Goal: Task Accomplishment & Management: Manage account settings

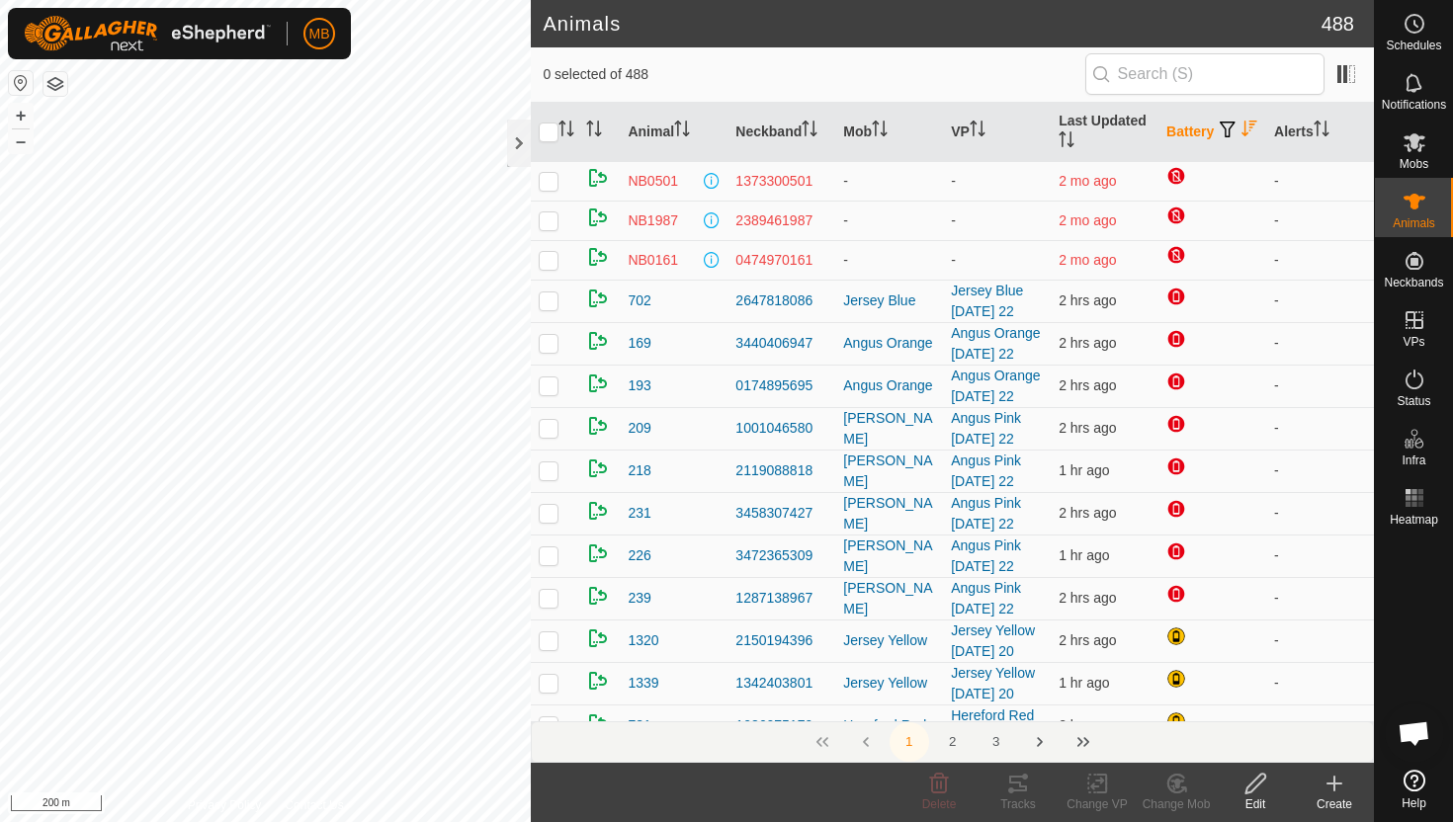
scroll to position [21, 0]
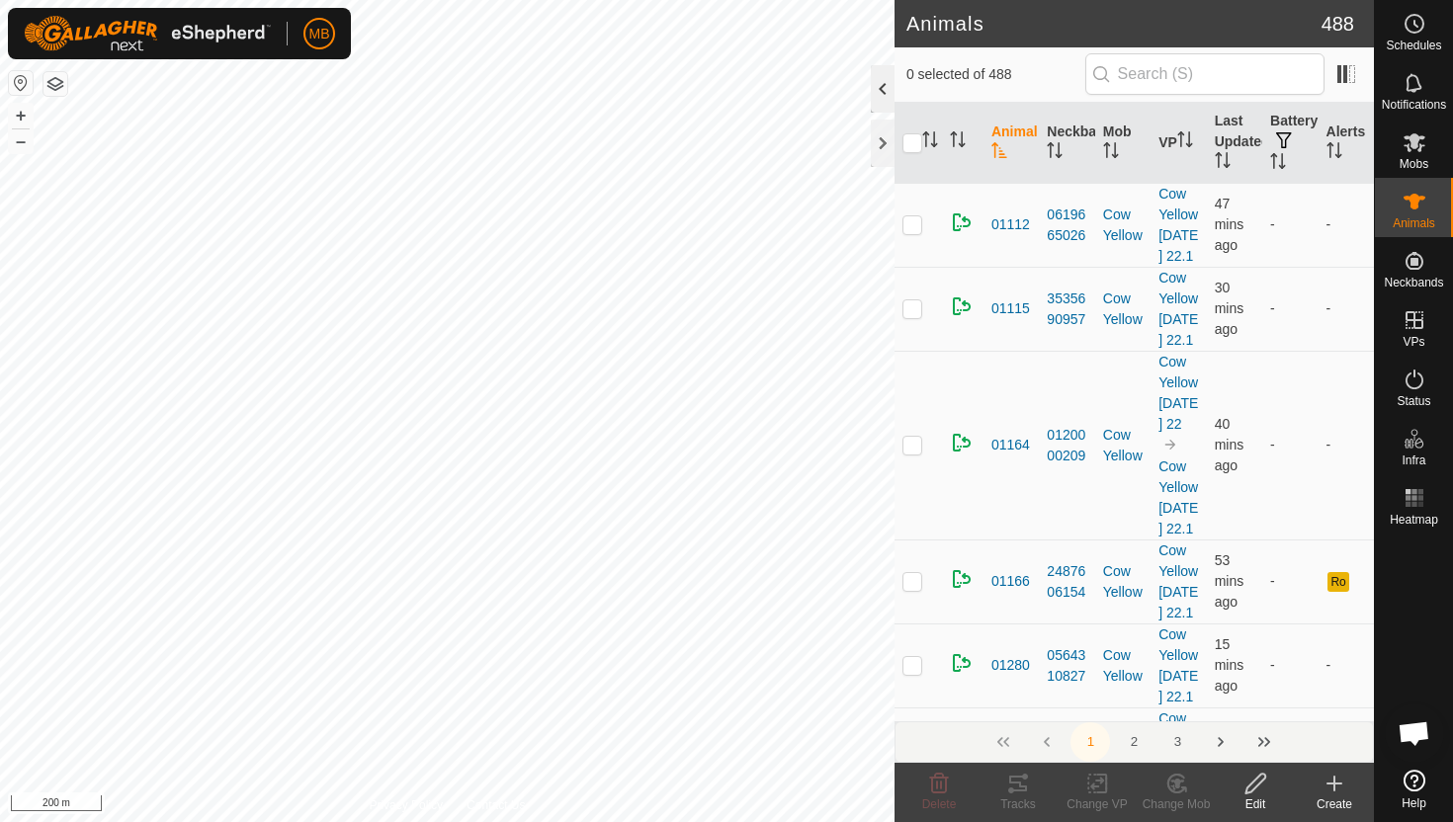
click at [880, 89] on div at bounding box center [883, 88] width 24 height 47
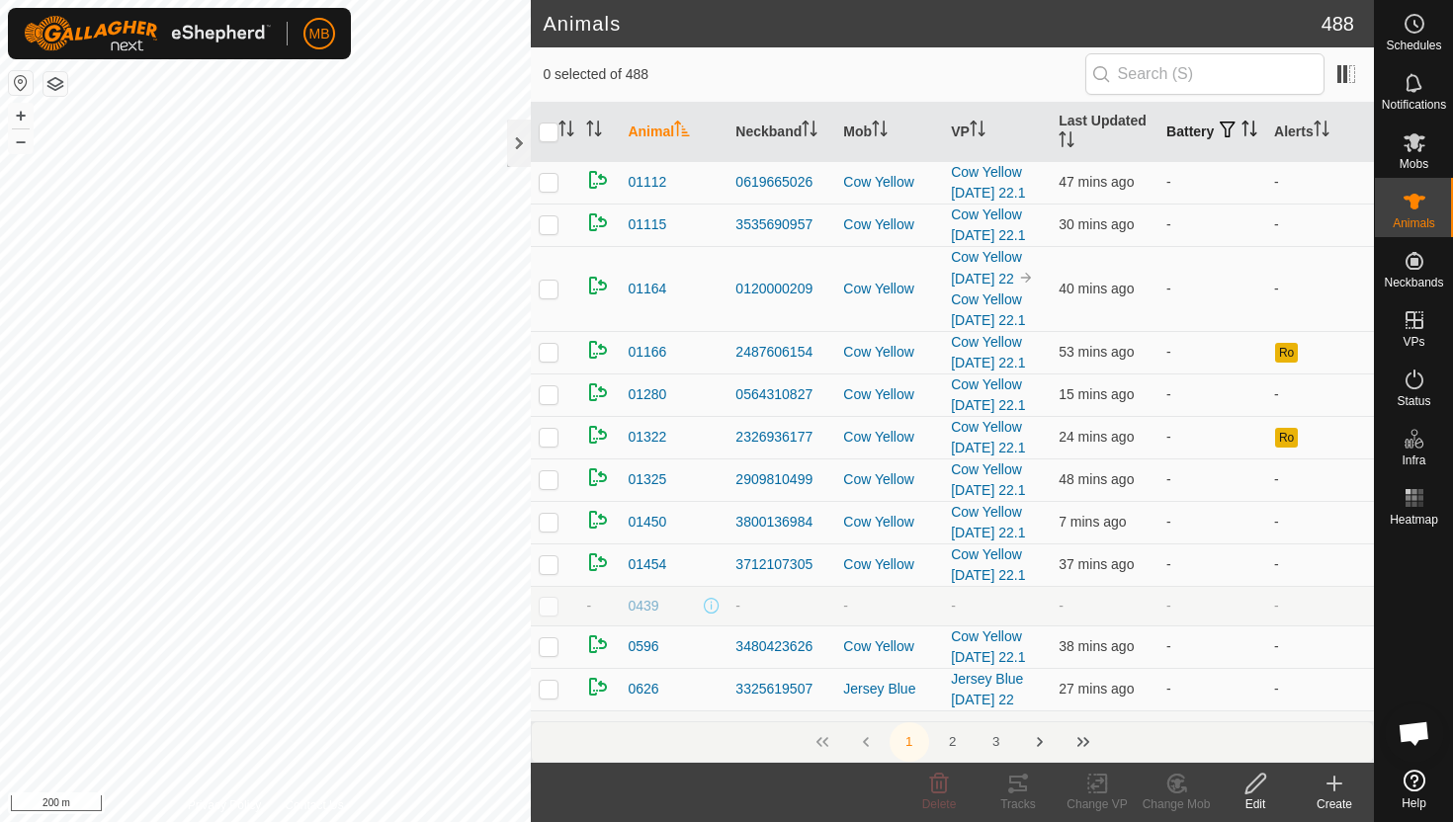
click at [1241, 136] on icon "Activate to sort" at bounding box center [1249, 129] width 16 height 16
click at [1242, 136] on icon "Activate to sort" at bounding box center [1249, 129] width 15 height 16
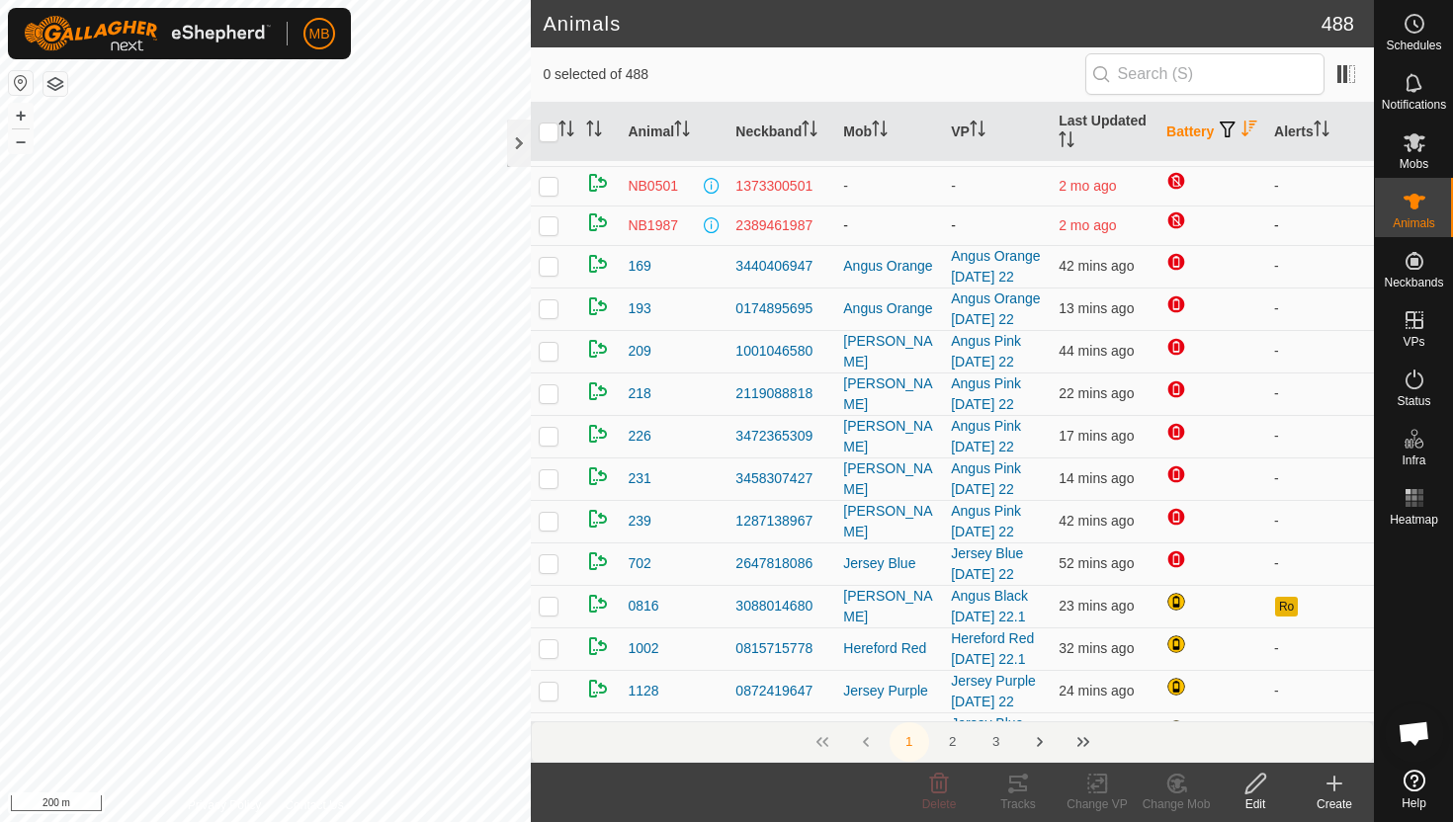
scroll to position [42, 0]
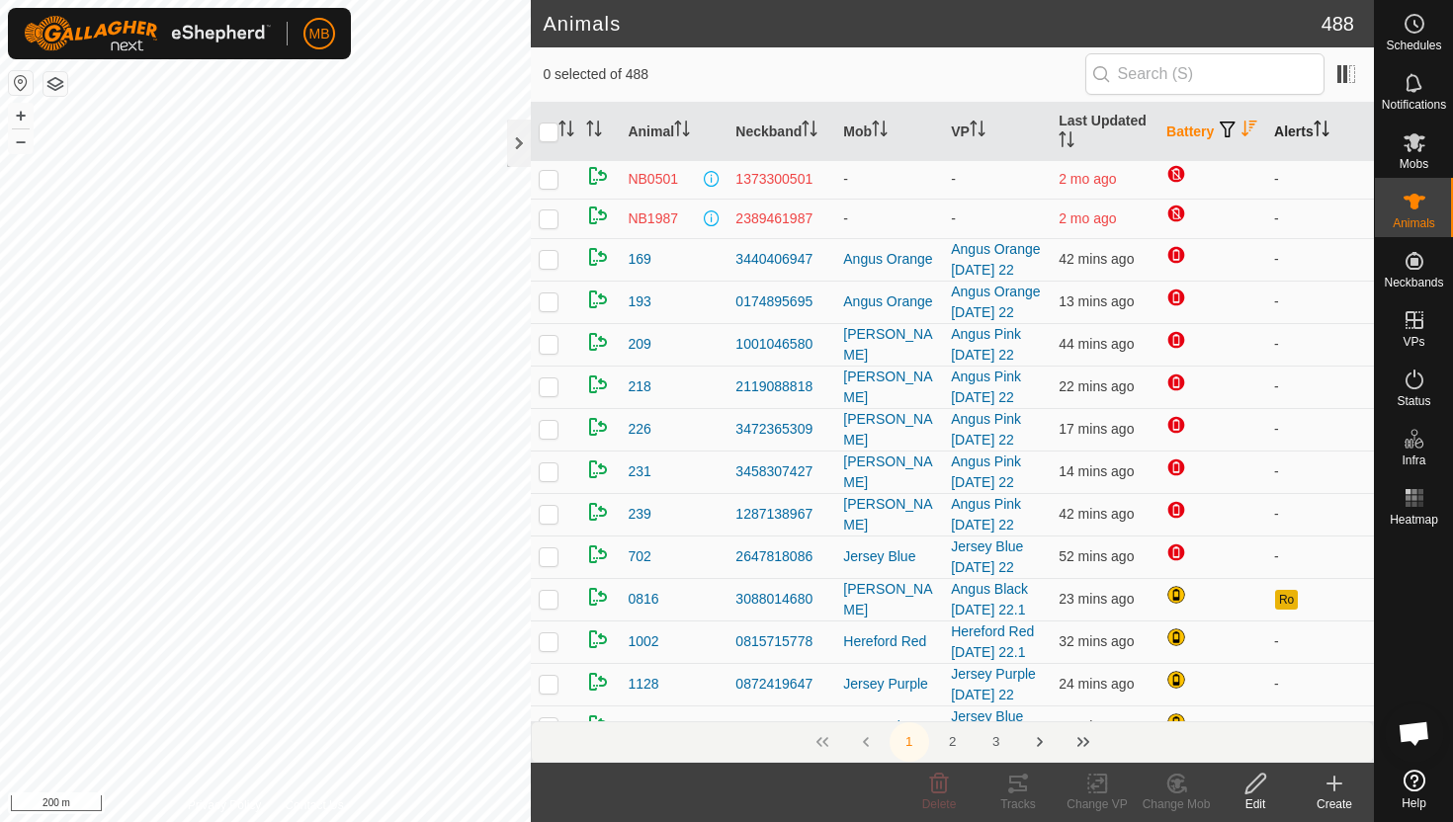
click at [1326, 127] on icon "Activate to sort" at bounding box center [1325, 129] width 2 height 16
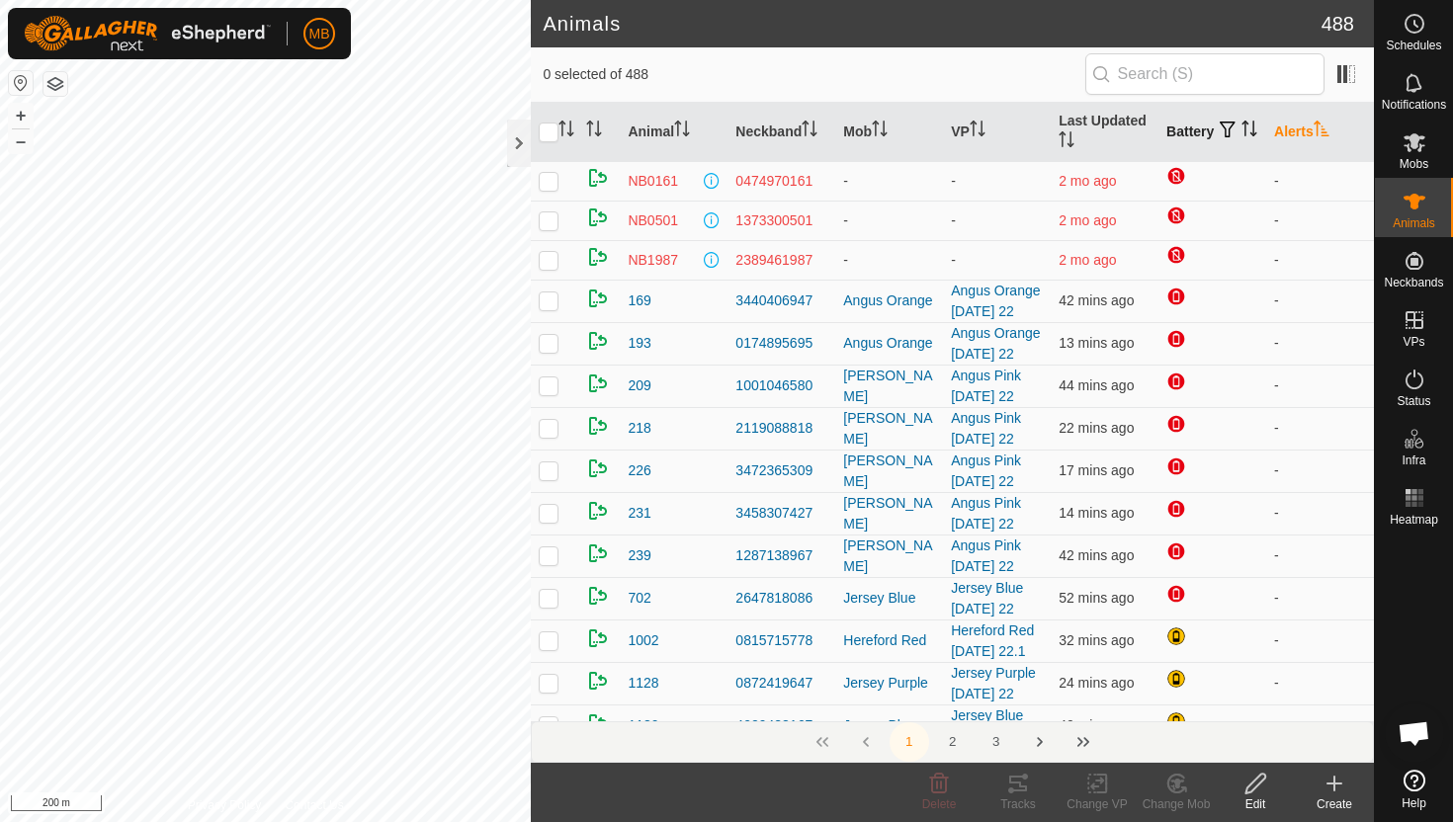
click at [1328, 127] on icon "Activate to sort" at bounding box center [1321, 129] width 16 height 16
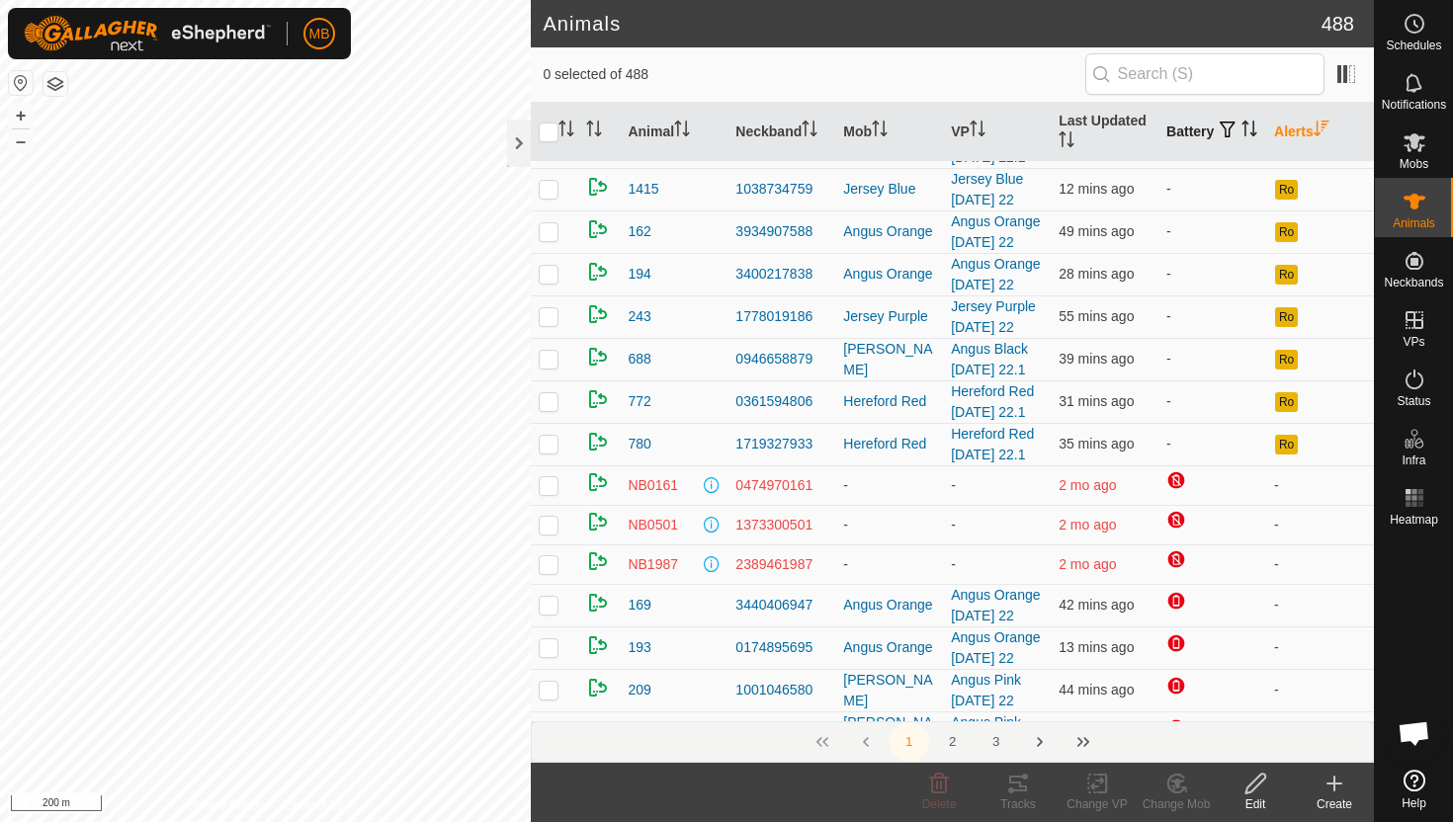
scroll to position [501, 0]
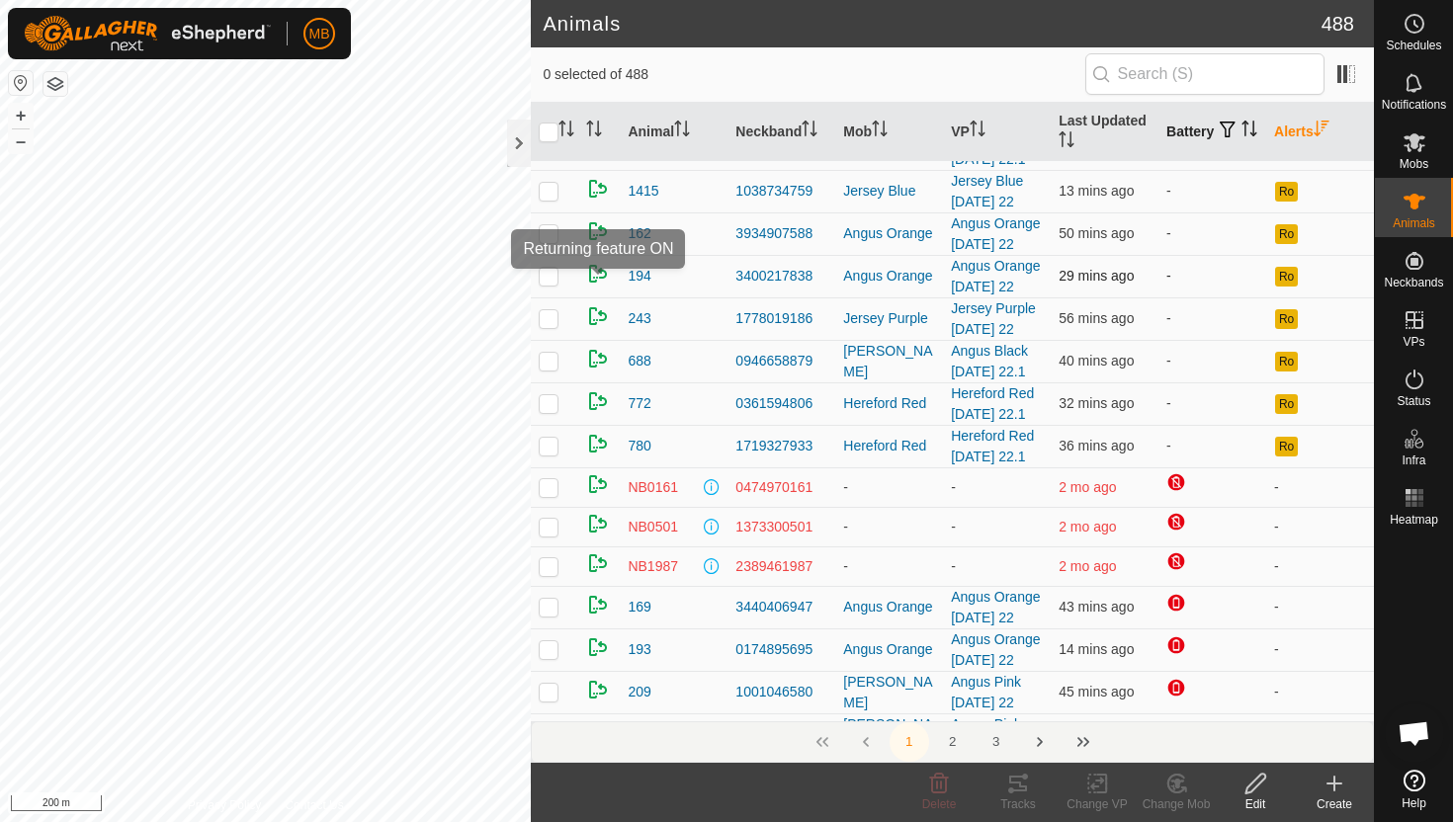
click at [591, 268] on div "Animals 488 0 selected of 488 Animal Neckband Mob VP Last Updated Battery Alert…" at bounding box center [687, 411] width 1374 height 822
click at [519, 131] on div at bounding box center [519, 143] width 24 height 47
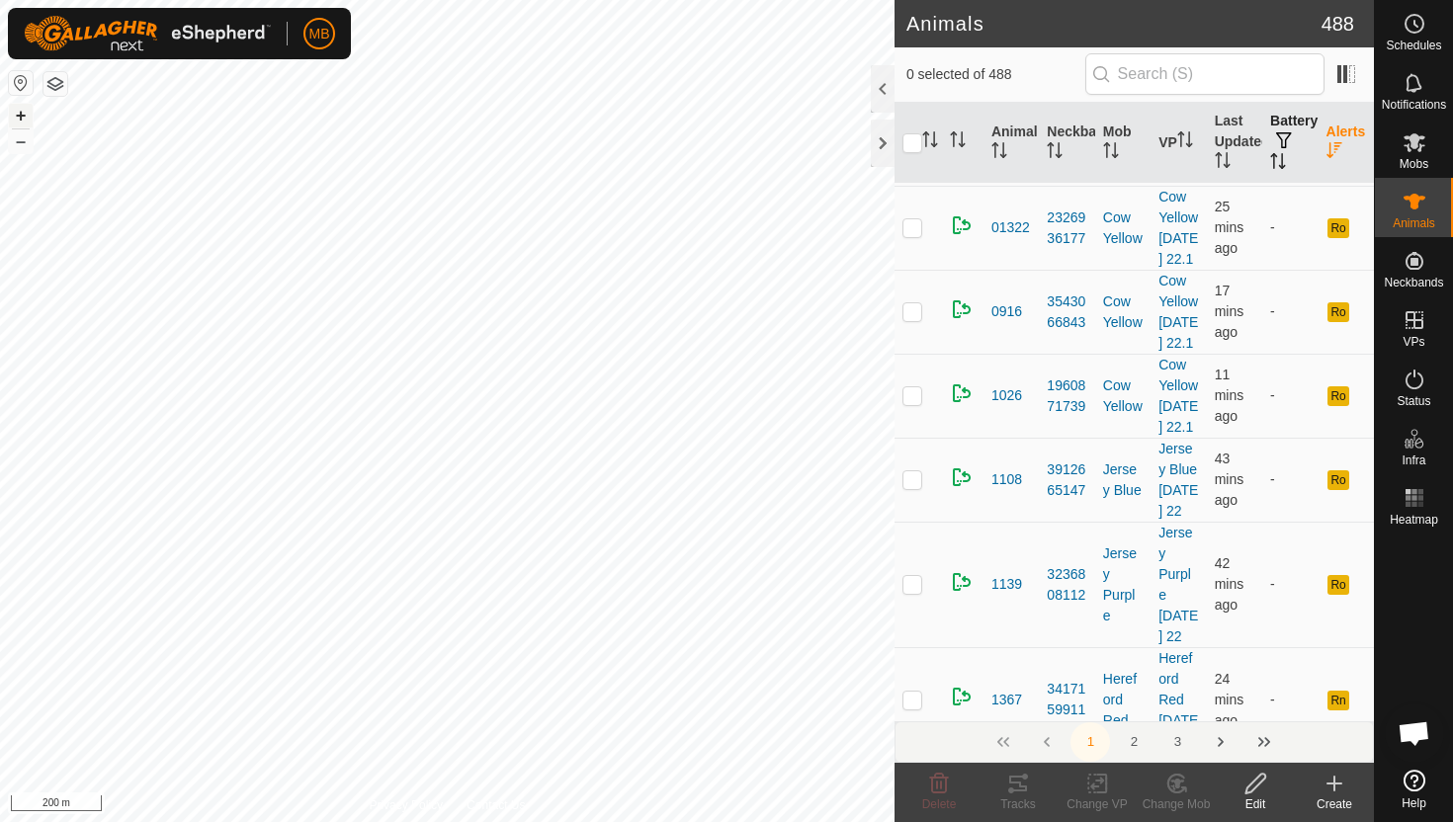
click at [20, 114] on button "+" at bounding box center [21, 116] width 24 height 24
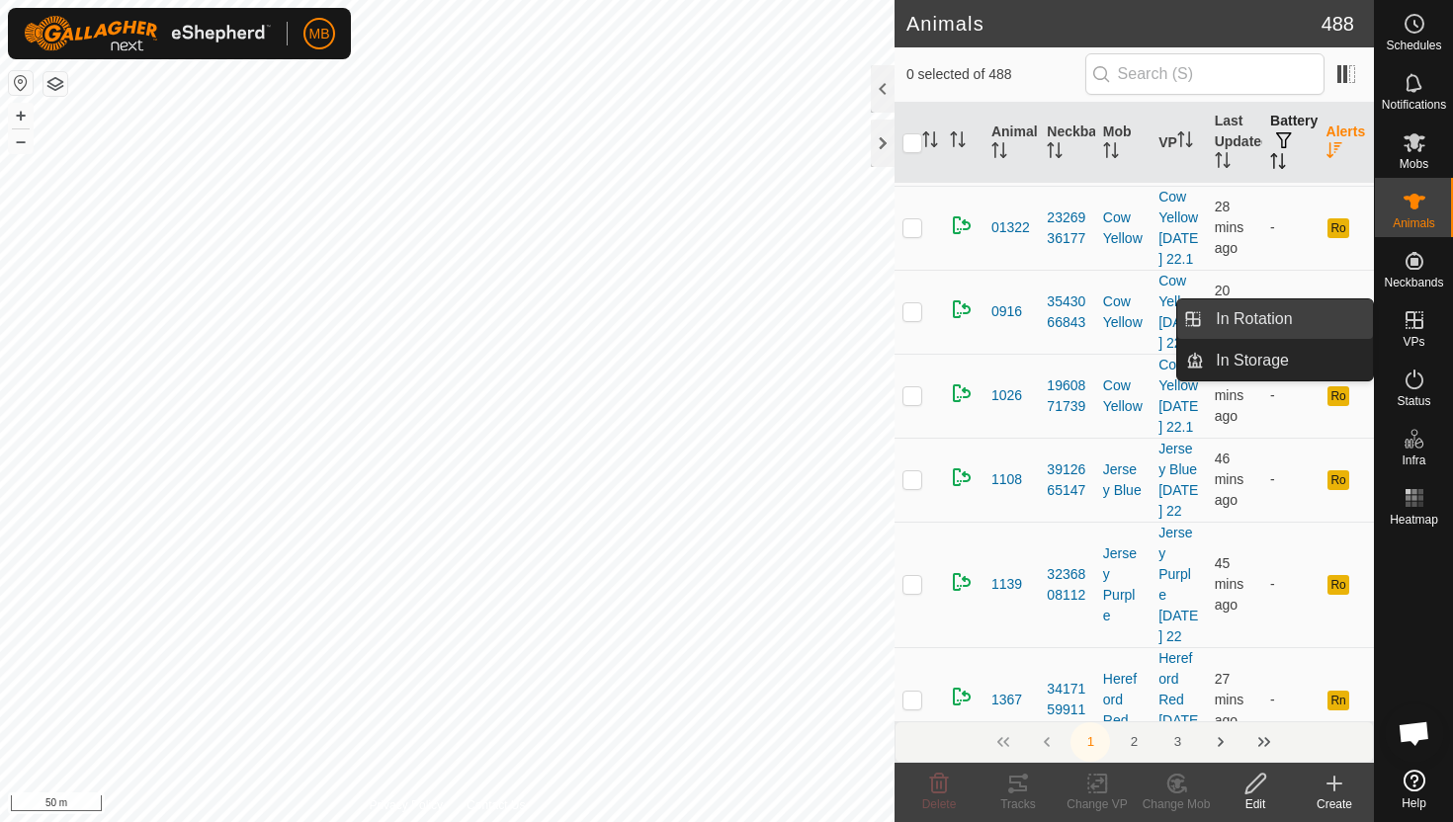
click at [1289, 325] on link "In Rotation" at bounding box center [1288, 319] width 169 height 40
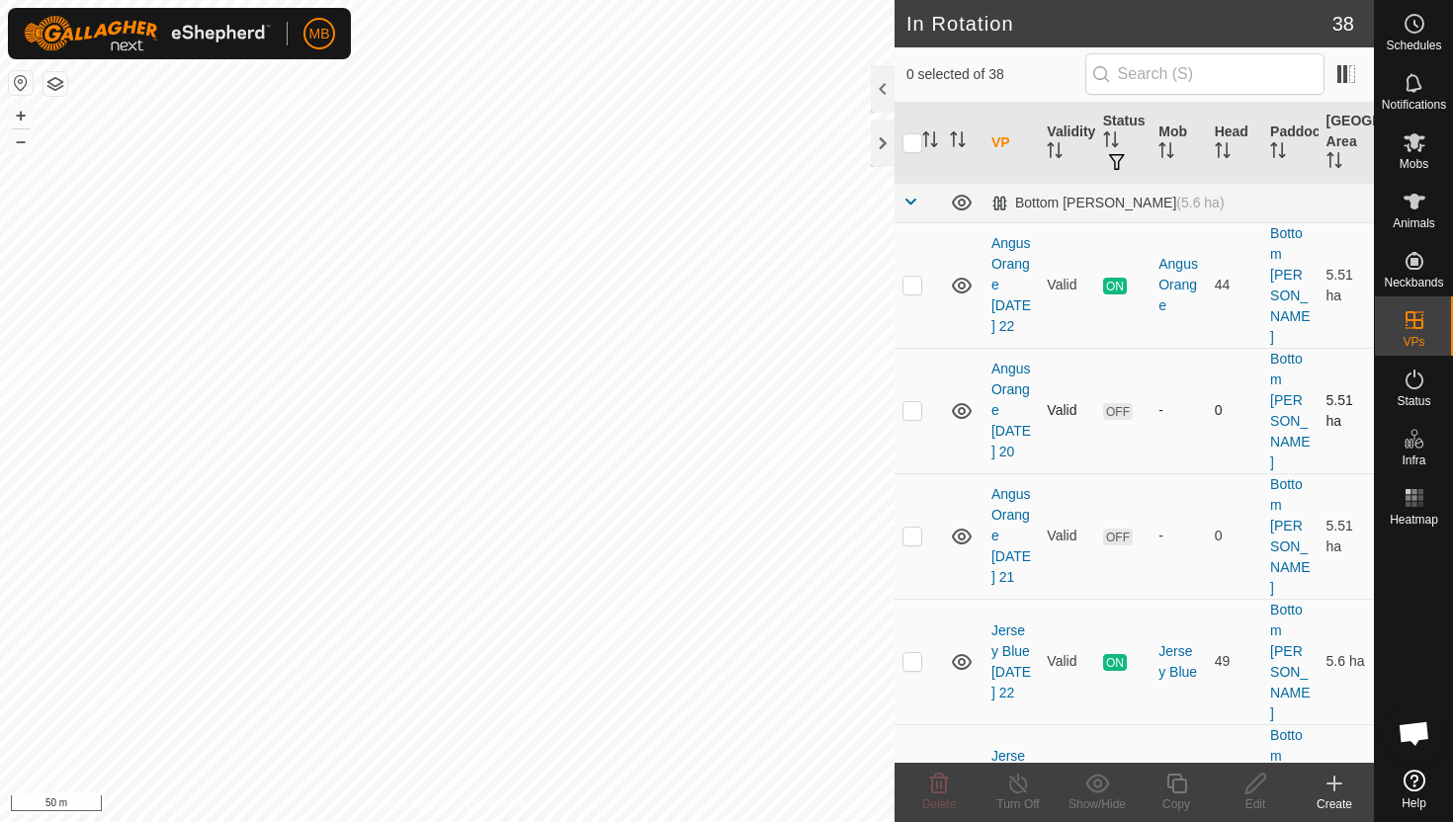
click at [915, 402] on p-checkbox at bounding box center [912, 410] width 20 height 16
checkbox input "true"
click at [918, 528] on p-checkbox at bounding box center [912, 536] width 20 height 16
checkbox input "true"
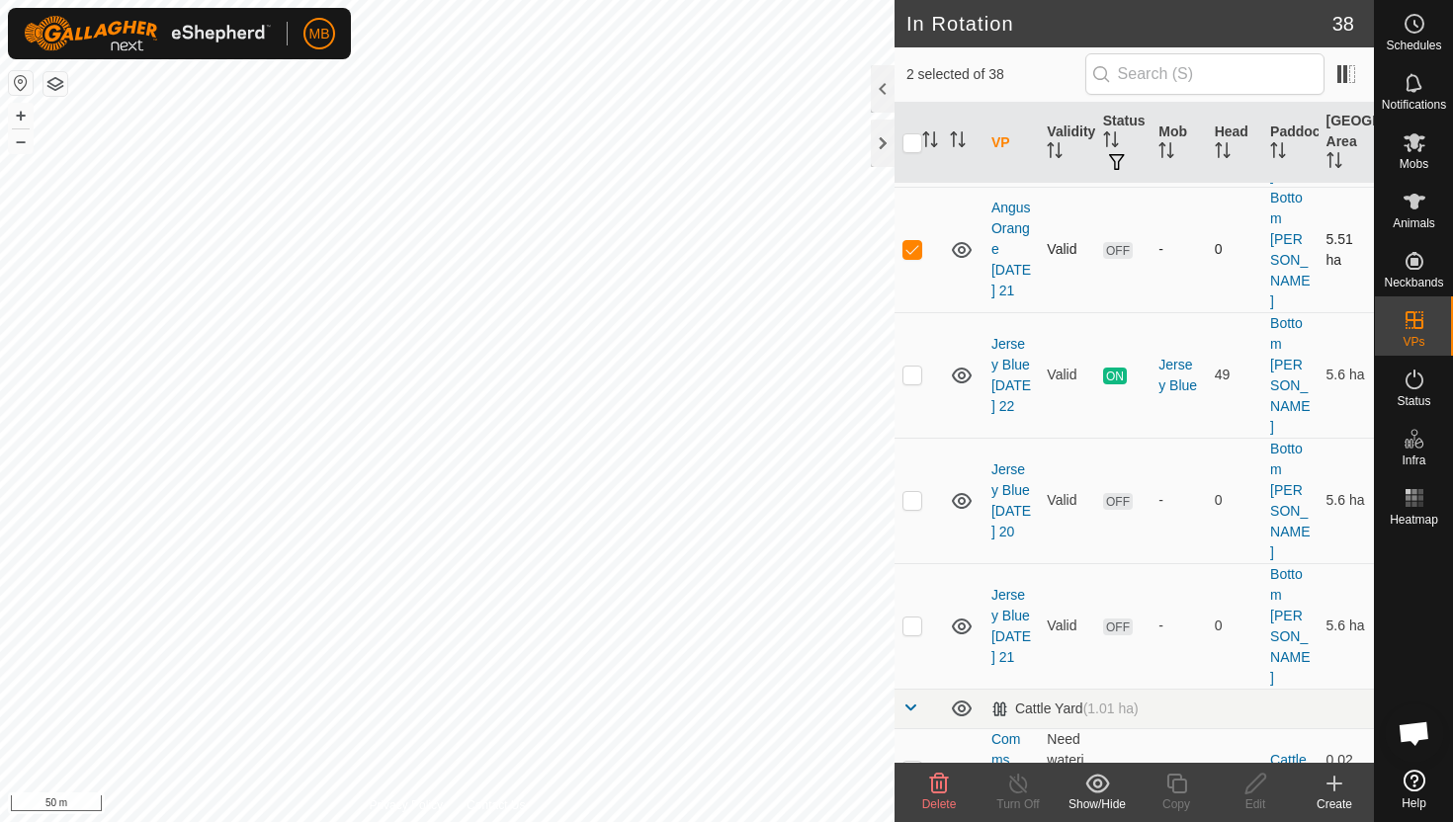
scroll to position [344, 0]
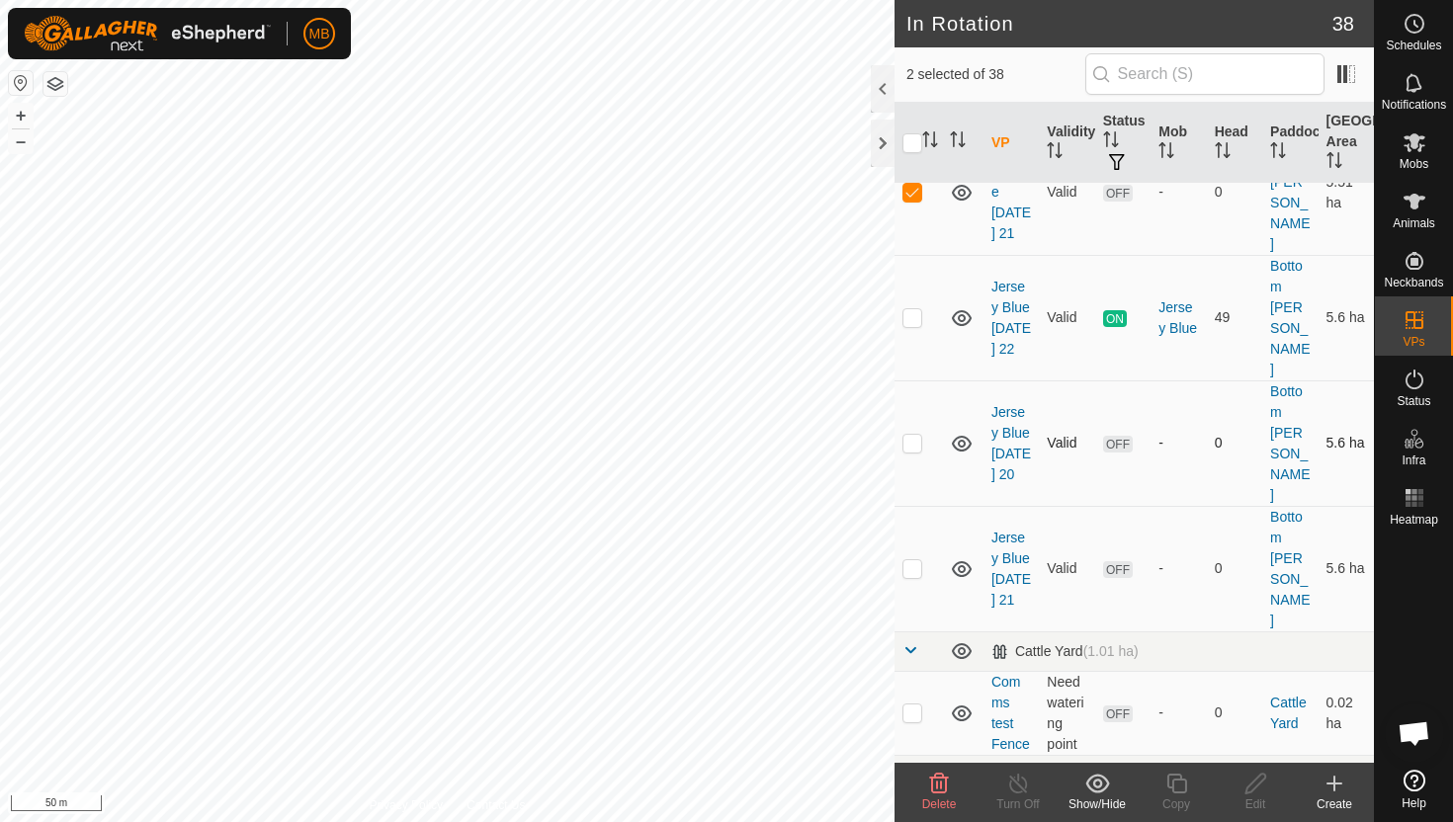
click at [914, 435] on p-checkbox at bounding box center [912, 443] width 20 height 16
checkbox input "true"
click at [915, 560] on p-checkbox at bounding box center [912, 568] width 20 height 16
checkbox input "true"
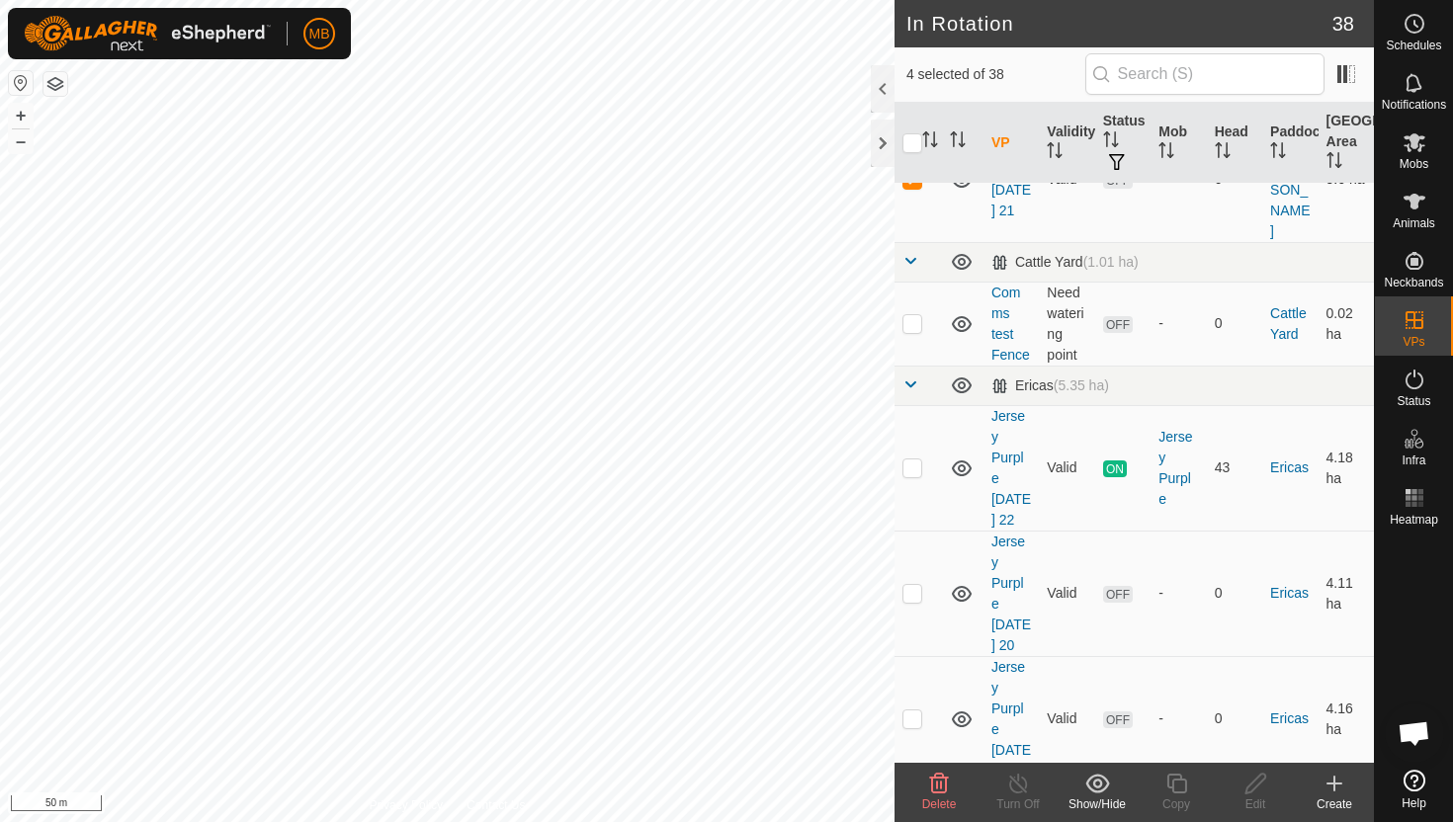
scroll to position [757, 0]
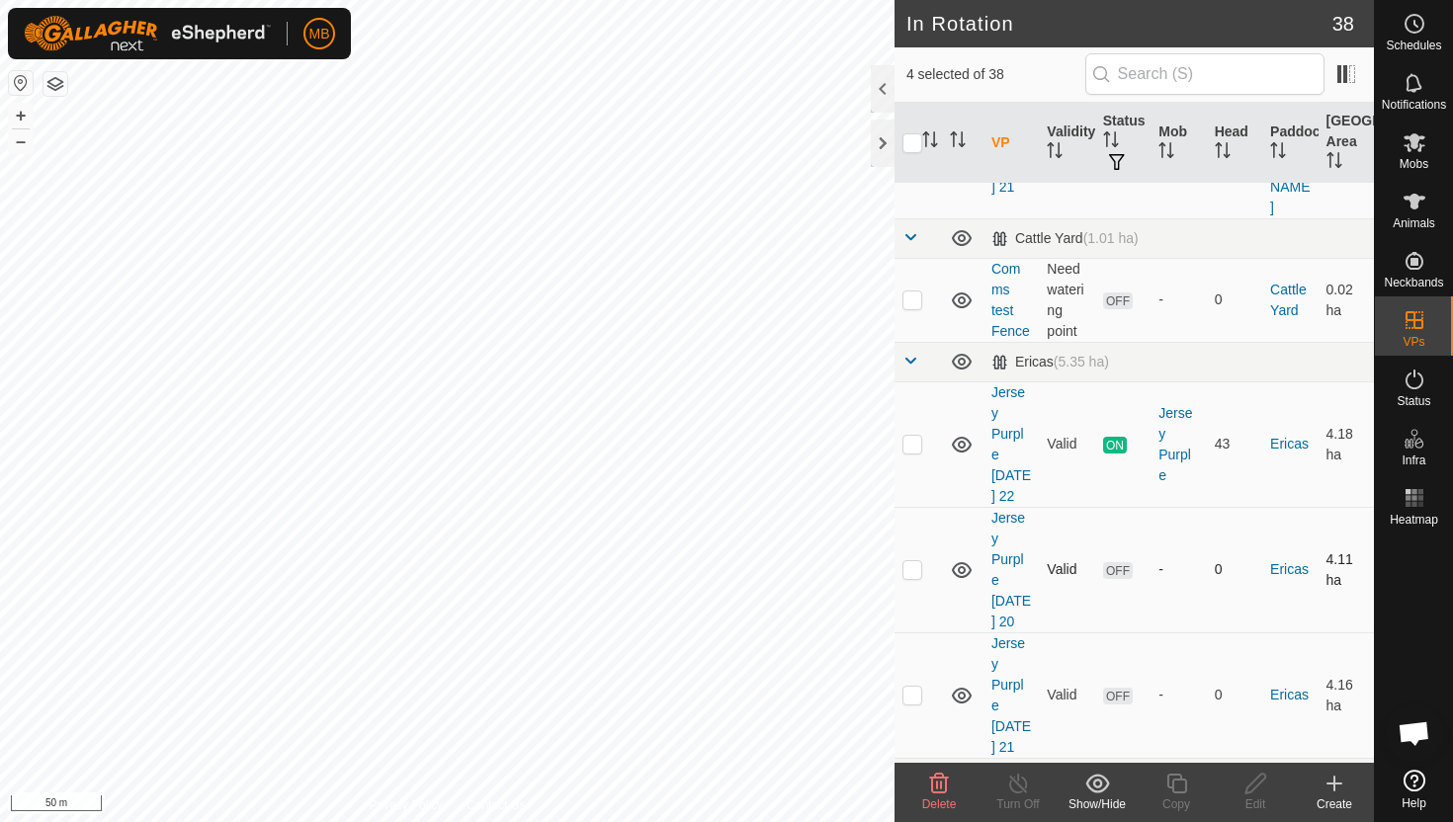
click at [912, 561] on p-checkbox at bounding box center [912, 569] width 20 height 16
checkbox input "true"
click at [918, 687] on p-checkbox at bounding box center [912, 695] width 20 height 16
checkbox input "true"
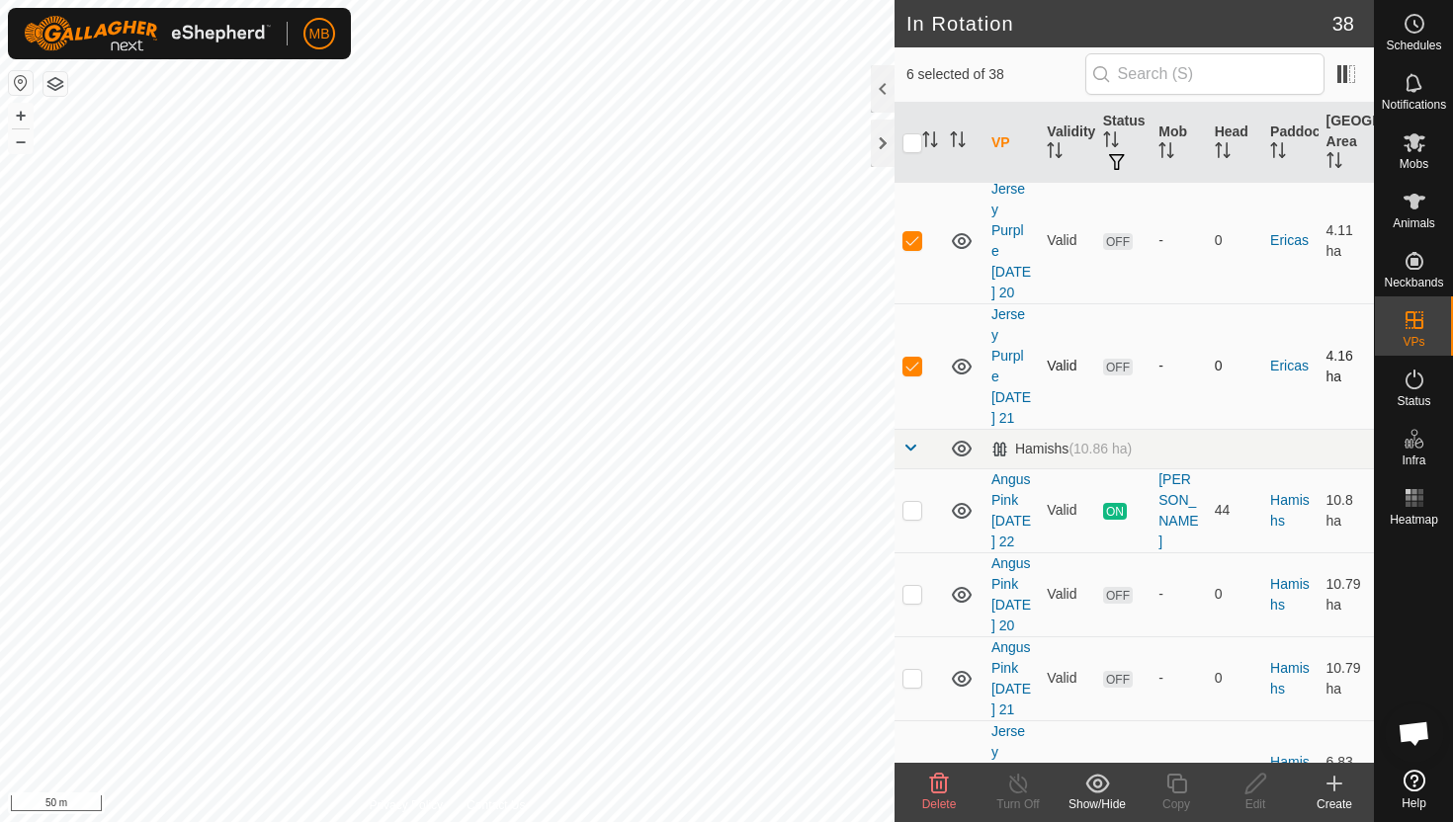
scroll to position [1088, 0]
click at [917, 584] on p-checkbox at bounding box center [912, 592] width 20 height 16
checkbox input "true"
click at [917, 634] on td at bounding box center [917, 676] width 47 height 84
checkbox input "true"
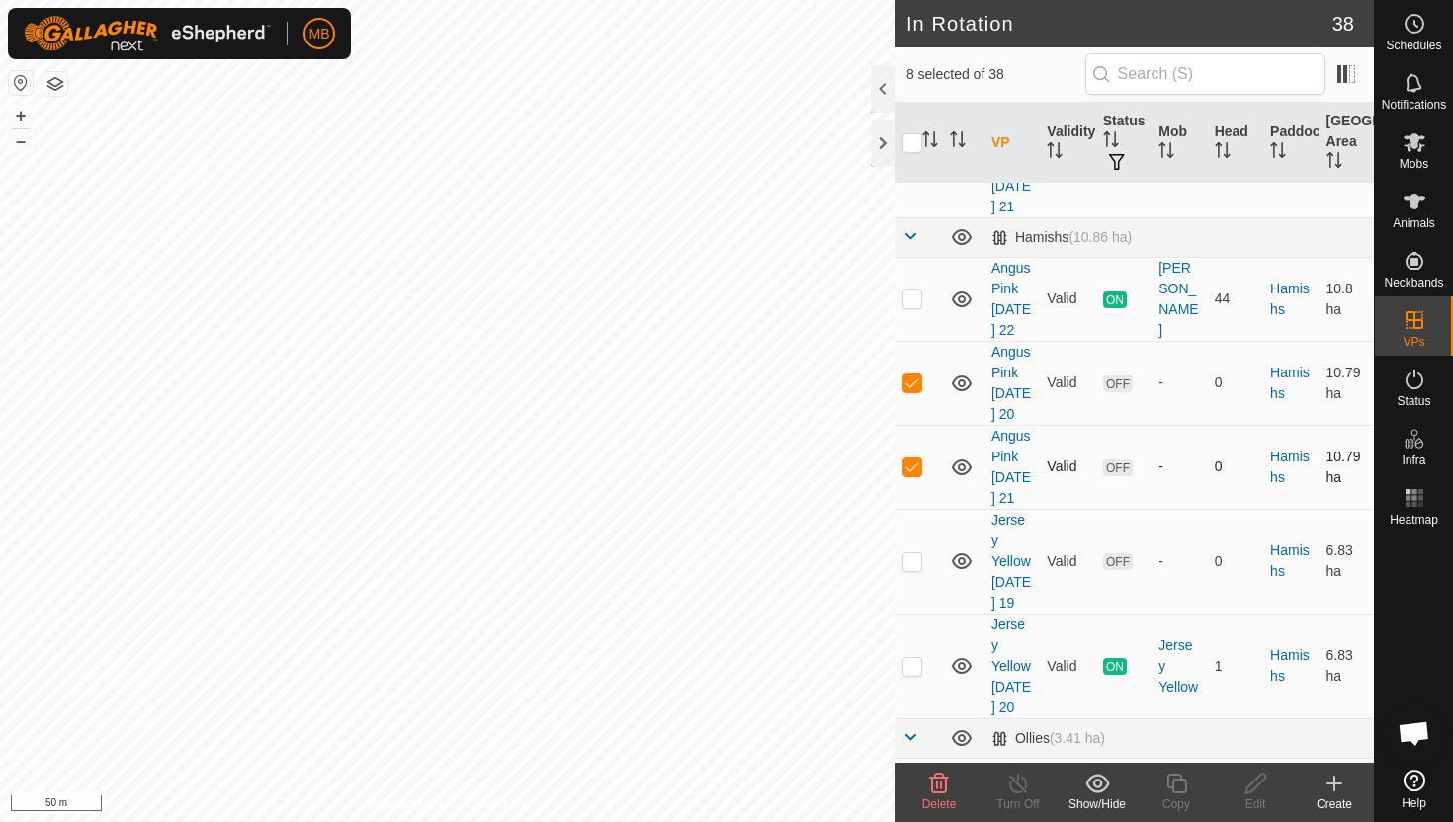
scroll to position [1300, 0]
click at [908, 551] on p-checkbox at bounding box center [912, 559] width 20 height 16
checkbox input "true"
click at [909, 656] on p-checkbox at bounding box center [912, 664] width 20 height 16
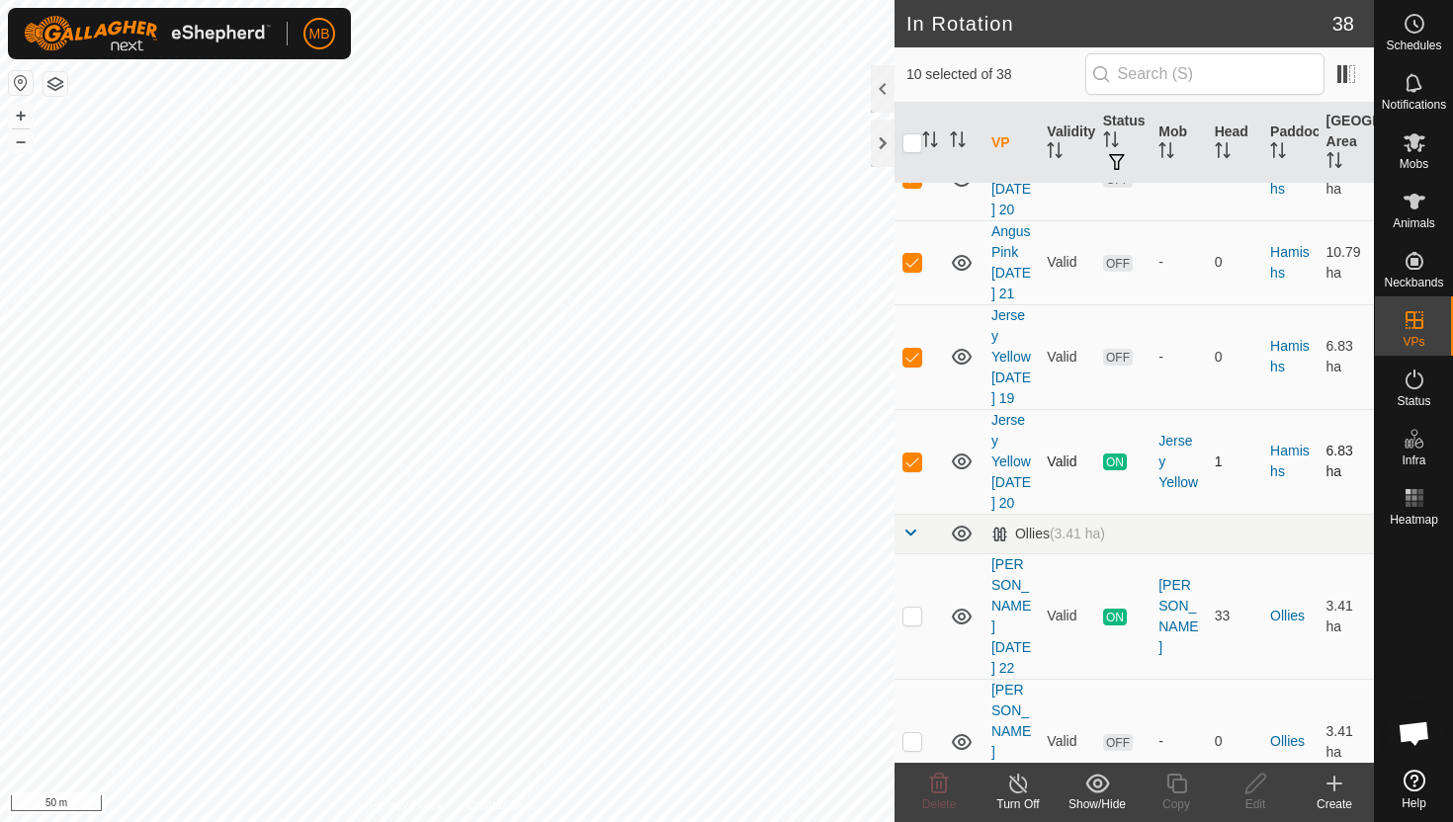
scroll to position [1511, 0]
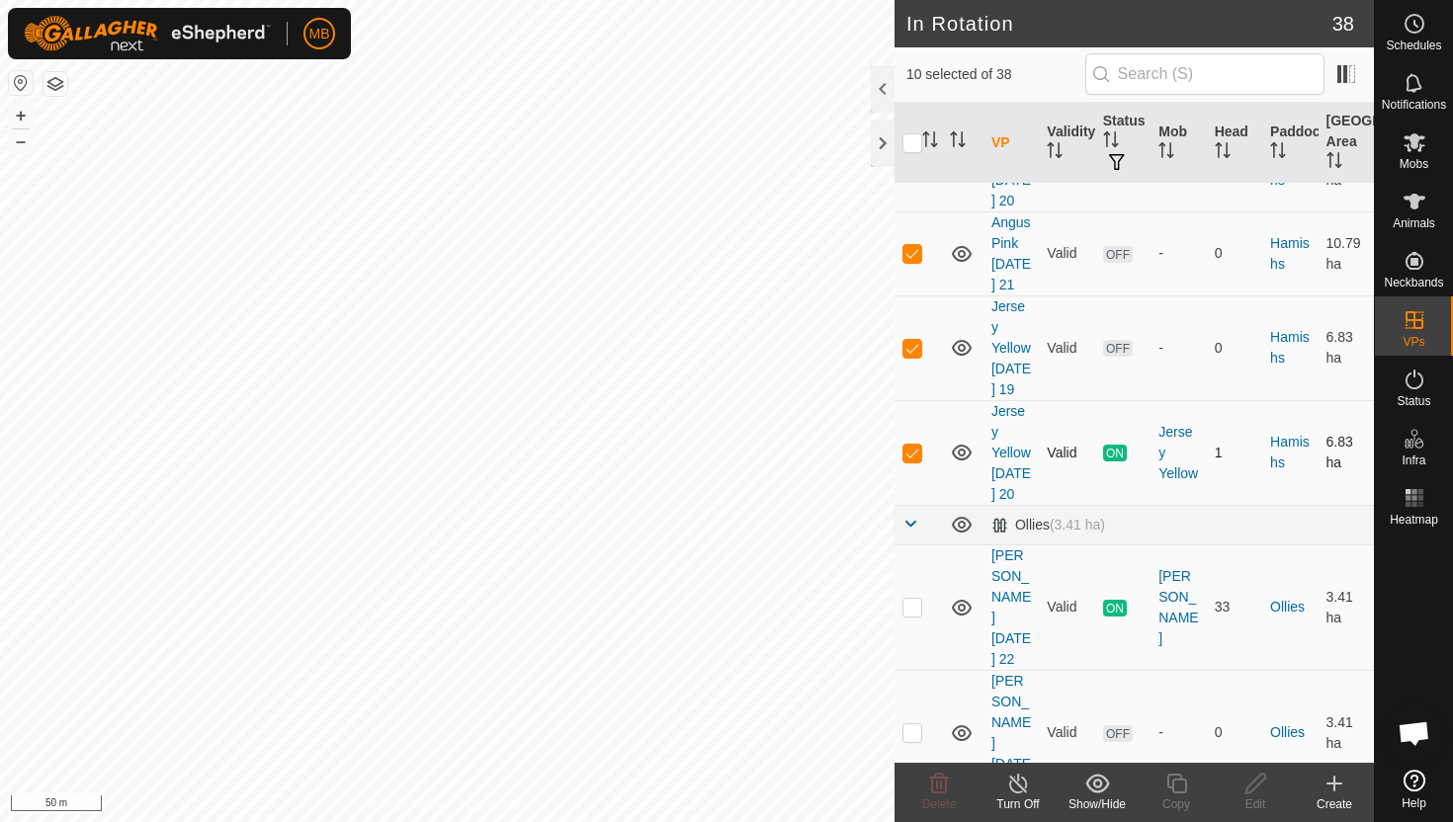
click at [910, 445] on p-checkbox at bounding box center [912, 453] width 20 height 16
checkbox input "false"
click at [915, 724] on p-checkbox at bounding box center [912, 732] width 20 height 16
checkbox input "true"
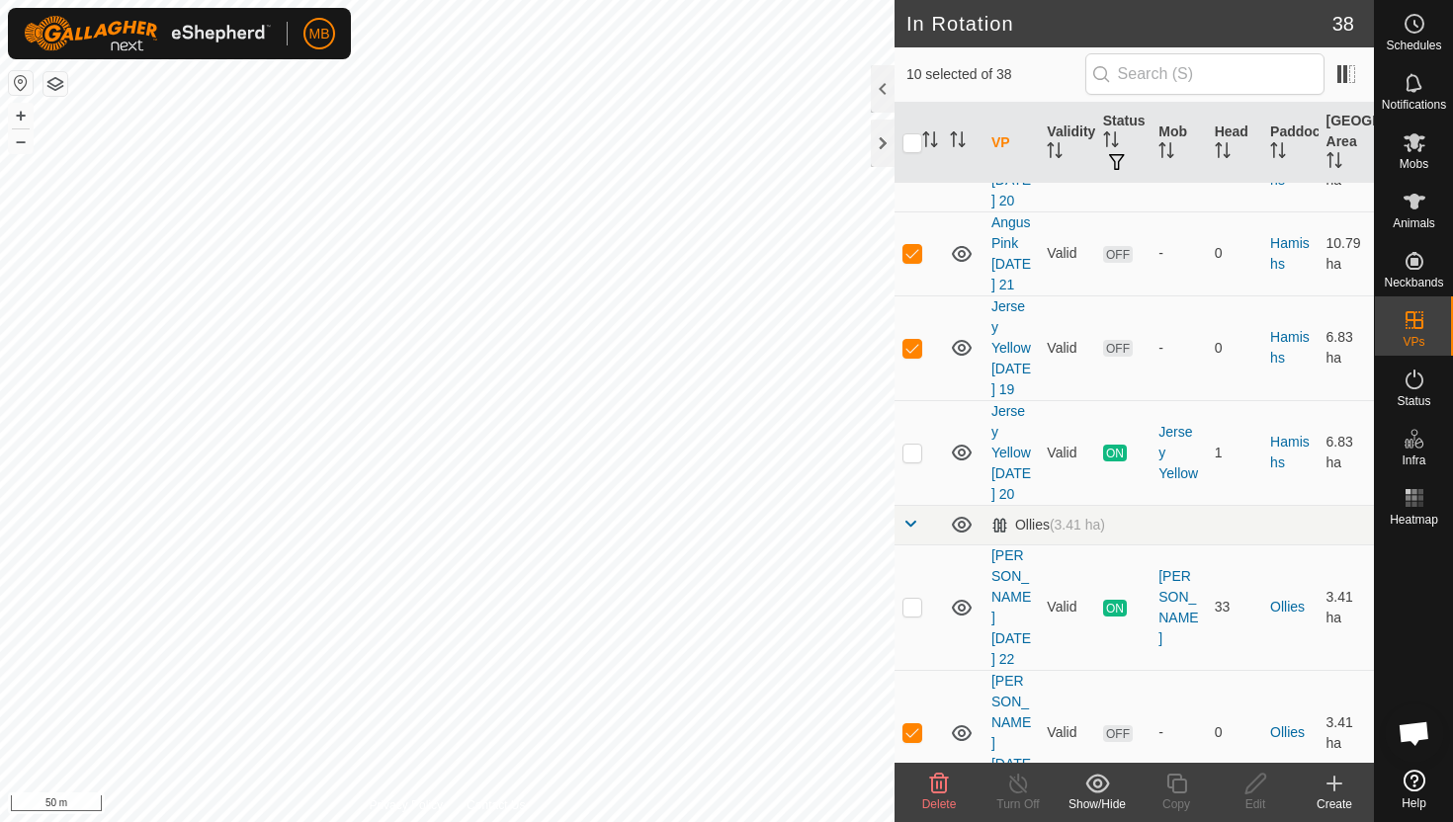
checkbox input "true"
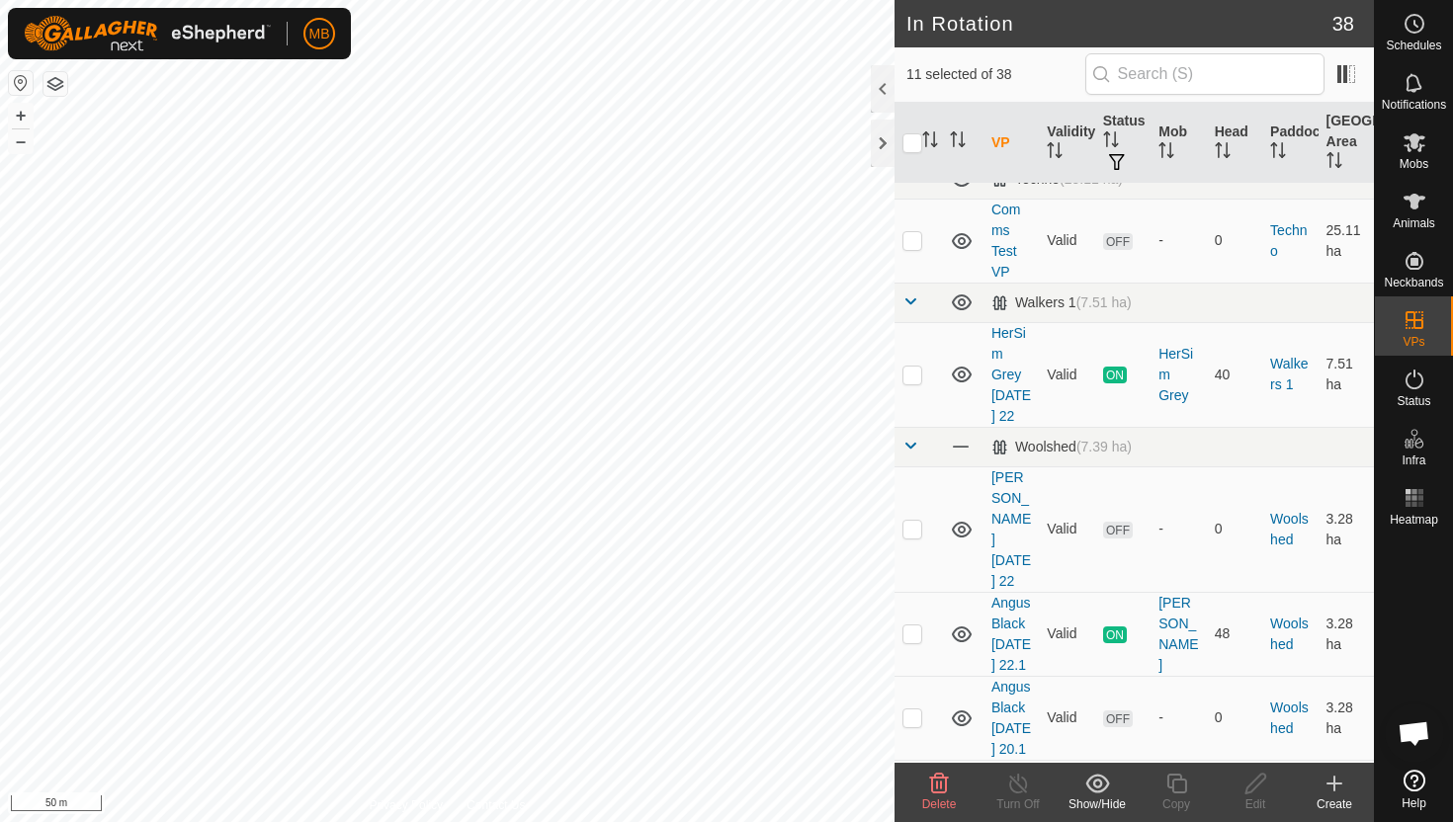
scroll to position [2277, 0]
click at [911, 706] on p-checkbox at bounding box center [912, 714] width 20 height 16
checkbox input "true"
click at [916, 810] on p-checkbox at bounding box center [912, 818] width 20 height 16
checkbox input "true"
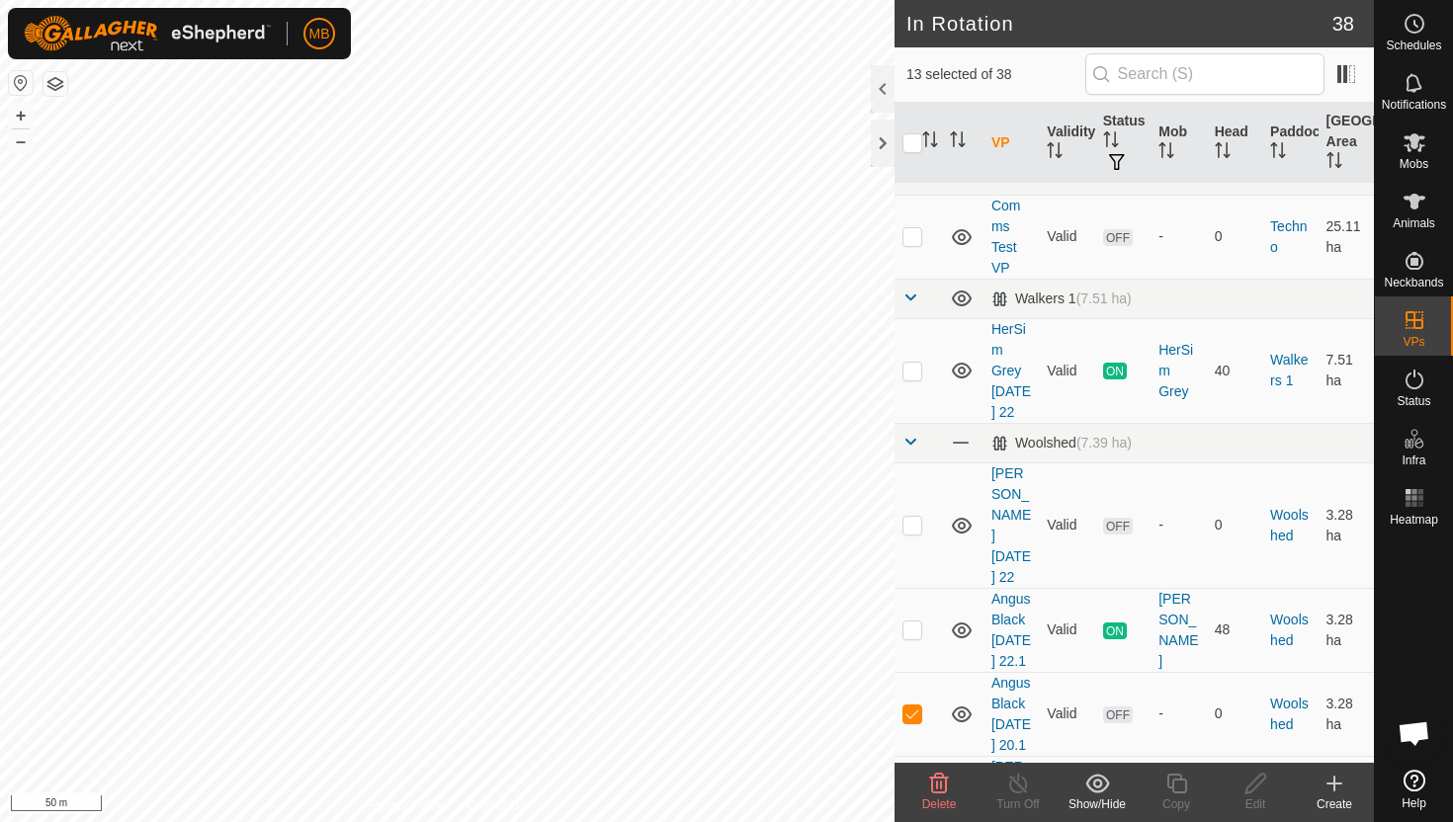
checkbox input "true"
click at [916, 517] on p-checkbox at bounding box center [912, 525] width 20 height 16
checkbox input "true"
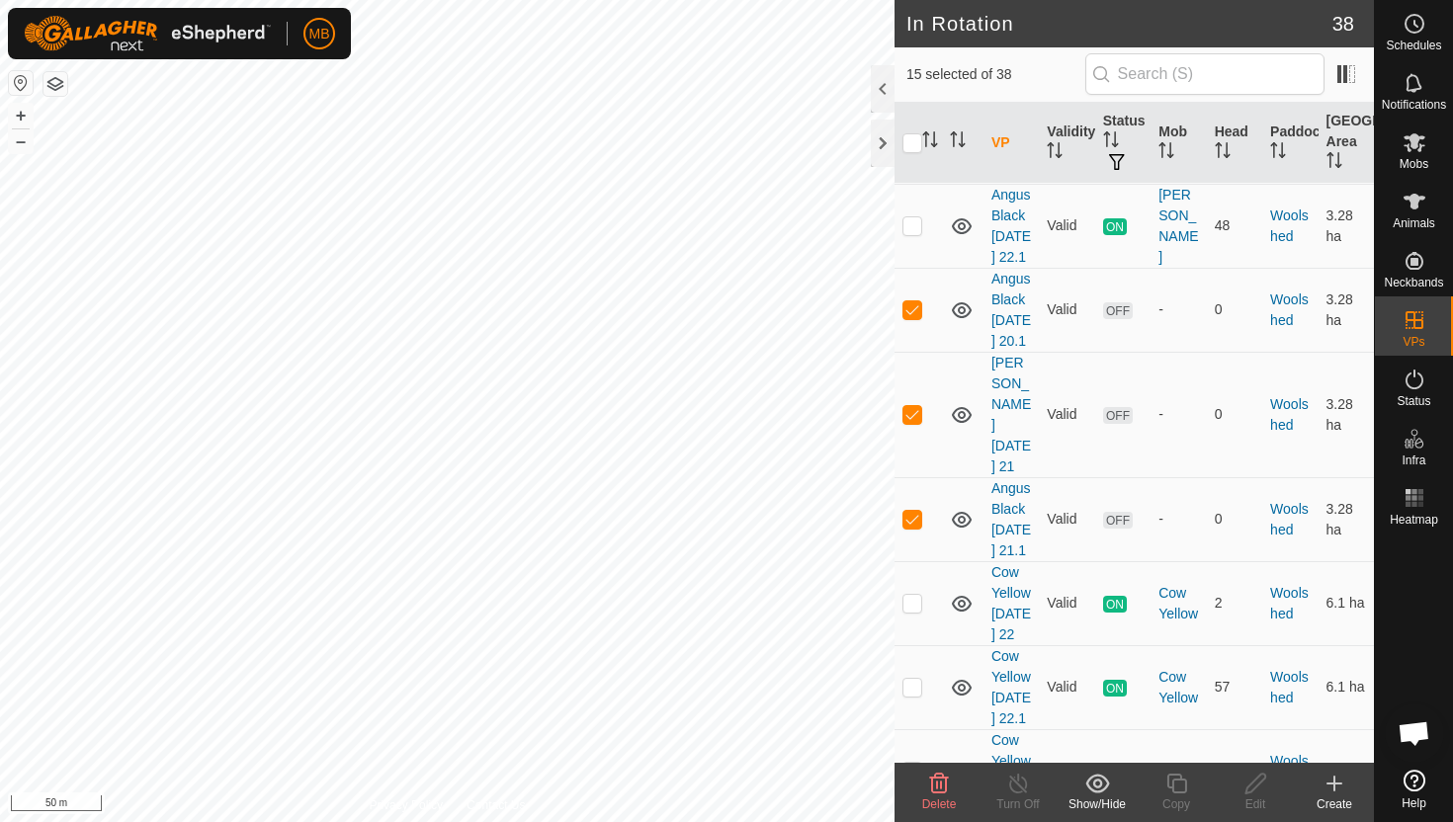
scroll to position [2684, 0]
click at [919, 760] on p-checkbox at bounding box center [912, 768] width 20 height 16
checkbox input "true"
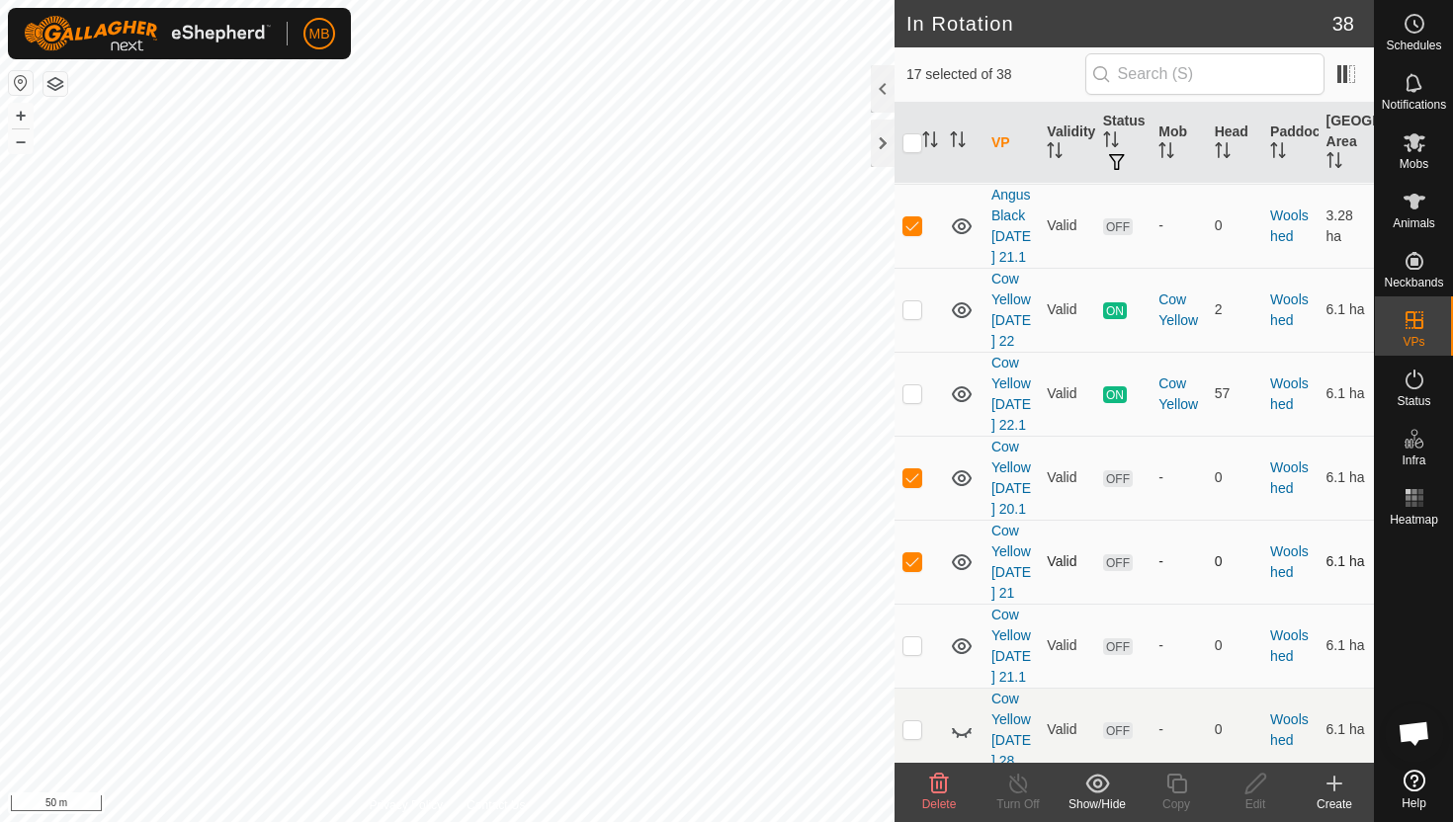
scroll to position [2982, 0]
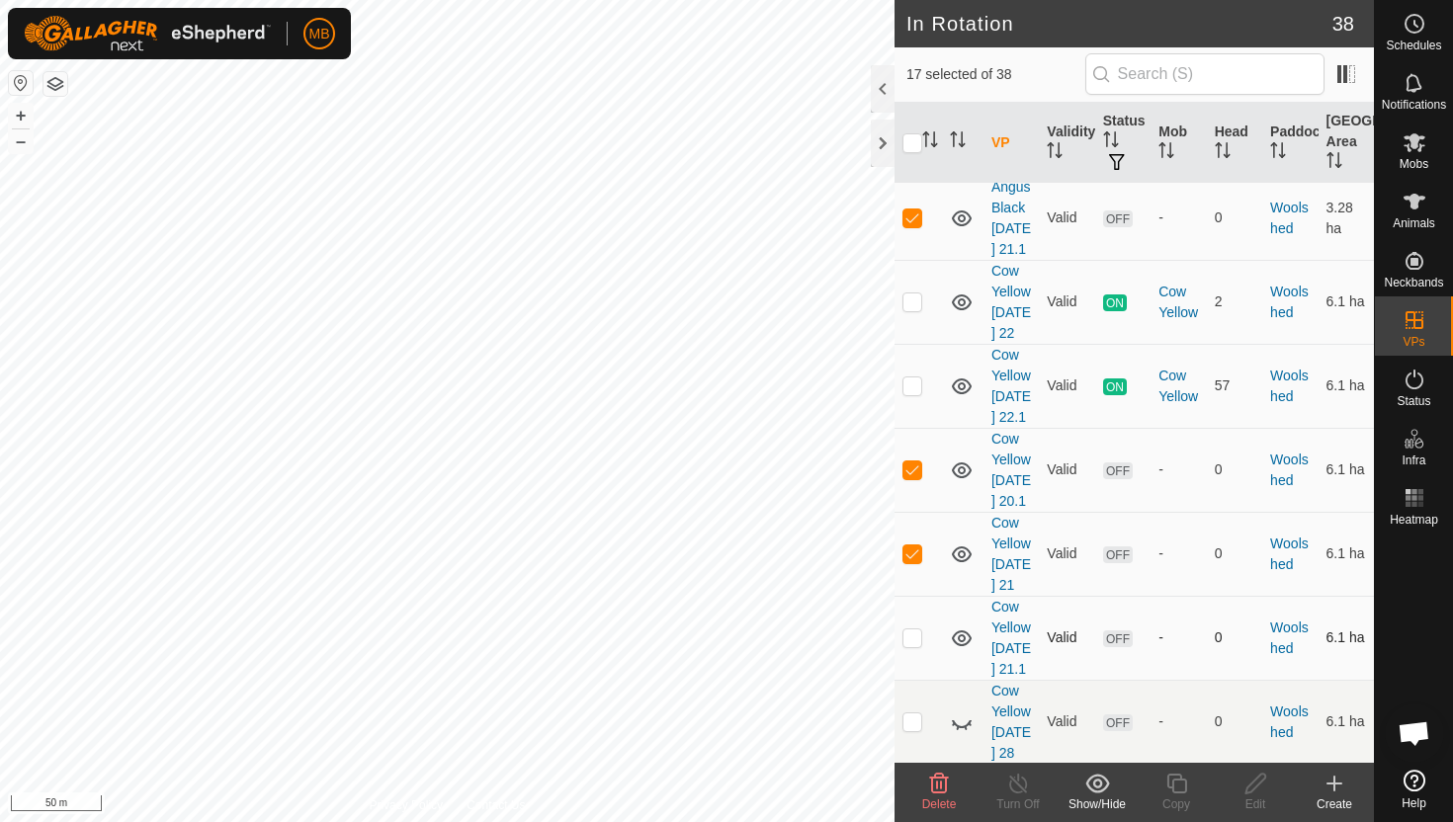
click at [906, 630] on p-checkbox at bounding box center [912, 638] width 20 height 16
checkbox input "true"
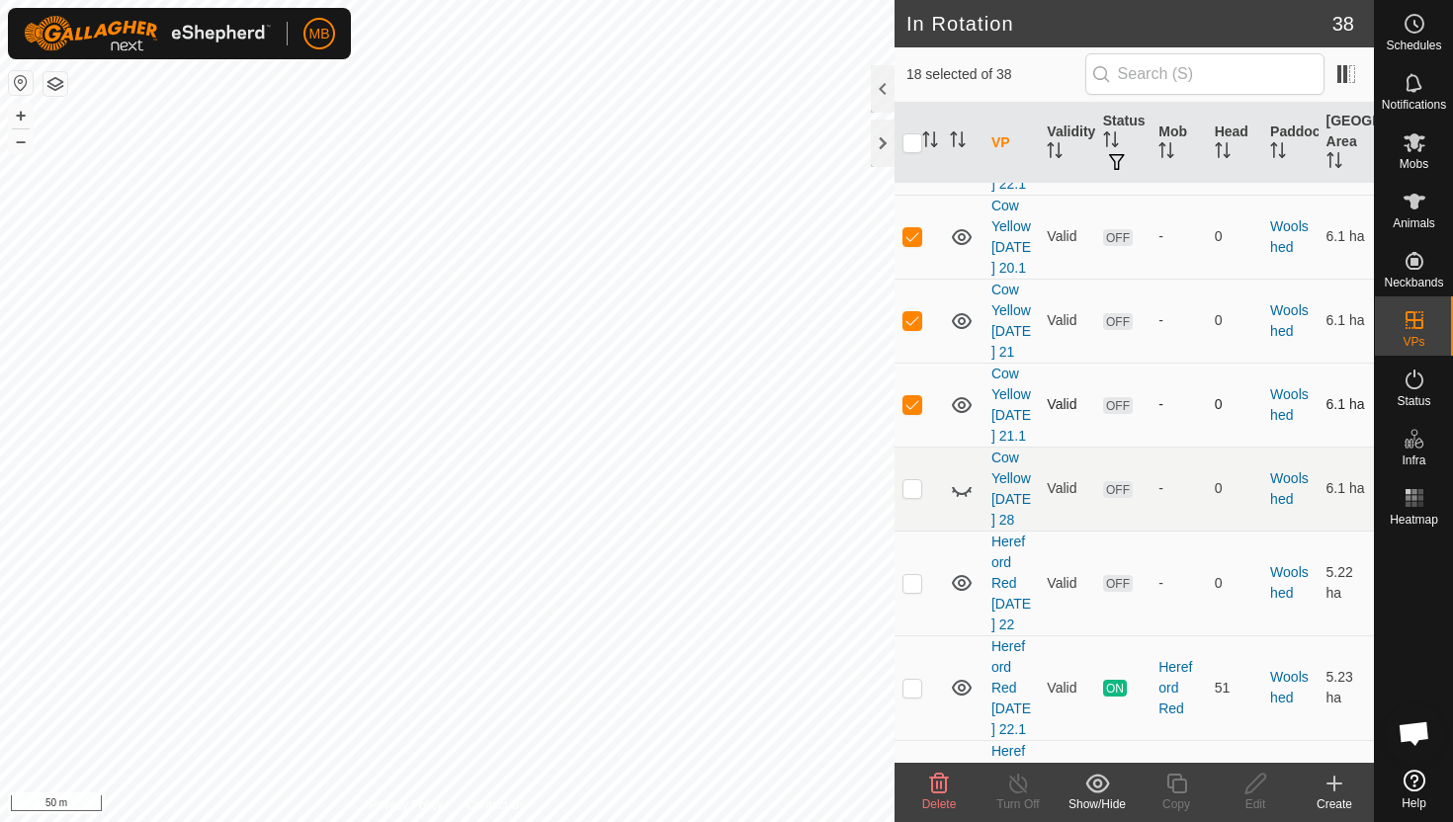
scroll to position [3219, 0]
click at [911, 572] on p-checkbox at bounding box center [912, 580] width 20 height 16
checkbox input "true"
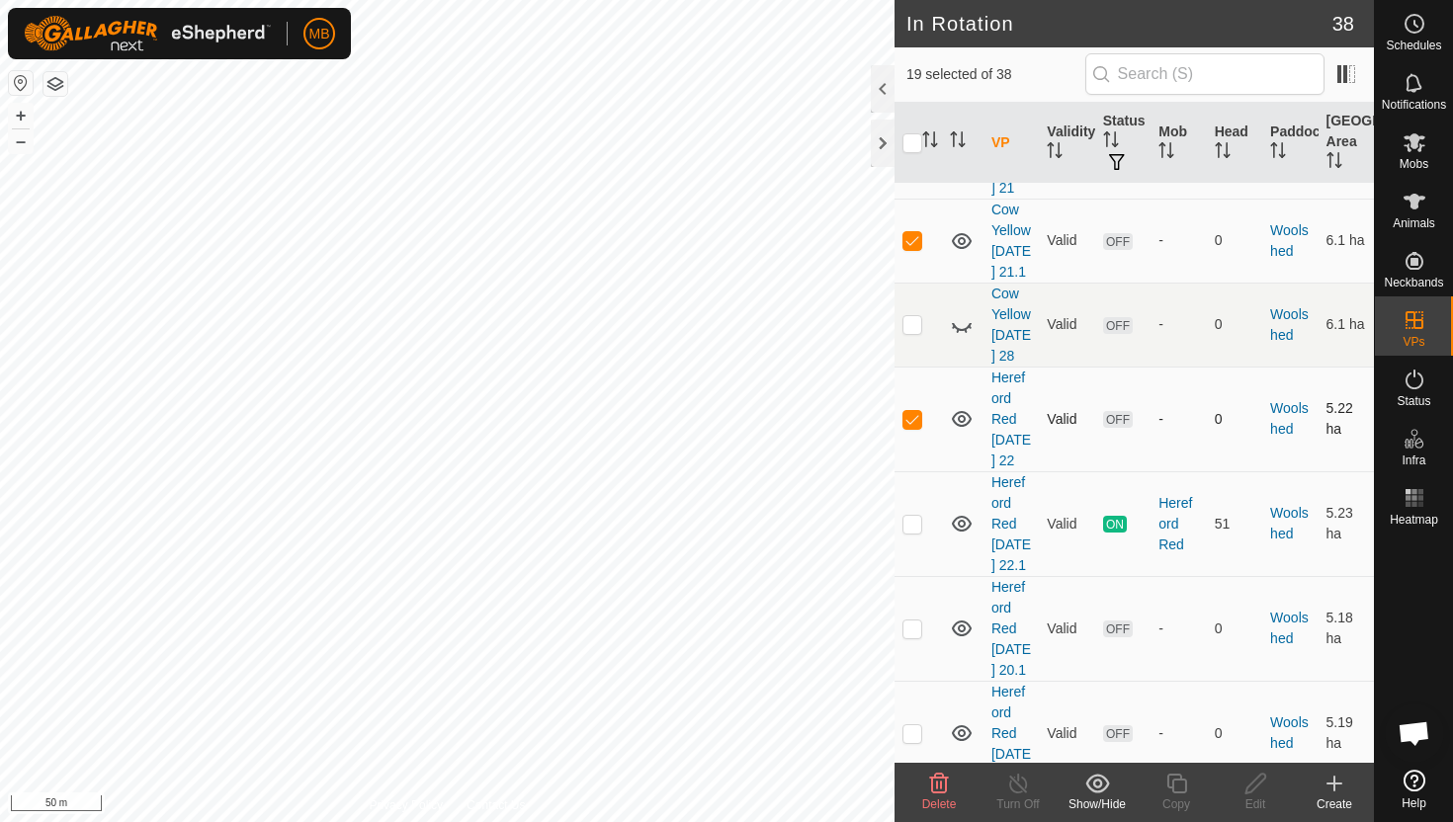
scroll to position [3385, 0]
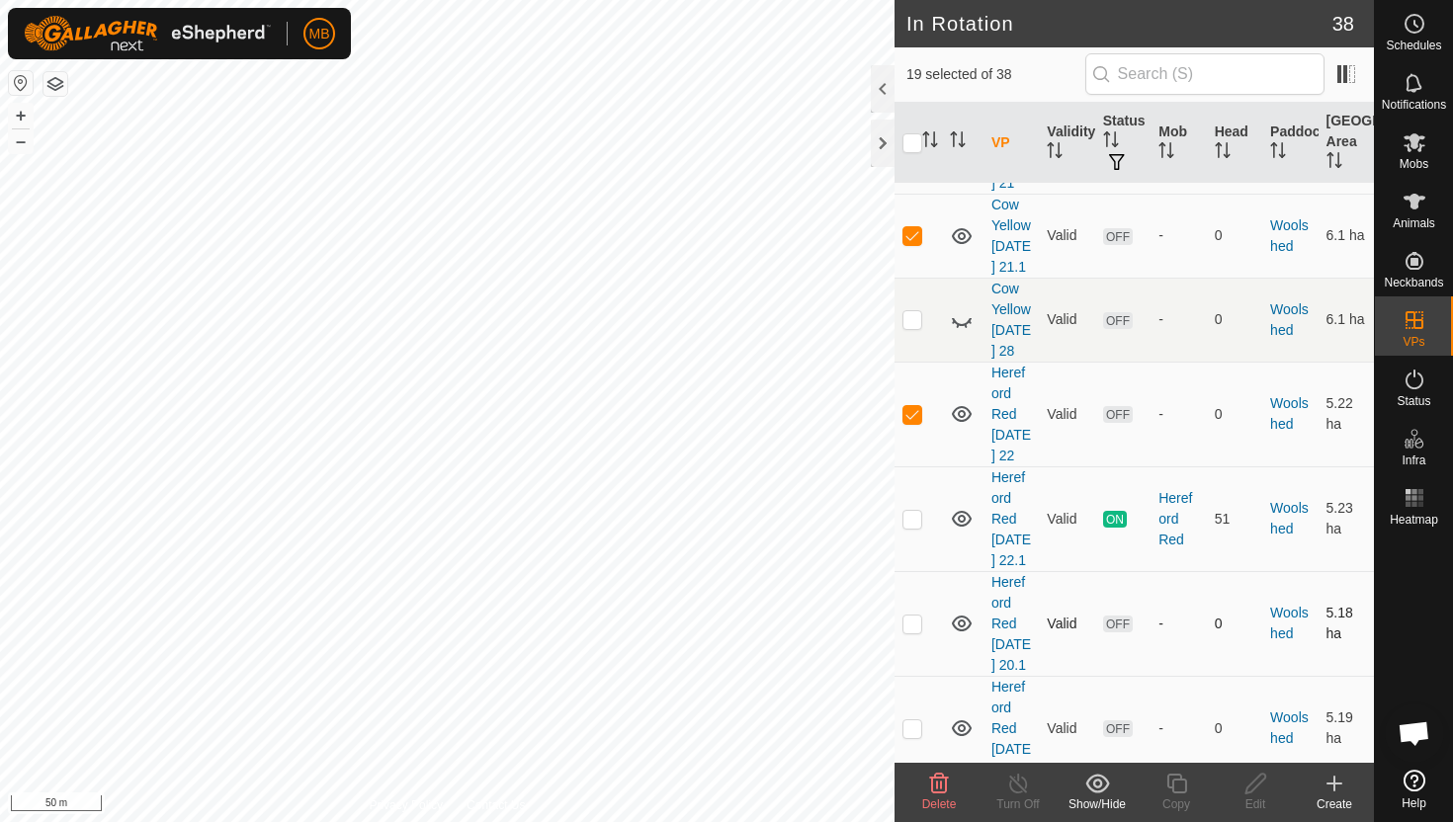
click at [909, 616] on p-checkbox at bounding box center [912, 624] width 20 height 16
checkbox input "true"
click at [912, 720] on p-checkbox at bounding box center [912, 728] width 20 height 16
checkbox input "true"
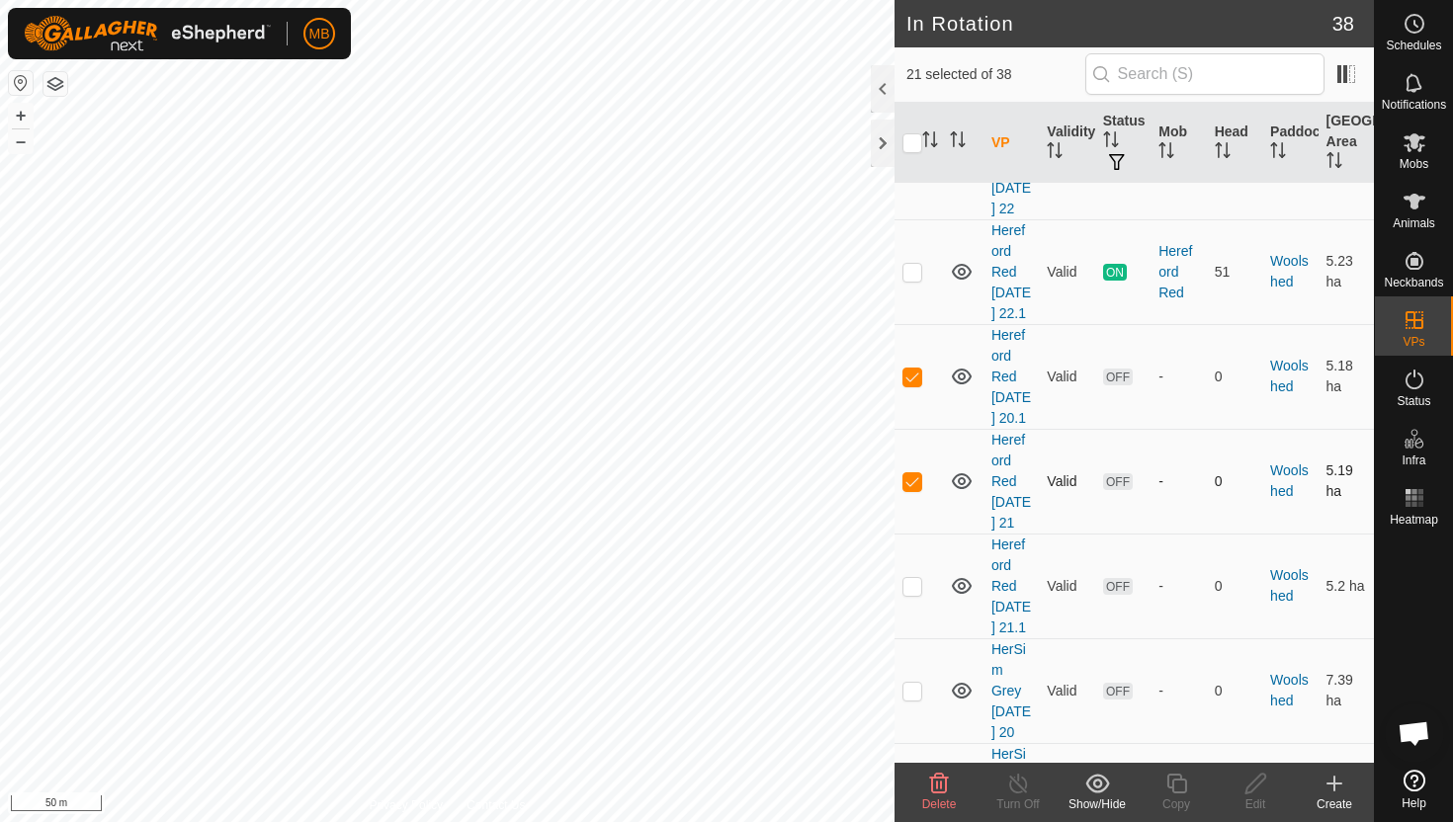
scroll to position [3675, 0]
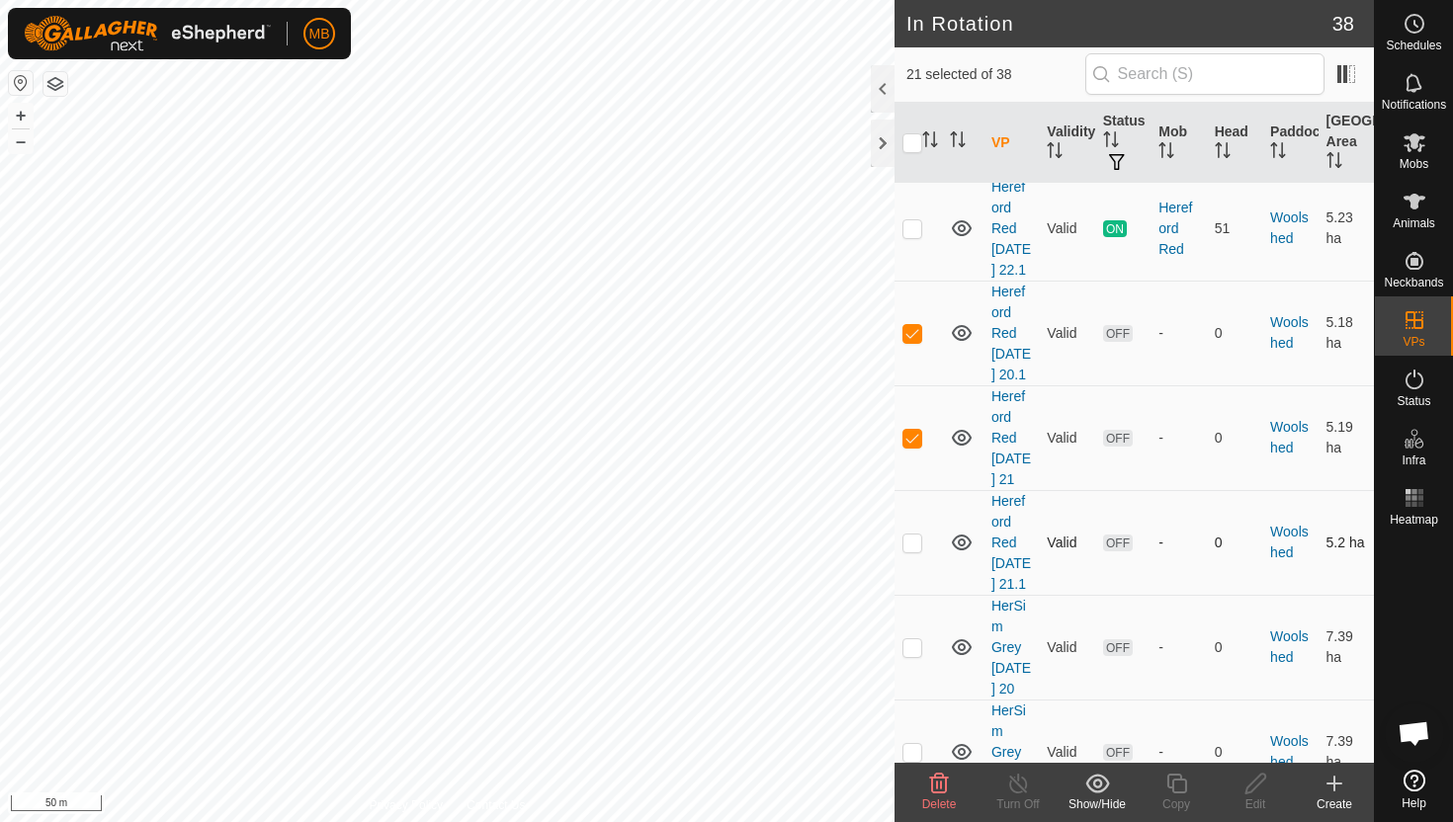
click at [918, 535] on p-checkbox at bounding box center [912, 543] width 20 height 16
checkbox input "true"
click at [917, 639] on p-checkbox at bounding box center [912, 647] width 20 height 16
checkbox input "true"
click at [912, 744] on p-checkbox at bounding box center [912, 752] width 20 height 16
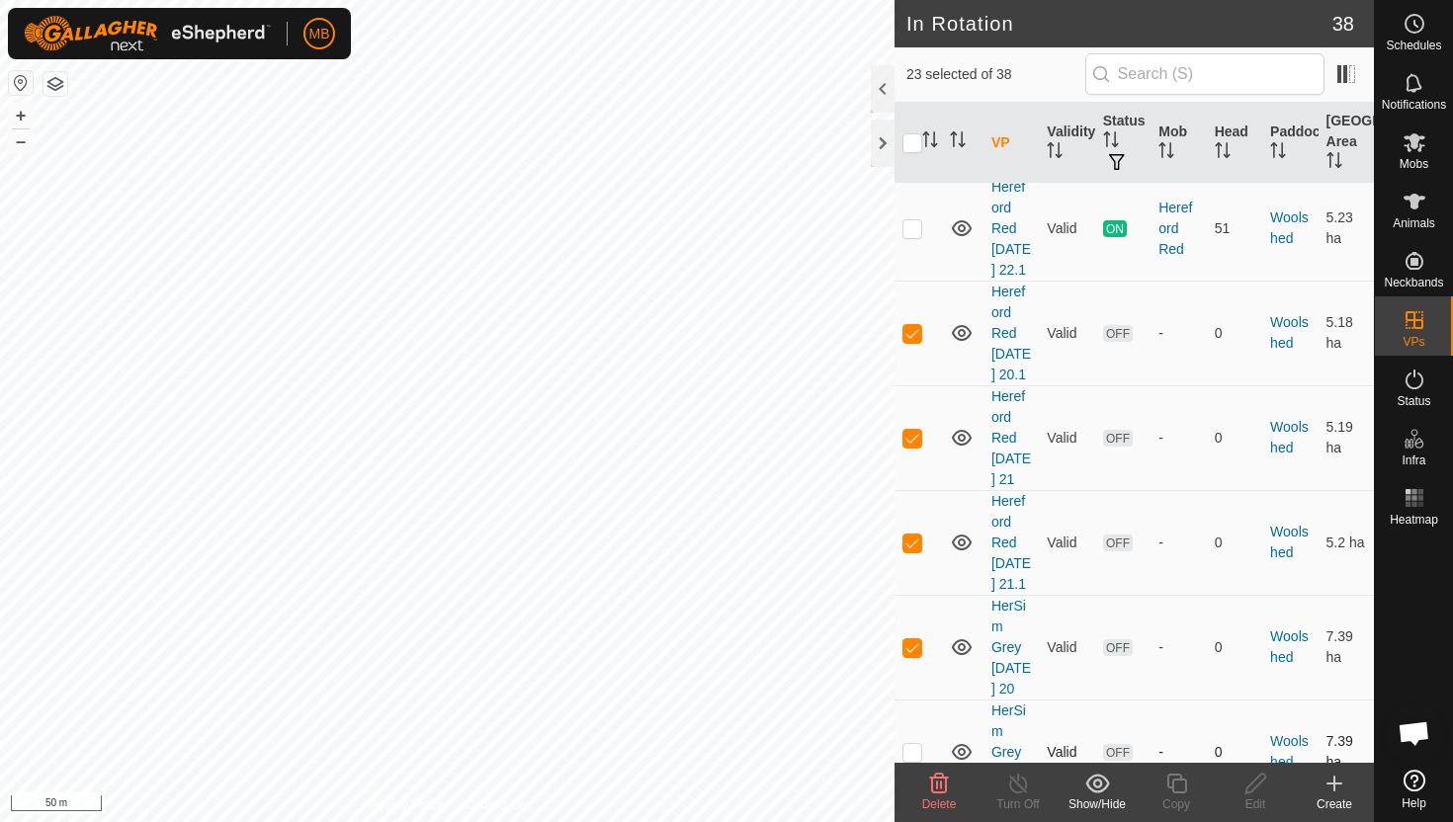
checkbox input "true"
click at [935, 791] on icon at bounding box center [939, 784] width 24 height 24
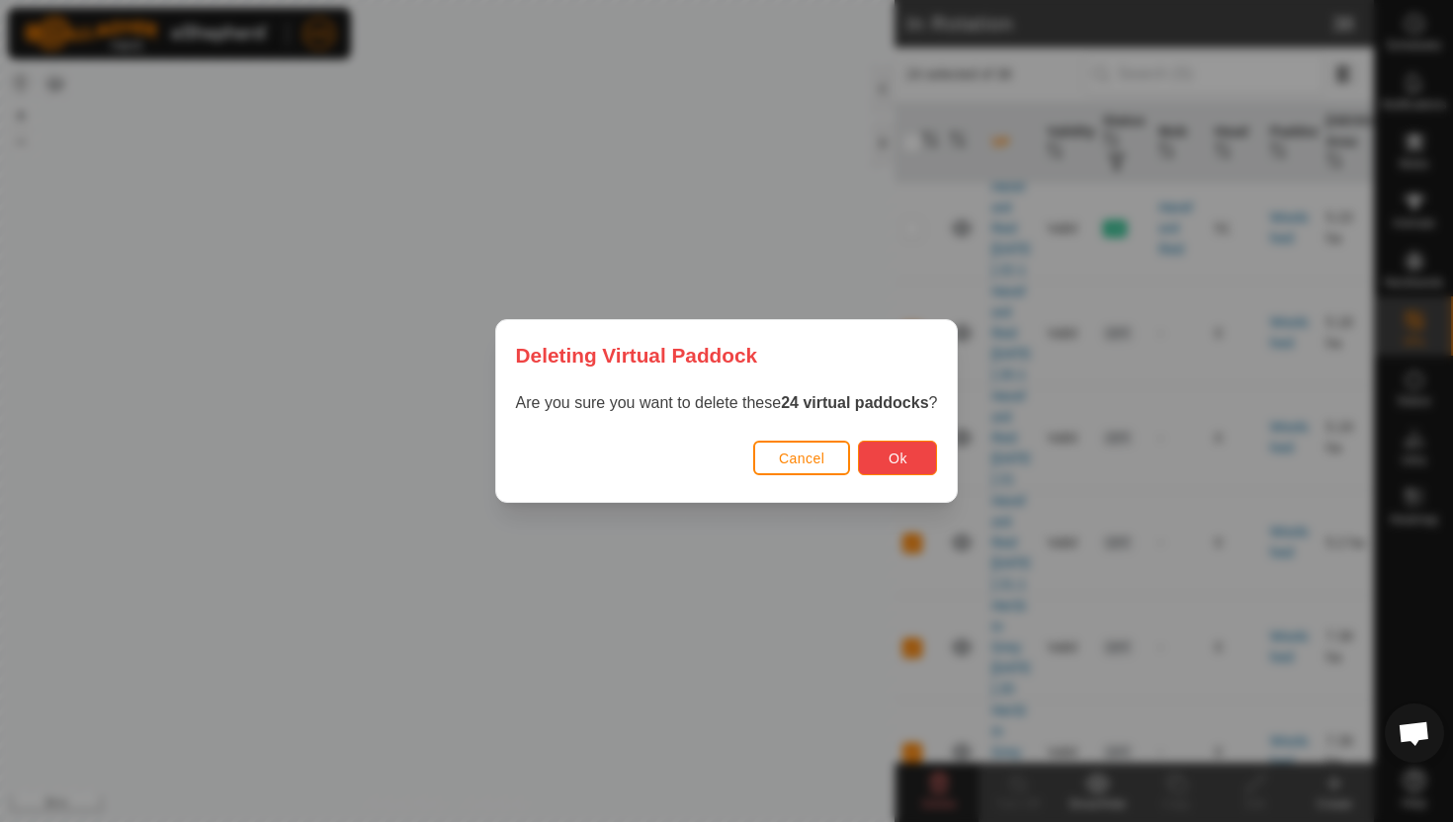
click at [911, 465] on button "Ok" at bounding box center [897, 458] width 79 height 35
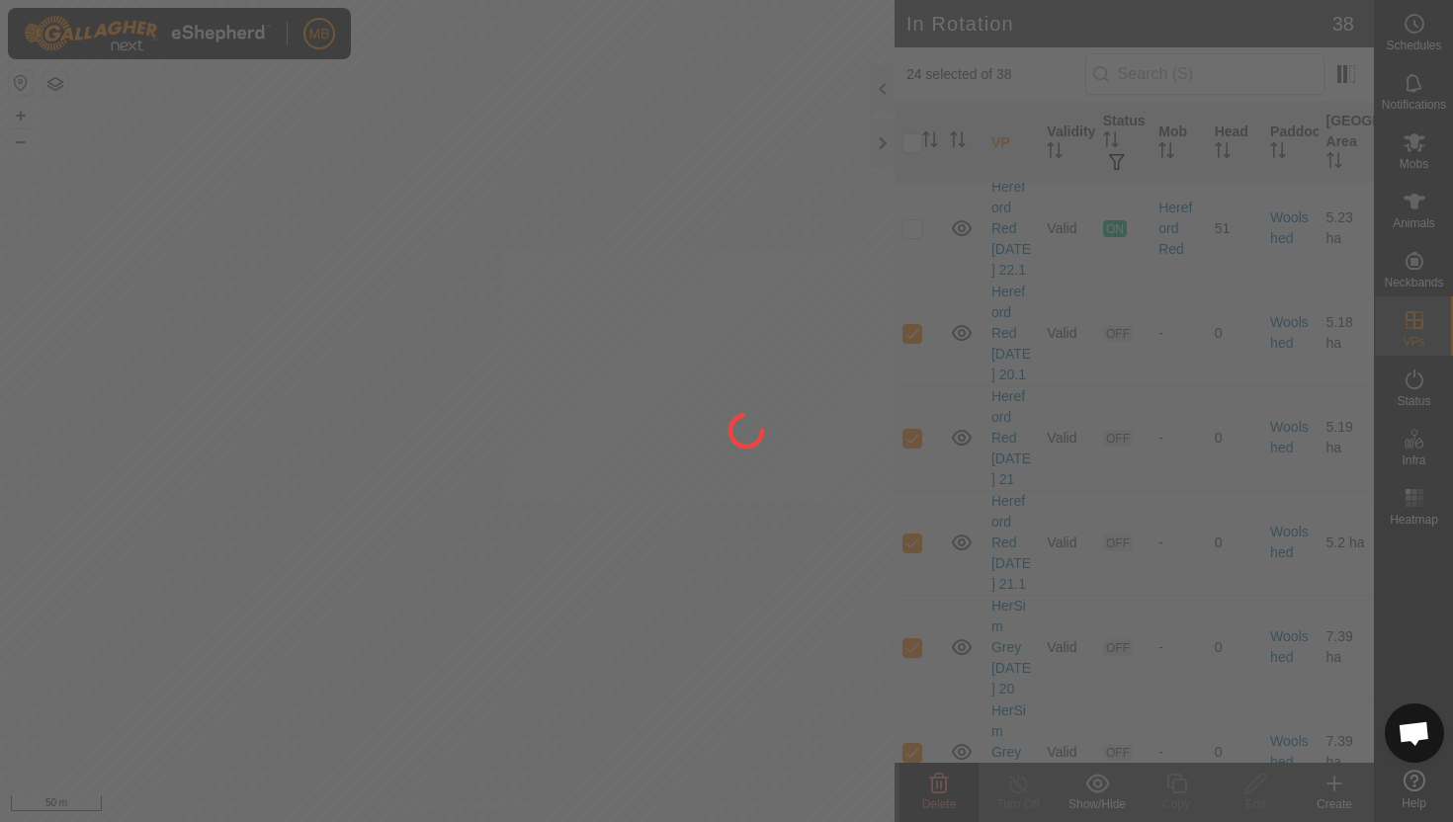
checkbox input "false"
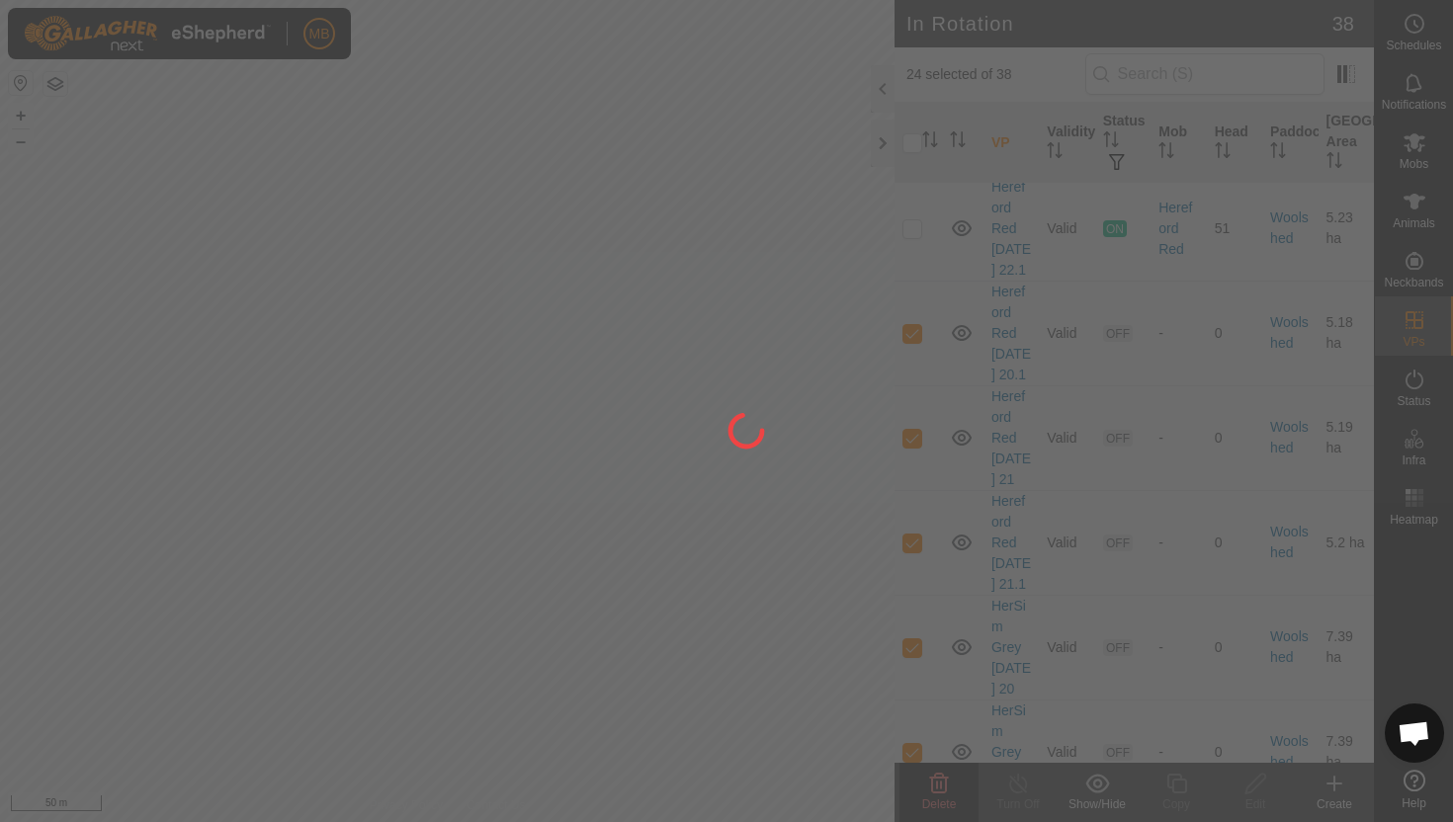
checkbox input "false"
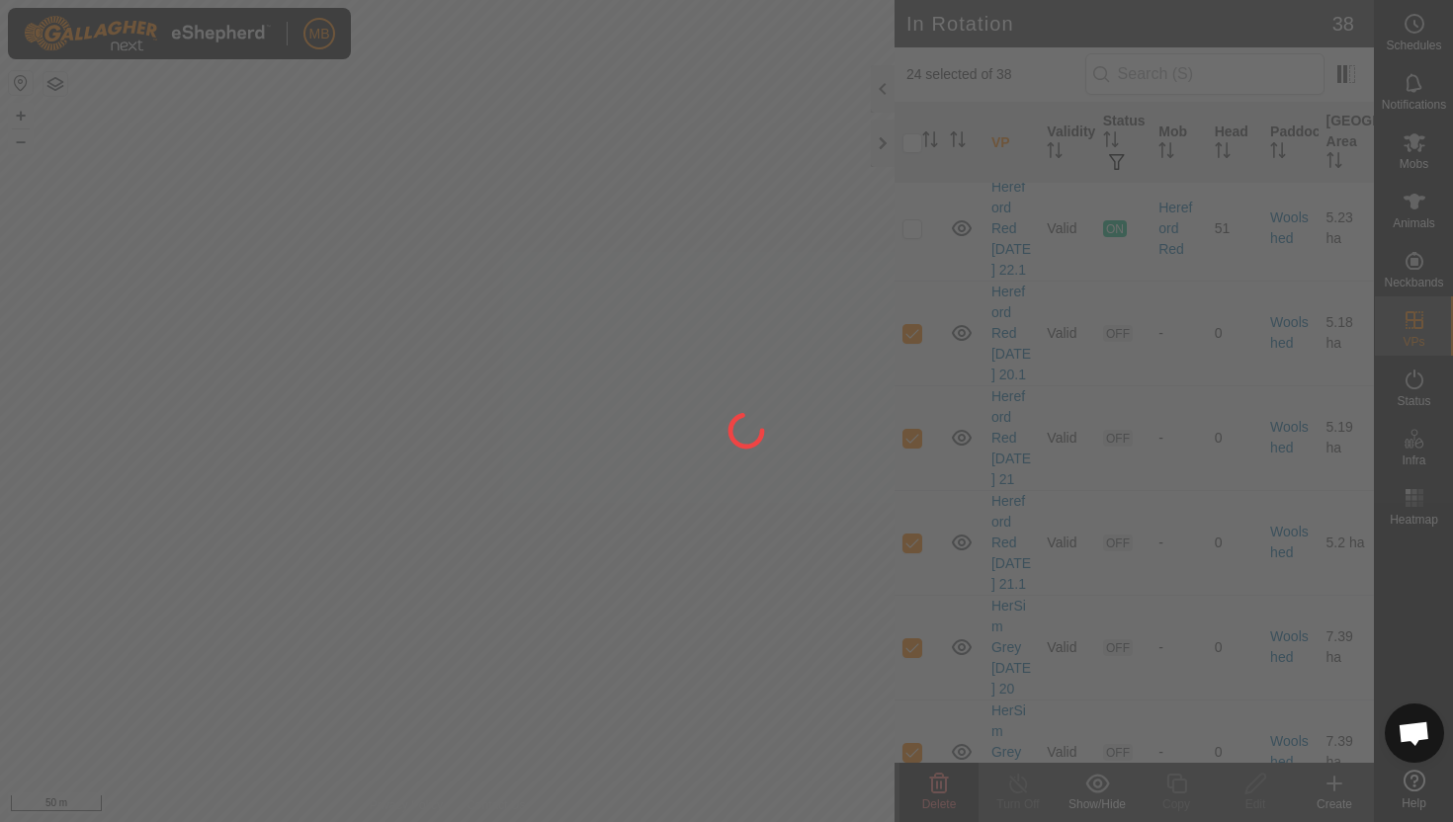
checkbox input "false"
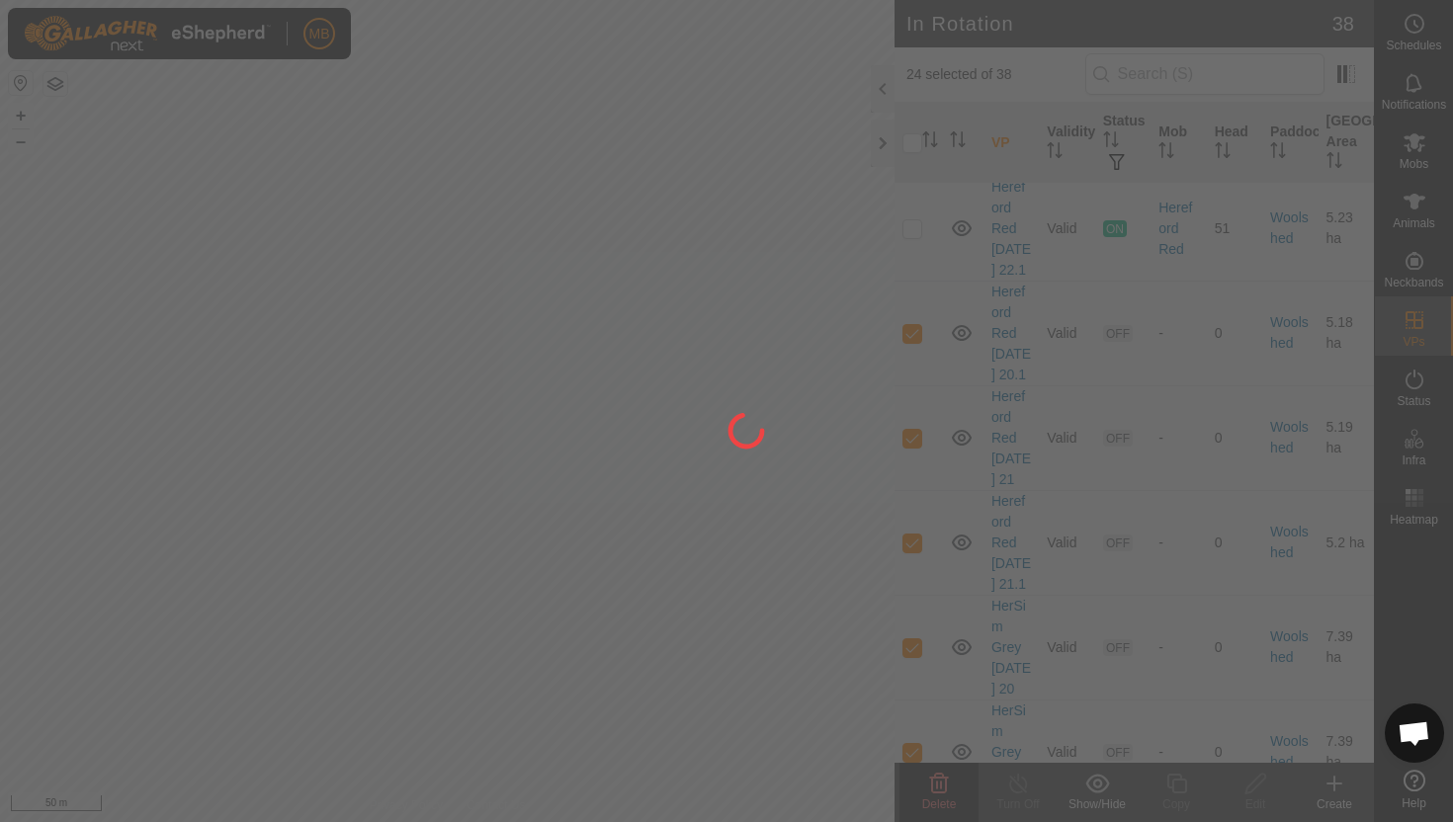
checkbox input "false"
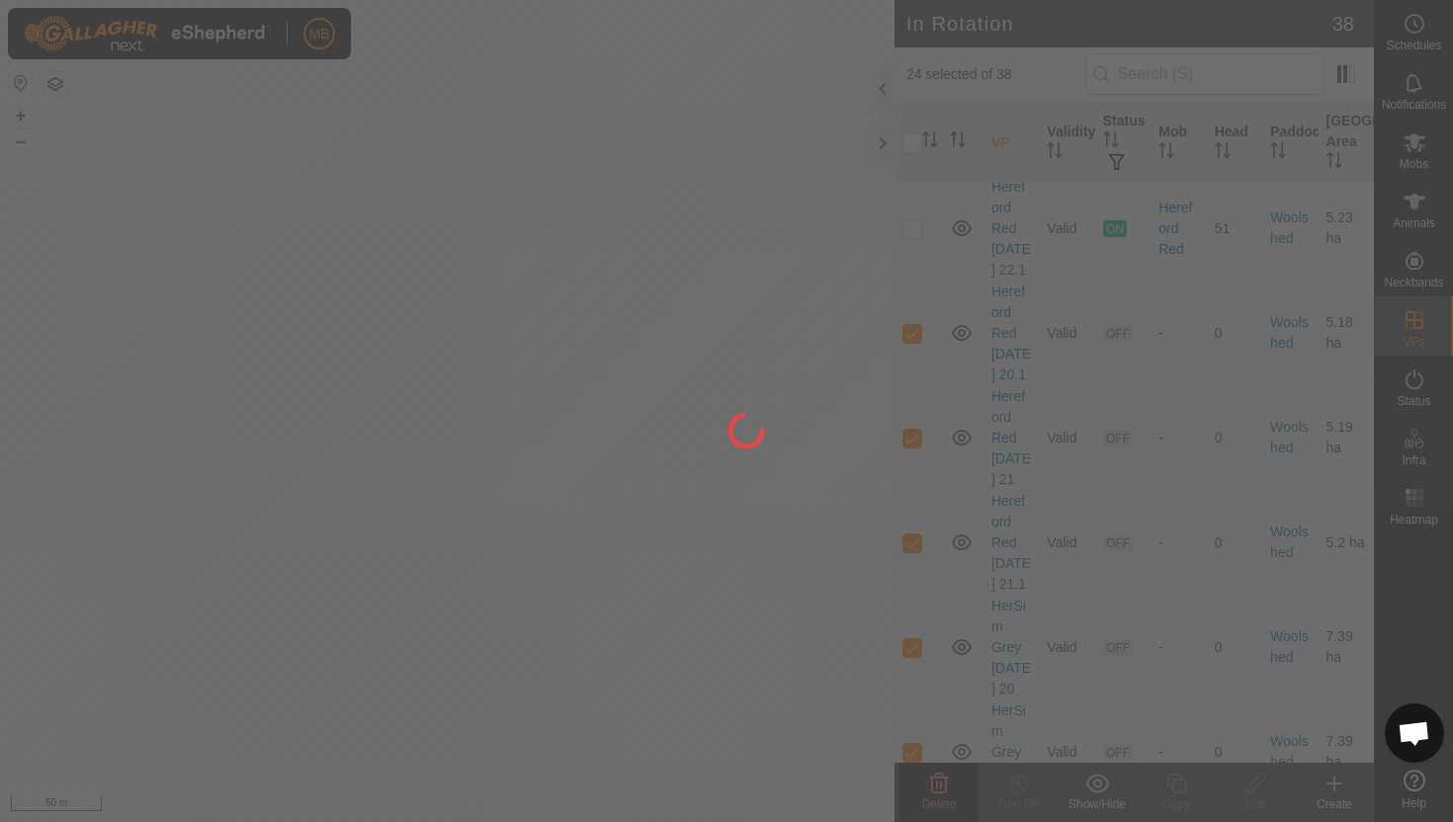
checkbox input "false"
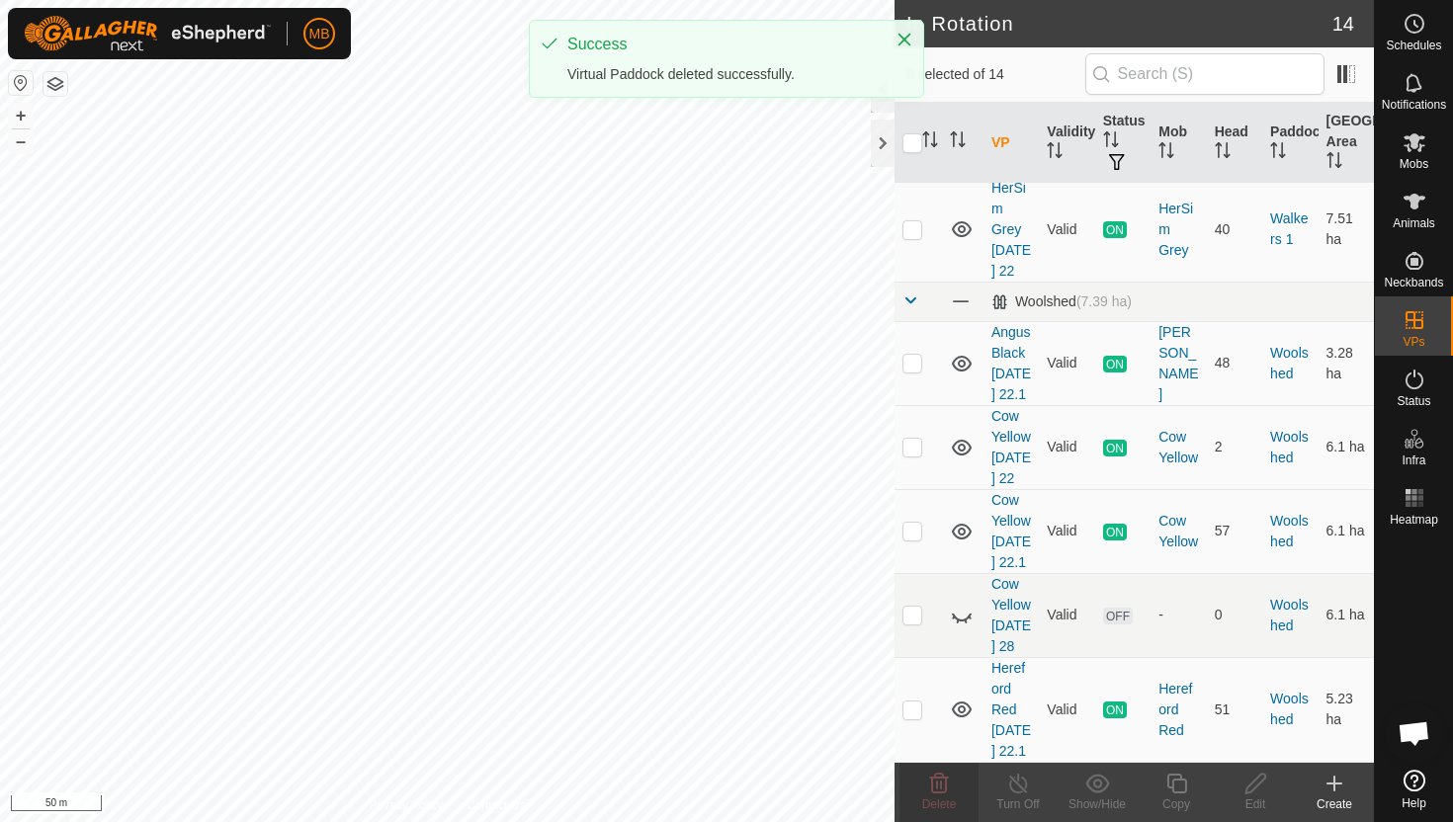
scroll to position [0, 0]
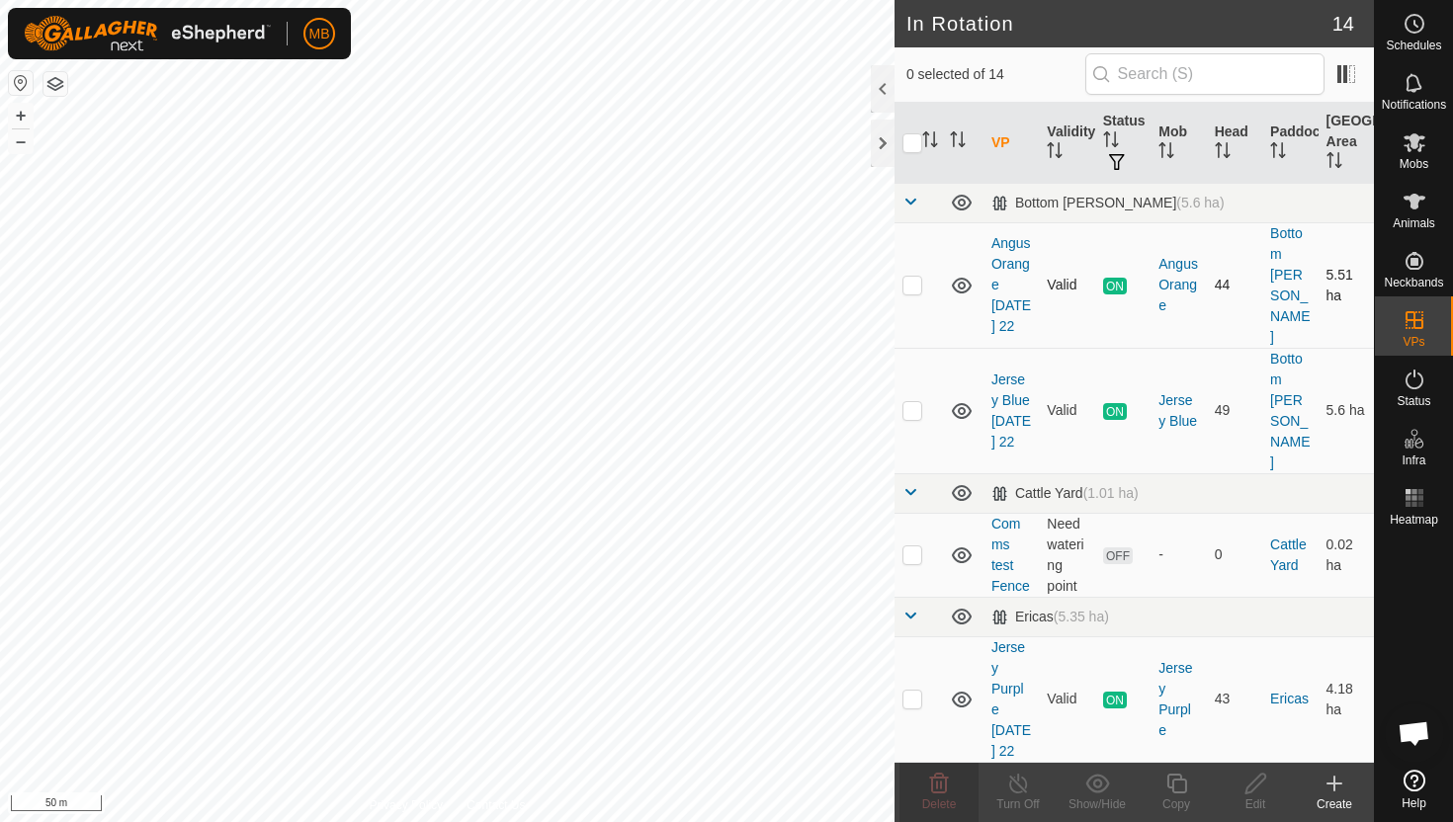
click at [914, 277] on p-checkbox at bounding box center [912, 285] width 20 height 16
checkbox input "true"
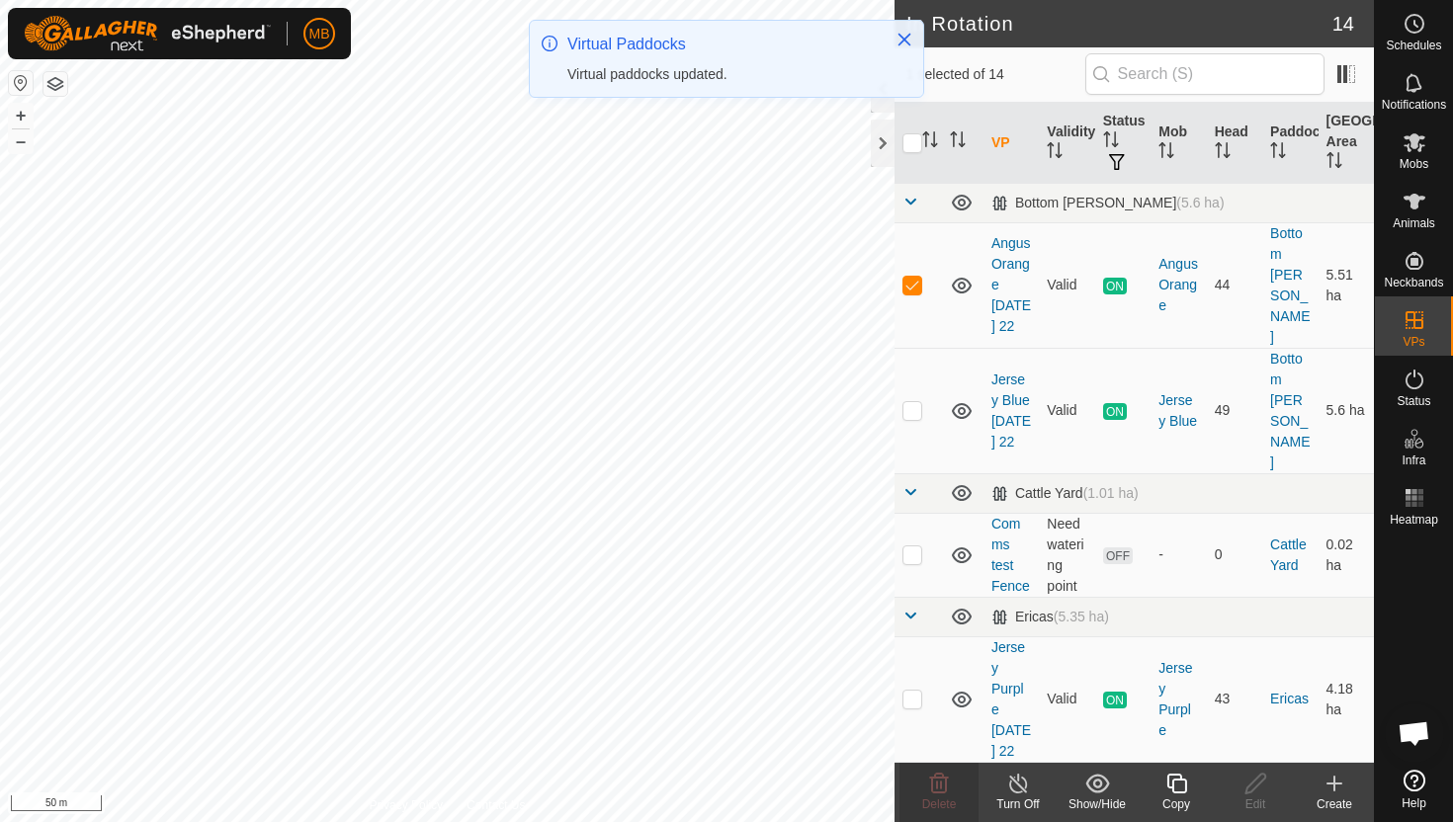
click at [1189, 786] on copy-svg-icon at bounding box center [1175, 784] width 79 height 24
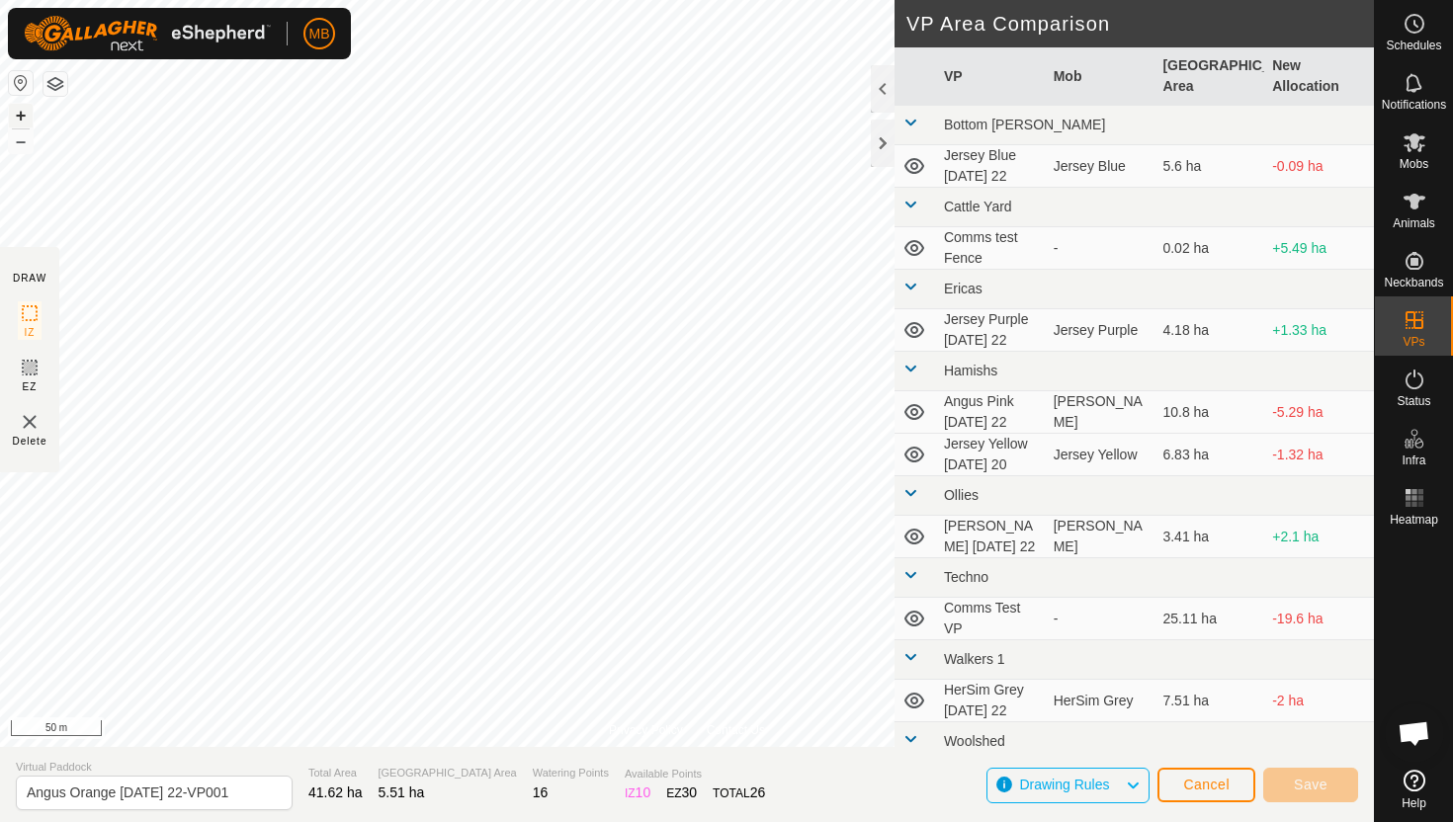
click at [32, 117] on button "+" at bounding box center [21, 116] width 24 height 24
click at [21, 117] on button "+" at bounding box center [21, 116] width 24 height 24
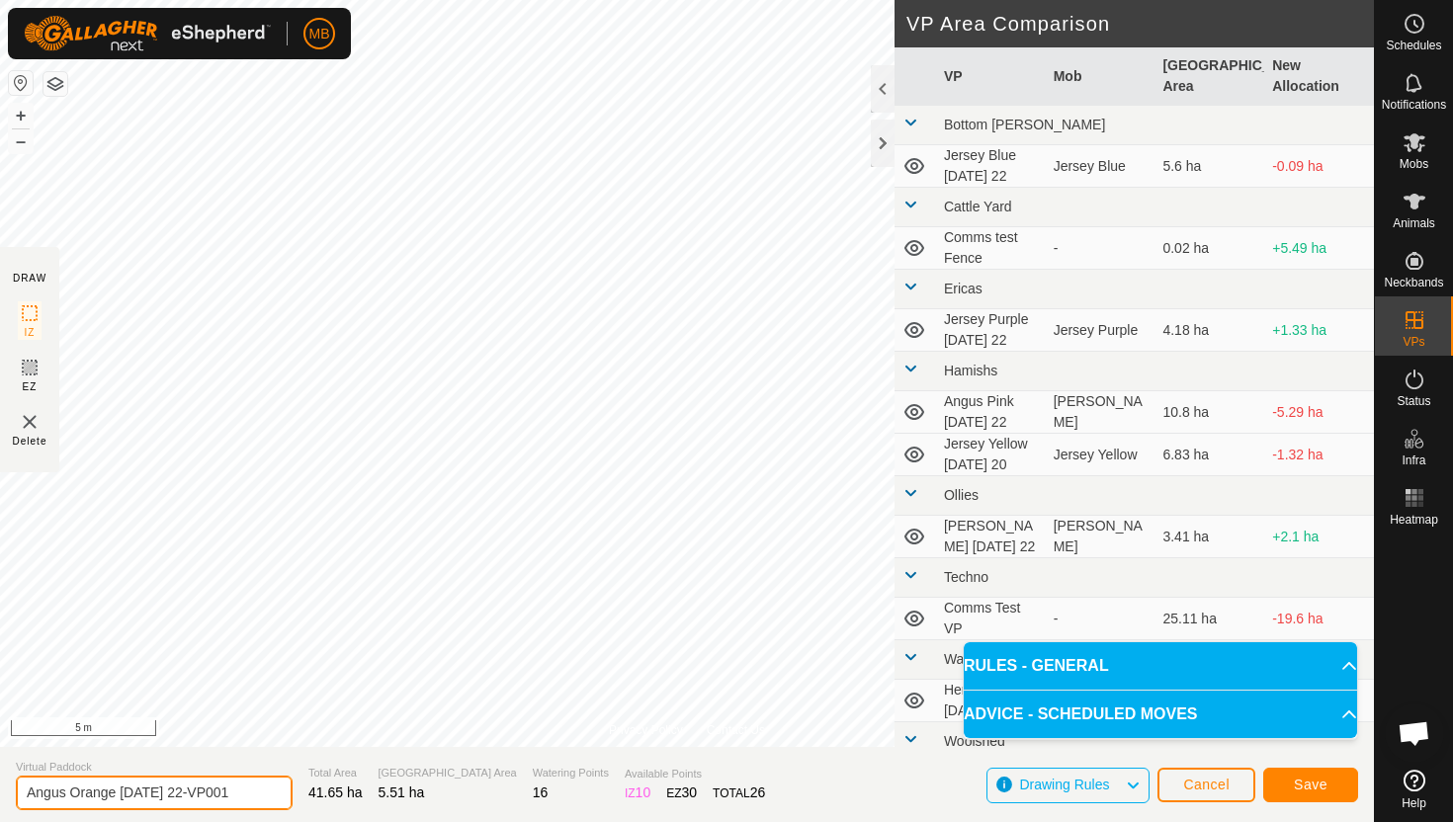
click at [241, 793] on input "Angus Orange [DATE] 22-VP001" at bounding box center [154, 793] width 277 height 35
type input "Angus Orange [DATE] 23"
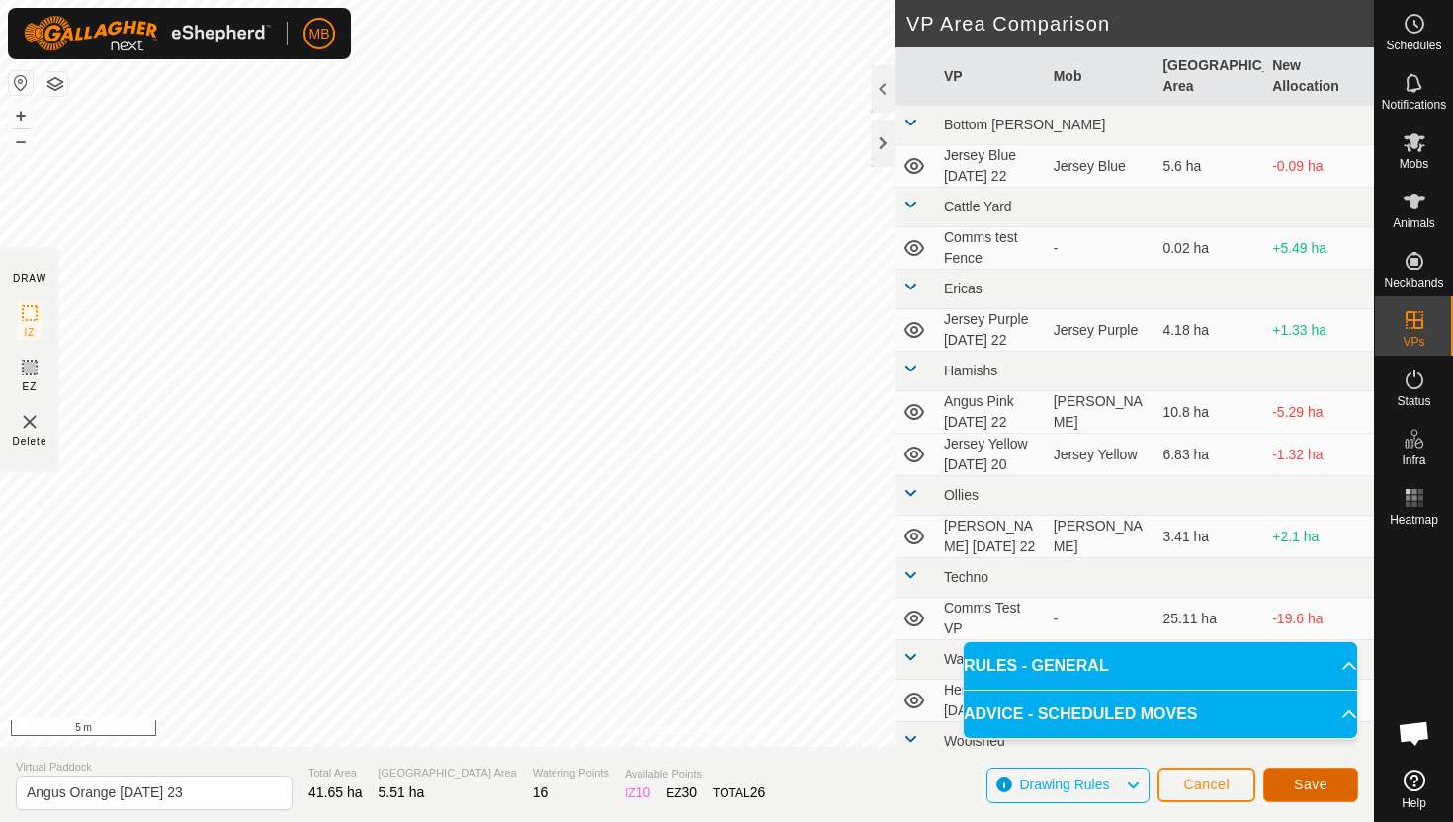
click at [1309, 779] on span "Save" at bounding box center [1311, 785] width 34 height 16
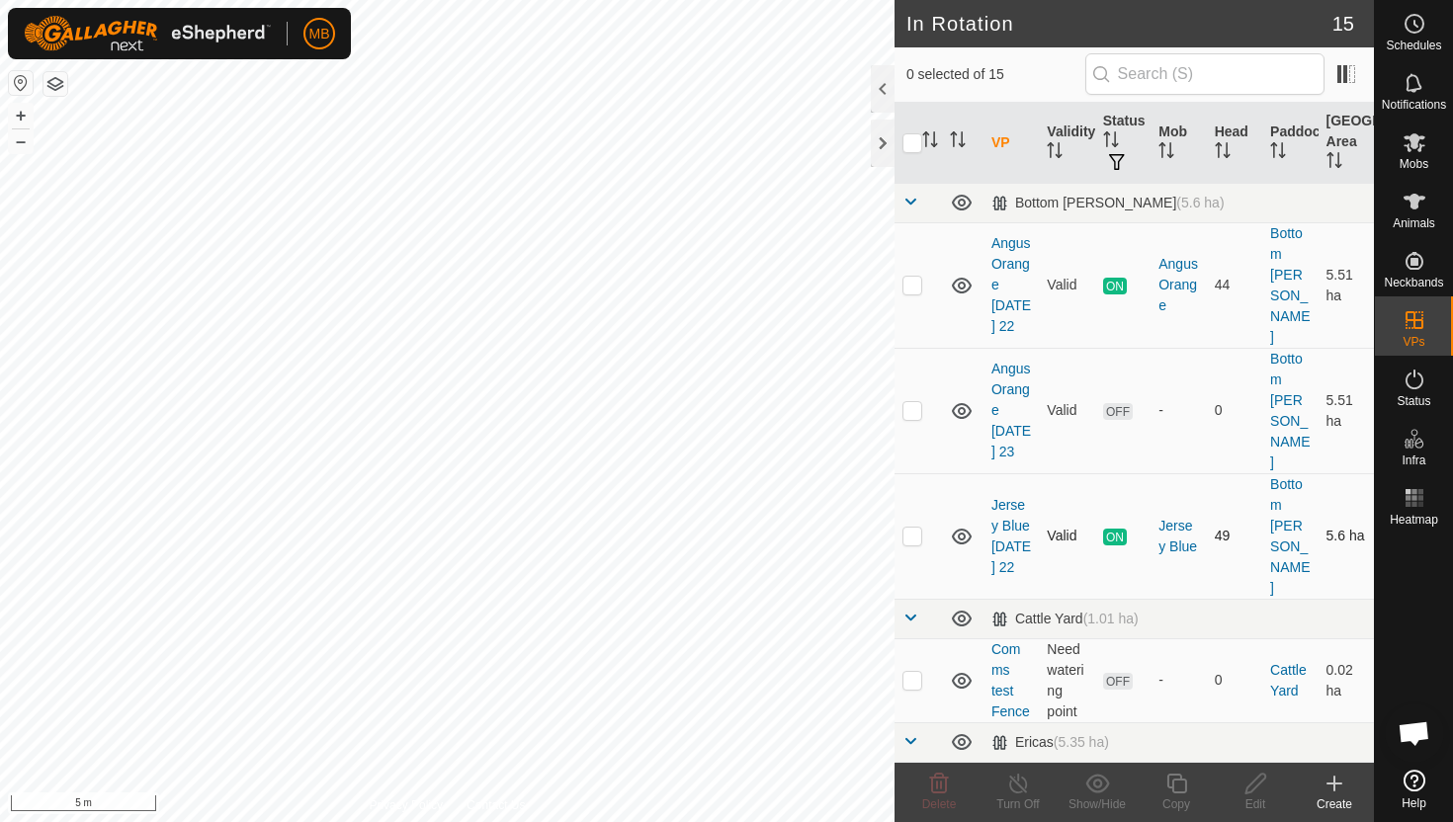
click at [915, 528] on p-checkbox at bounding box center [912, 536] width 20 height 16
checkbox input "true"
click at [1177, 784] on icon at bounding box center [1176, 784] width 25 height 24
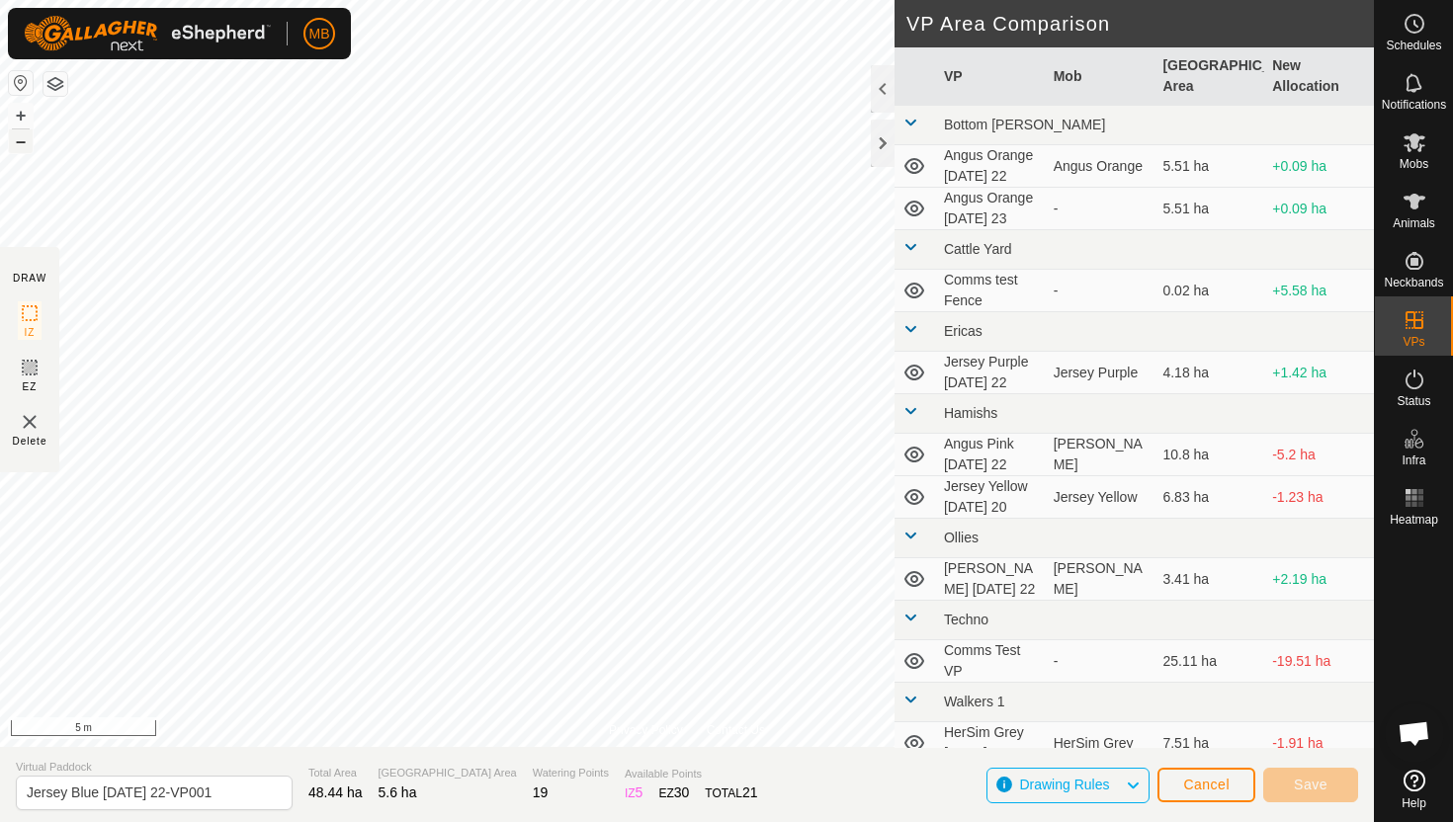
click at [27, 140] on button "–" at bounding box center [21, 141] width 24 height 24
click at [28, 144] on button "–" at bounding box center [21, 141] width 24 height 24
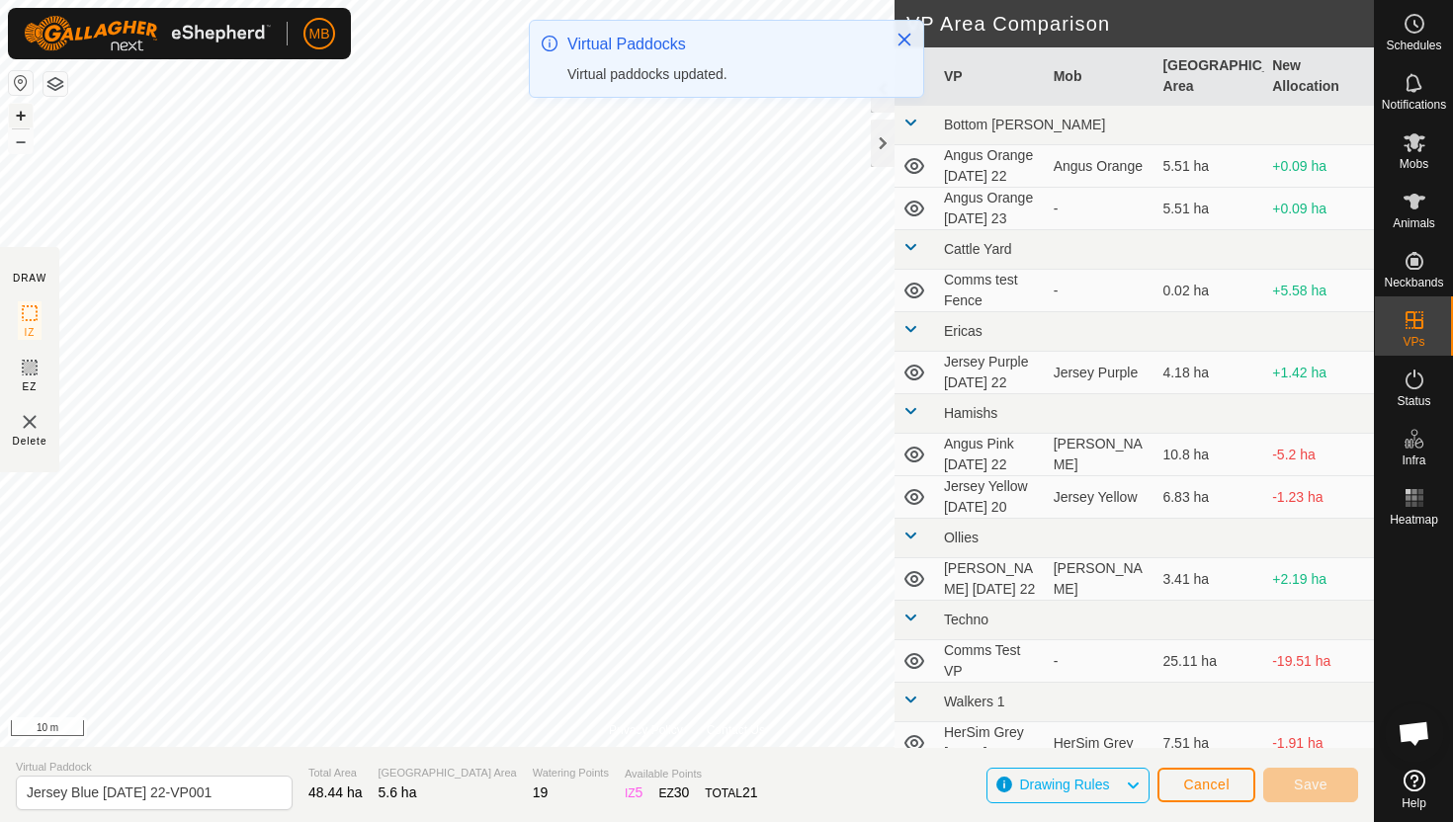
click at [23, 117] on button "+" at bounding box center [21, 116] width 24 height 24
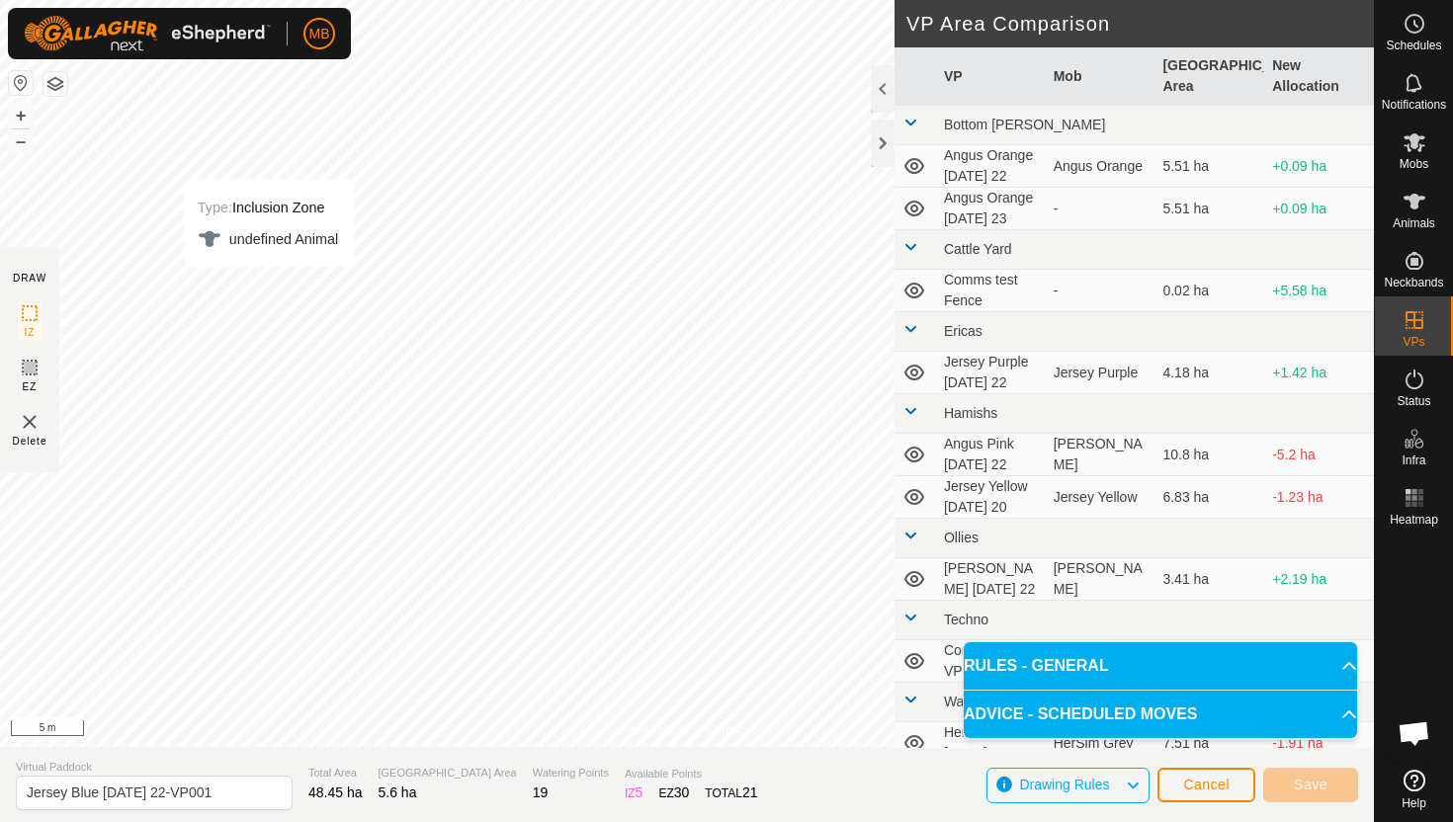
click at [409, 583] on div "Type: Inclusion Zone undefined Animal + – ⇧ i 5 m" at bounding box center [687, 373] width 1374 height 747
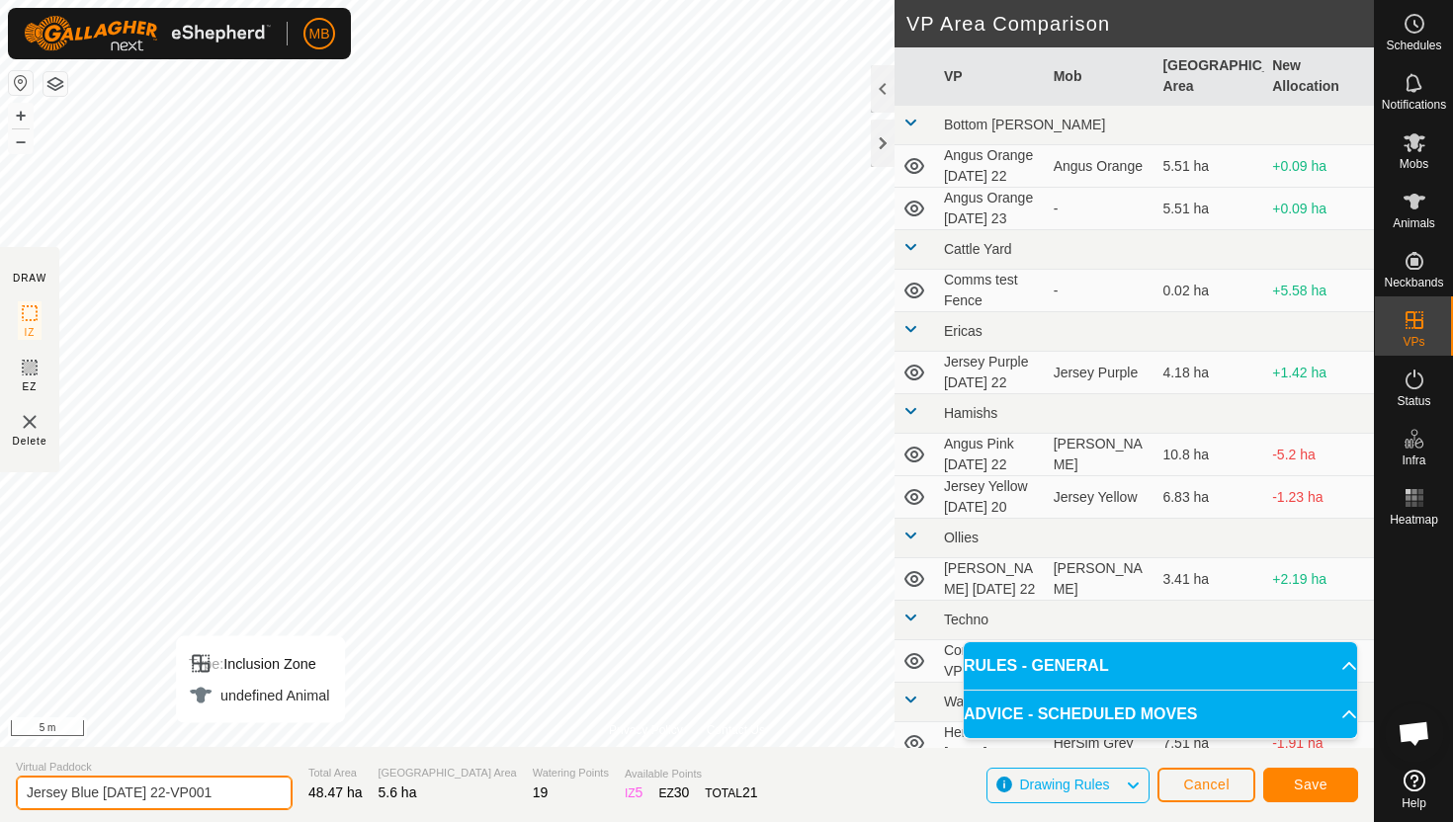
click at [236, 795] on input "Jersey Blue [DATE] 22-VP001" at bounding box center [154, 793] width 277 height 35
type input "Jersey Blue [DATE] 23"
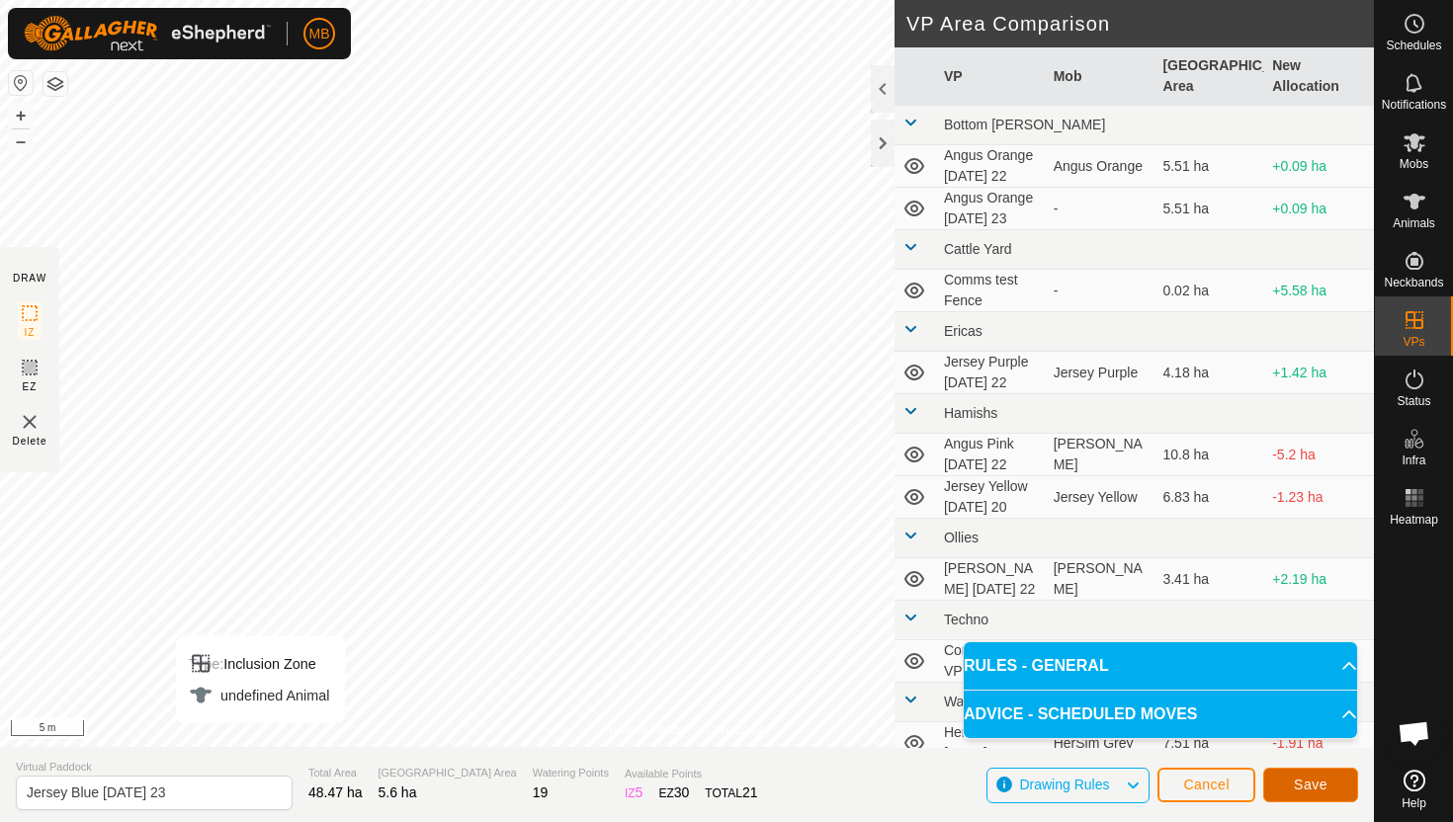
click at [1316, 781] on span "Save" at bounding box center [1311, 785] width 34 height 16
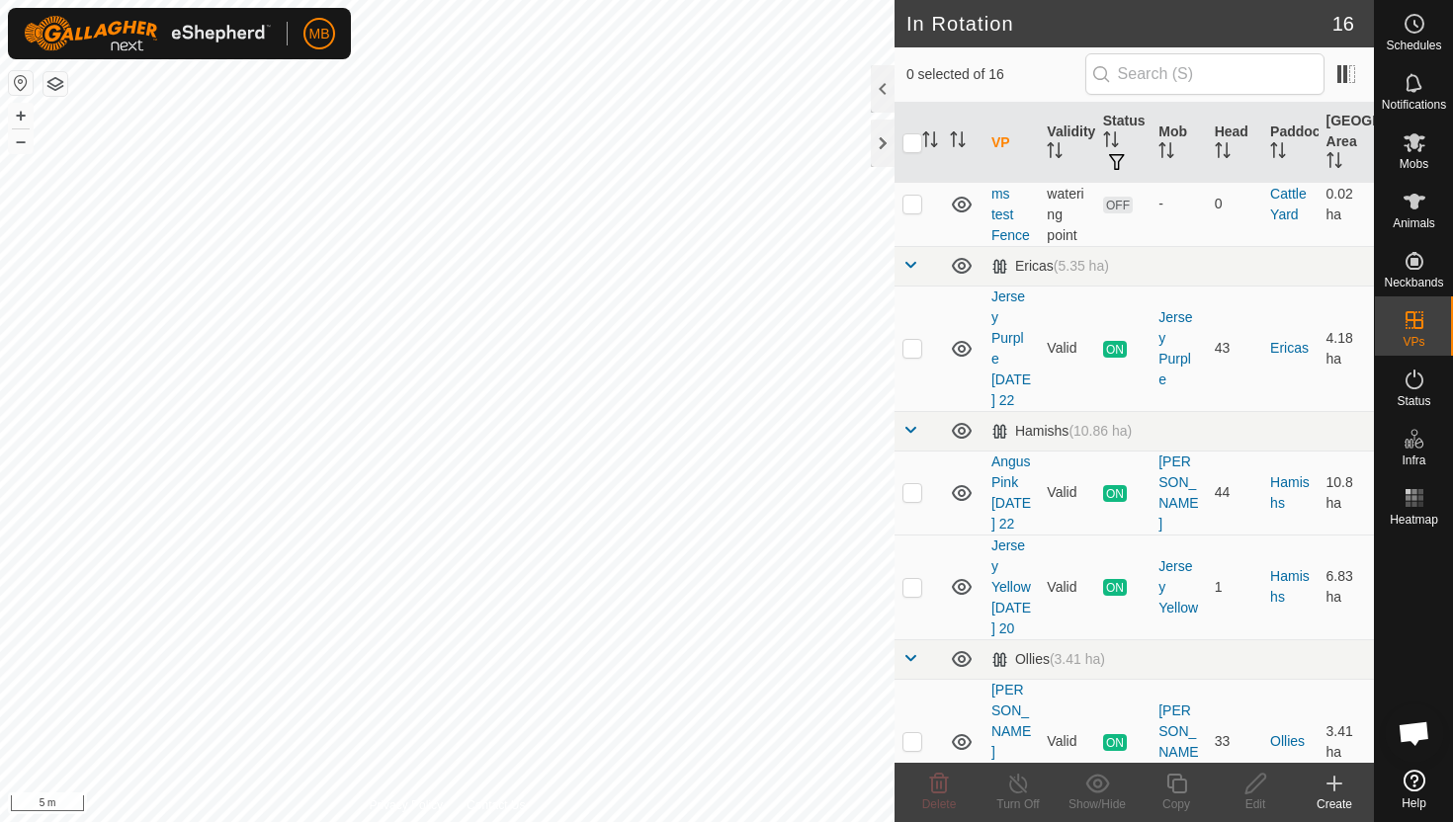
scroll to position [608, 0]
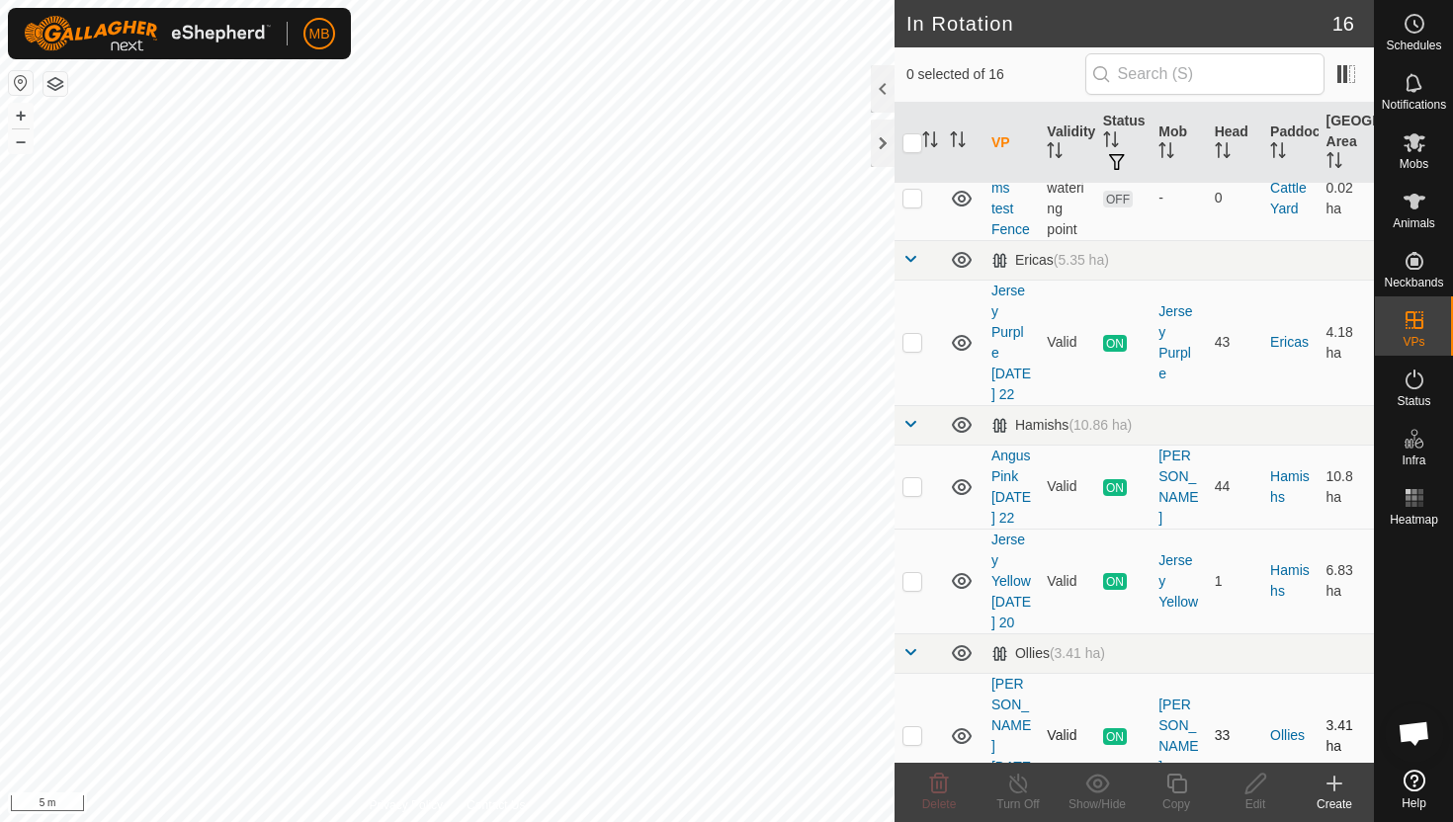
click at [910, 727] on p-checkbox at bounding box center [912, 735] width 20 height 16
checkbox input "true"
click at [1177, 784] on icon at bounding box center [1176, 784] width 25 height 24
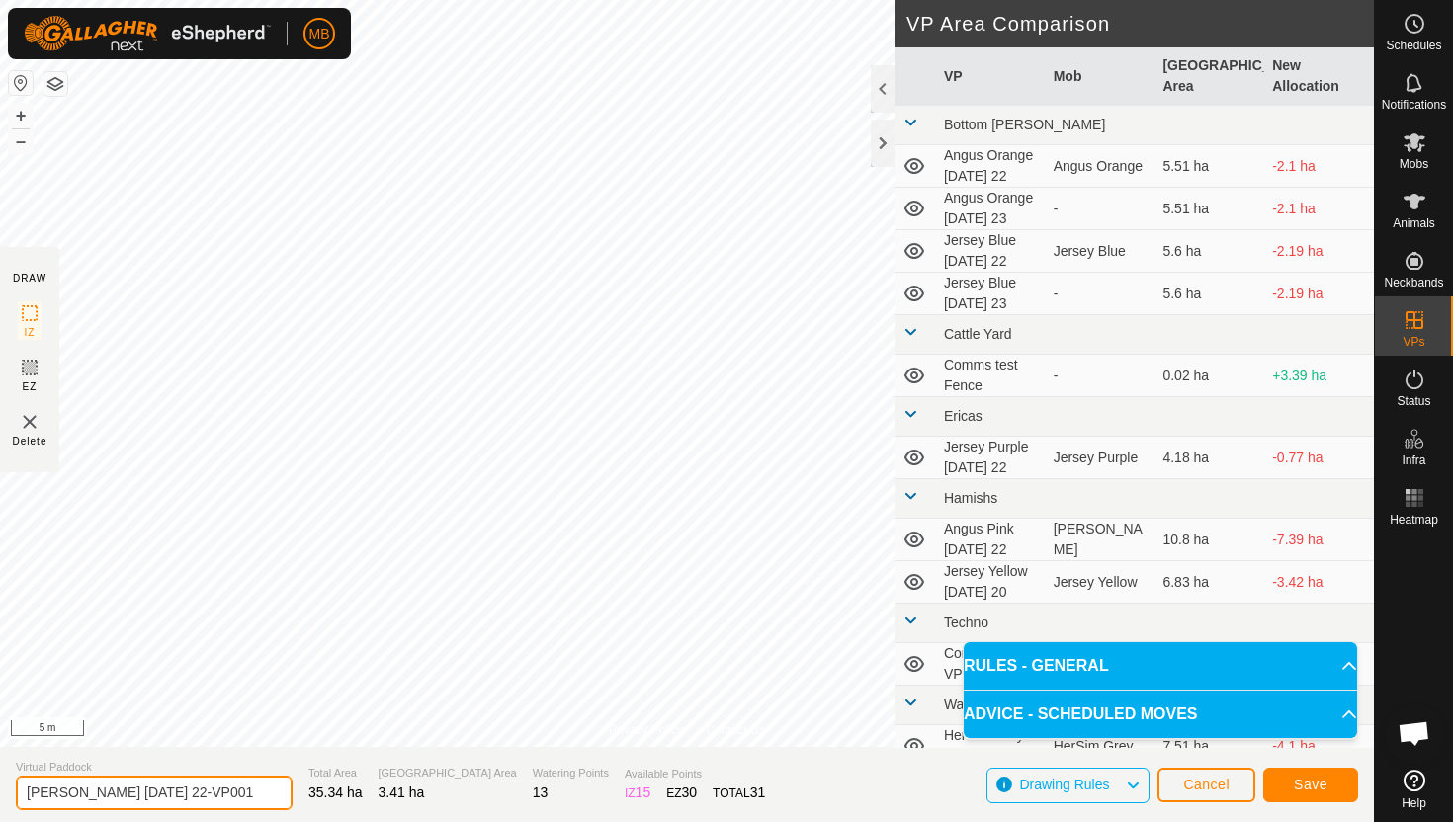
click at [235, 791] on input "[PERSON_NAME] [DATE] 22-VP001" at bounding box center [154, 793] width 277 height 35
type input "[PERSON_NAME] [DATE] 23"
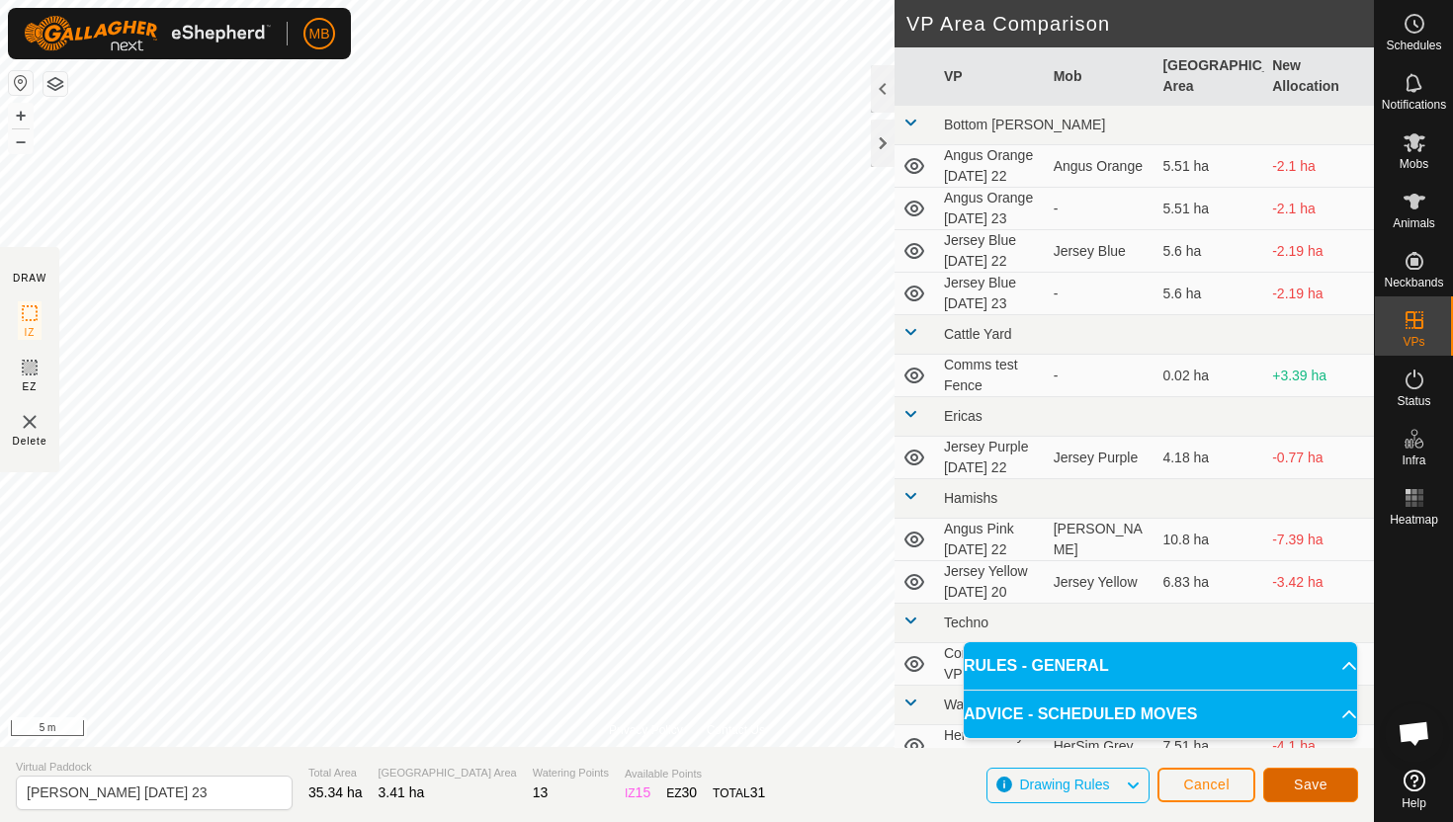
click at [1311, 780] on span "Save" at bounding box center [1311, 785] width 34 height 16
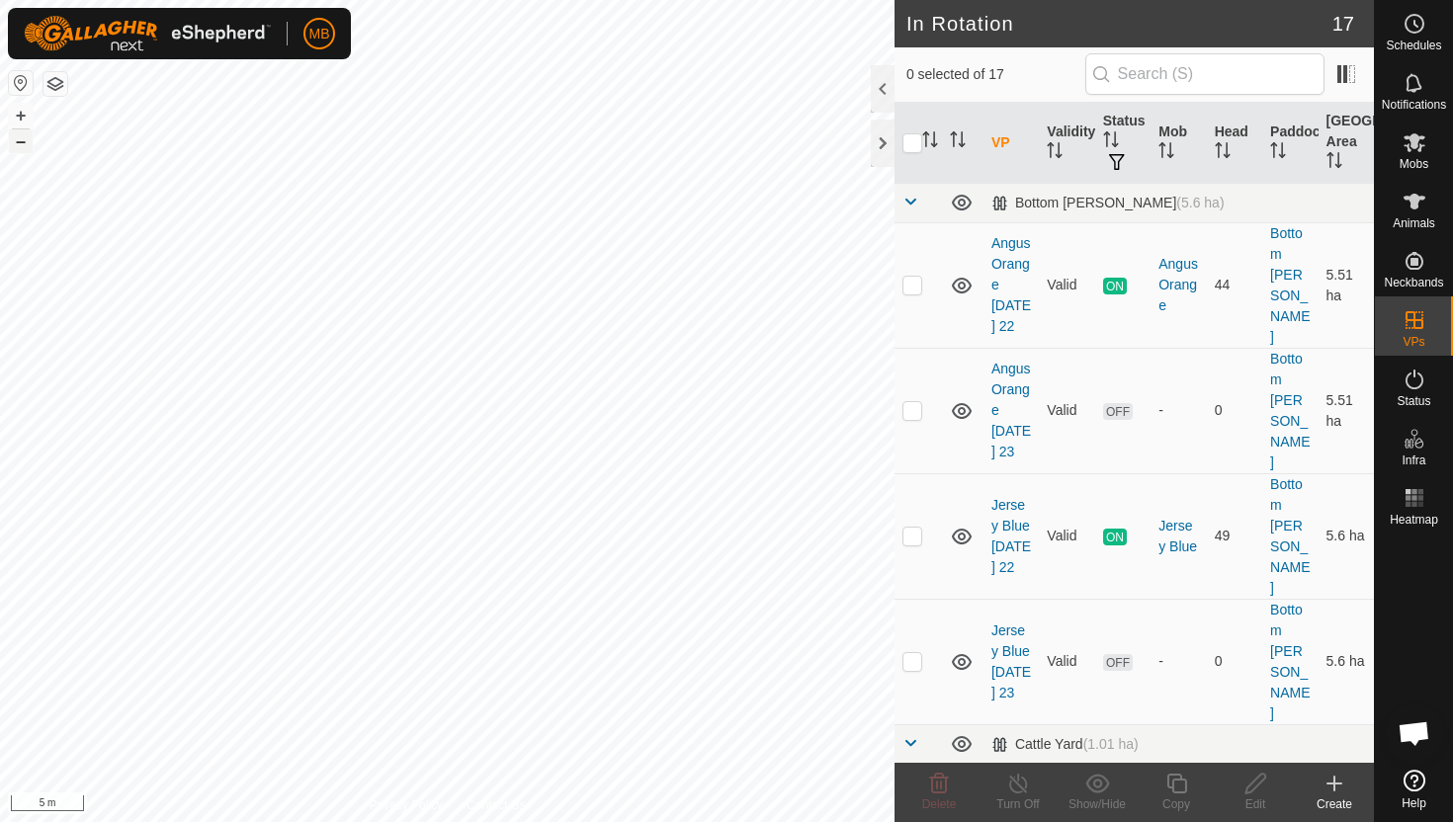
click at [26, 146] on button "–" at bounding box center [21, 141] width 24 height 24
click at [97, 0] on html "MB Schedules Notifications Mobs Animals Neckbands VPs Status Infra Heatmap Help…" at bounding box center [726, 411] width 1453 height 822
click at [144, 56] on div "MB Schedules Notifications Mobs Animals Neckbands VPs Status Infra Heatmap Help…" at bounding box center [726, 411] width 1453 height 822
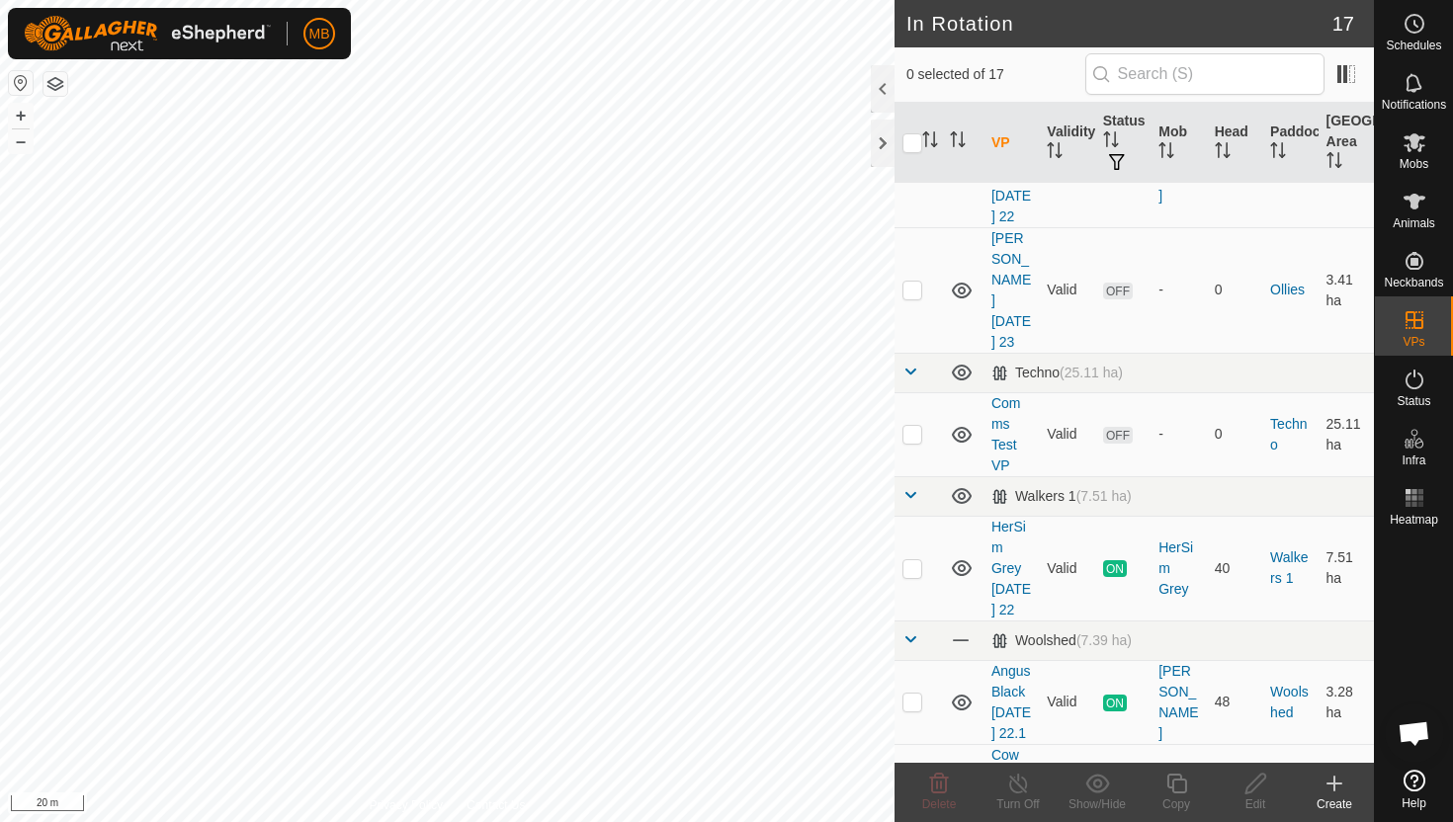
scroll to position [1175, 0]
click at [911, 564] on p-checkbox at bounding box center [912, 572] width 20 height 16
checkbox input "true"
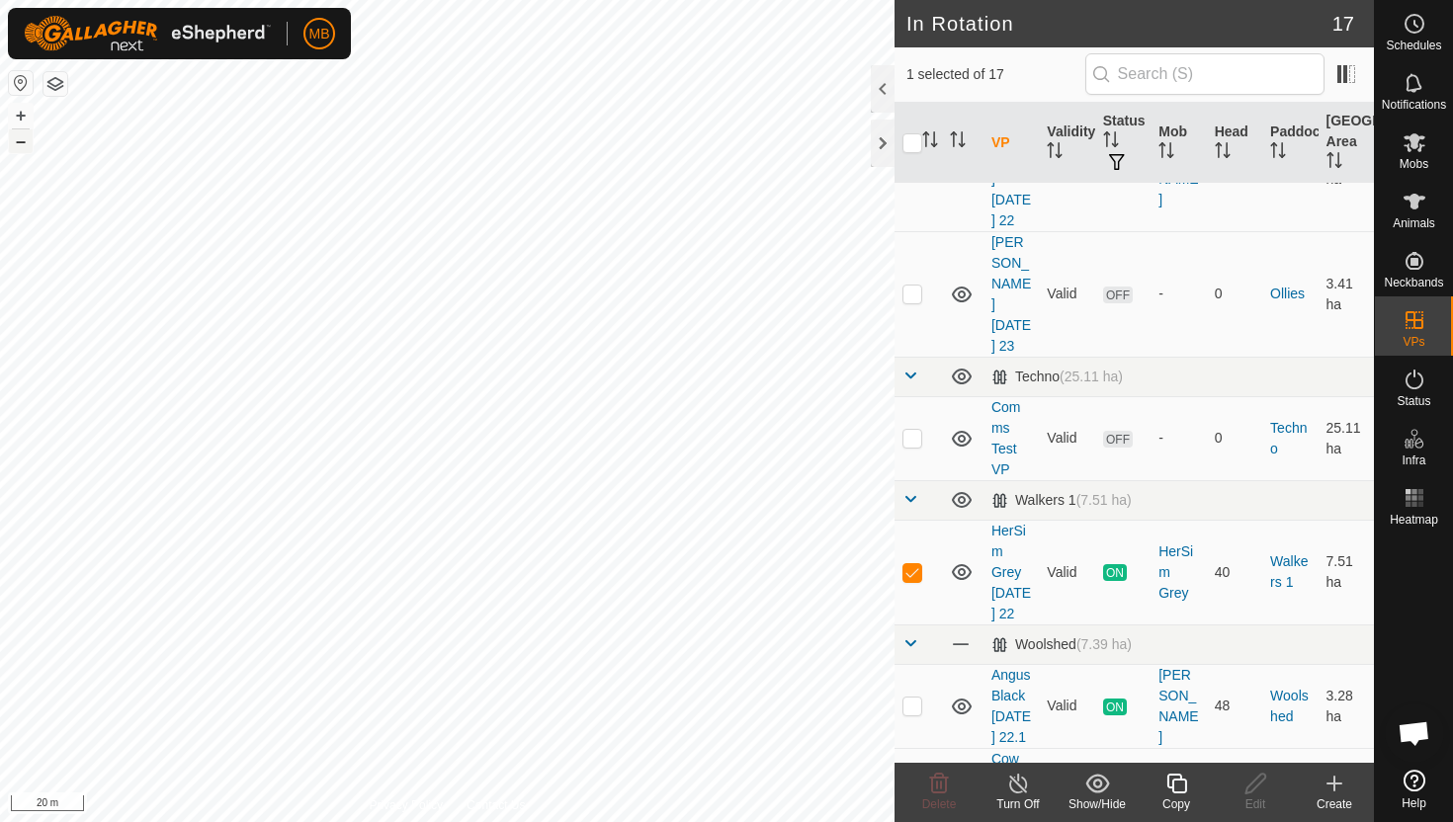
click at [23, 139] on button "–" at bounding box center [21, 141] width 24 height 24
click at [24, 145] on button "–" at bounding box center [21, 141] width 24 height 24
click at [32, 141] on button "–" at bounding box center [21, 141] width 24 height 24
click at [21, 144] on button "–" at bounding box center [21, 141] width 24 height 24
click at [19, 114] on button "+" at bounding box center [21, 116] width 24 height 24
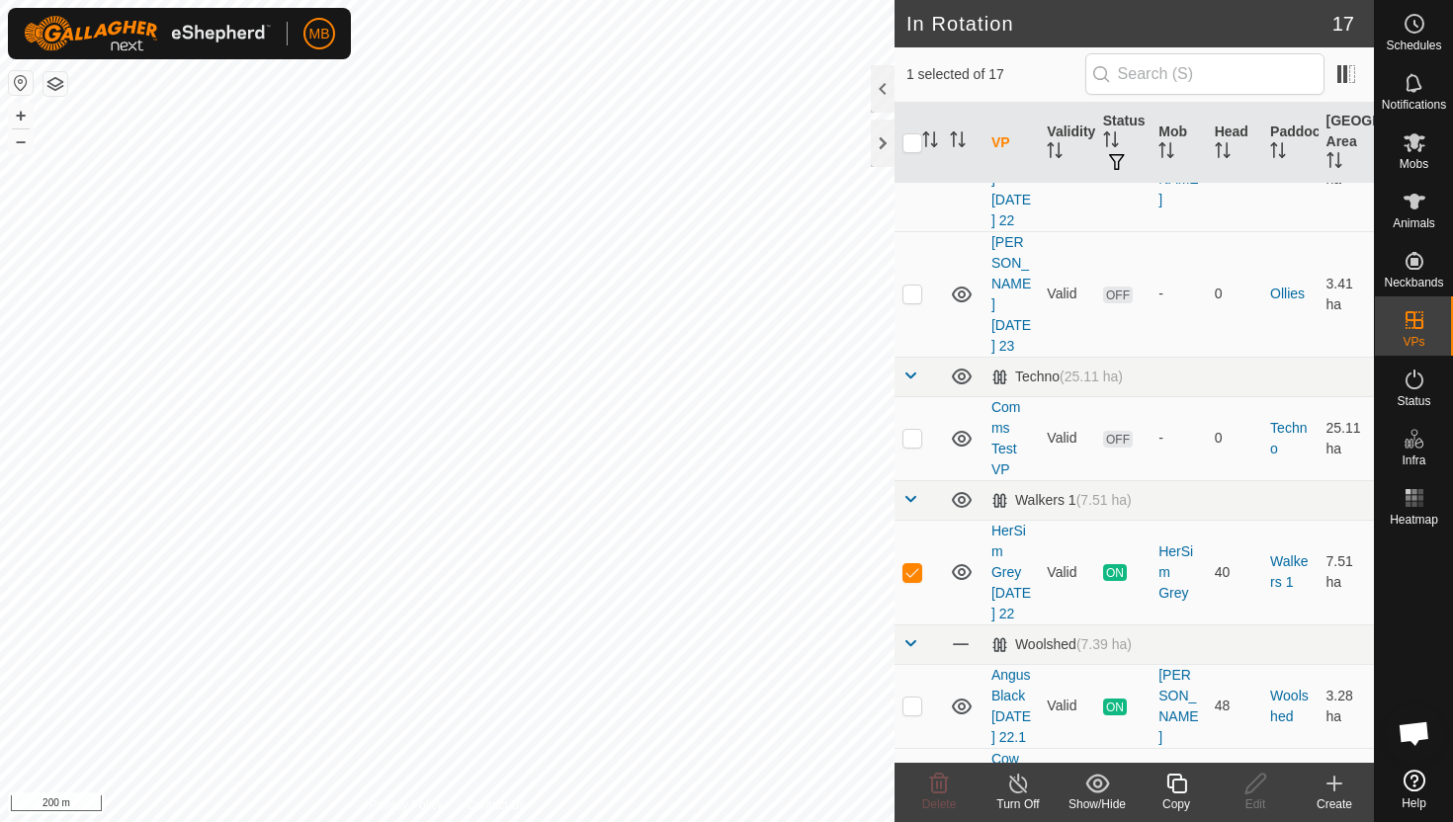
click at [1178, 785] on icon at bounding box center [1176, 784] width 25 height 24
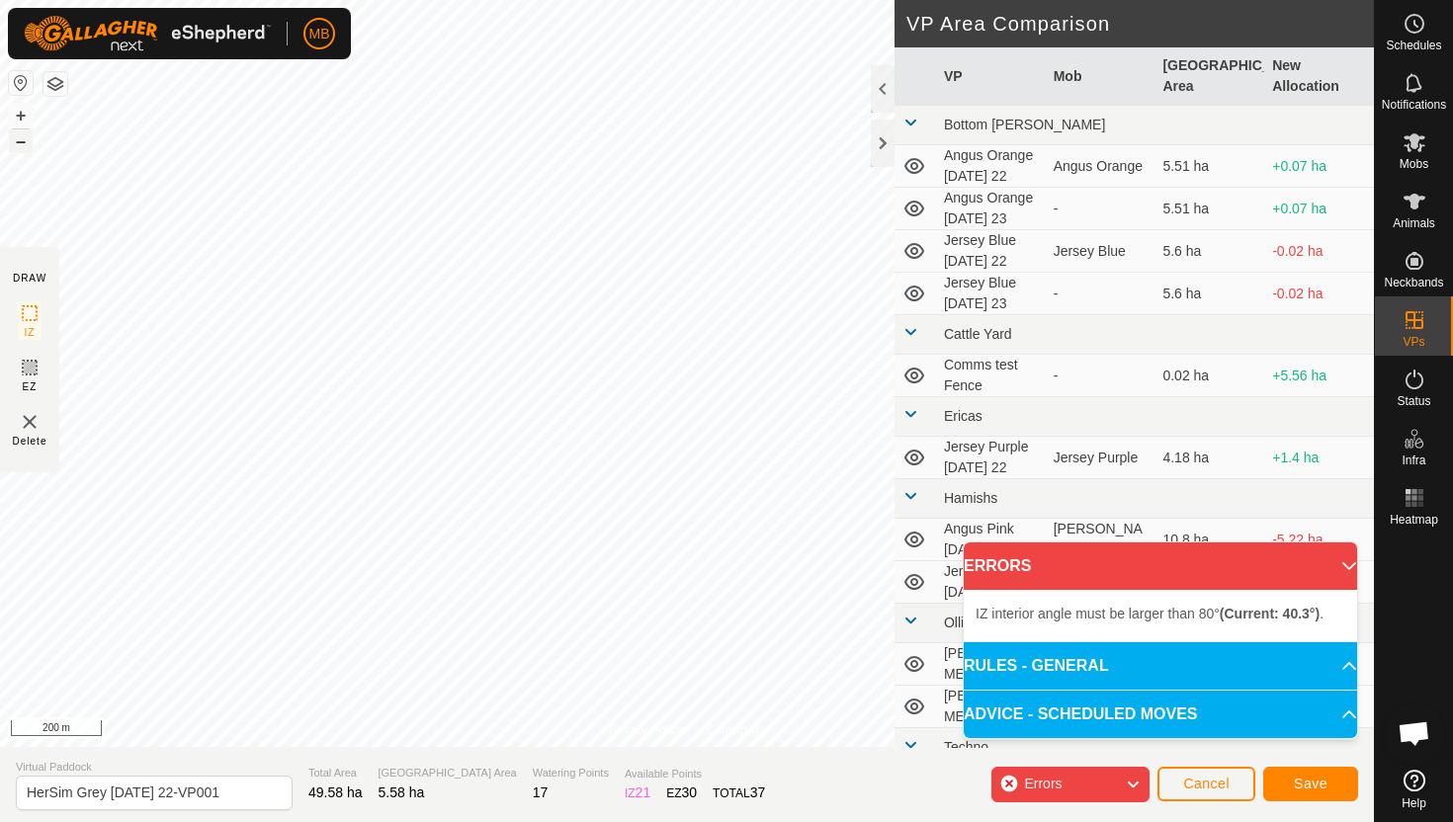
click at [25, 134] on button "–" at bounding box center [21, 141] width 24 height 24
click at [20, 117] on button "+" at bounding box center [21, 116] width 24 height 24
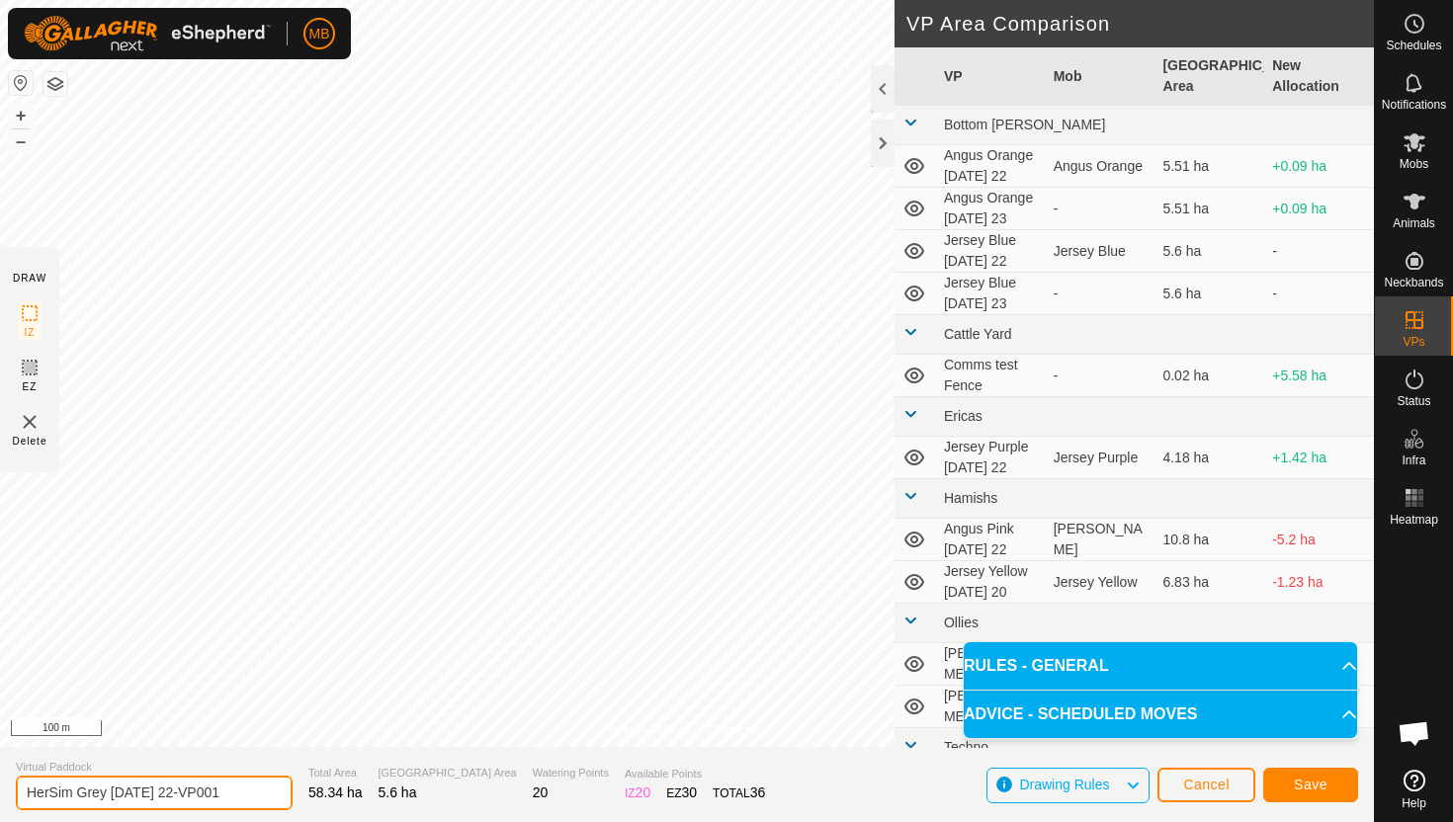
click at [240, 793] on input "HerSim Grey [DATE] 22-VP001" at bounding box center [154, 793] width 277 height 35
type input "HerSim Grey [DATE] 23"
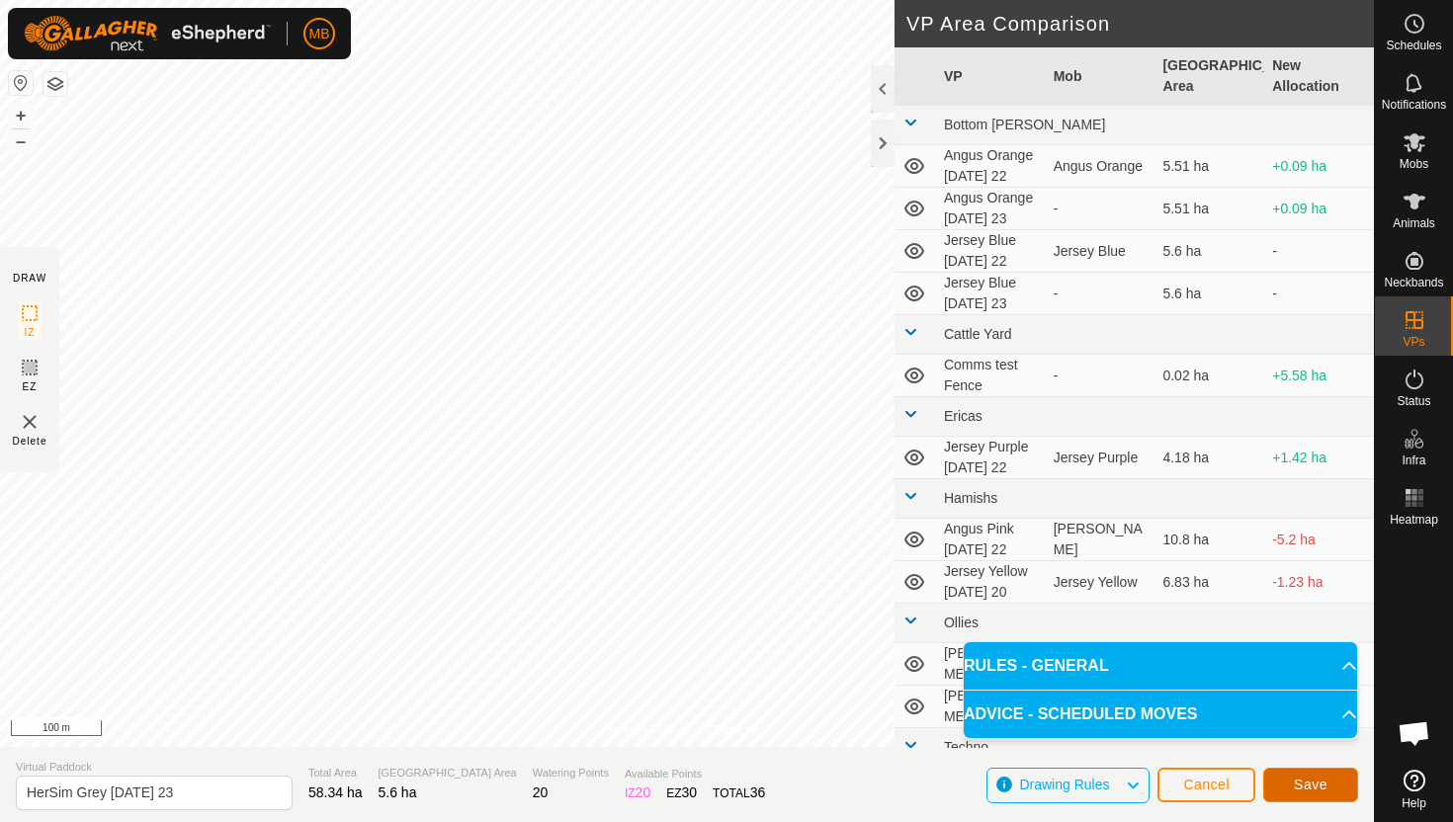
click at [1300, 786] on span "Save" at bounding box center [1311, 785] width 34 height 16
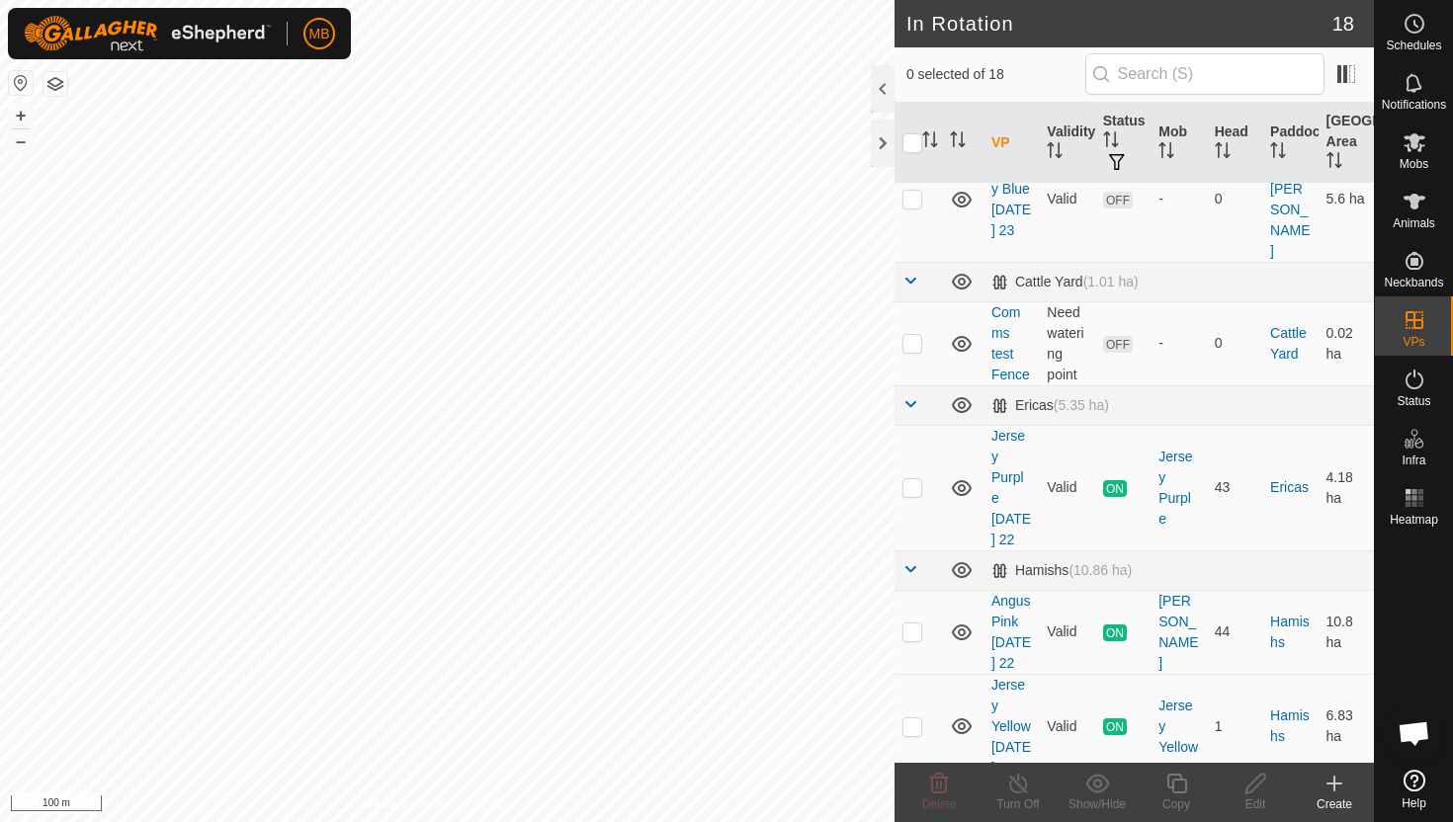
scroll to position [592, 0]
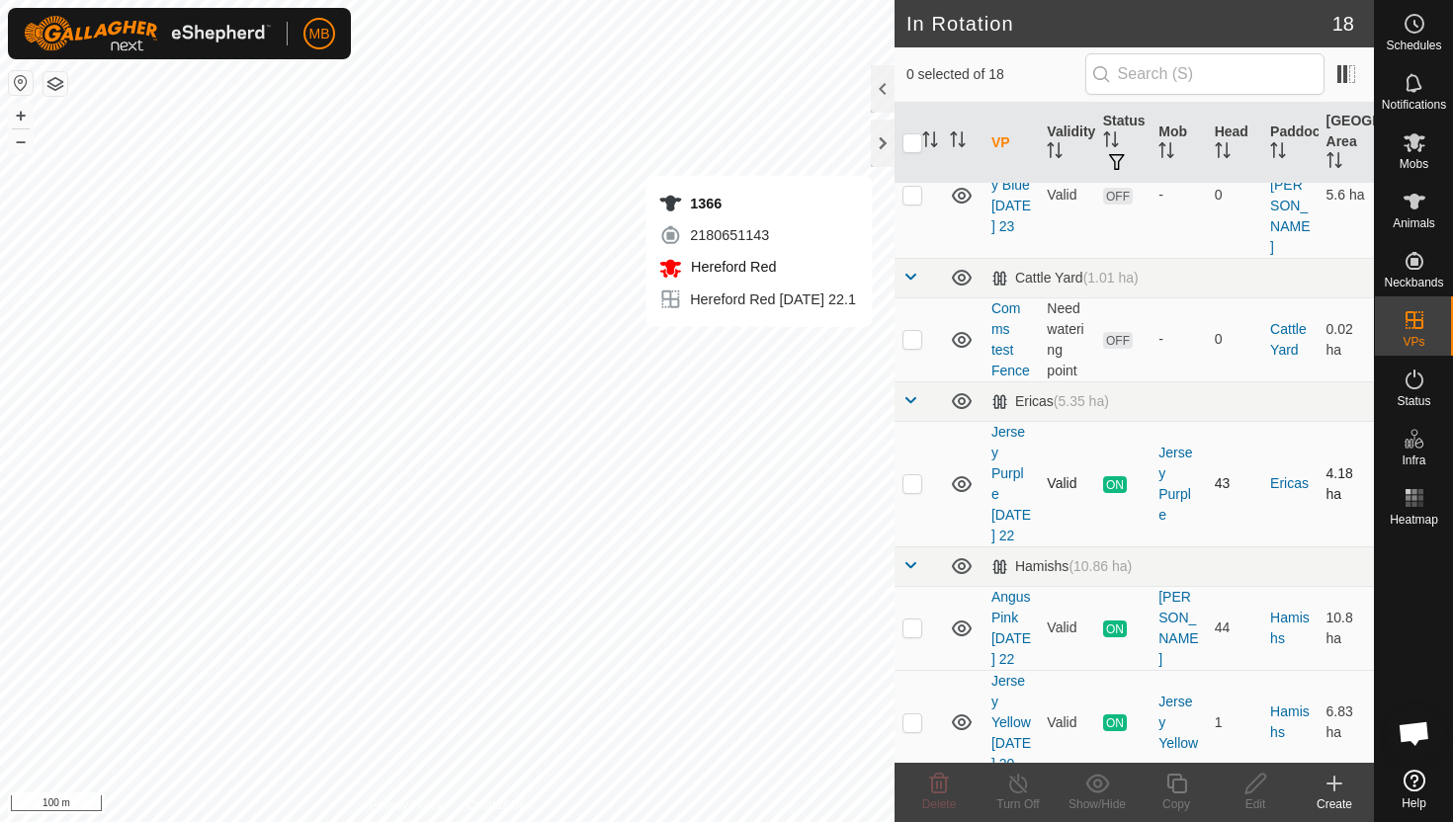
click at [917, 475] on p-checkbox at bounding box center [912, 483] width 20 height 16
checkbox input "true"
click at [1182, 781] on icon at bounding box center [1176, 784] width 25 height 24
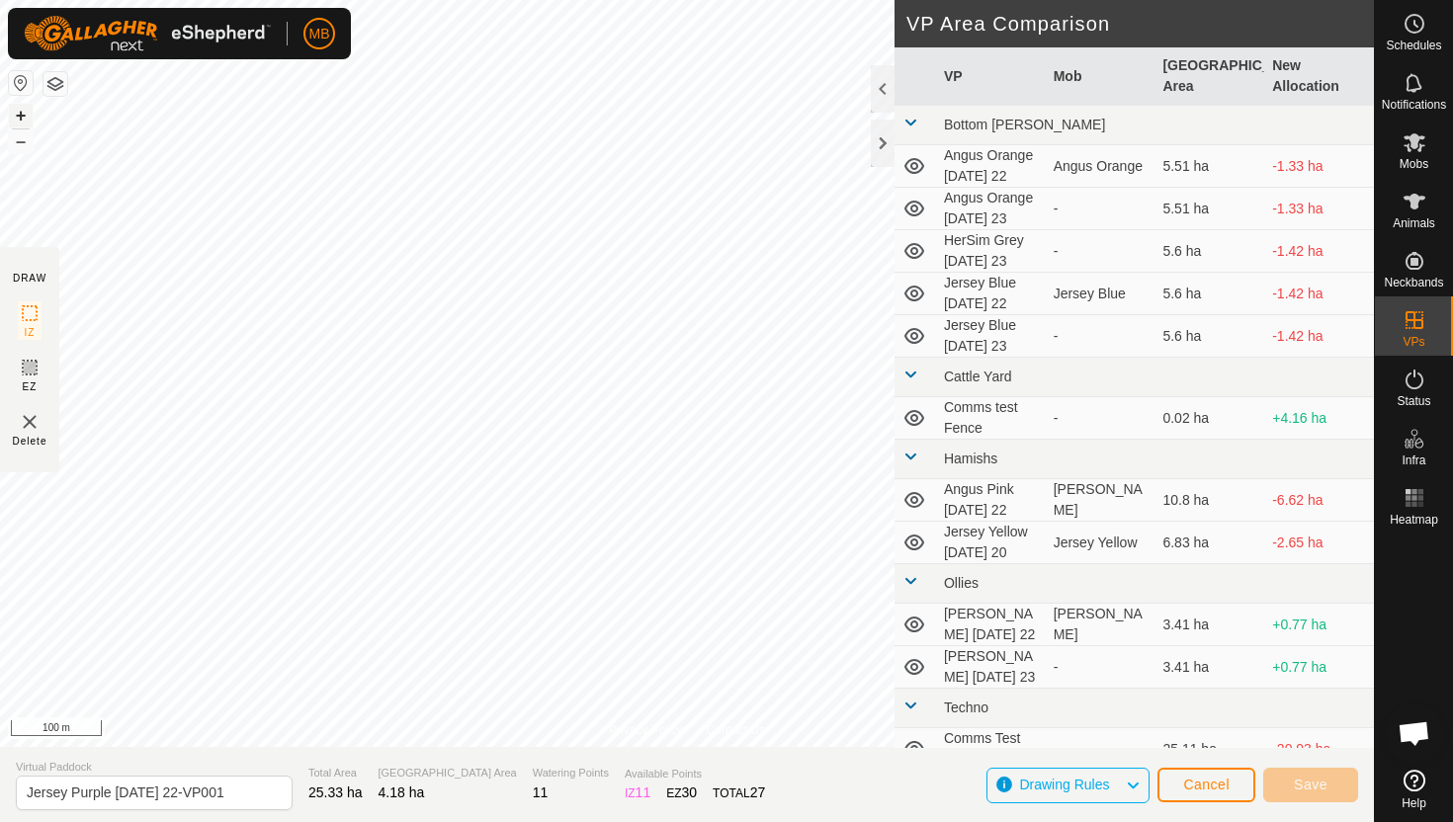
click at [14, 110] on button "+" at bounding box center [21, 116] width 24 height 24
click at [25, 113] on button "+" at bounding box center [21, 116] width 24 height 24
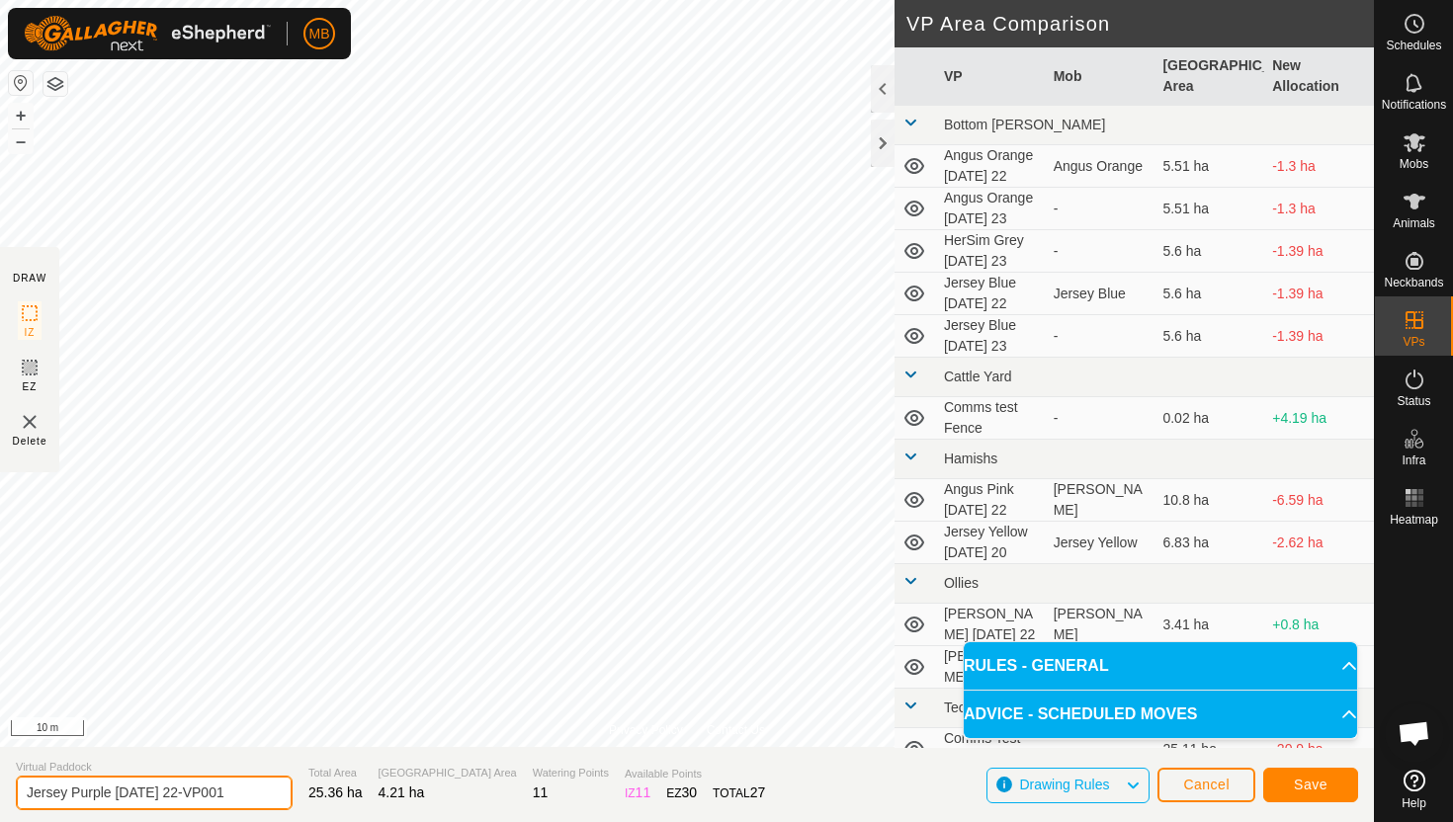
click at [241, 797] on input "Jersey Purple [DATE] 22-VP001" at bounding box center [154, 793] width 277 height 35
type input "Jersey Purple [DATE] 23"
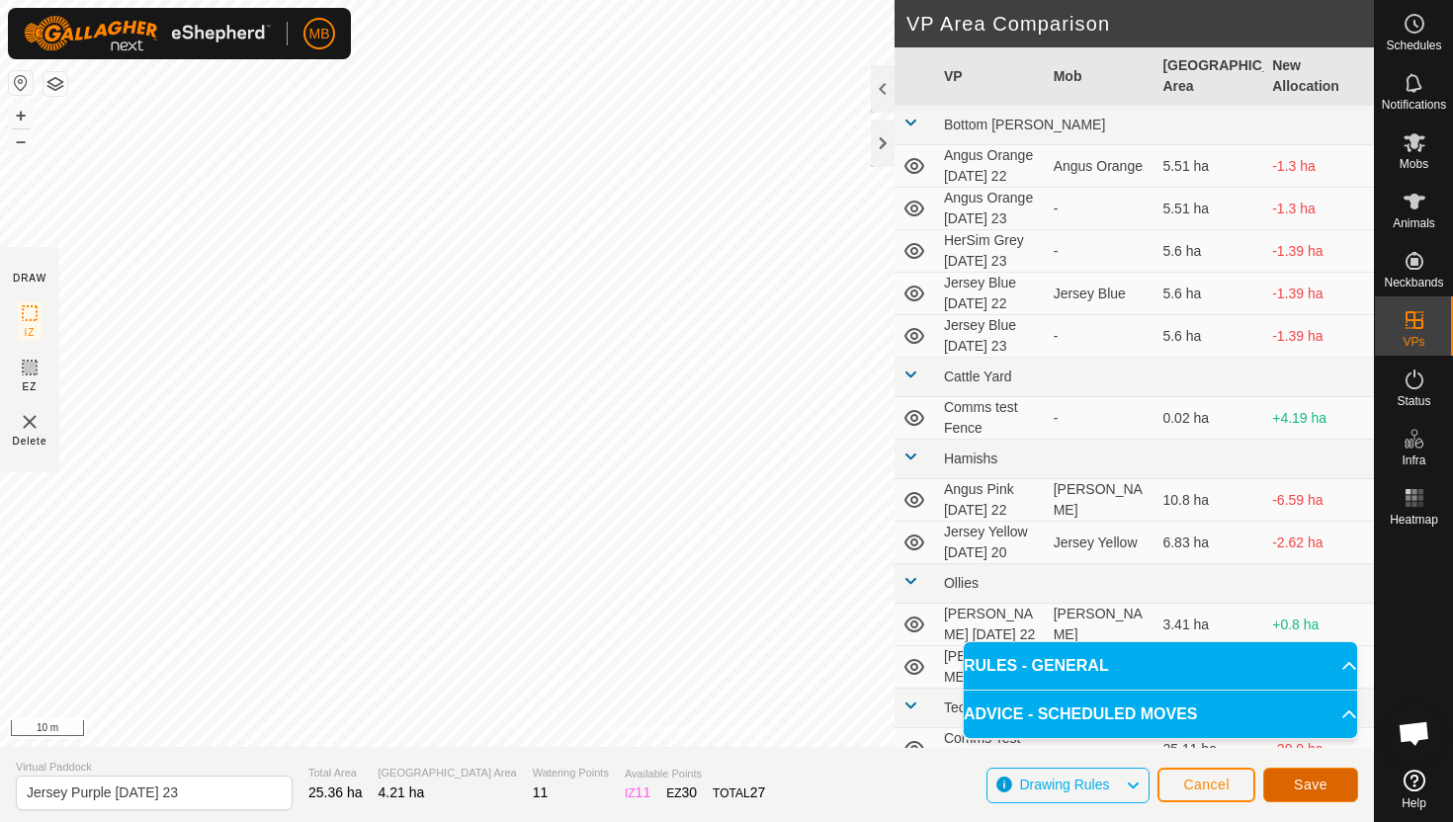
click at [1334, 779] on button "Save" at bounding box center [1310, 785] width 95 height 35
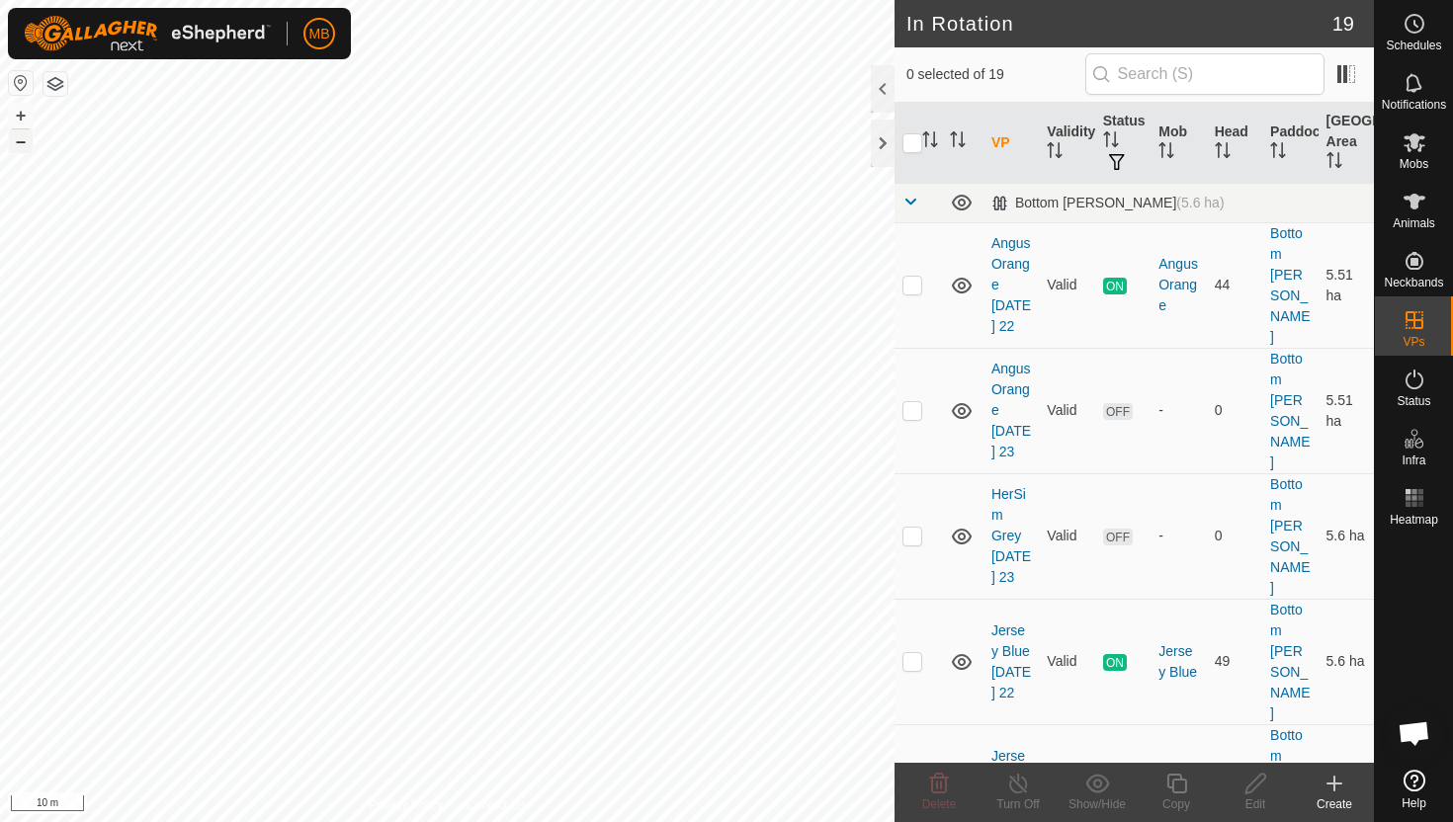
click at [26, 144] on button "–" at bounding box center [21, 141] width 24 height 24
click at [19, 115] on button "+" at bounding box center [21, 116] width 24 height 24
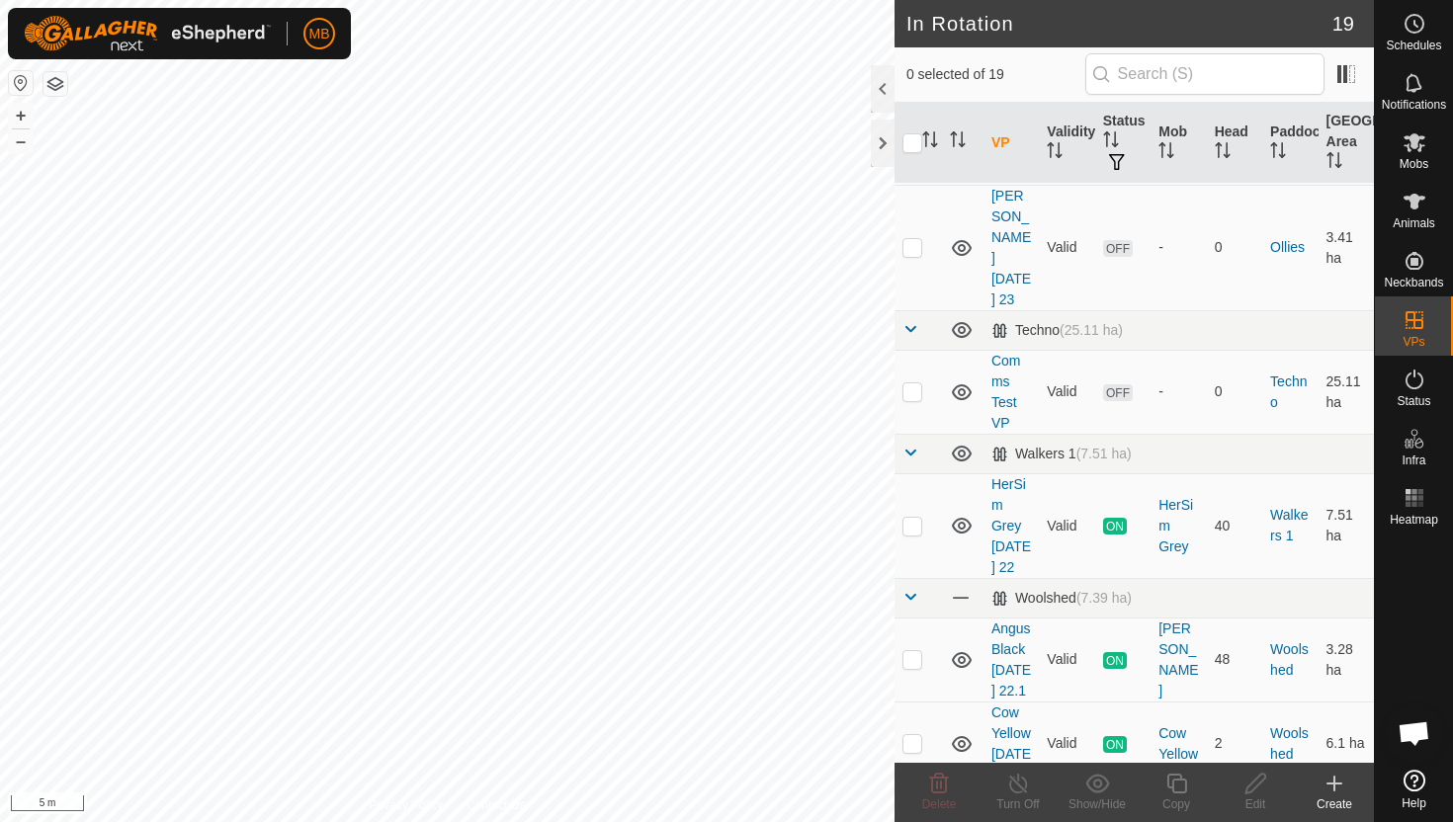
scroll to position [1486, 0]
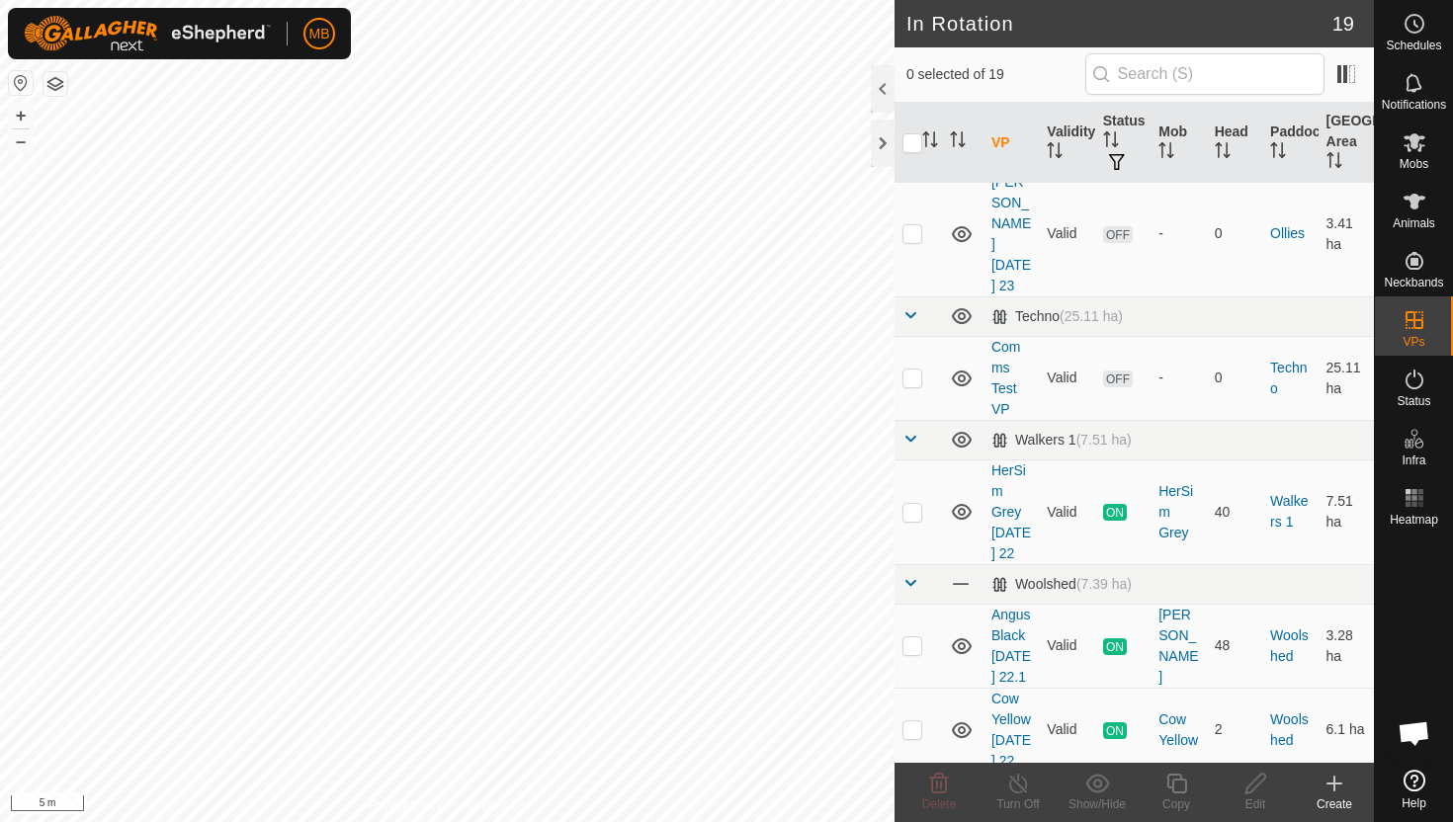
click at [914, 805] on p-checkbox at bounding box center [912, 813] width 20 height 16
checkbox input "true"
click at [1180, 783] on icon at bounding box center [1176, 784] width 25 height 24
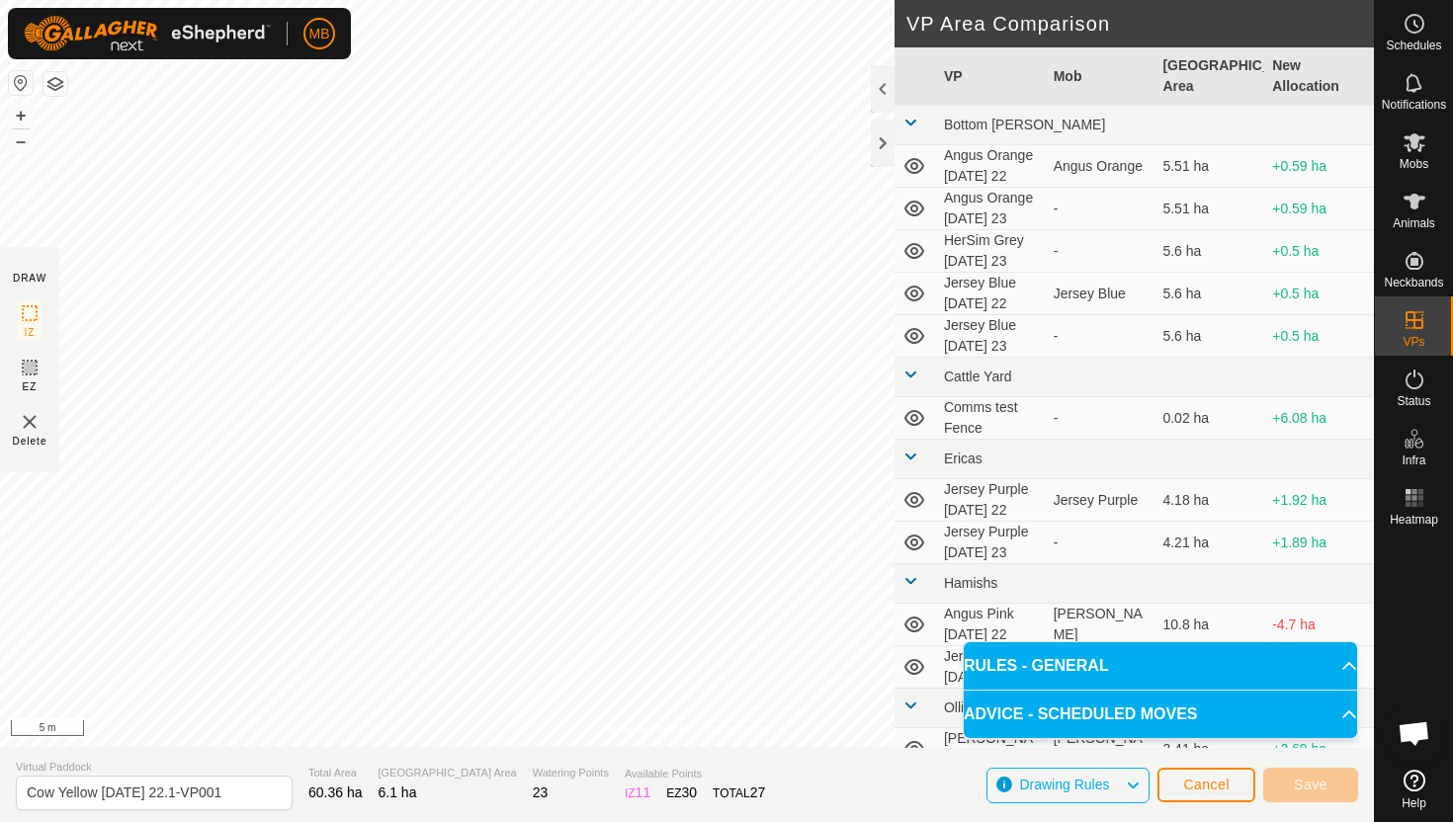
click at [642, 0] on html "MB Schedules Notifications Mobs Animals Neckbands VPs Status Infra Heatmap Help…" at bounding box center [726, 411] width 1453 height 822
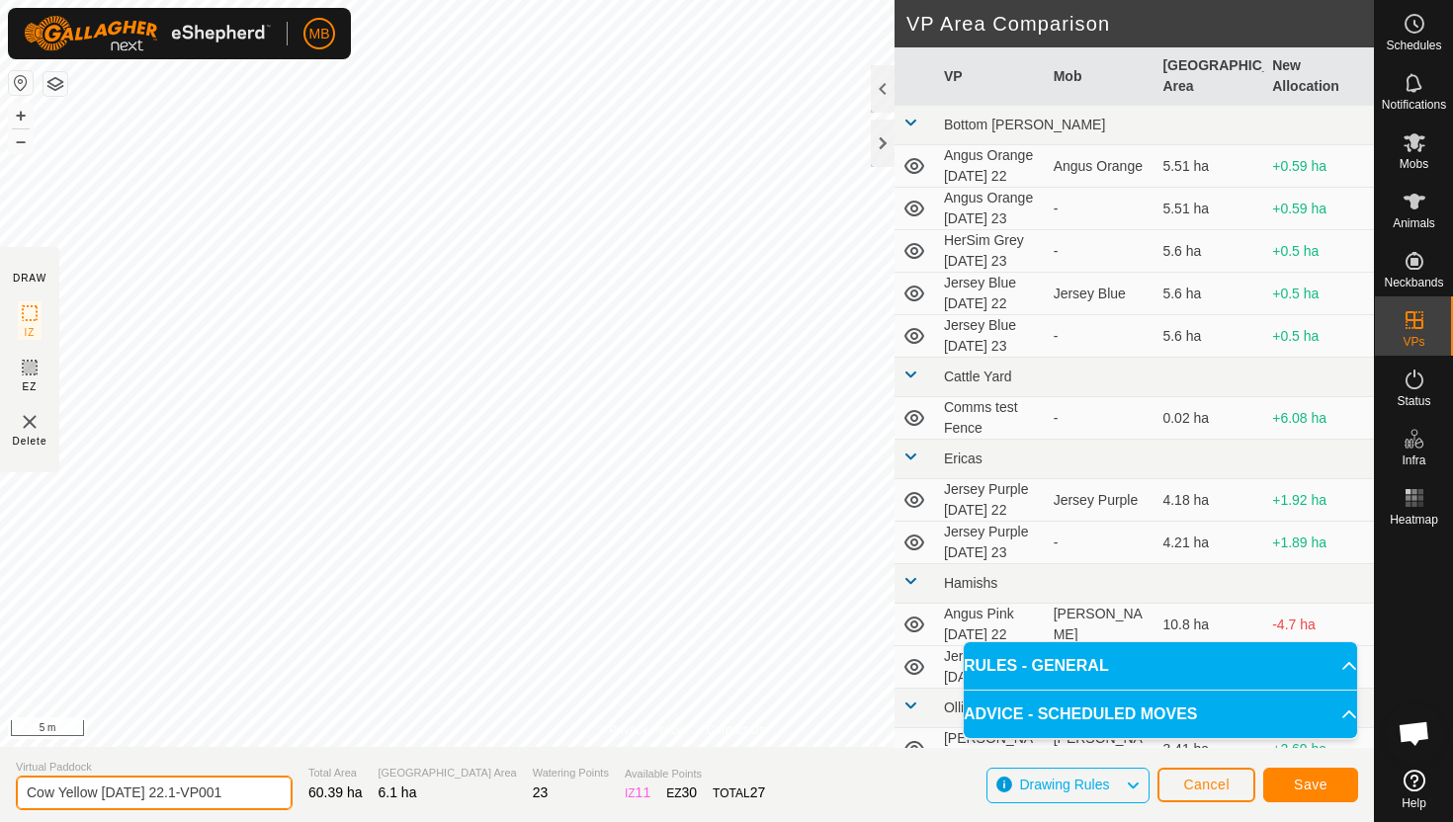
click at [237, 793] on input "Cow Yellow [DATE] 22.1-VP001" at bounding box center [154, 793] width 277 height 35
type input "Cow Yellow [DATE] 23"
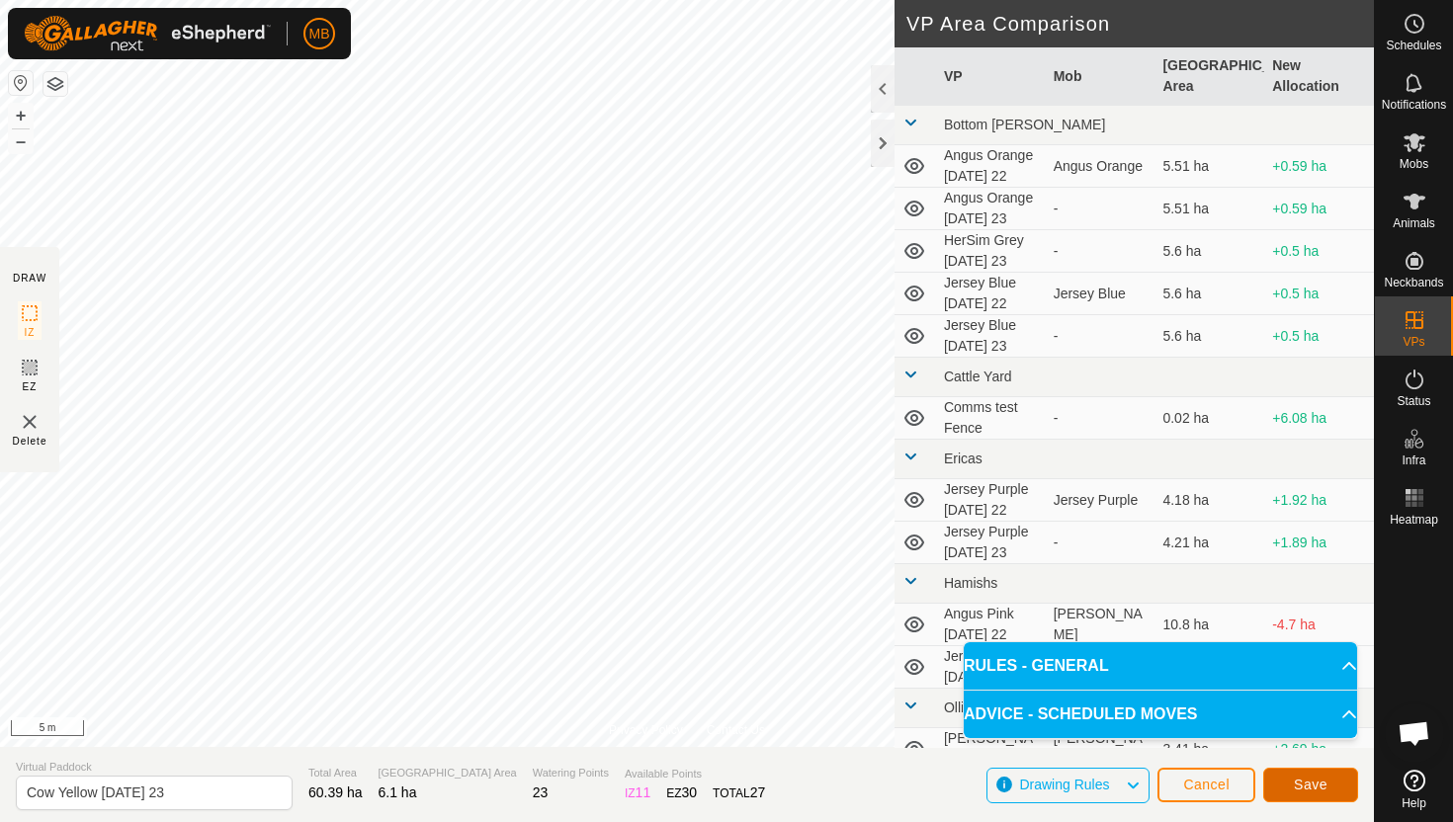
click at [1323, 789] on span "Save" at bounding box center [1311, 785] width 34 height 16
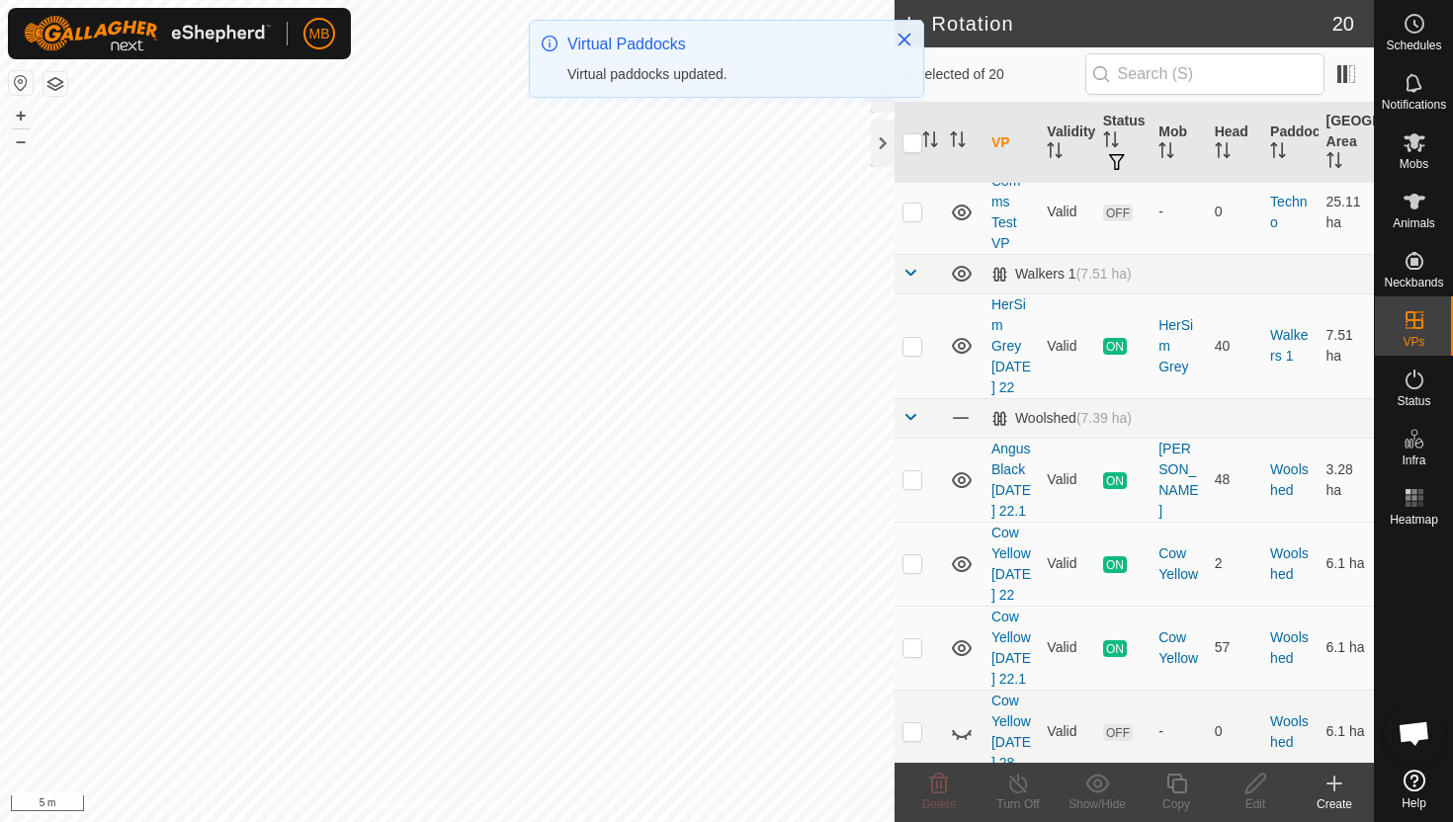
scroll to position [1727, 0]
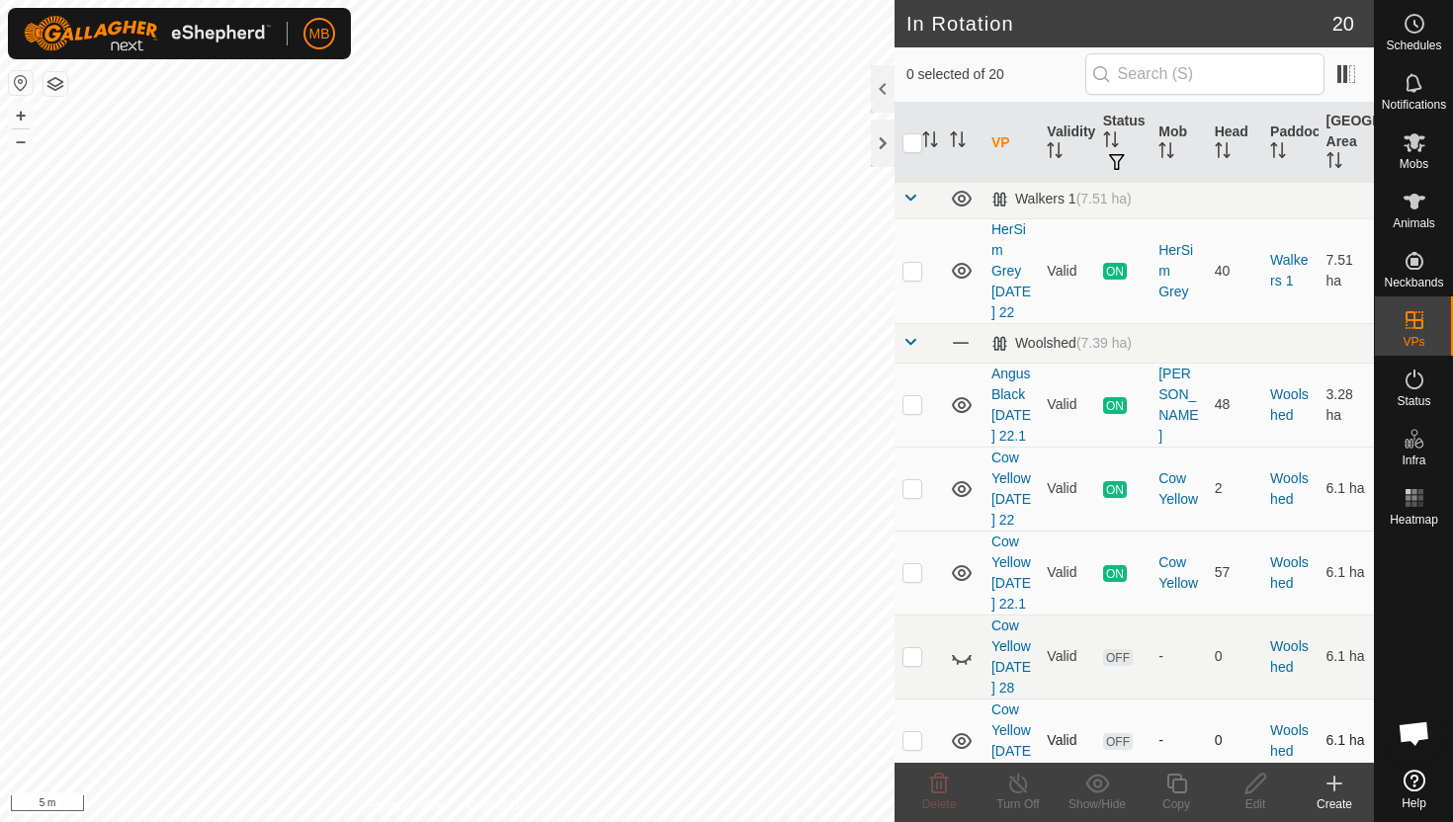
click at [912, 732] on p-checkbox at bounding box center [912, 740] width 20 height 16
checkbox input "true"
click at [1179, 784] on icon at bounding box center [1176, 784] width 25 height 24
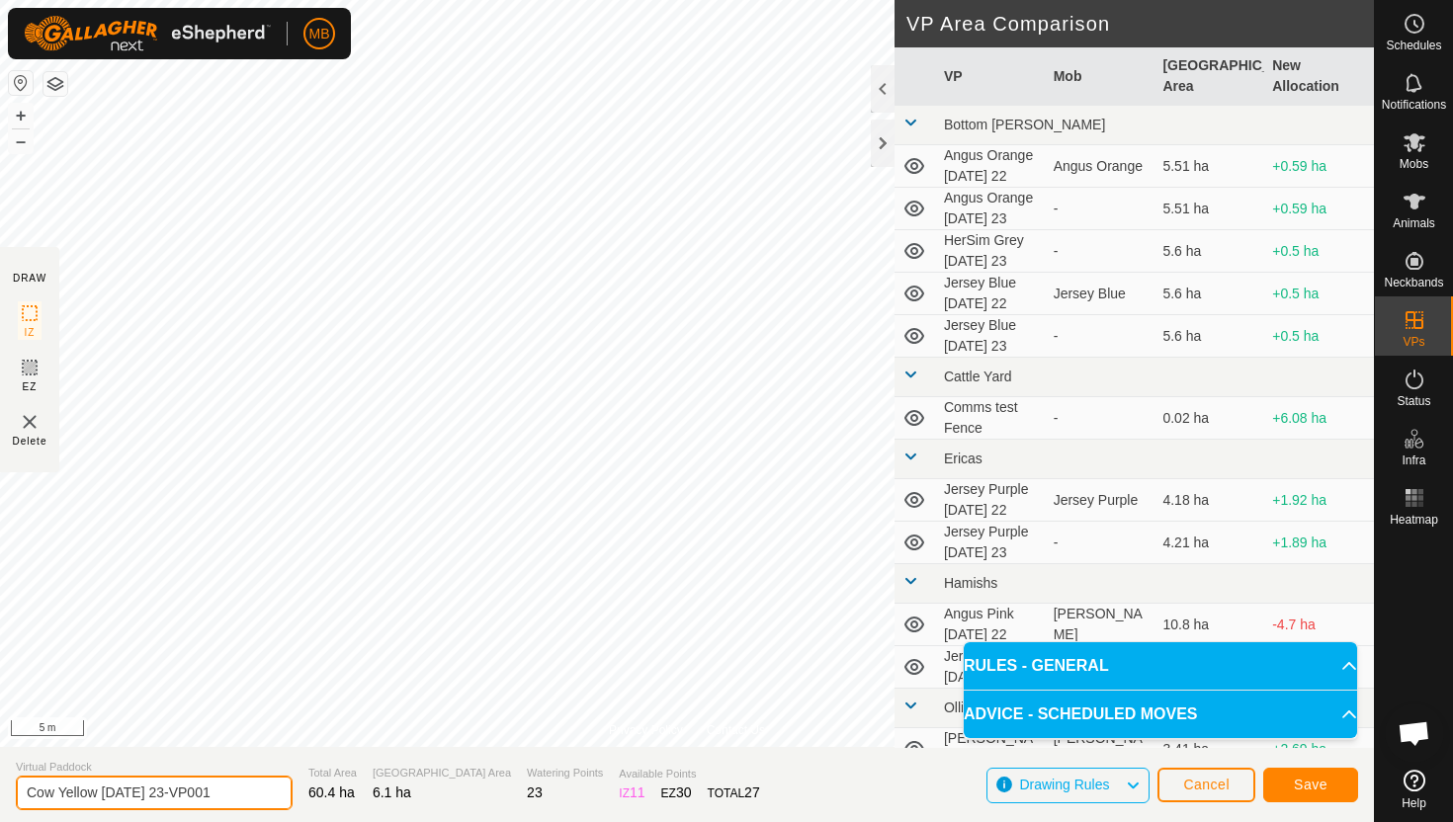
click at [234, 793] on input "Cow Yellow [DATE] 23-VP001" at bounding box center [154, 793] width 277 height 35
type input "Cow Yellow [DATE] 23.1"
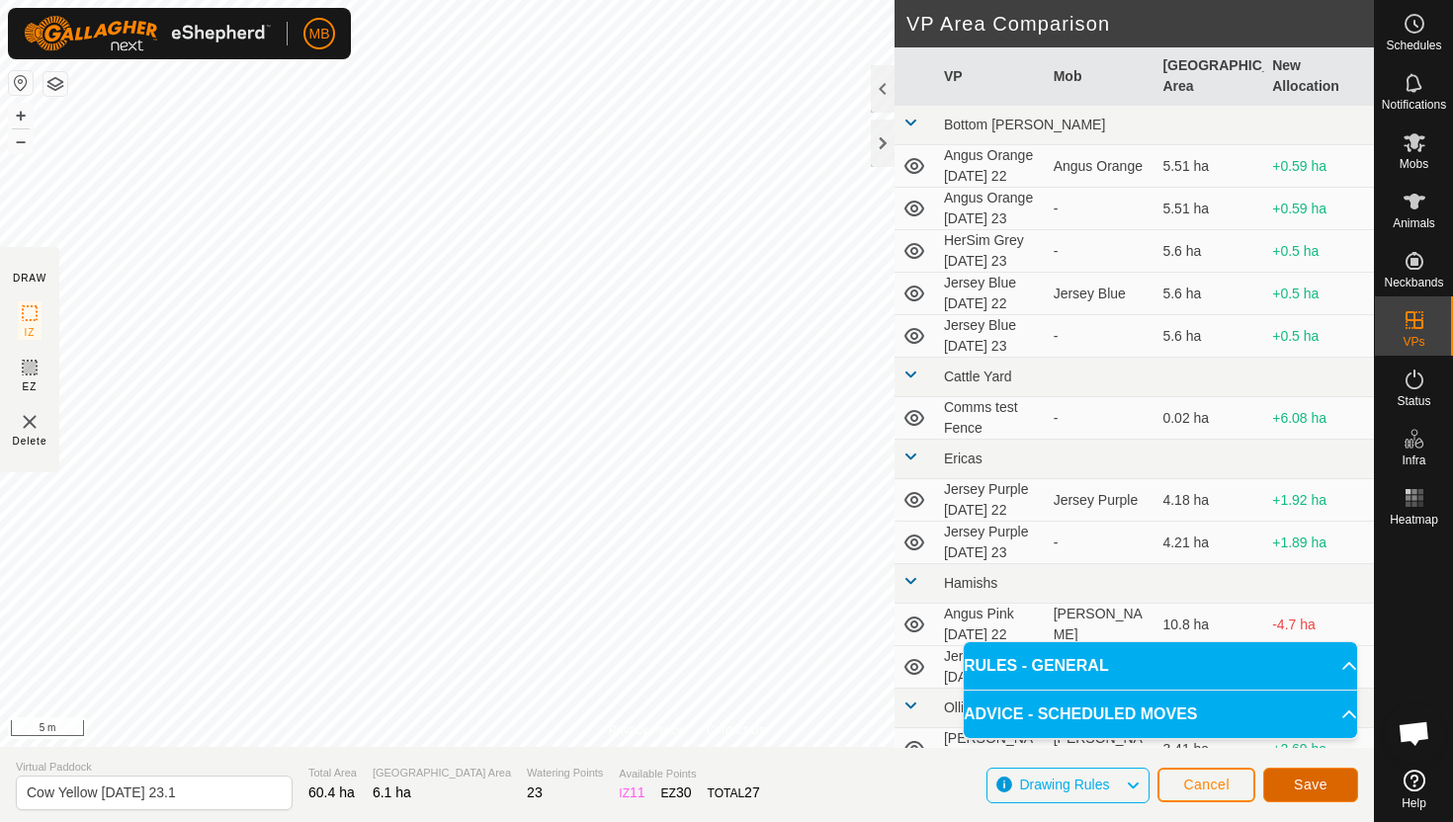
click at [1314, 779] on span "Save" at bounding box center [1311, 785] width 34 height 16
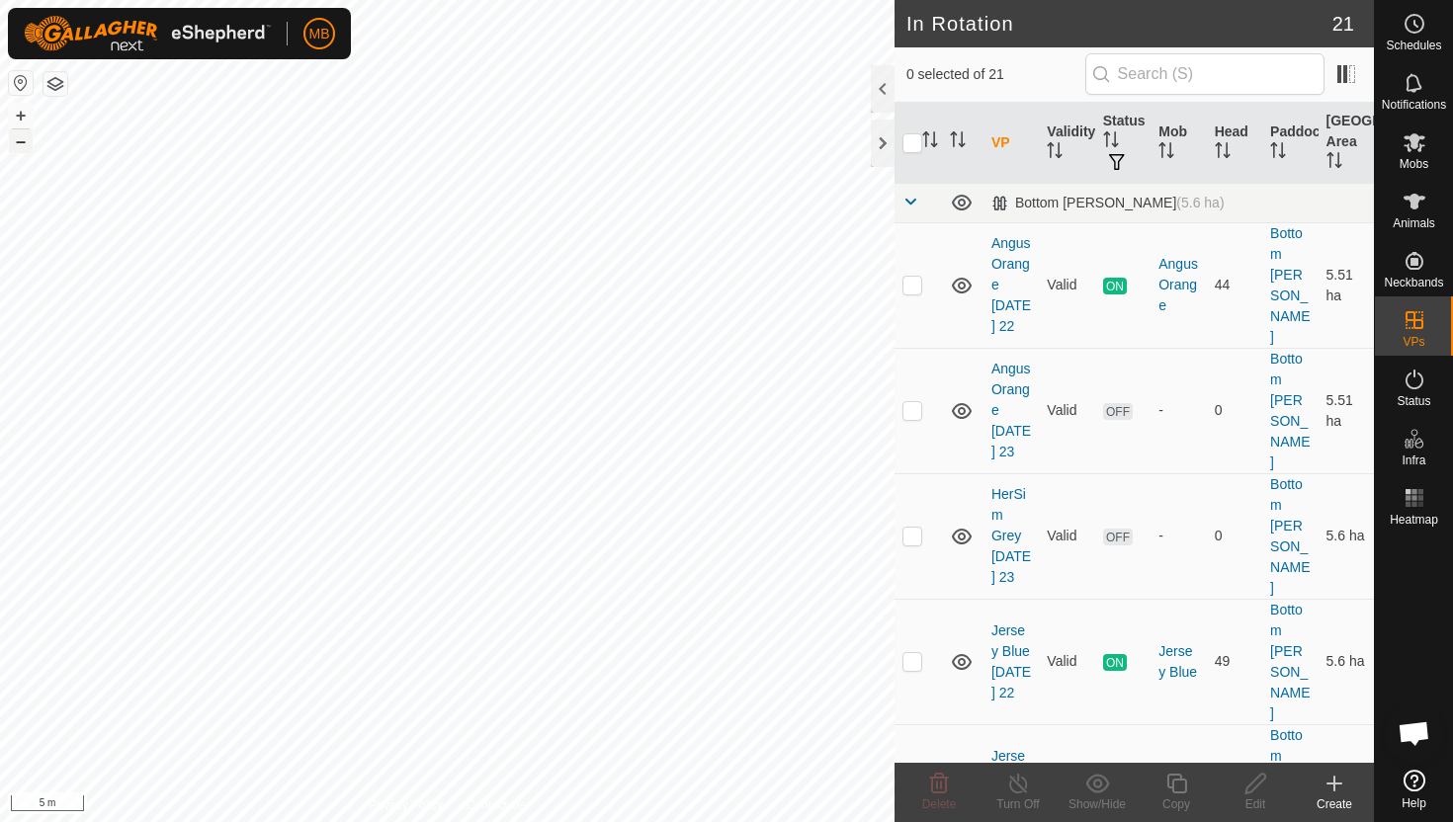
click at [29, 145] on button "–" at bounding box center [21, 141] width 24 height 24
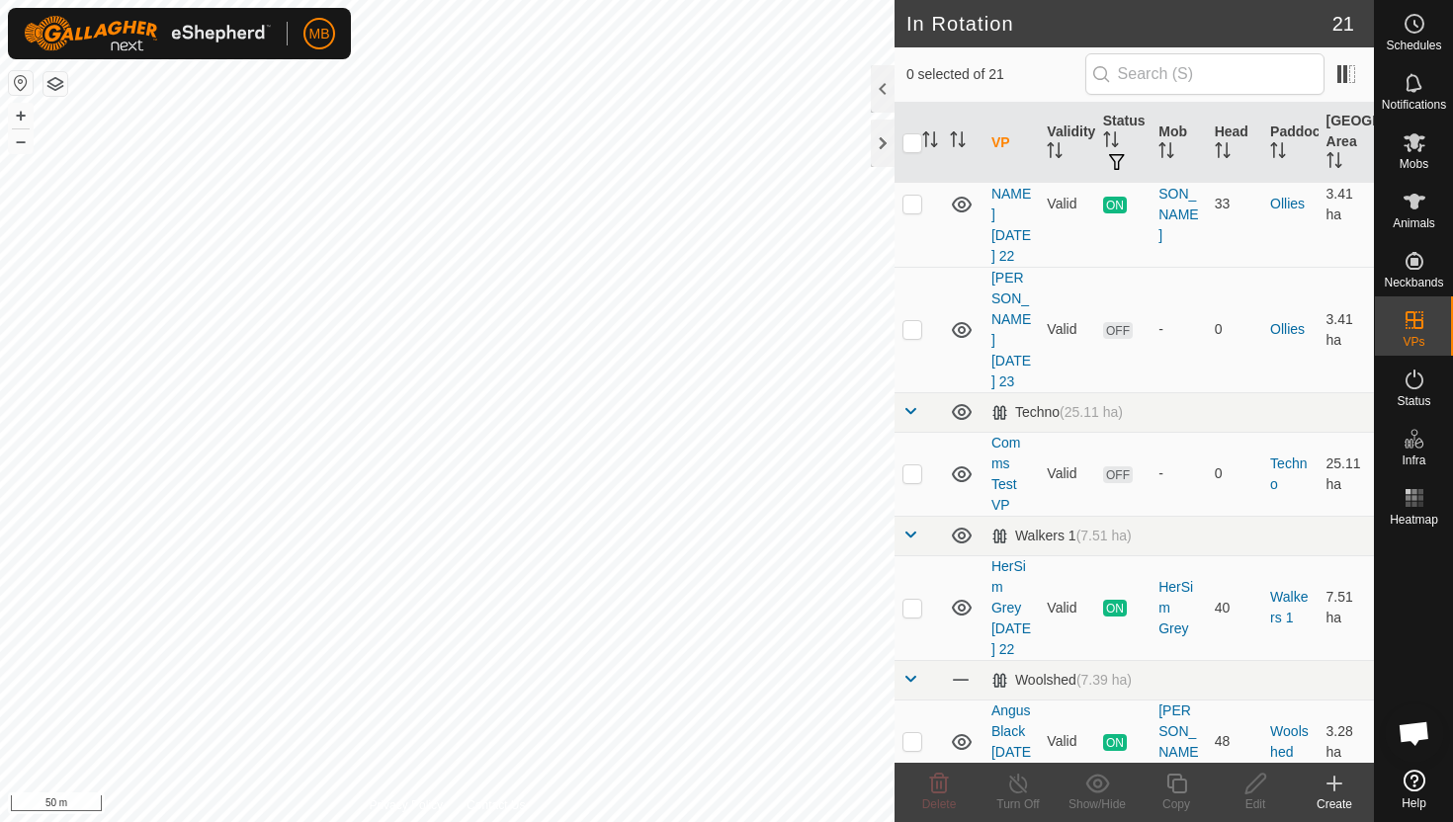
scroll to position [1401, 0]
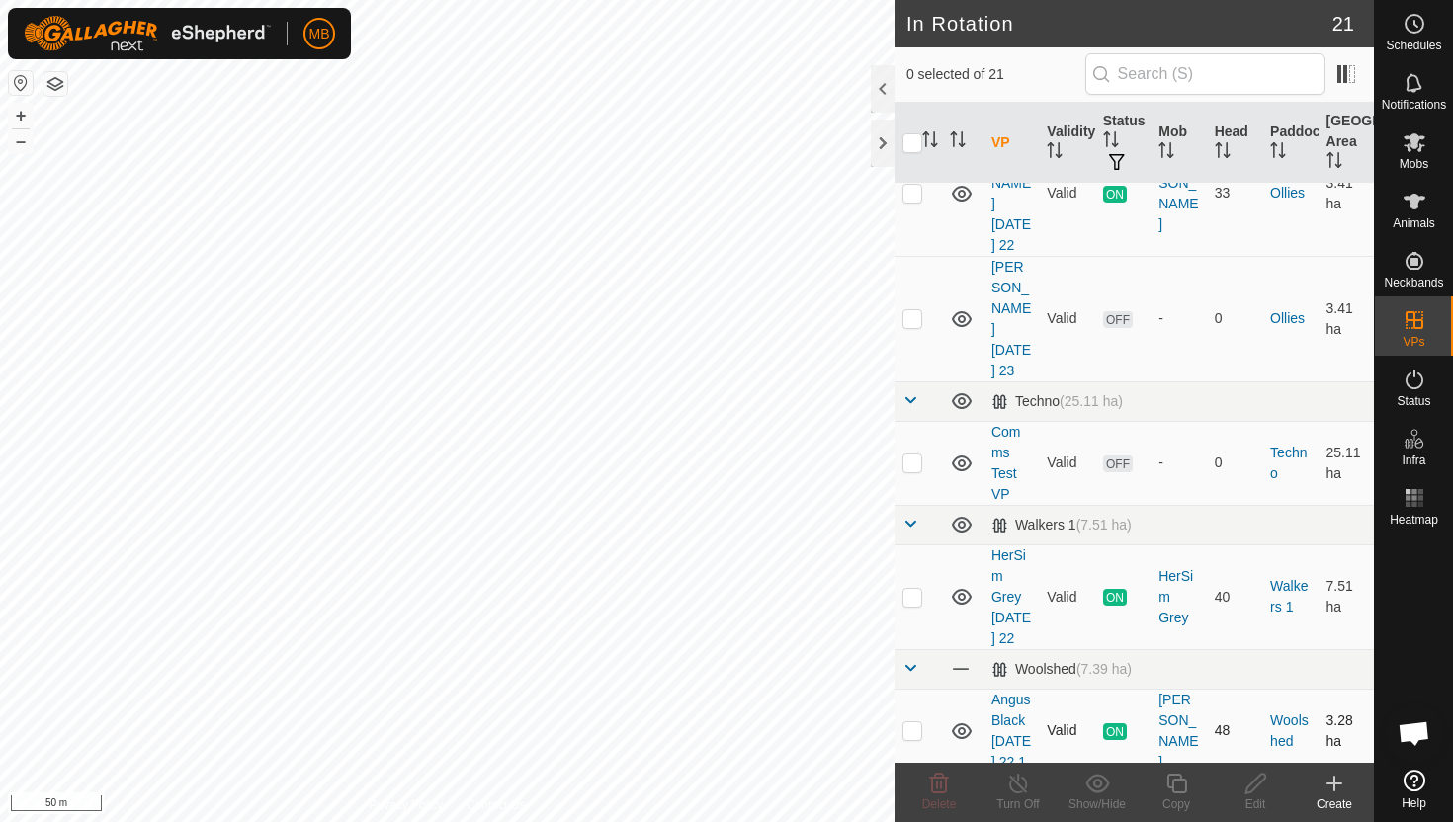
click at [913, 722] on p-checkbox at bounding box center [912, 730] width 20 height 16
checkbox input "true"
click at [1180, 784] on icon at bounding box center [1176, 784] width 25 height 24
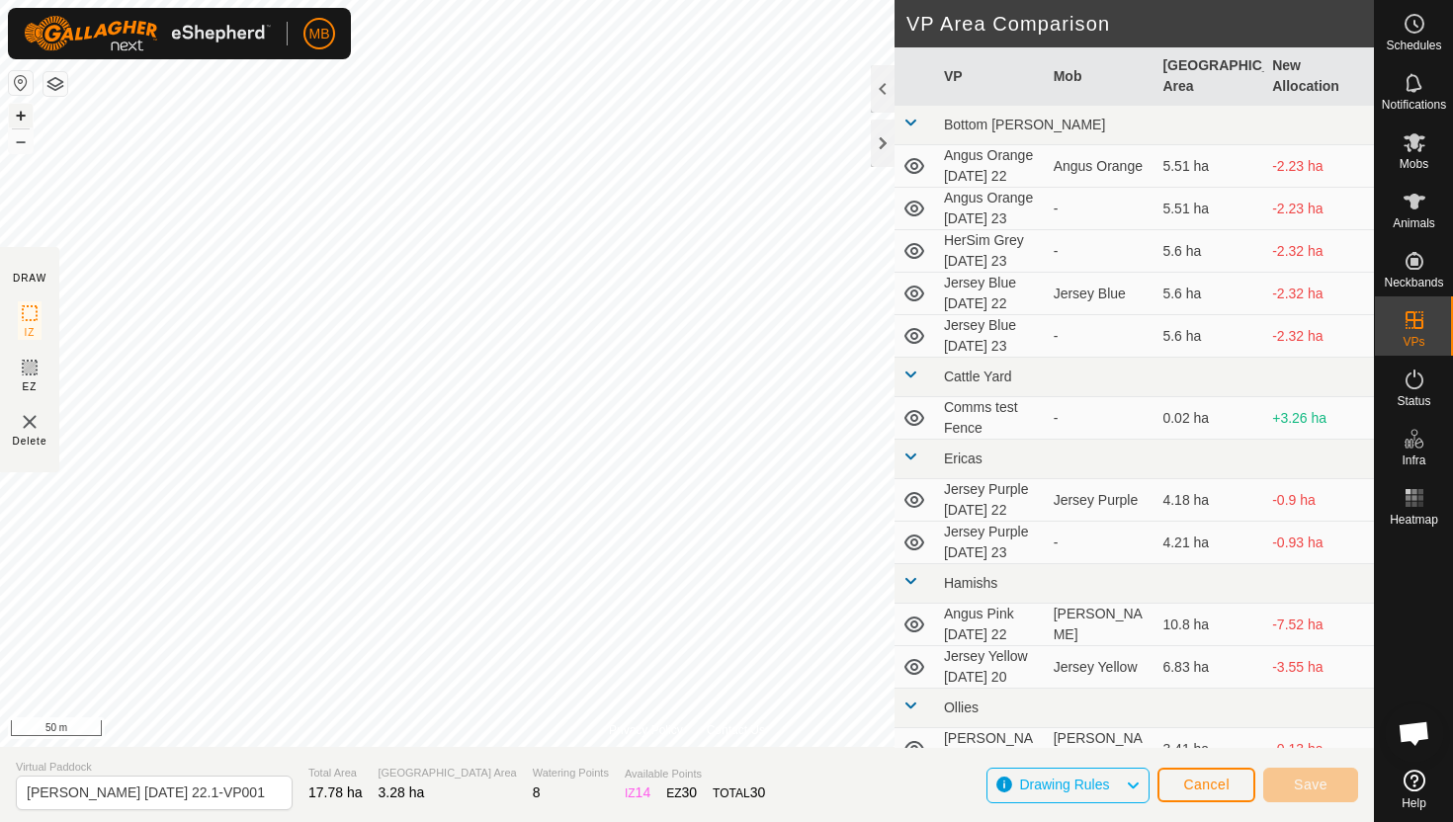
click at [24, 111] on button "+" at bounding box center [21, 116] width 24 height 24
click at [18, 118] on button "+" at bounding box center [21, 116] width 24 height 24
click at [561, 327] on div "Type: Inclusion Zone undefined Animal + – ⇧ i 5 m" at bounding box center [687, 373] width 1374 height 747
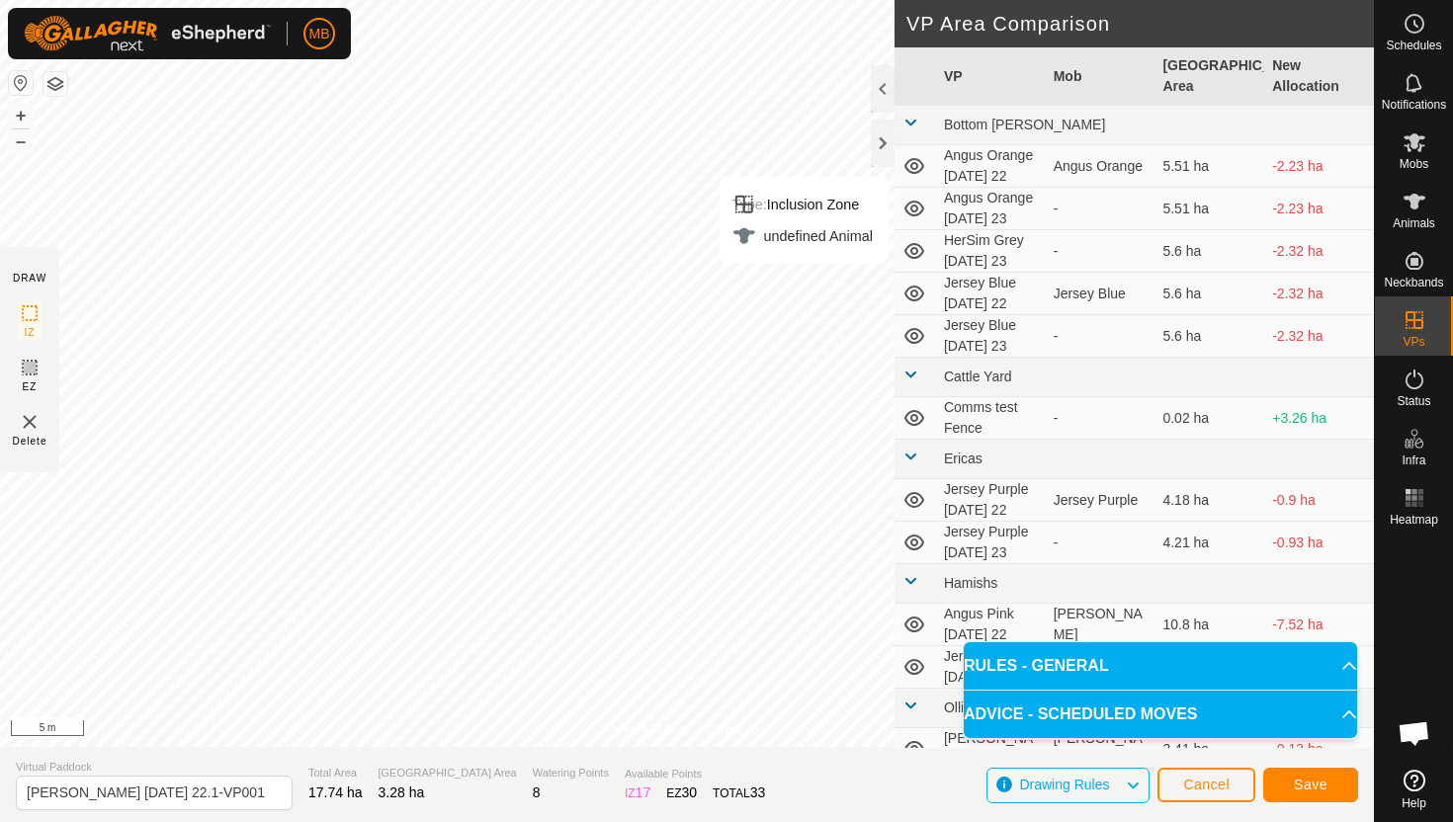
click at [405, 591] on div "Type: Inclusion Zone undefined Animal + – ⇧ i 5 m" at bounding box center [687, 373] width 1374 height 747
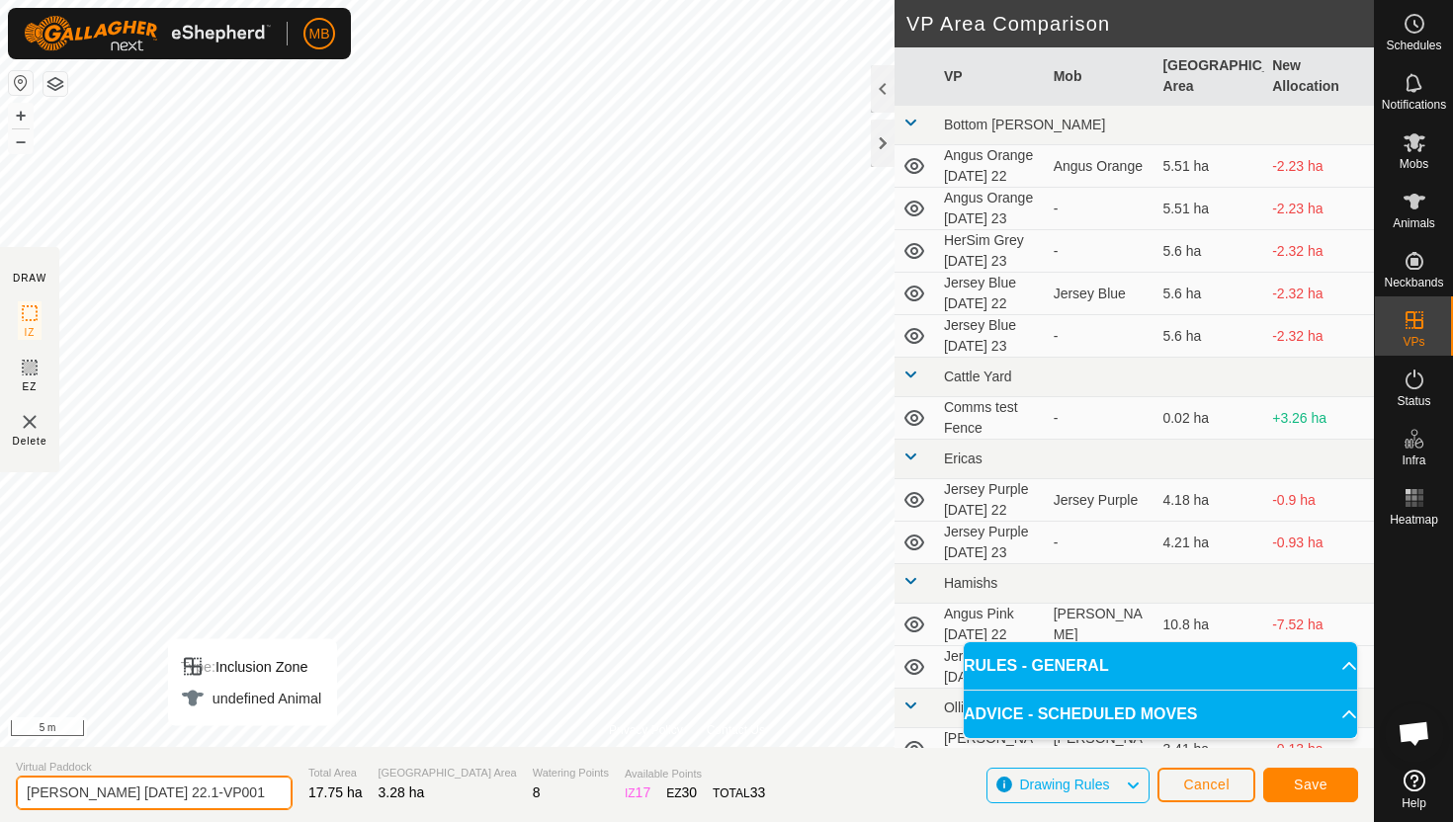
click at [240, 791] on input "[PERSON_NAME] [DATE] 22.1-VP001" at bounding box center [154, 793] width 277 height 35
type input "[PERSON_NAME] [DATE] 23"
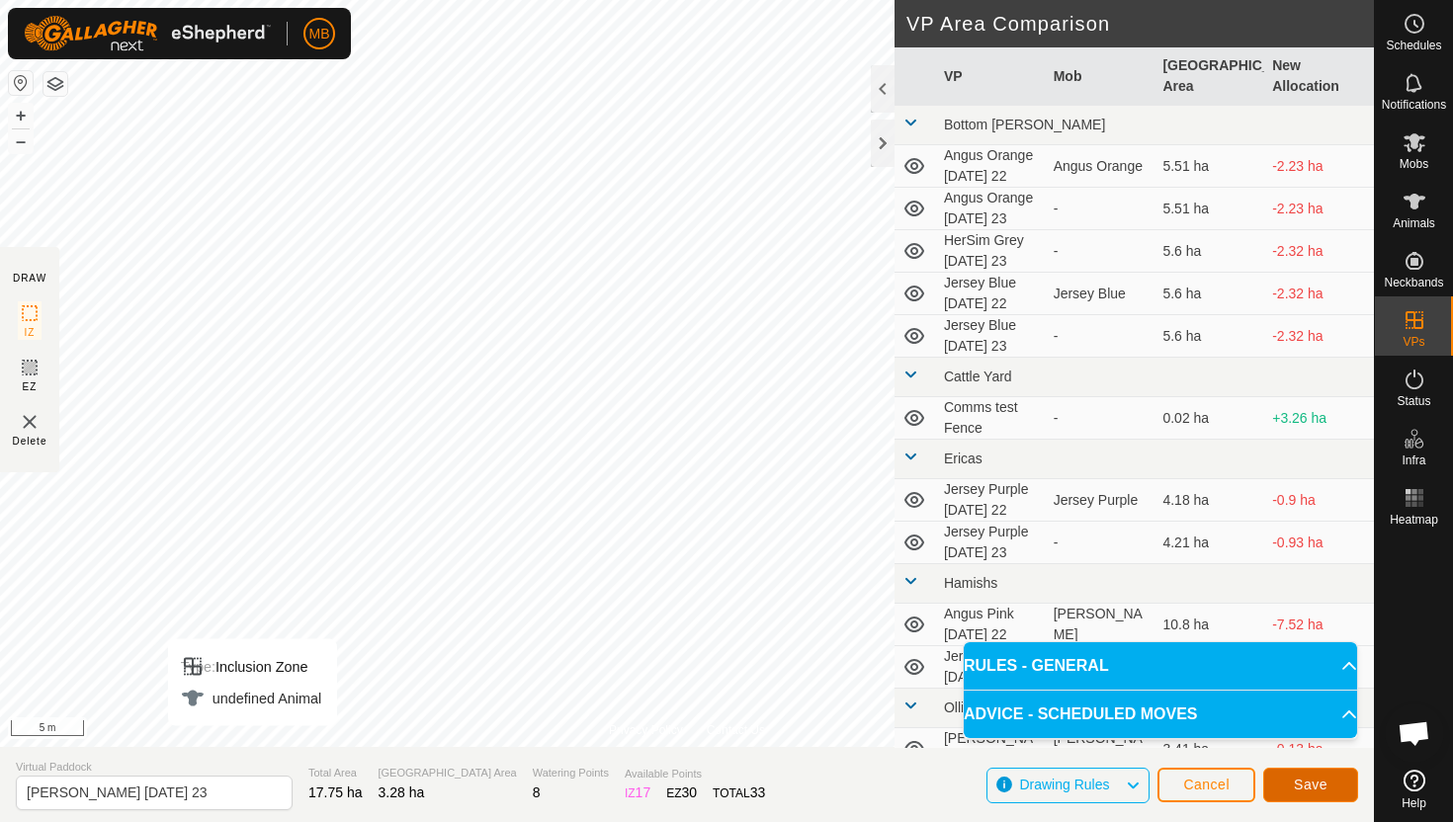
click at [1285, 784] on button "Save" at bounding box center [1310, 785] width 95 height 35
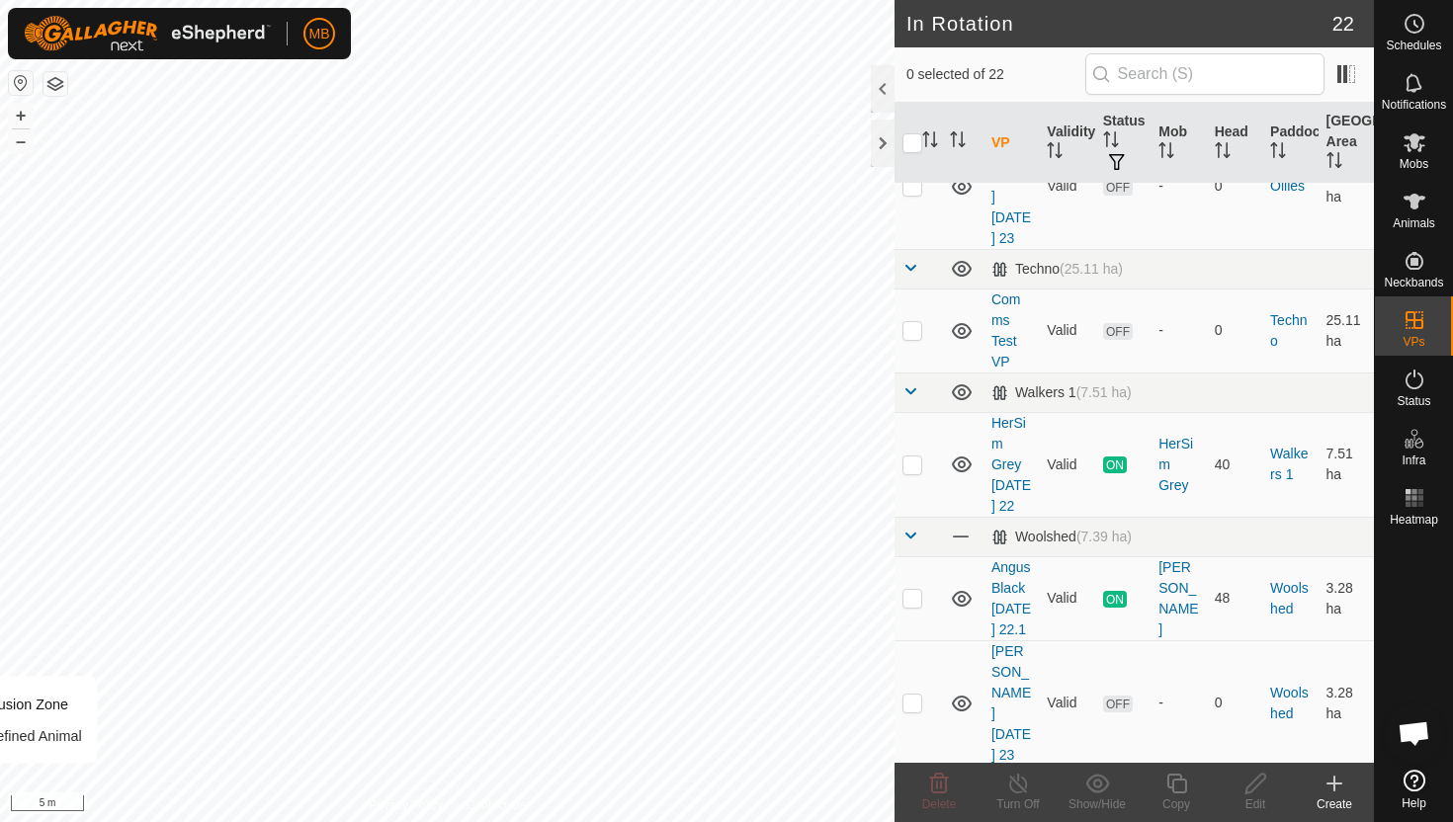
scroll to position [1539, 0]
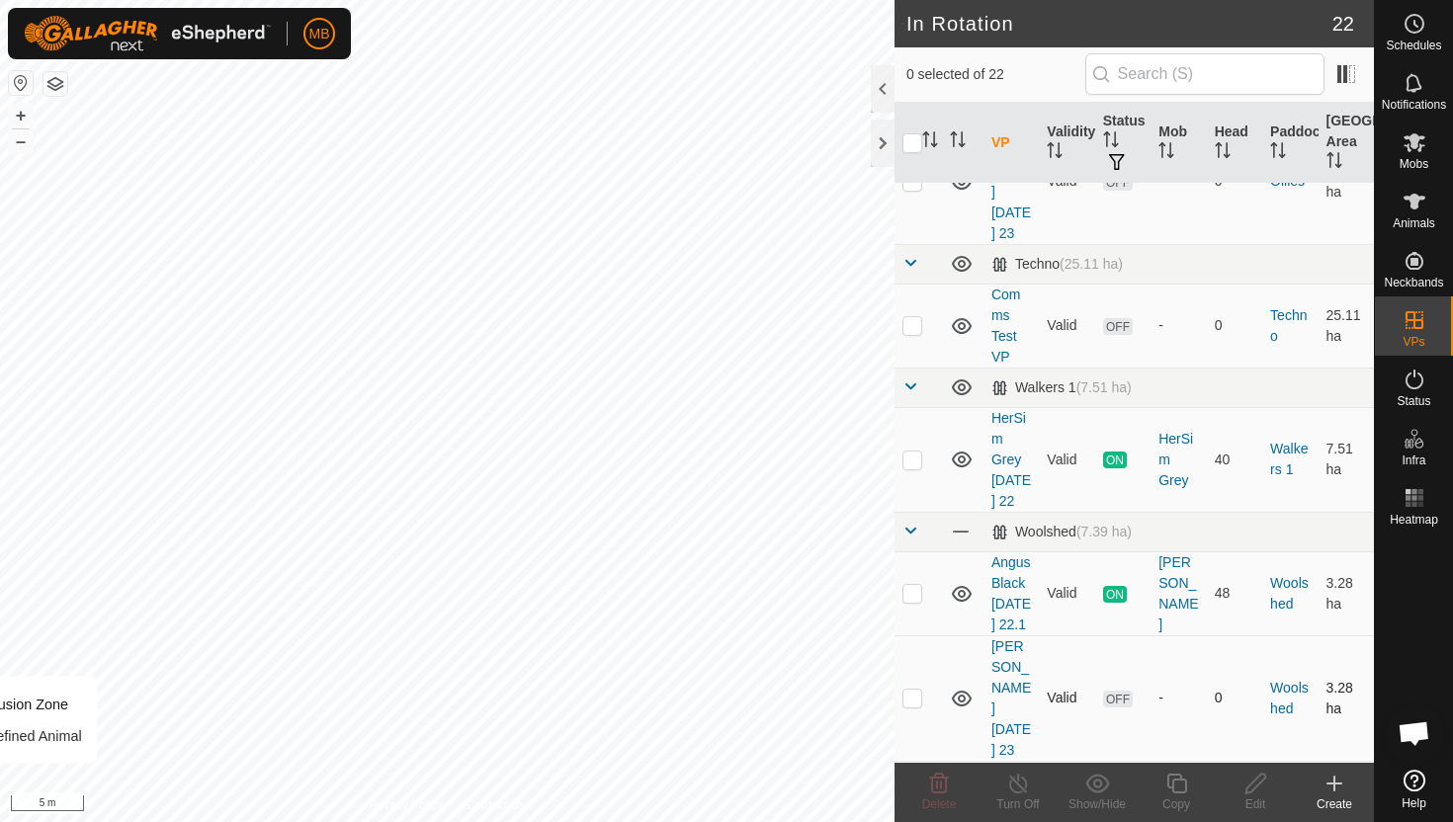
click at [913, 690] on p-checkbox at bounding box center [912, 698] width 20 height 16
checkbox input "true"
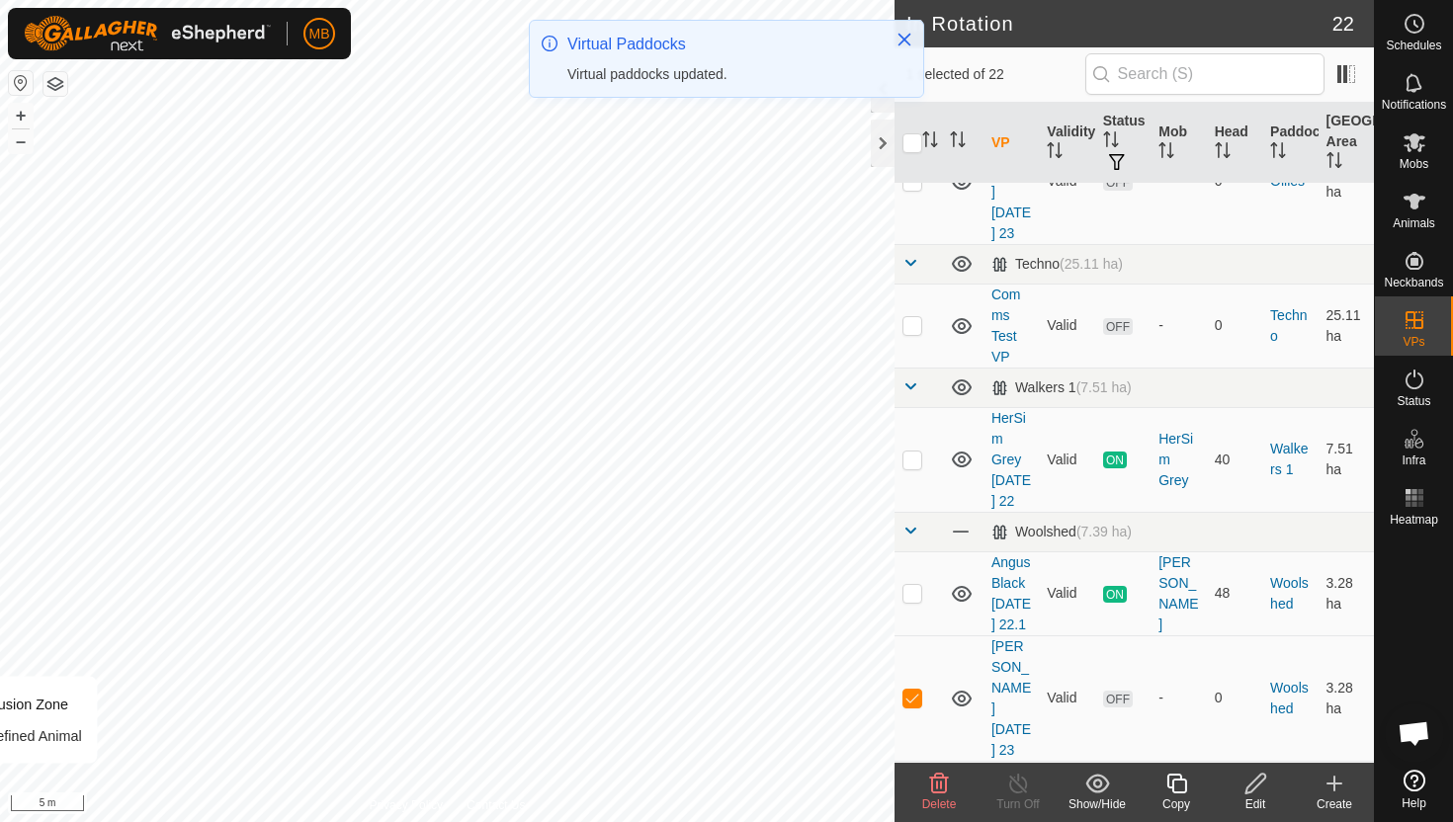
click at [1175, 779] on icon at bounding box center [1176, 784] width 20 height 20
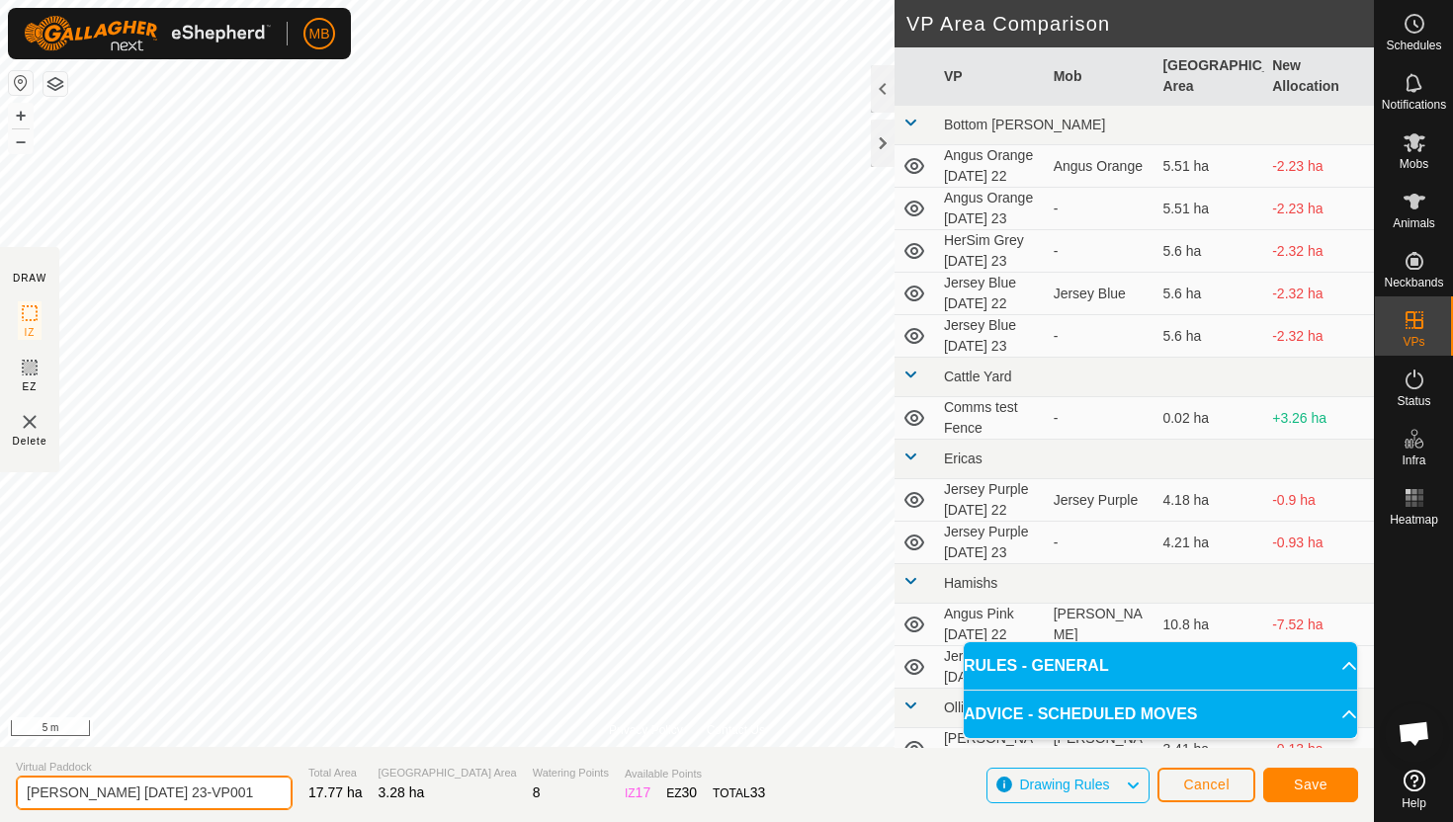
click at [240, 792] on input "[PERSON_NAME] [DATE] 23-VP001" at bounding box center [154, 793] width 277 height 35
type input "Angus Black [DATE] 23.1"
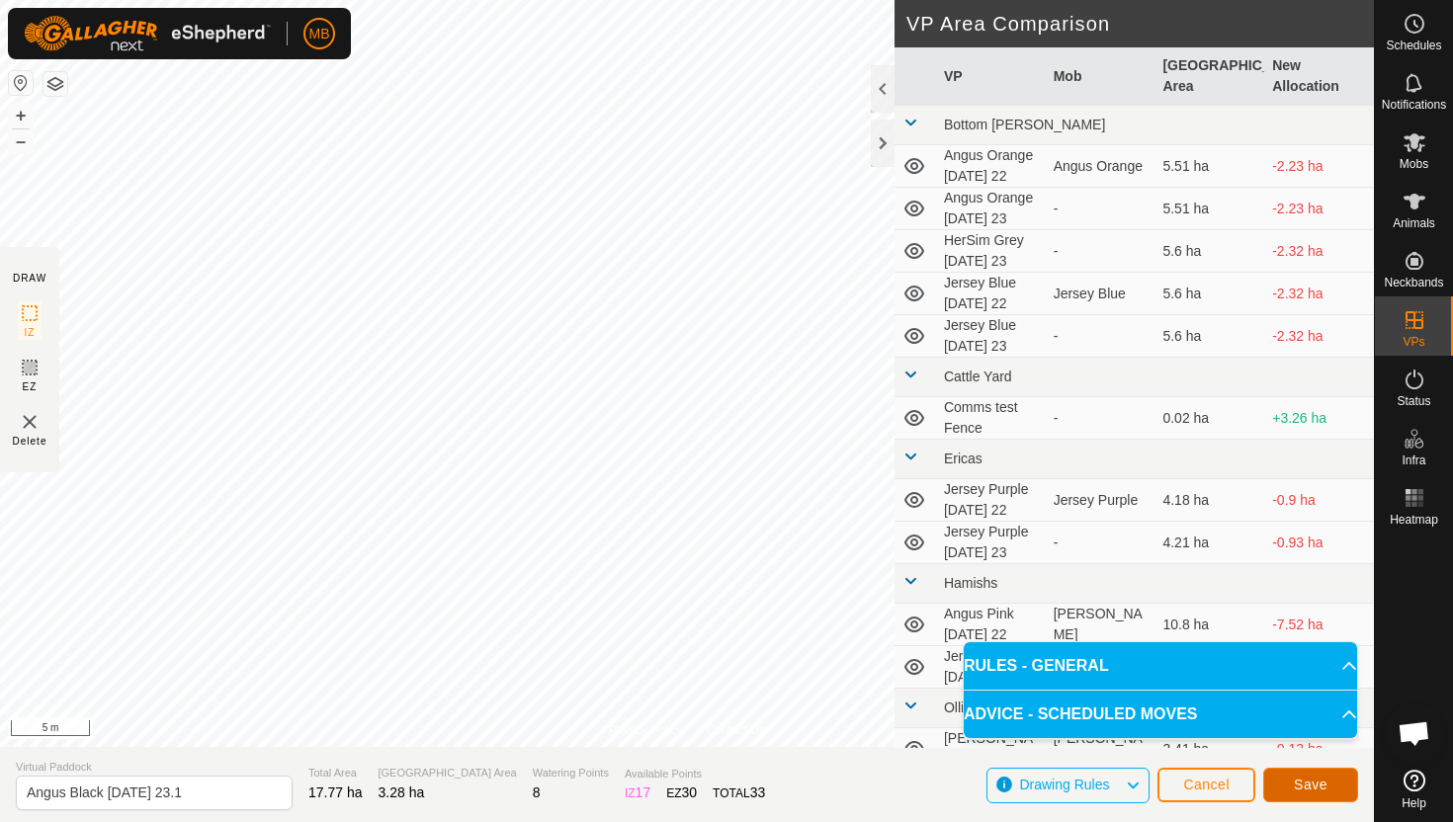
click at [1317, 787] on span "Save" at bounding box center [1311, 785] width 34 height 16
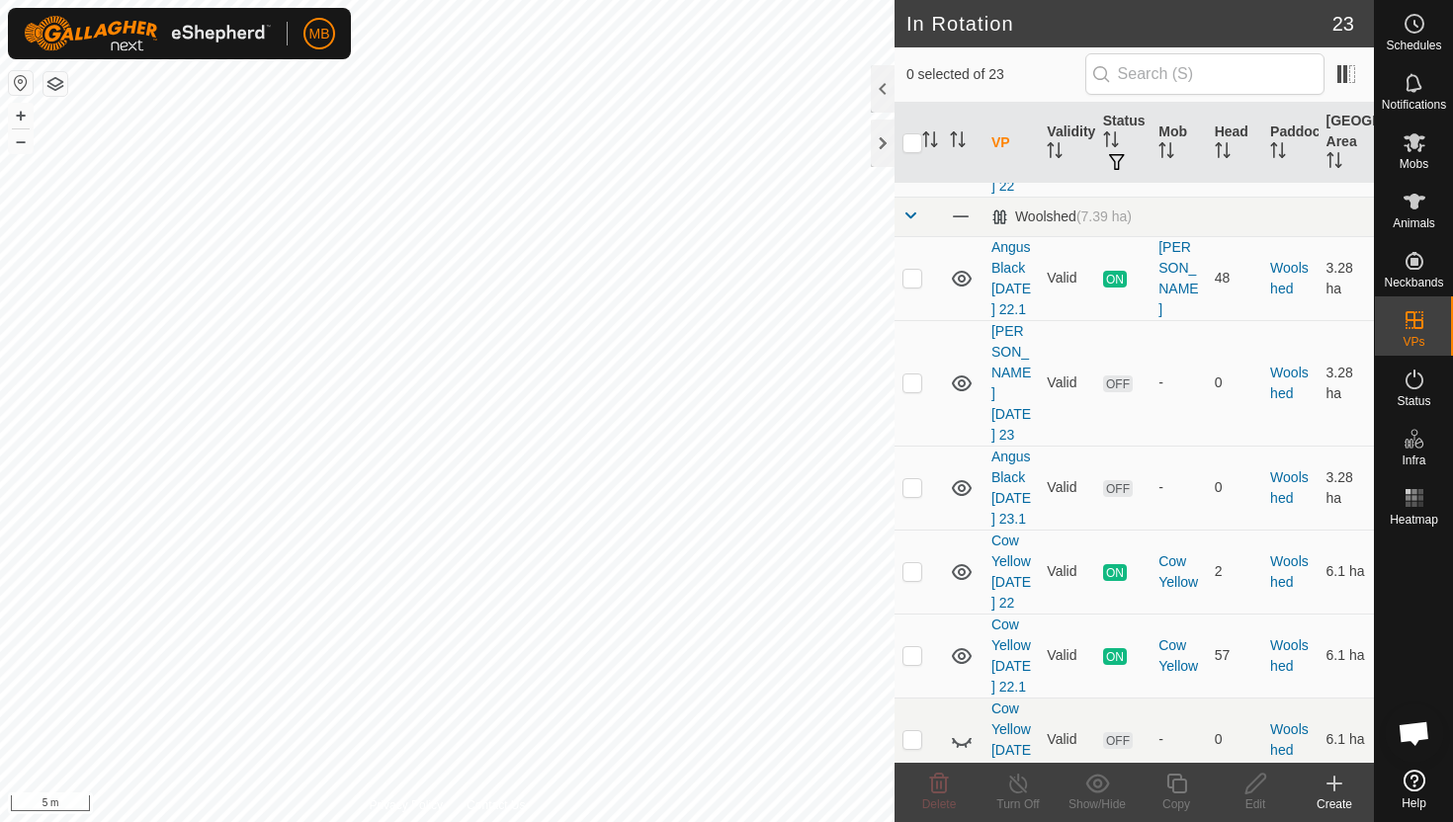
scroll to position [2021, 0]
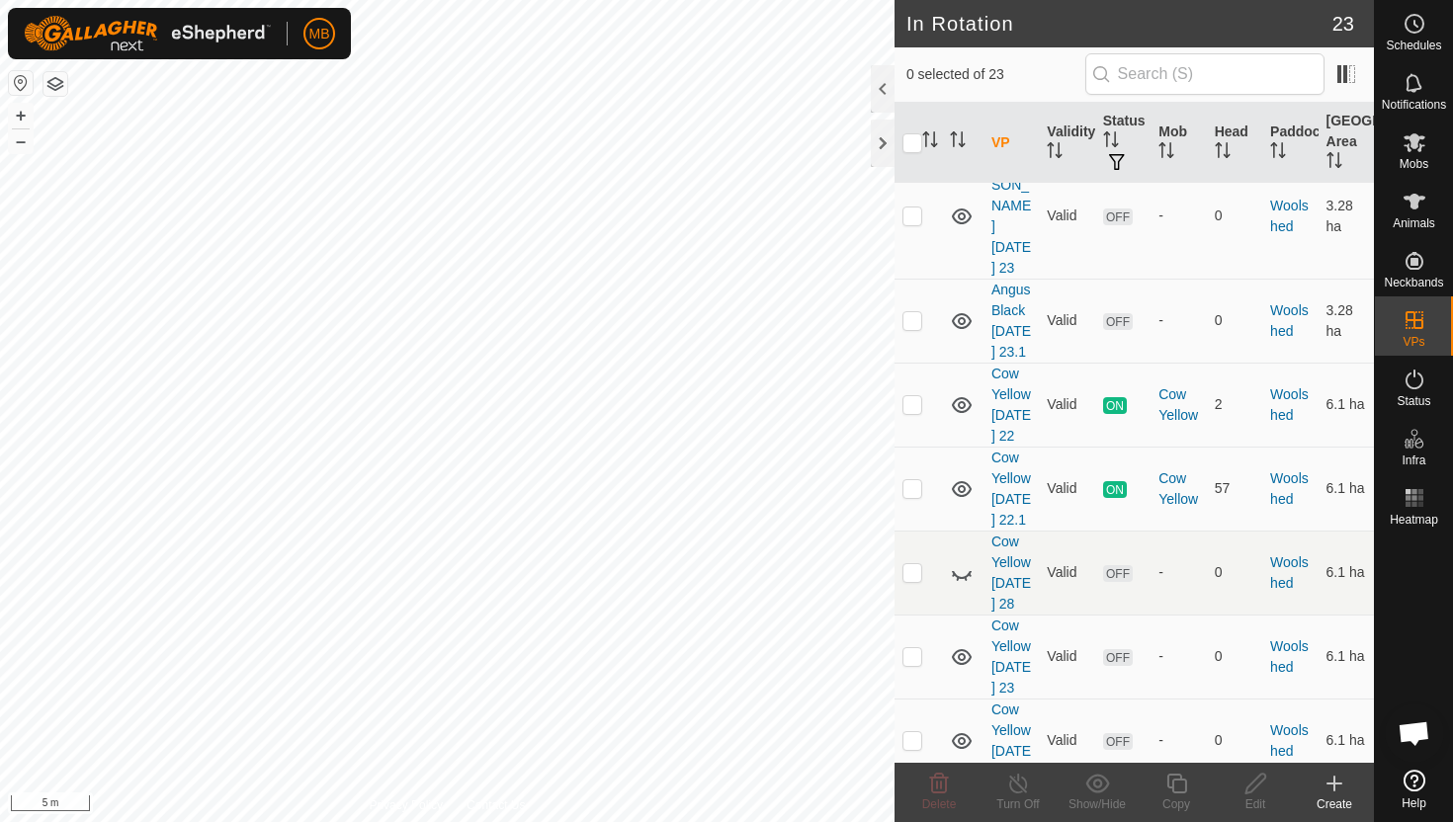
click at [917, 821] on p-checkbox at bounding box center [912, 835] width 20 height 16
checkbox input "true"
click at [1178, 785] on icon at bounding box center [1176, 784] width 25 height 24
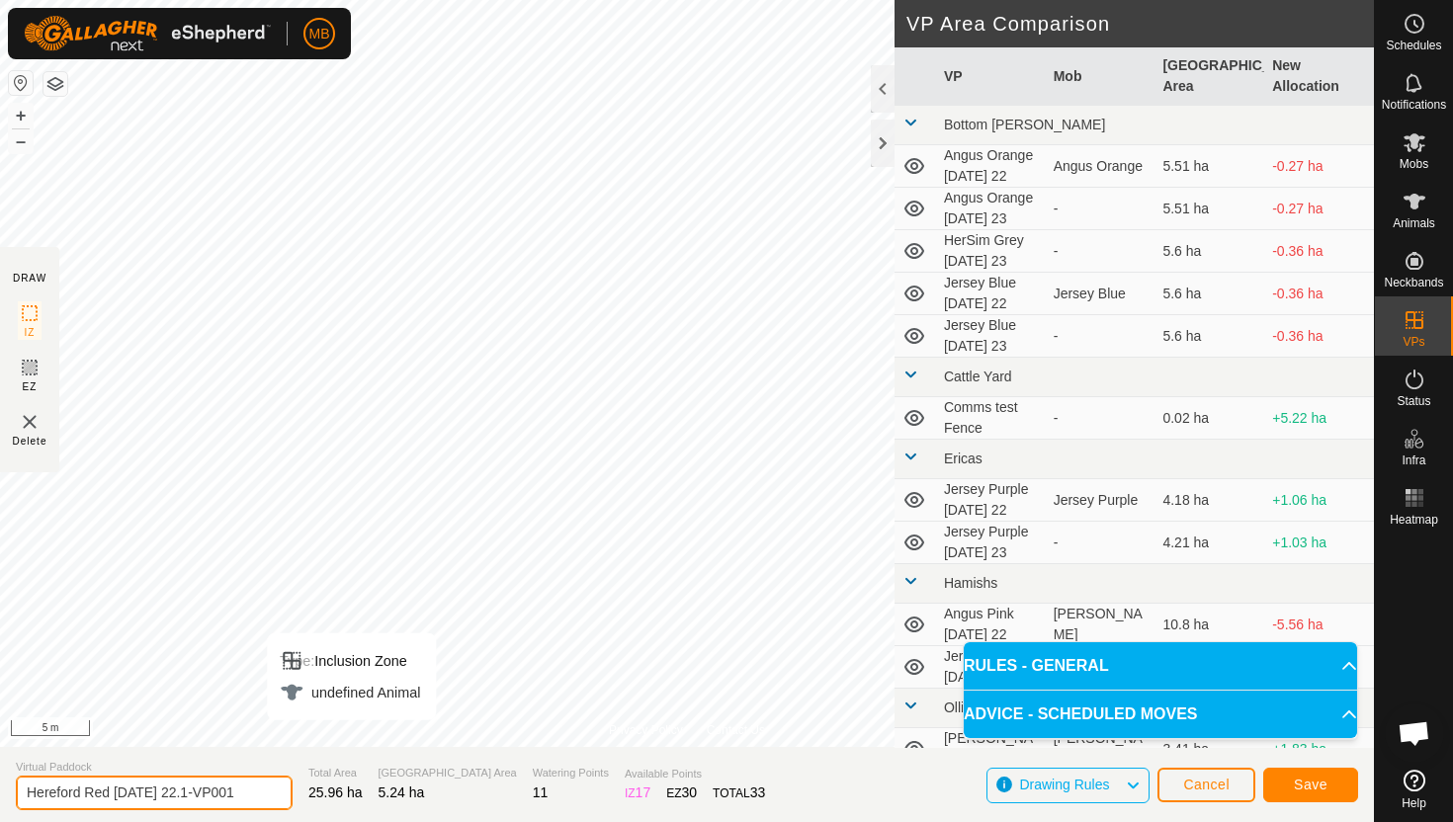
click at [246, 794] on input "Hereford Red [DATE] 22.1-VP001" at bounding box center [154, 793] width 277 height 35
type input "Hereford Red [DATE] 23"
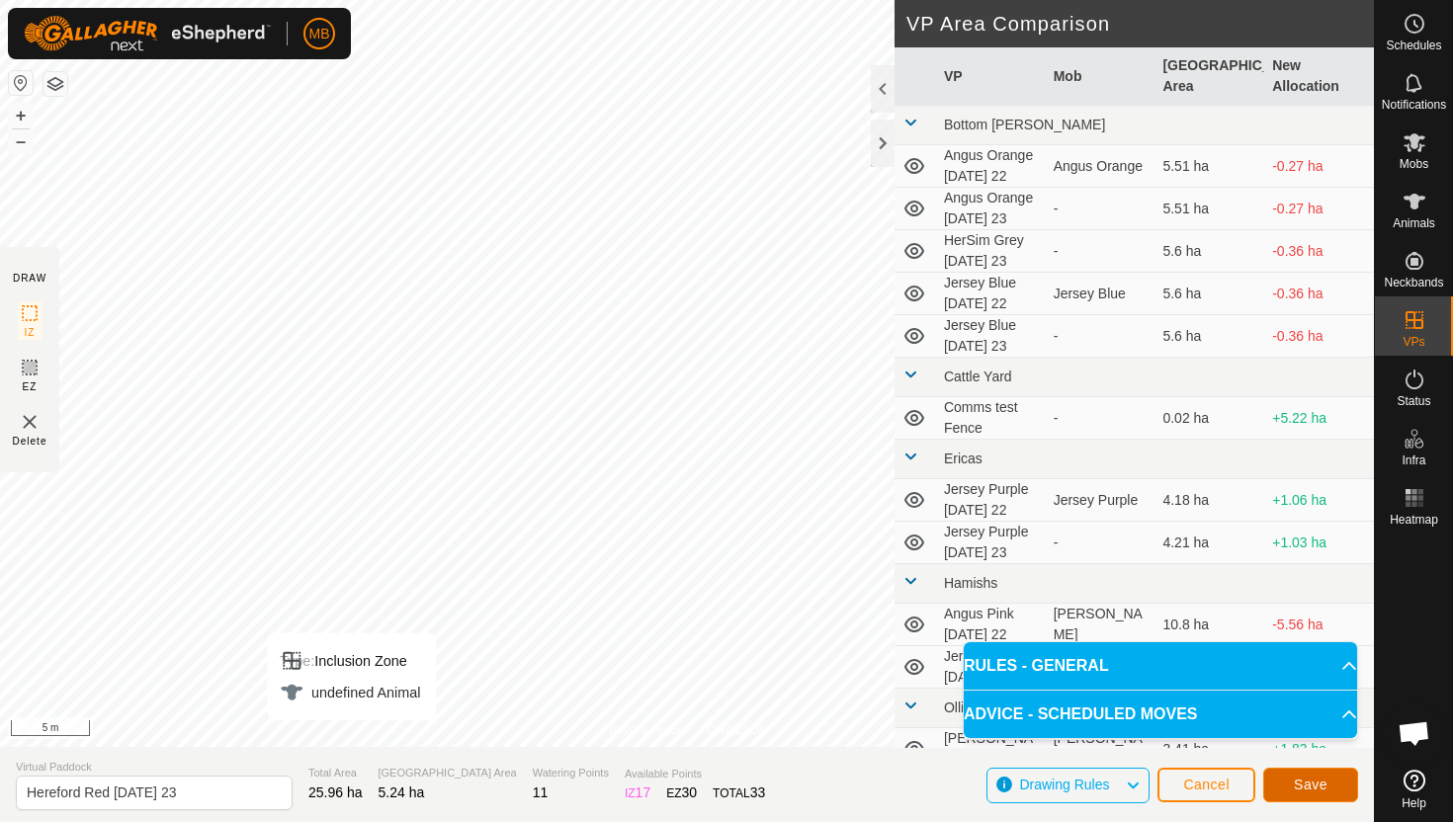
click at [1292, 784] on button "Save" at bounding box center [1310, 785] width 95 height 35
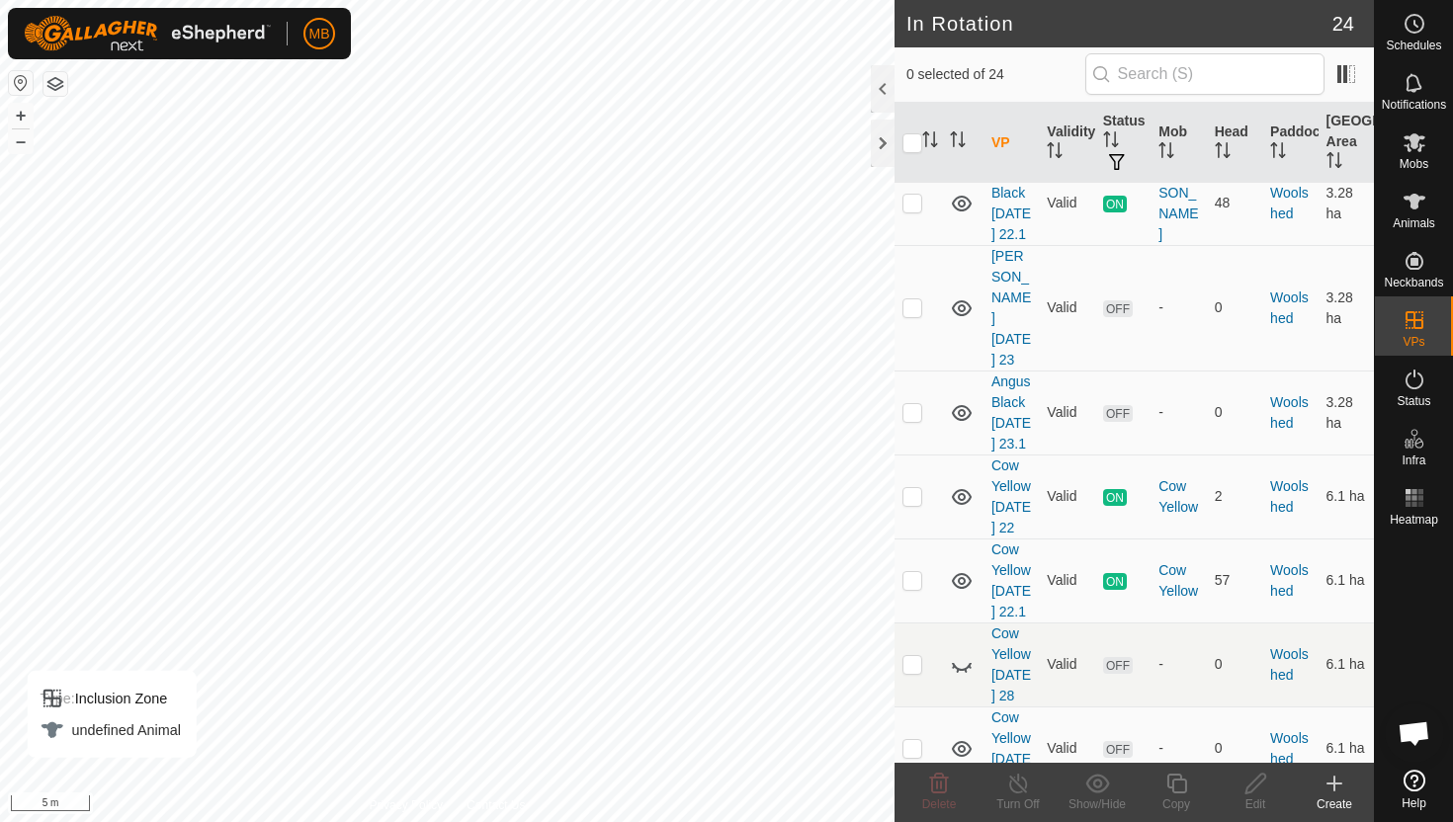
scroll to position [2126, 0]
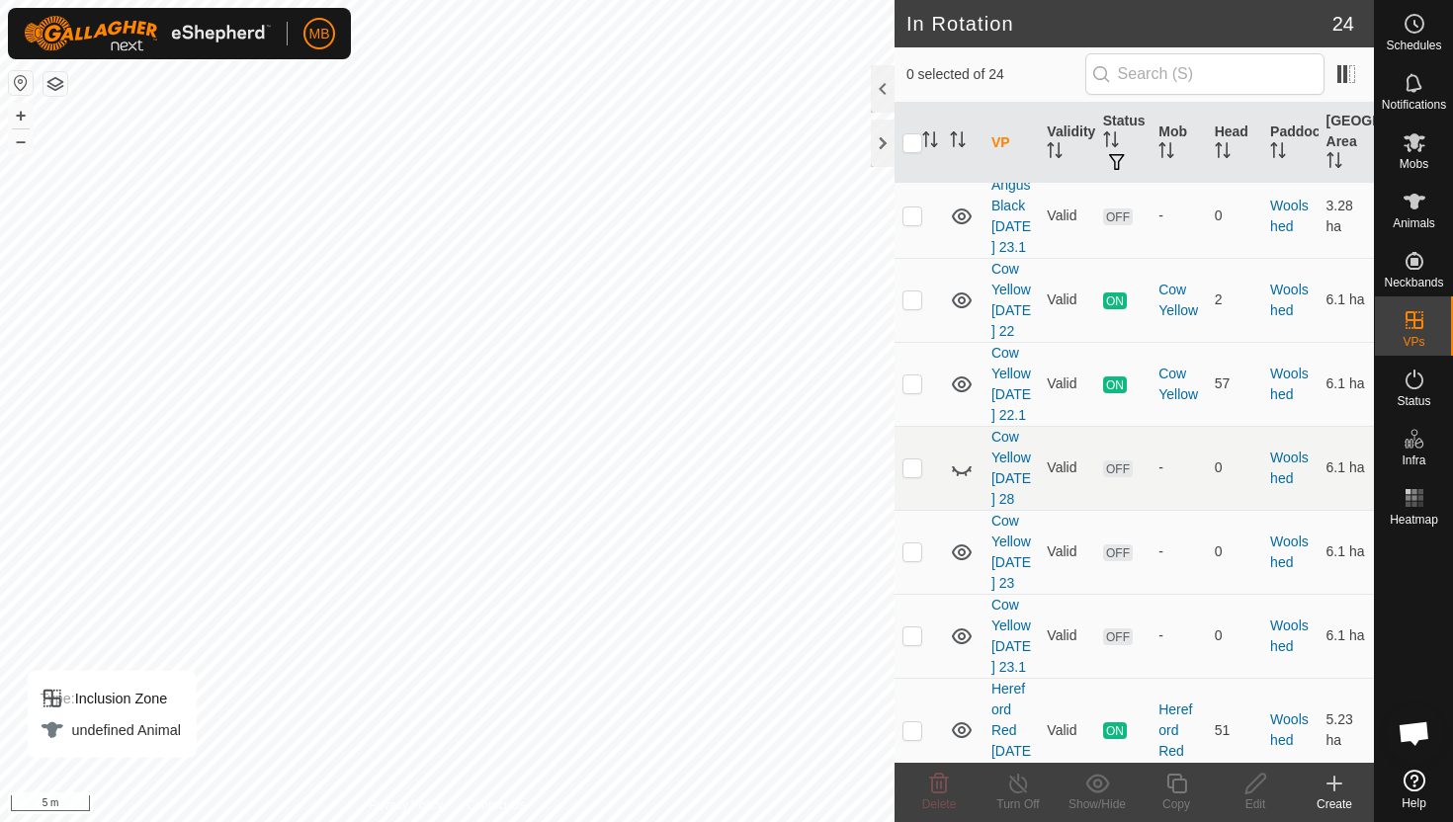
click at [911, 821] on p-checkbox at bounding box center [912, 835] width 20 height 16
checkbox input "true"
click at [1182, 780] on icon at bounding box center [1176, 784] width 20 height 20
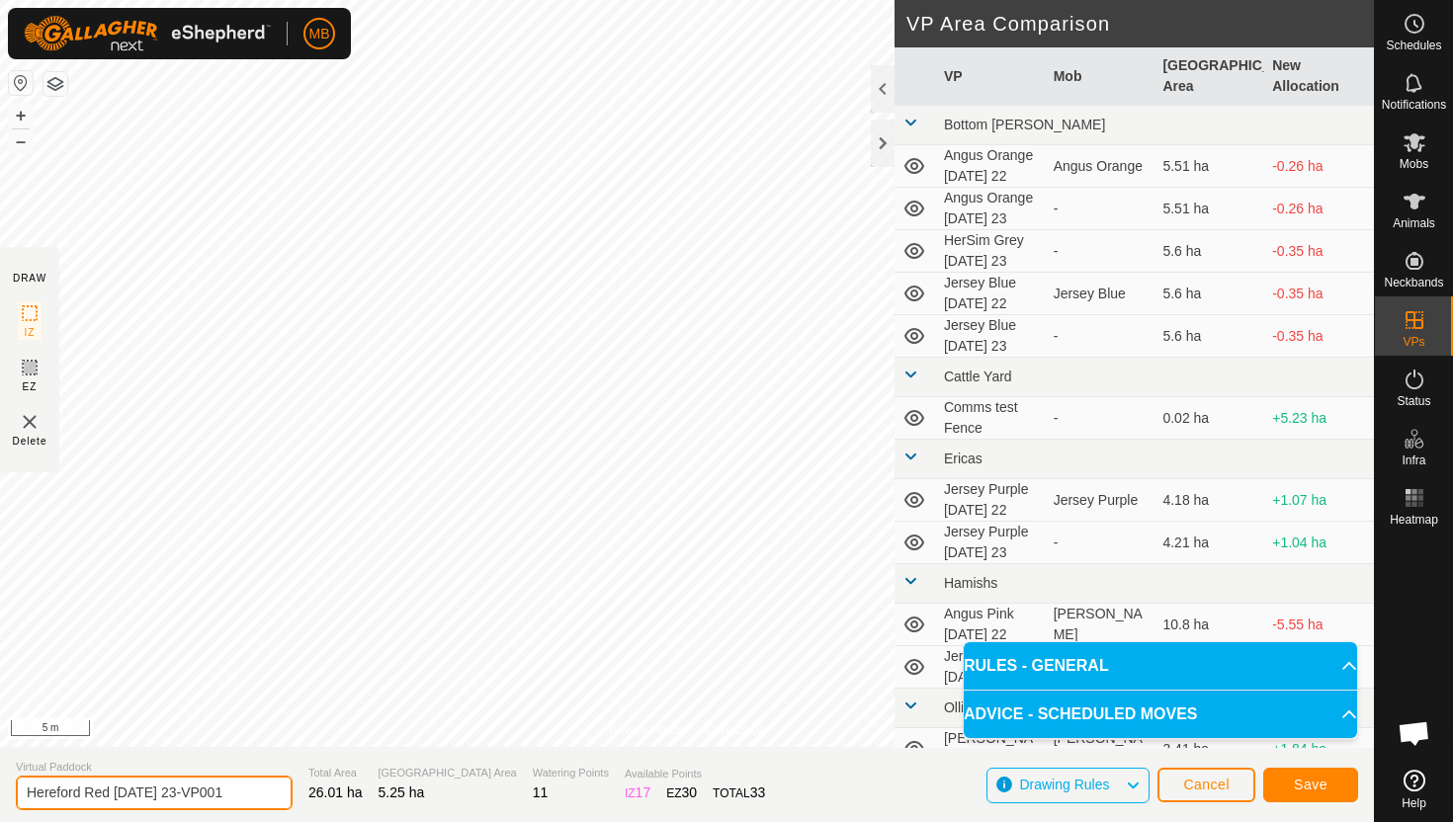
click at [235, 794] on input "Hereford Red [DATE] 23-VP001" at bounding box center [154, 793] width 277 height 35
type input "Hereford Red [DATE] 23.1"
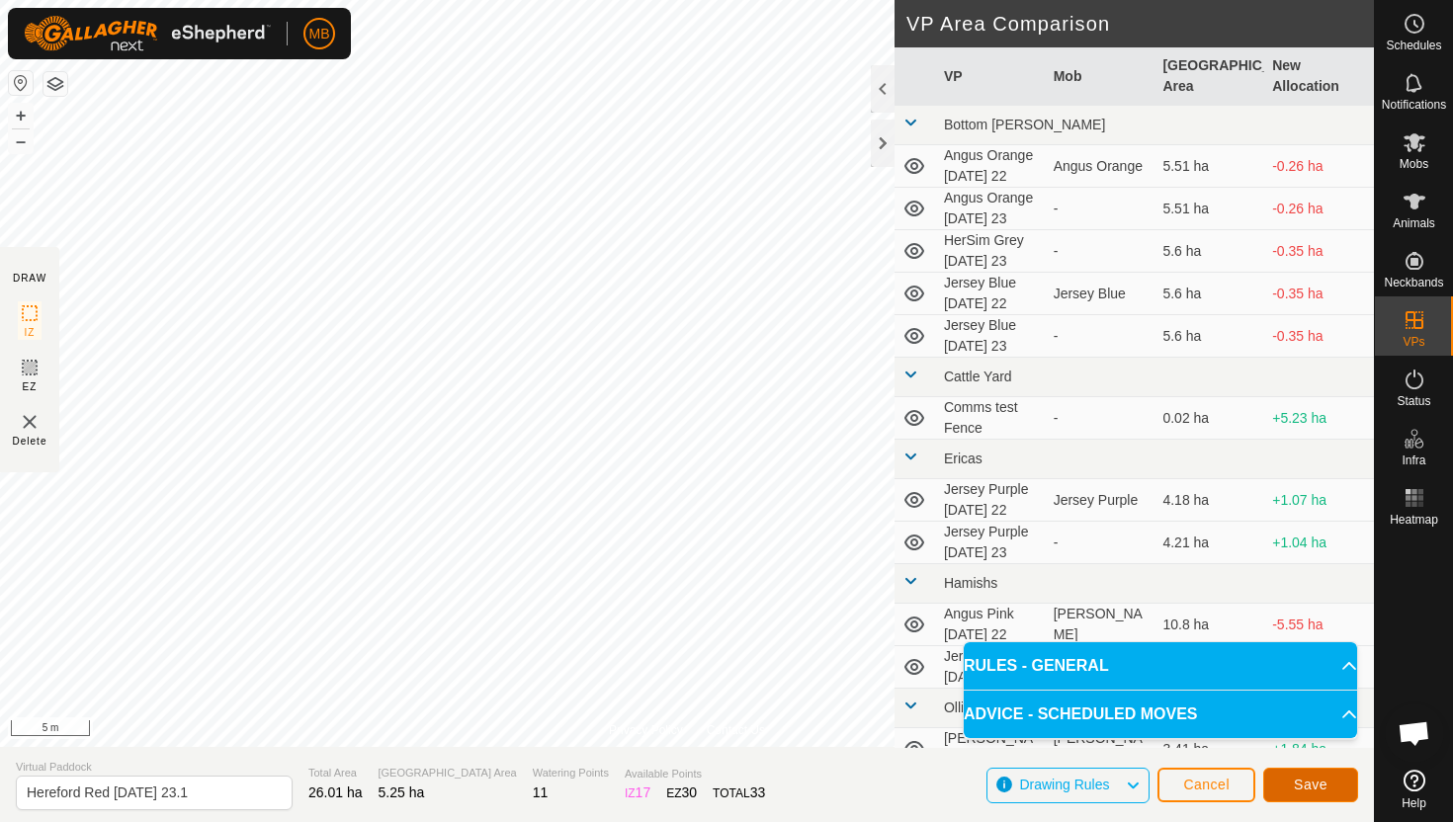
click at [1294, 780] on span "Save" at bounding box center [1311, 785] width 34 height 16
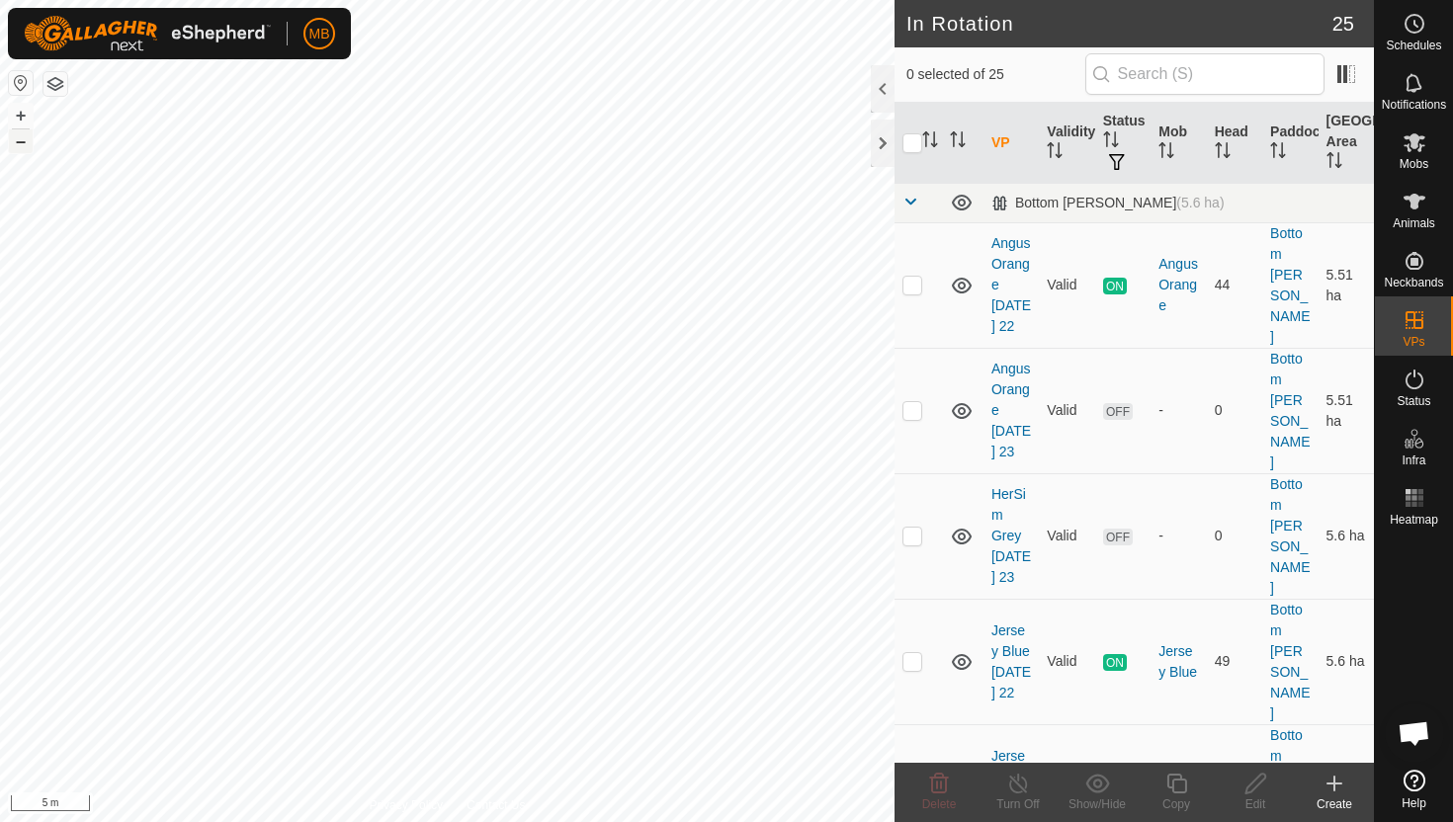
click at [21, 140] on button "–" at bounding box center [21, 141] width 24 height 24
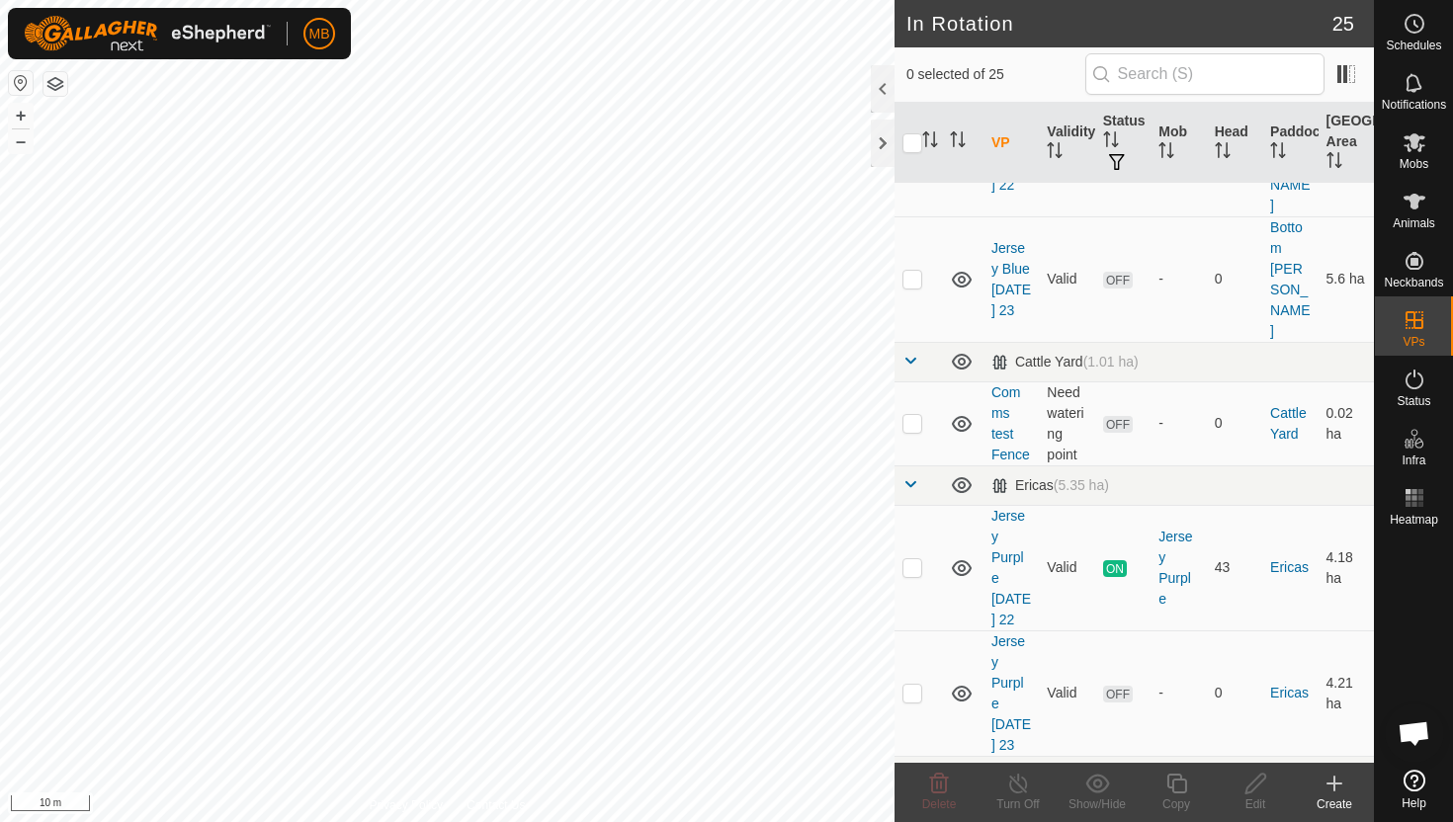
scroll to position [511, 0]
click at [914, 821] on p-checkbox at bounding box center [912, 834] width 20 height 16
checkbox input "true"
click at [1174, 784] on icon at bounding box center [1176, 784] width 25 height 24
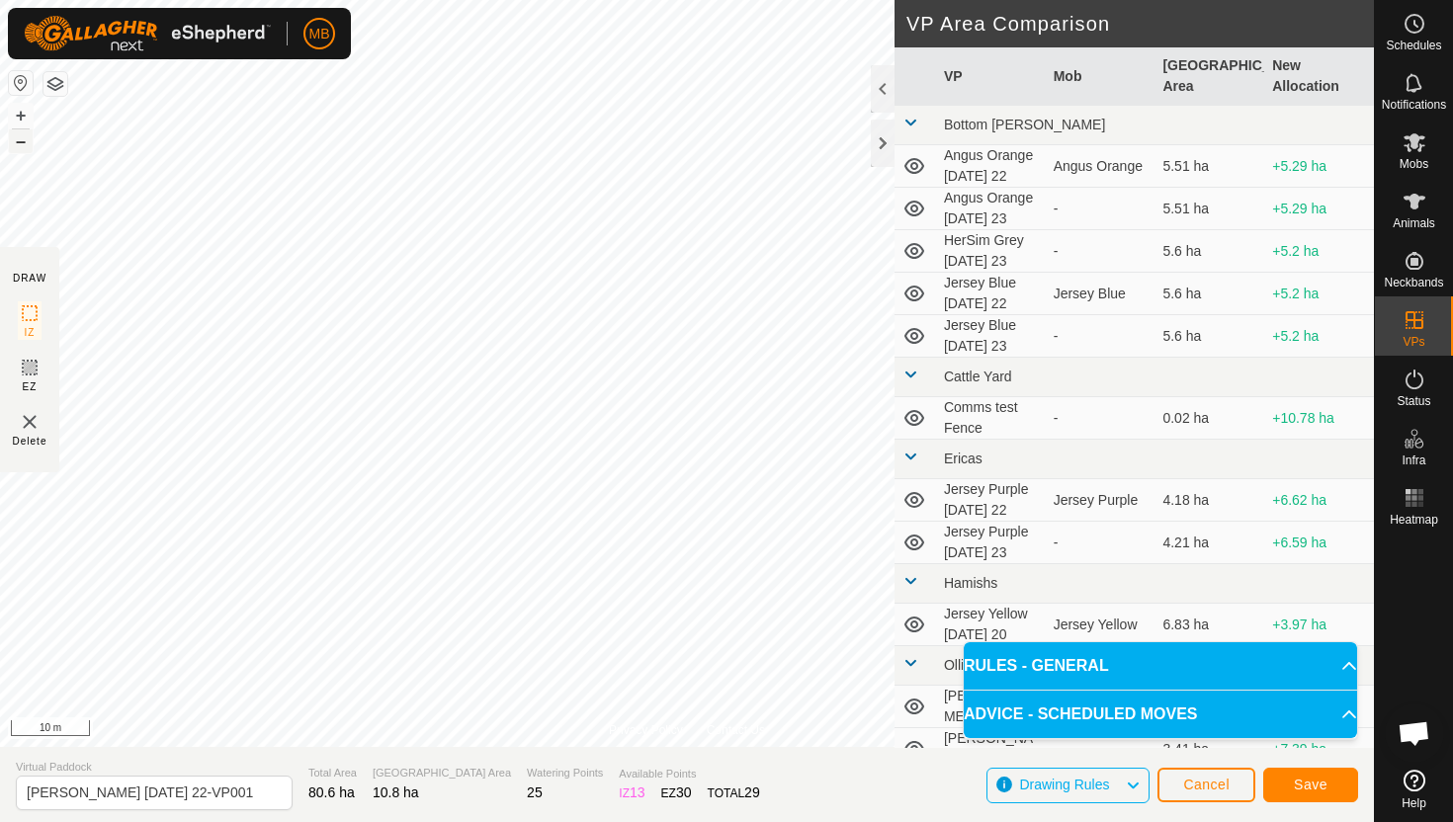
click at [26, 145] on button "–" at bounding box center [21, 141] width 24 height 24
click at [381, 0] on html "MB Schedules Notifications Mobs Animals Neckbands VPs Status Infra Heatmap Help…" at bounding box center [726, 411] width 1453 height 822
click at [236, 796] on input "[PERSON_NAME] [DATE] 22-VP001" at bounding box center [154, 793] width 277 height 35
type input "Angus Pink [DATE] 23"
click at [1308, 781] on span "Save" at bounding box center [1311, 785] width 34 height 16
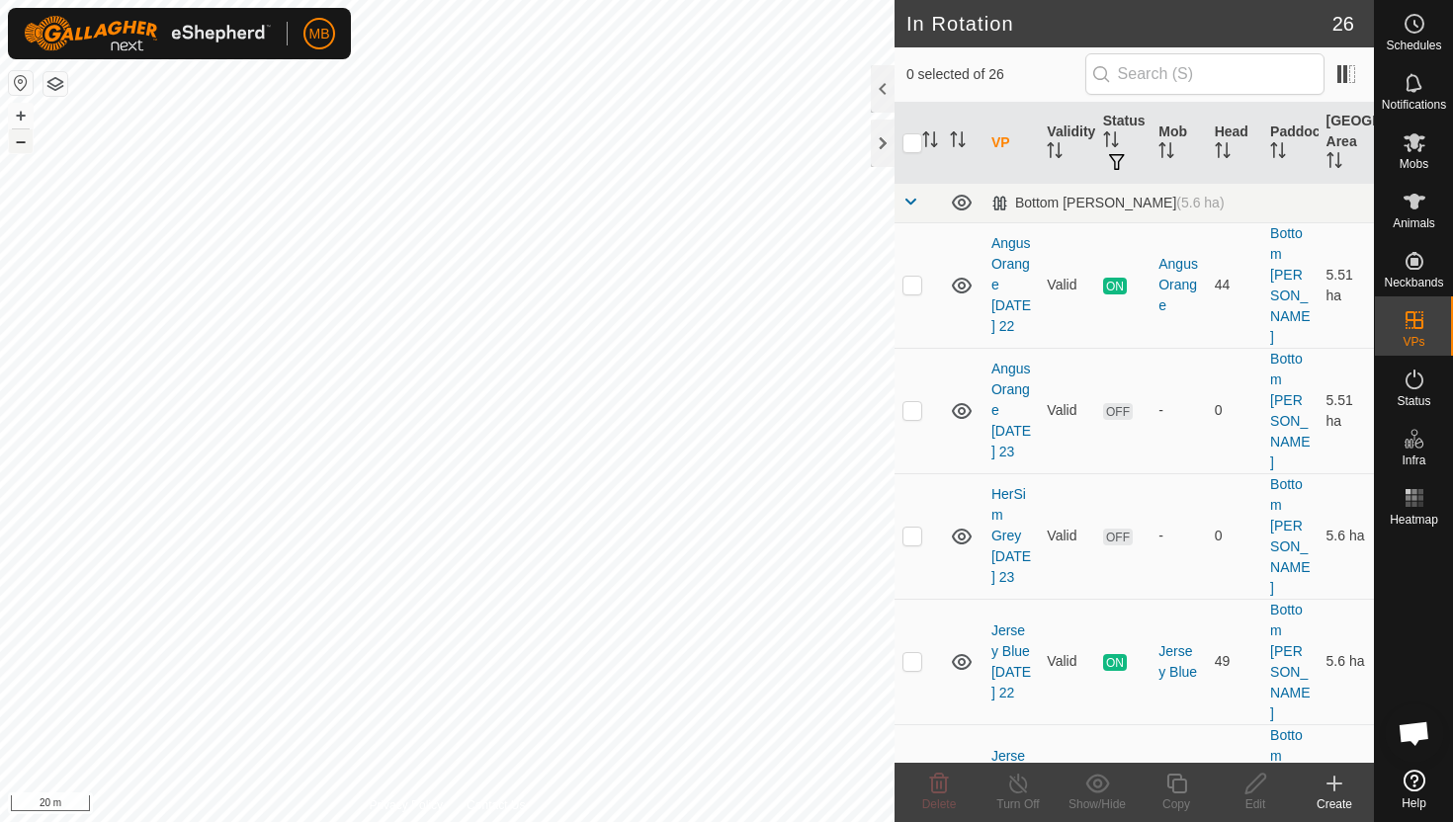
click at [29, 142] on button "–" at bounding box center [21, 141] width 24 height 24
click at [20, 142] on button "–" at bounding box center [21, 141] width 24 height 24
click at [1419, 143] on icon at bounding box center [1414, 142] width 22 height 19
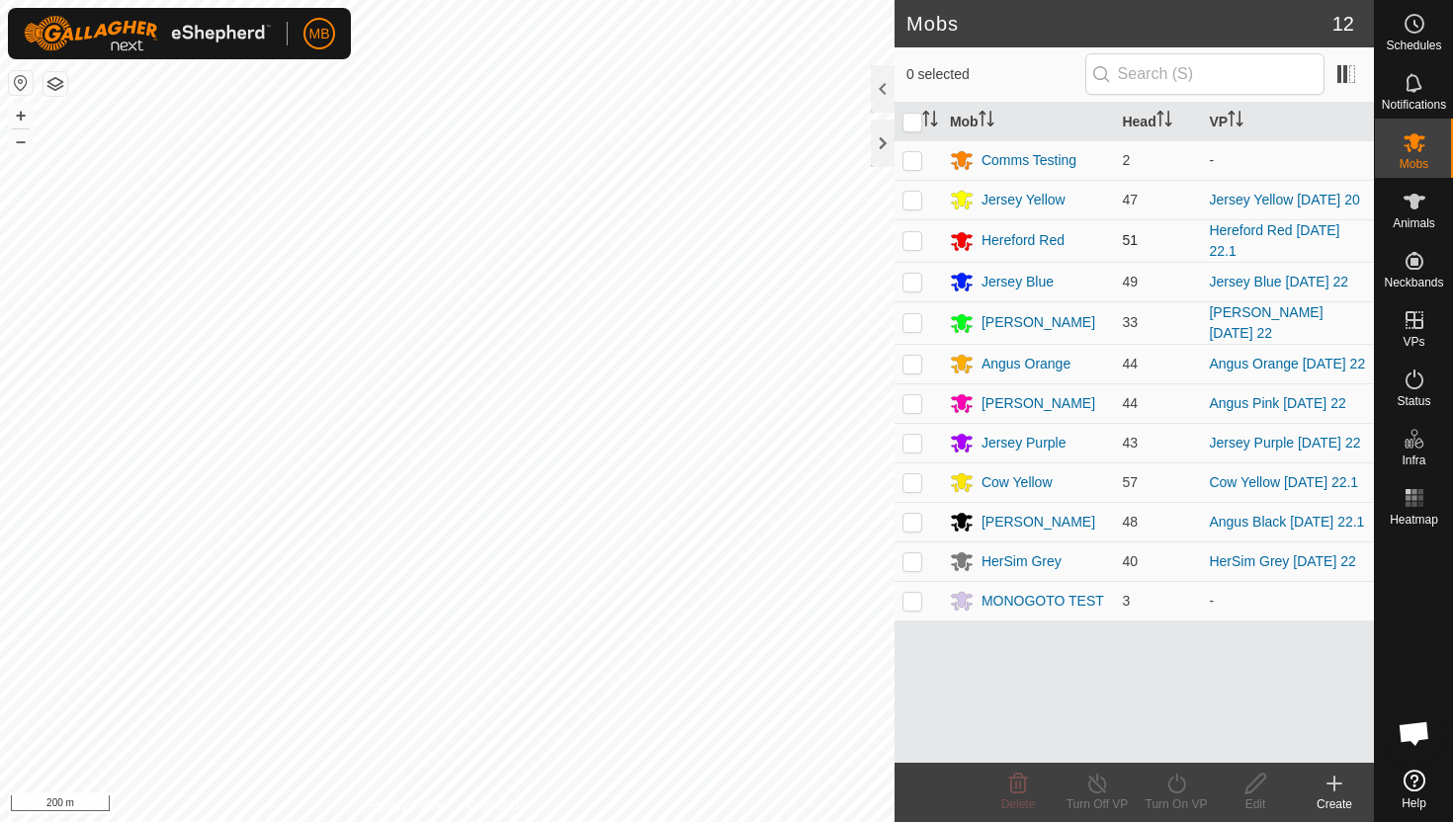
click at [913, 244] on p-checkbox at bounding box center [912, 240] width 20 height 16
checkbox input "true"
click at [1178, 783] on icon at bounding box center [1176, 784] width 25 height 24
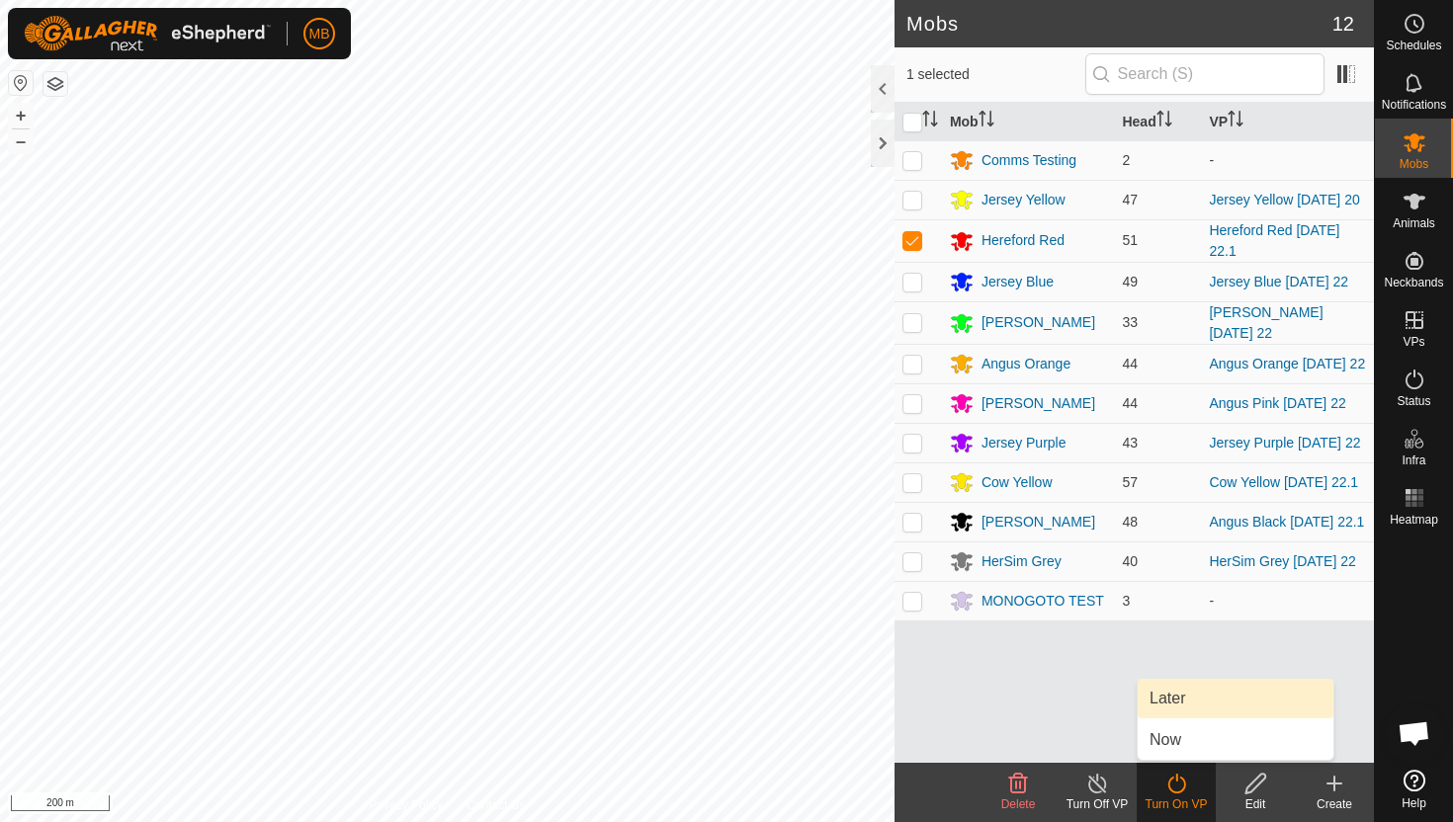
click at [1189, 702] on link "Later" at bounding box center [1235, 699] width 196 height 40
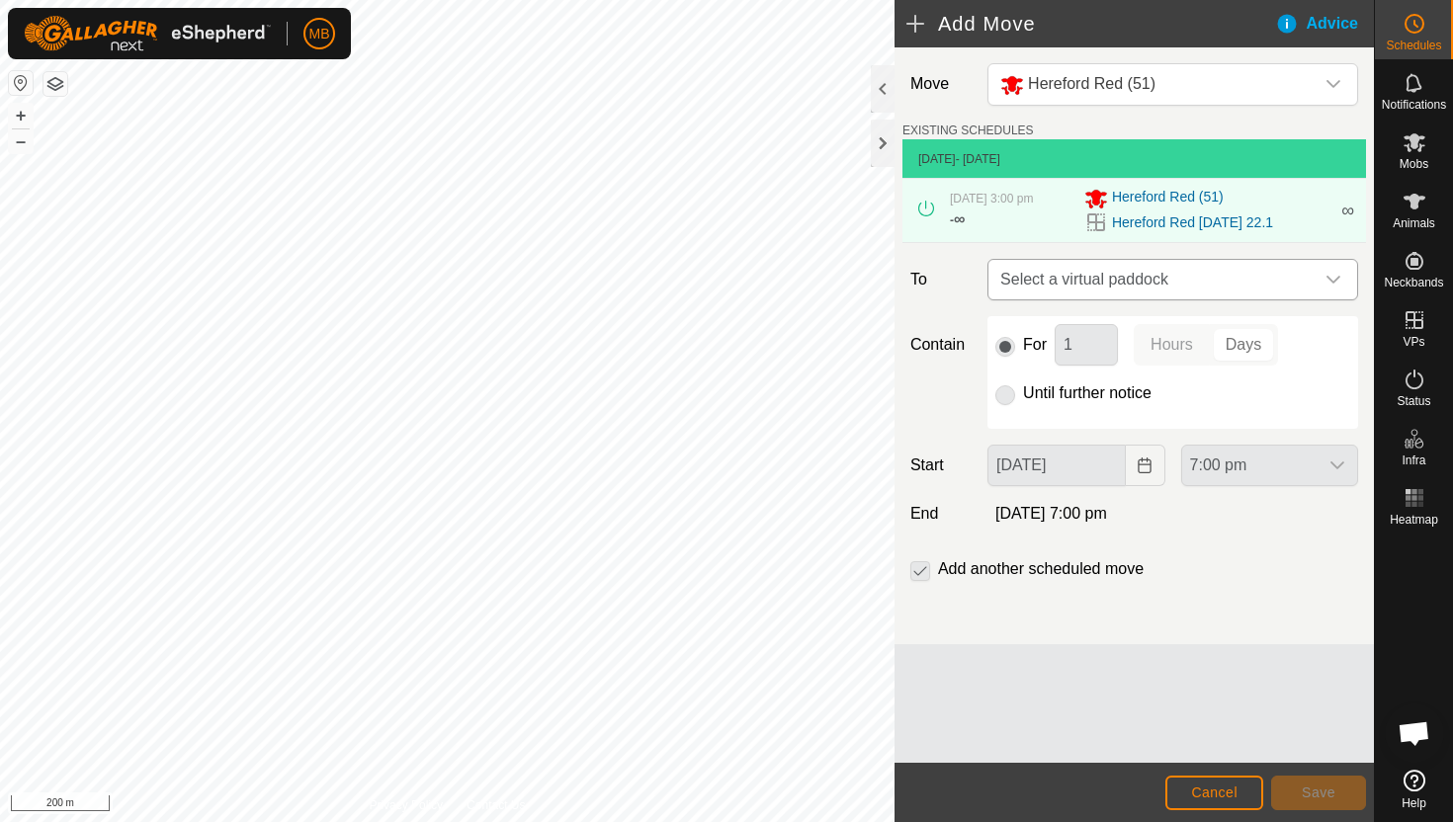
click at [1333, 273] on icon "dropdown trigger" at bounding box center [1333, 280] width 16 height 16
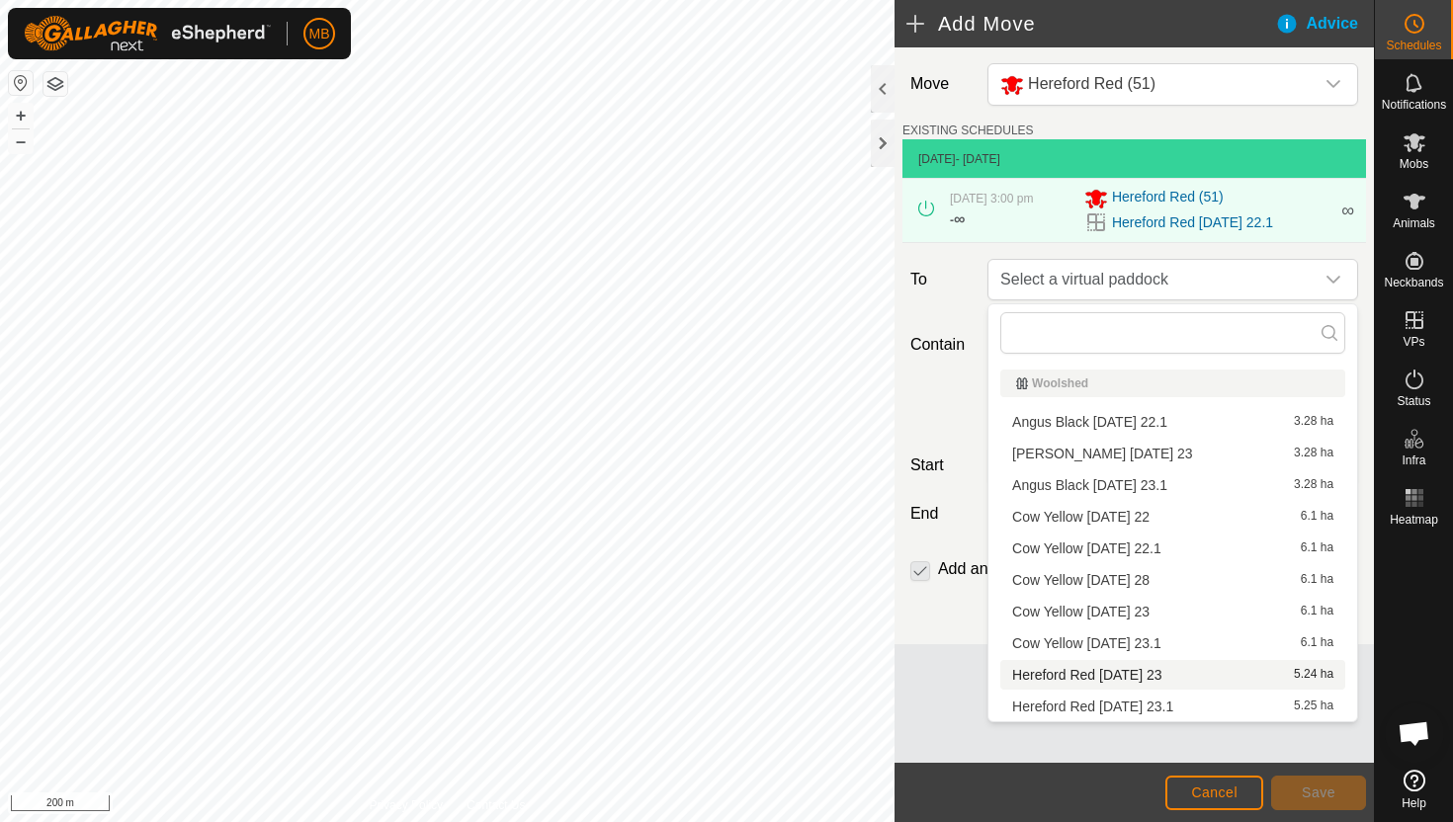
click at [1169, 676] on li "Hereford Red [DATE] 23 5.24 ha" at bounding box center [1172, 675] width 345 height 30
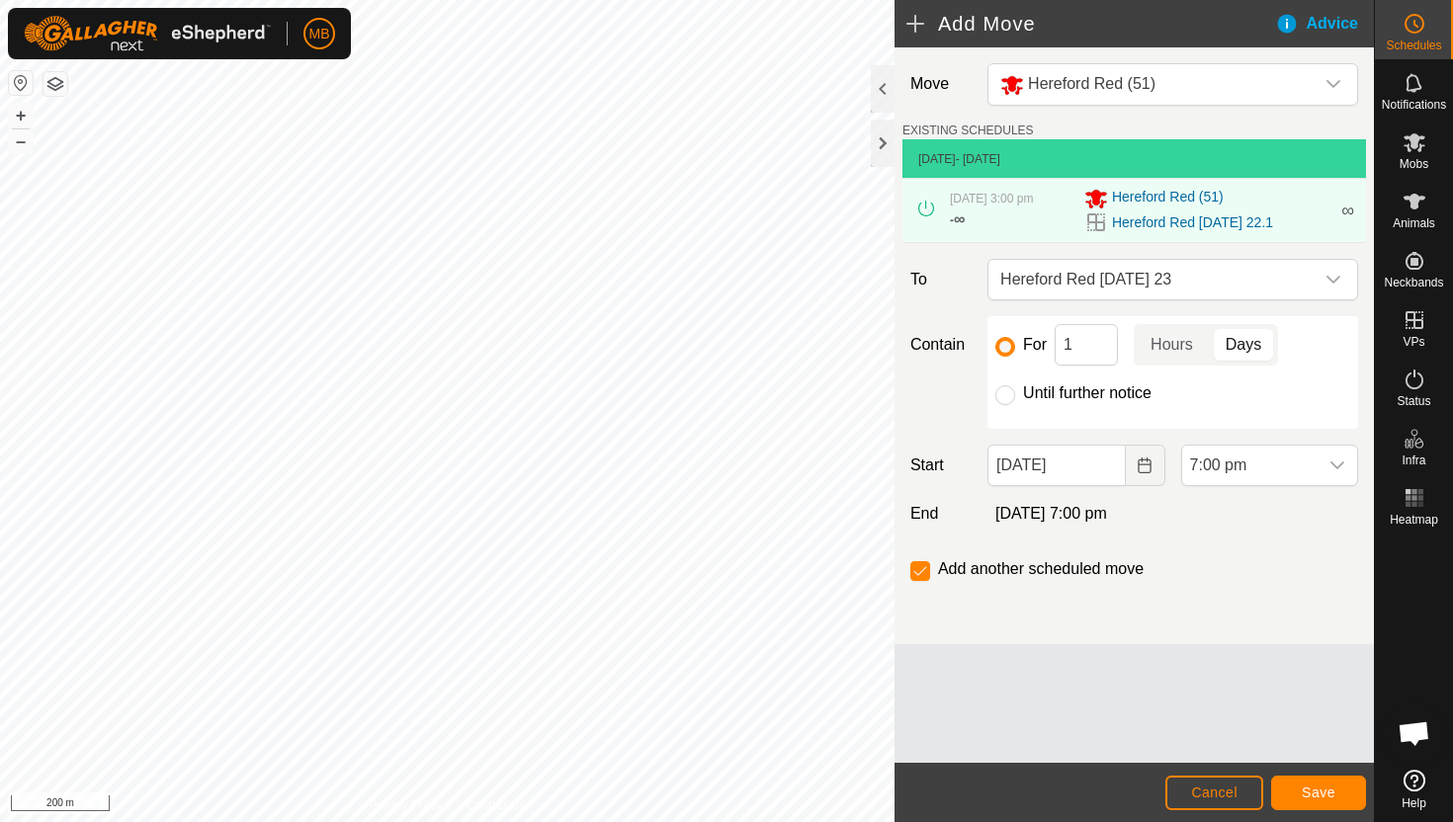
click at [1040, 394] on label "Until further notice" at bounding box center [1087, 393] width 128 height 16
click at [1015, 394] on input "Until further notice" at bounding box center [1005, 395] width 20 height 20
radio input "true"
checkbox input "false"
click at [1097, 469] on input "[DATE]" at bounding box center [1055, 466] width 137 height 42
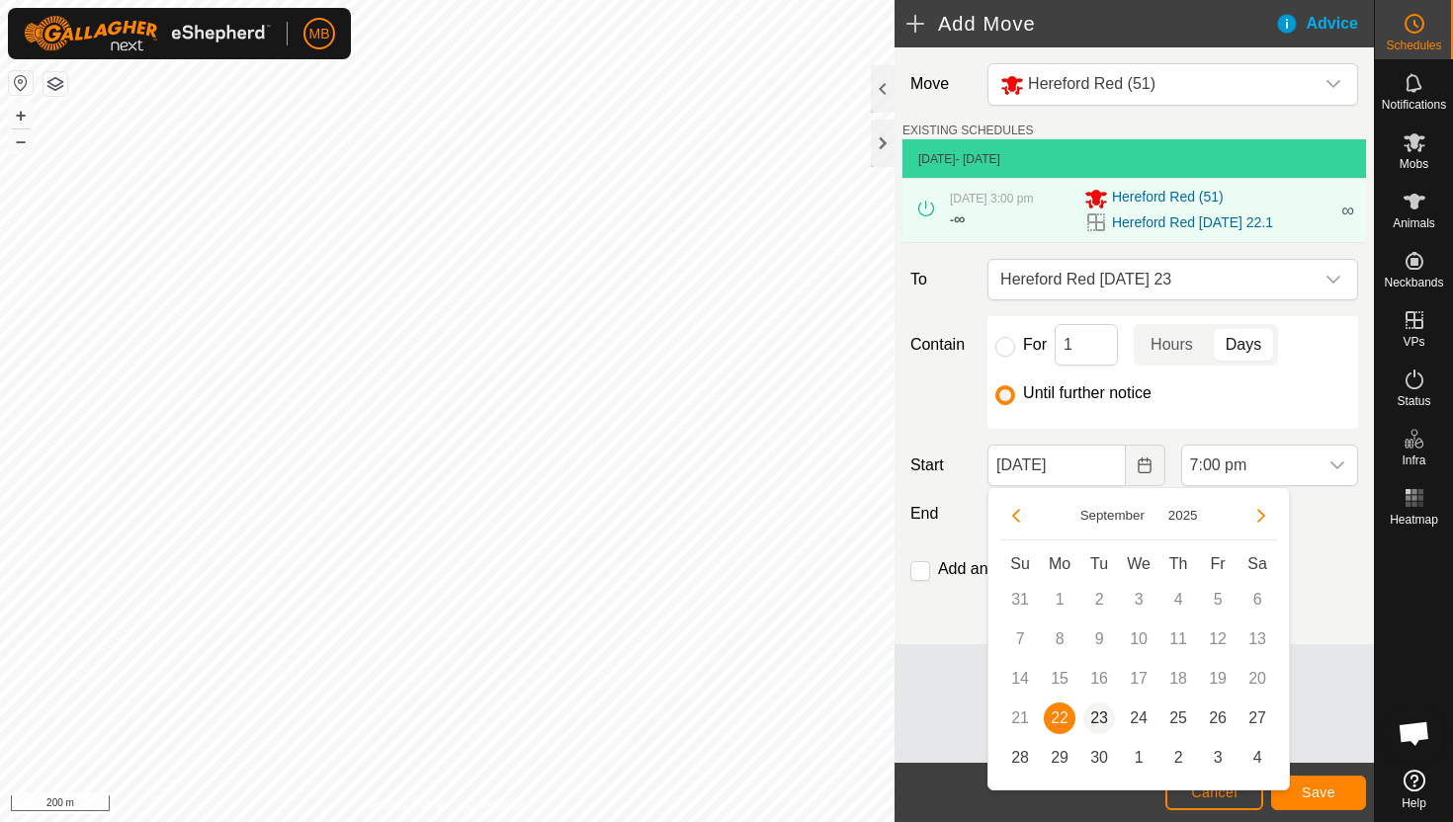
click at [1104, 714] on span "23" at bounding box center [1099, 719] width 32 height 32
type input "[DATE]"
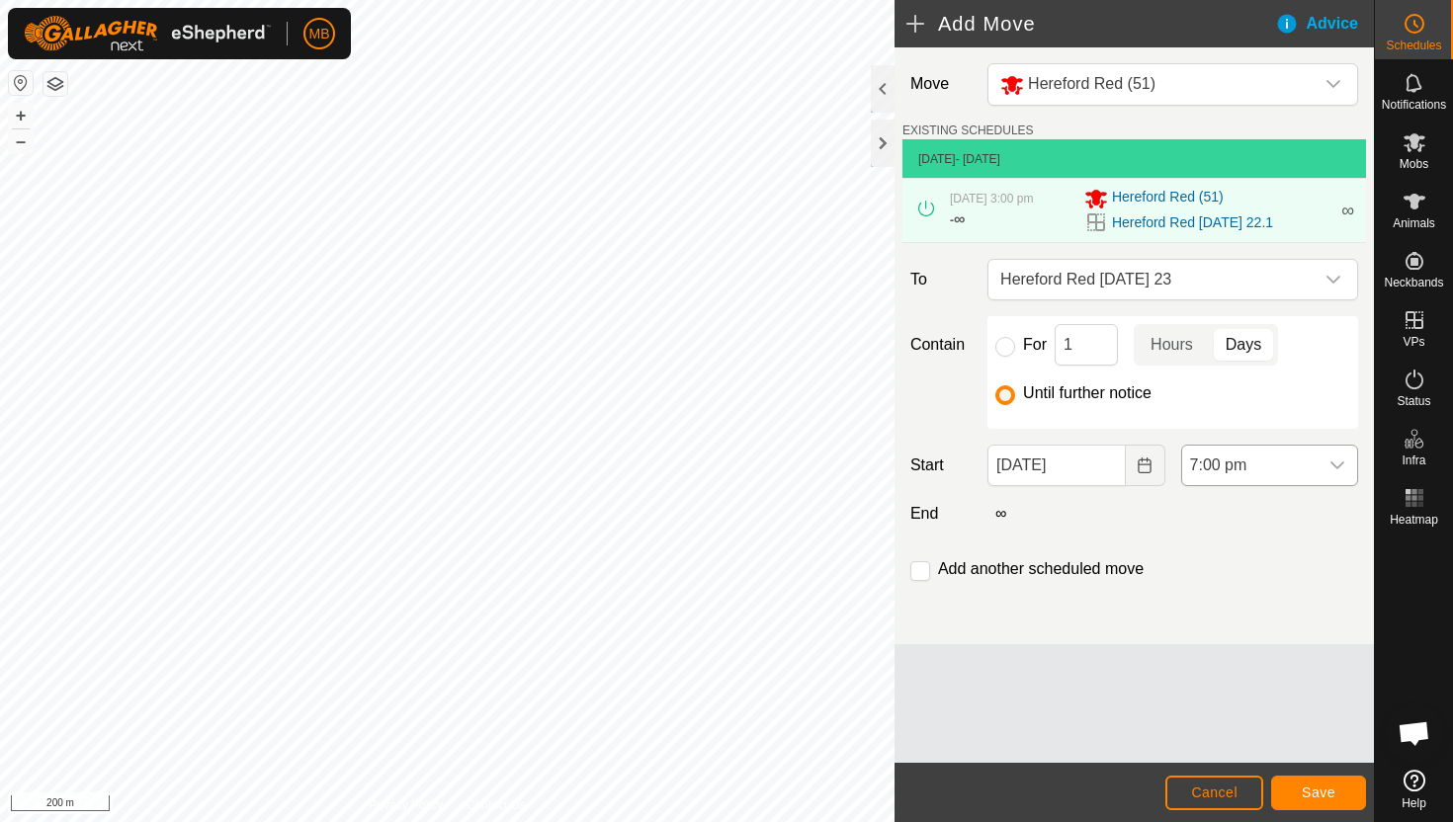
click at [1296, 462] on span "7:00 pm" at bounding box center [1249, 466] width 135 height 40
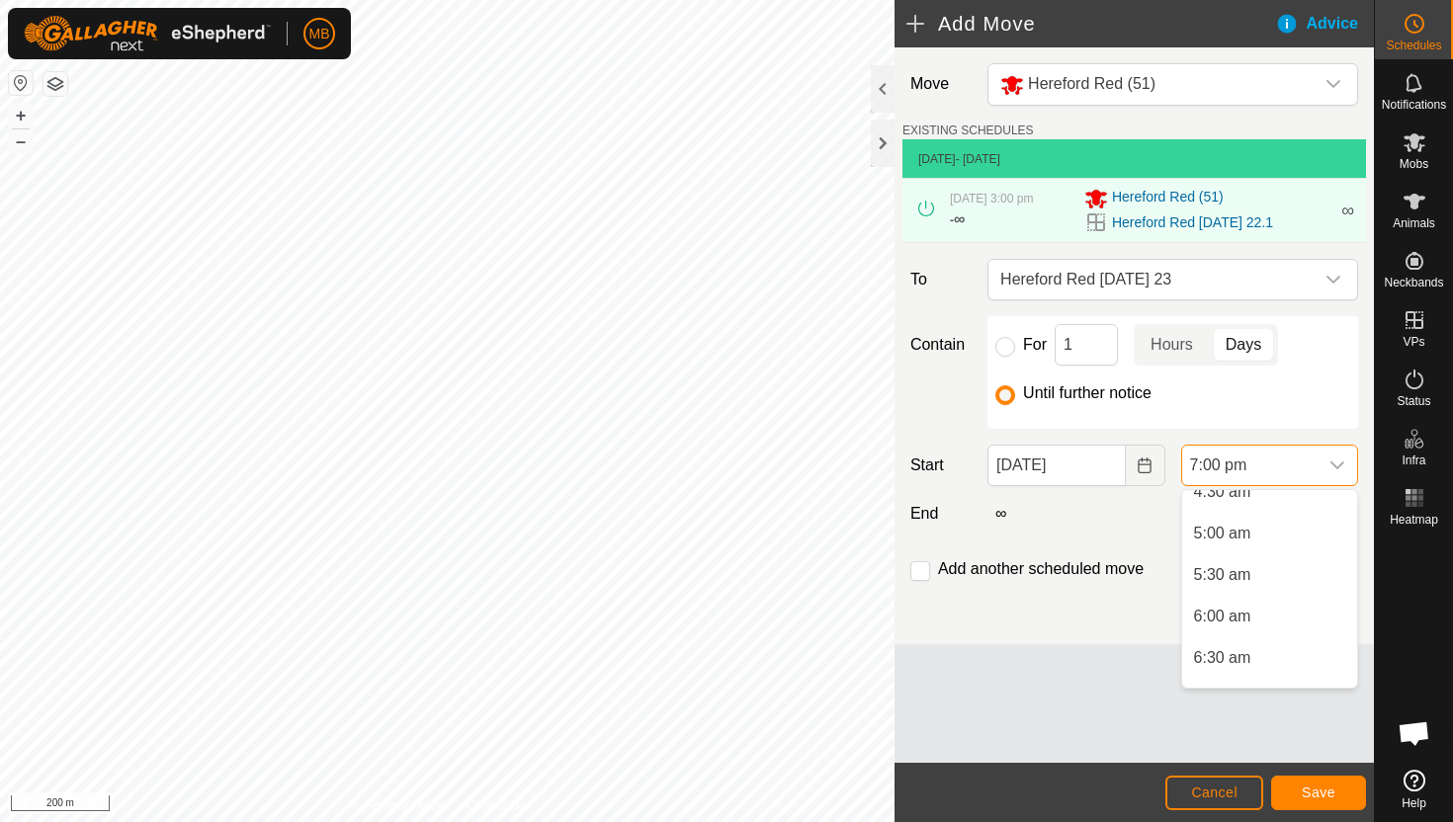
scroll to position [388, 0]
click at [1280, 578] on li "5:30 am" at bounding box center [1269, 578] width 175 height 40
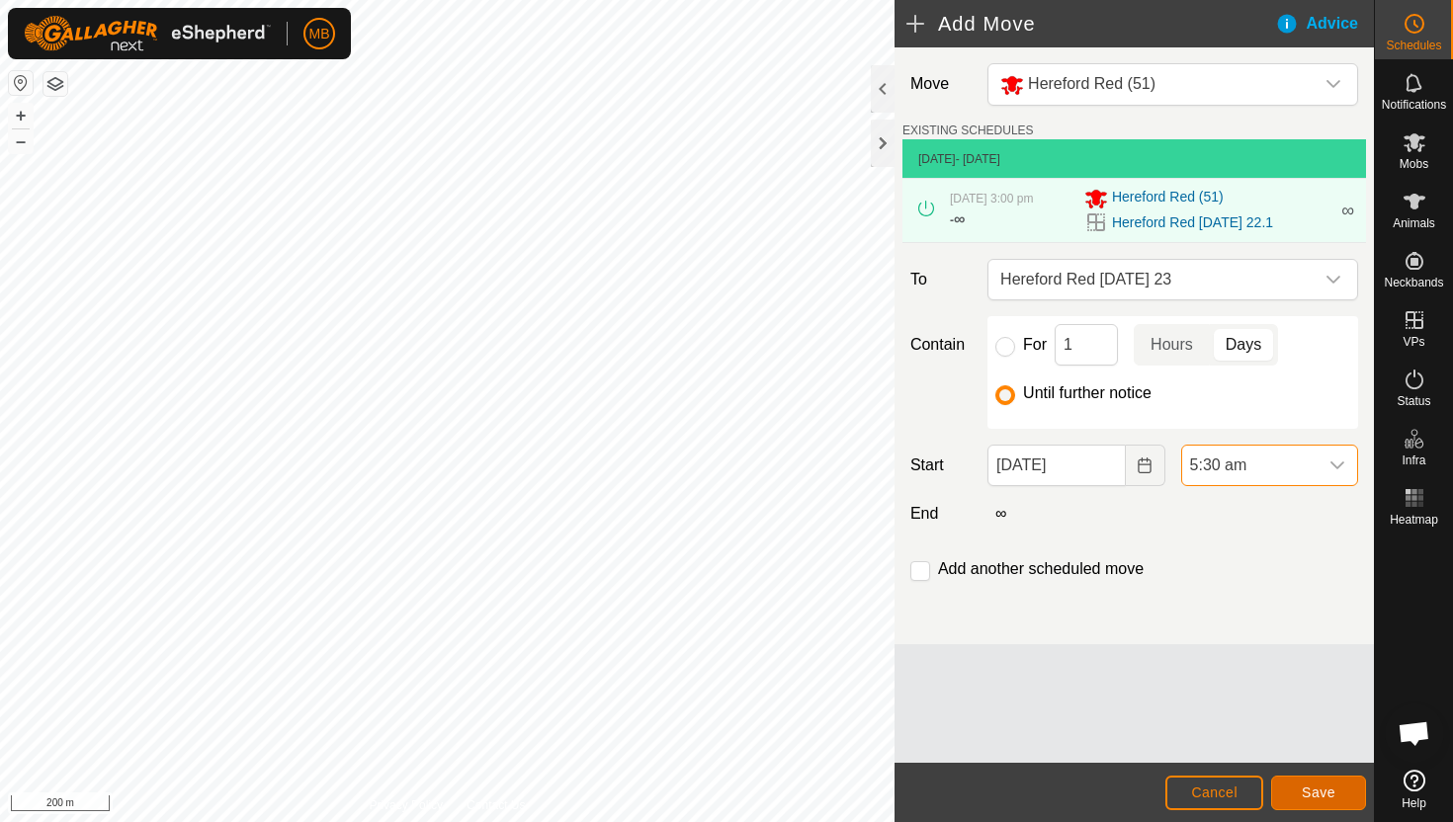
click at [1322, 790] on span "Save" at bounding box center [1318, 793] width 34 height 16
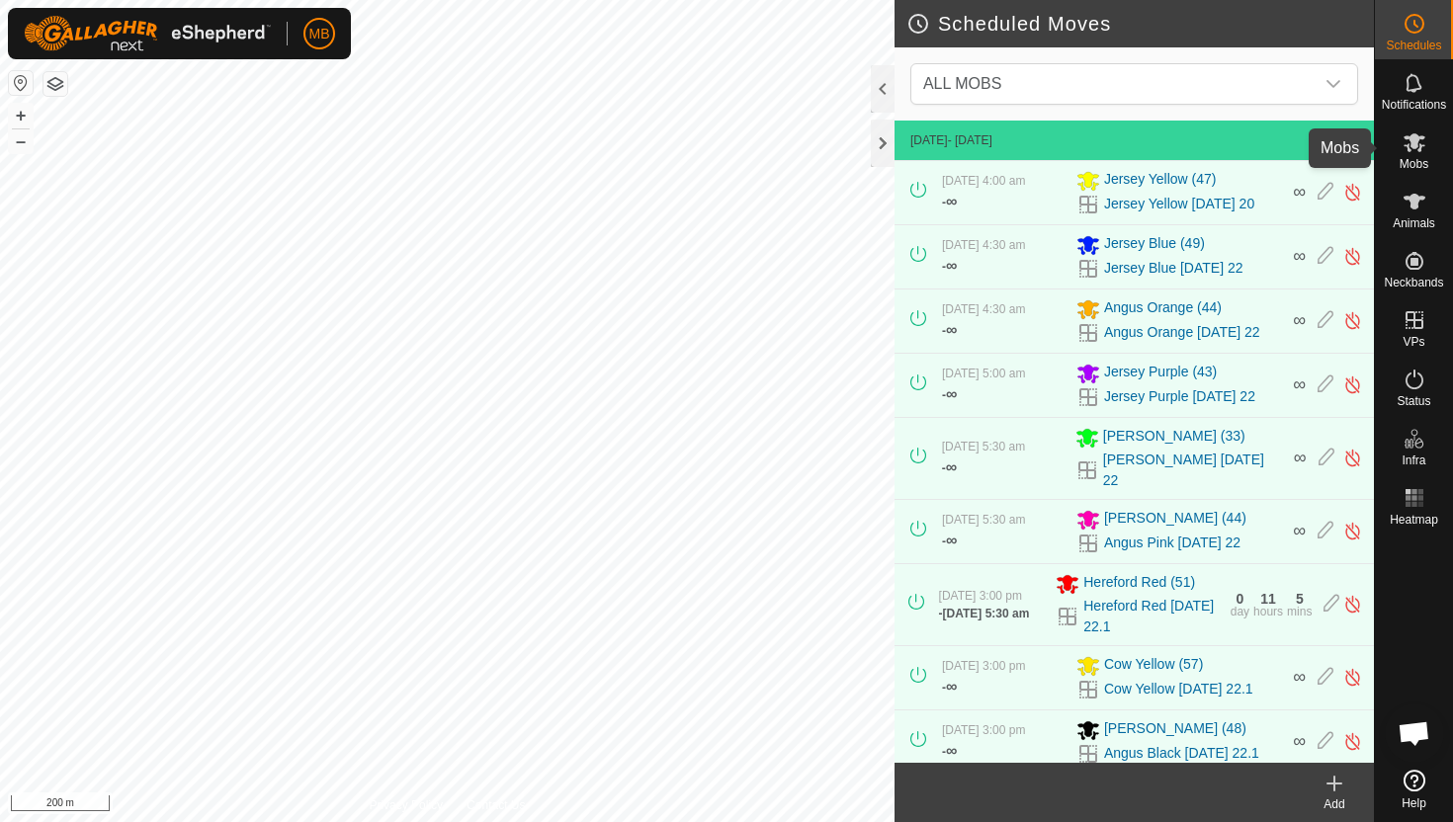
click at [1416, 142] on icon at bounding box center [1414, 142] width 22 height 19
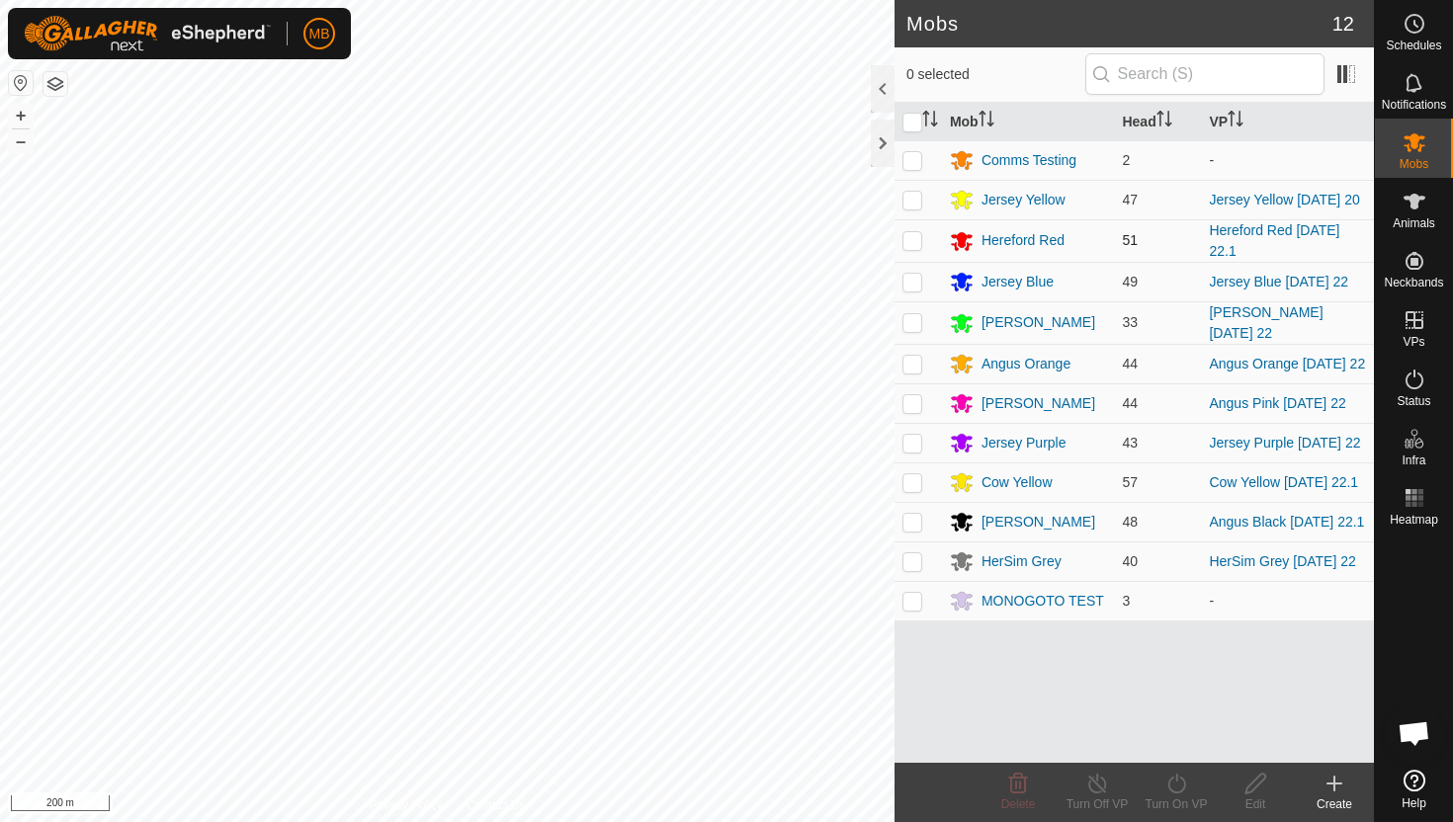
click at [915, 248] on p-checkbox at bounding box center [912, 240] width 20 height 16
checkbox input "true"
click at [1175, 783] on icon at bounding box center [1176, 784] width 25 height 24
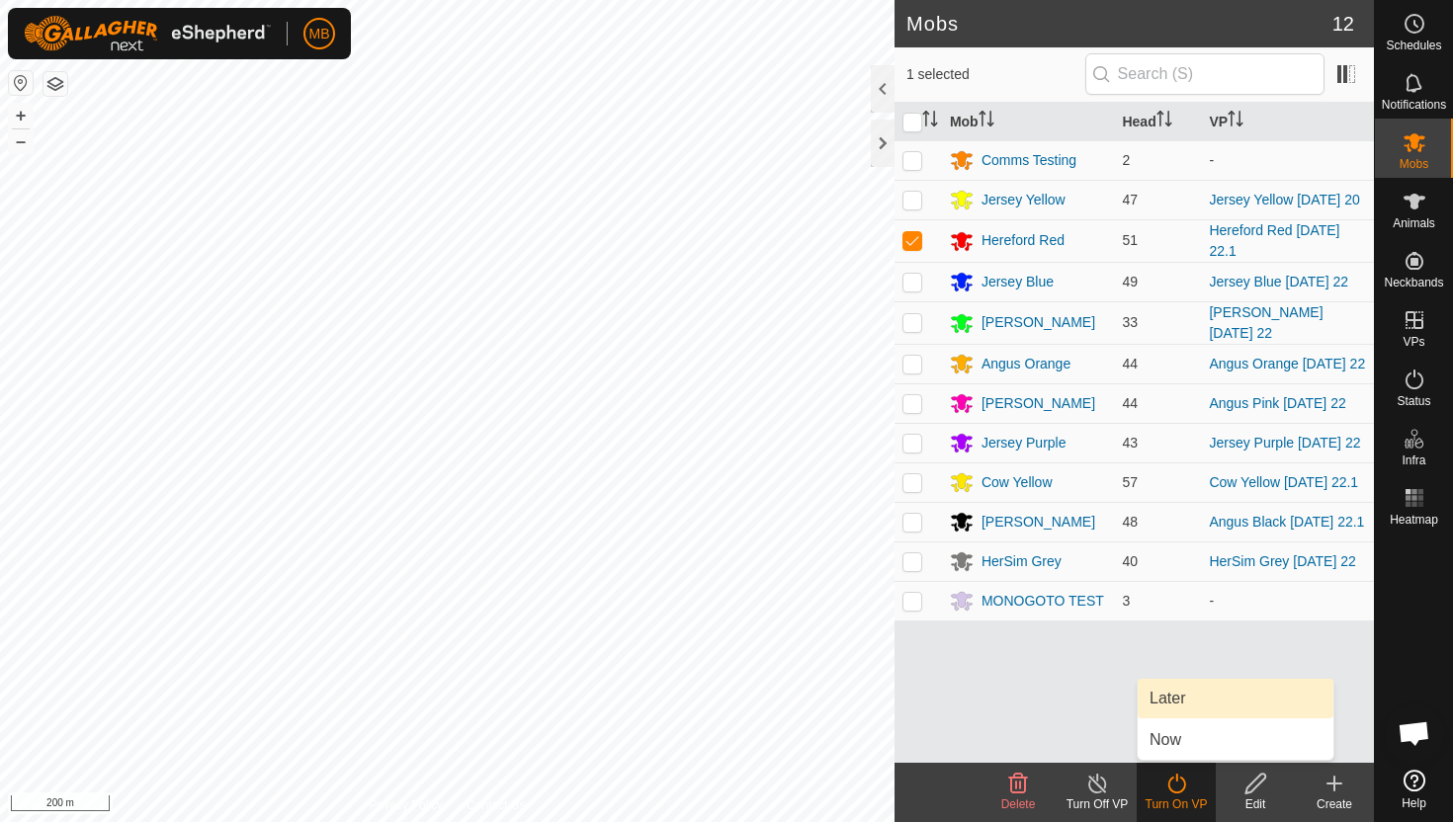
click at [1186, 697] on link "Later" at bounding box center [1235, 699] width 196 height 40
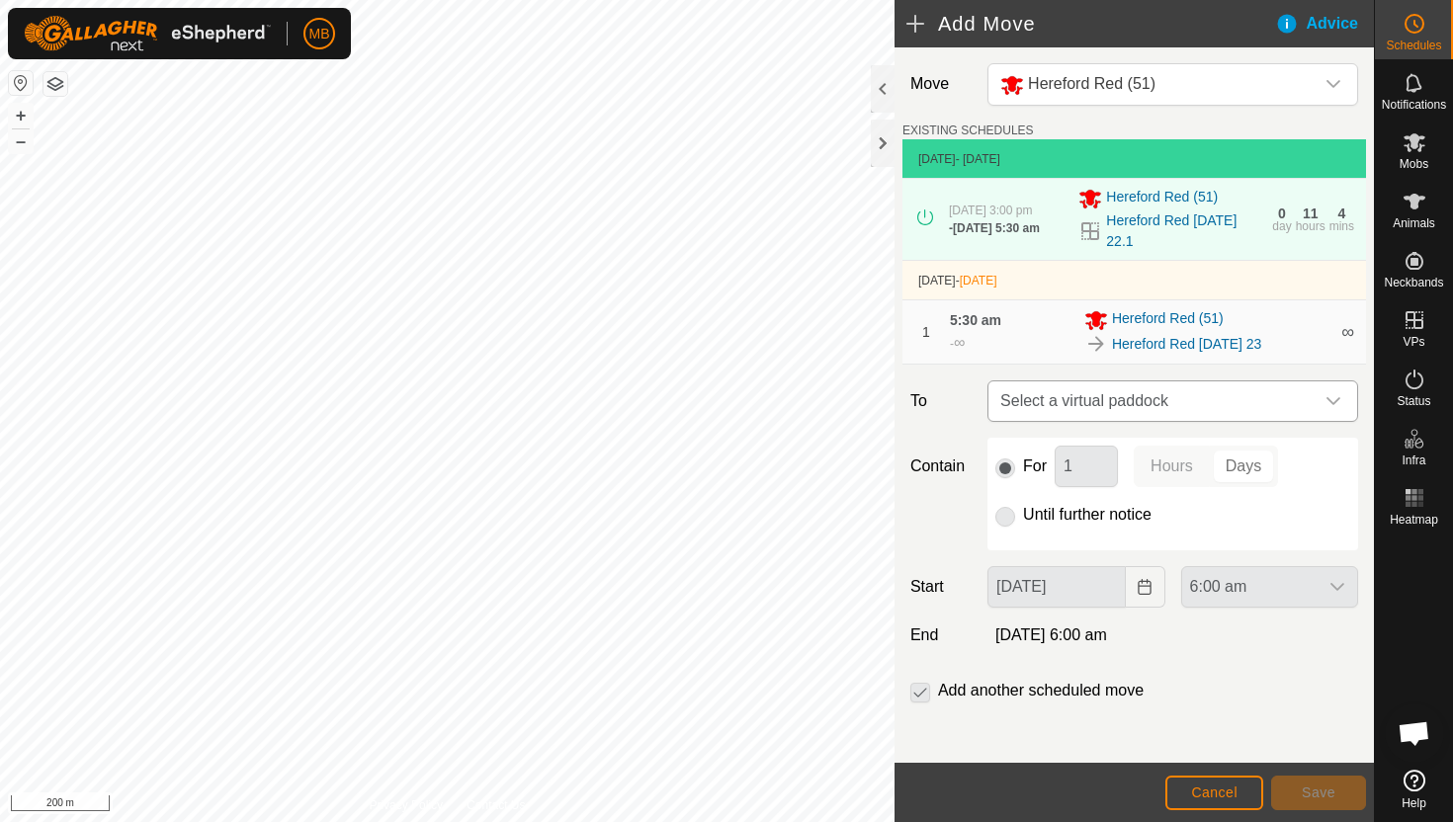
click at [1337, 408] on icon "dropdown trigger" at bounding box center [1333, 401] width 16 height 16
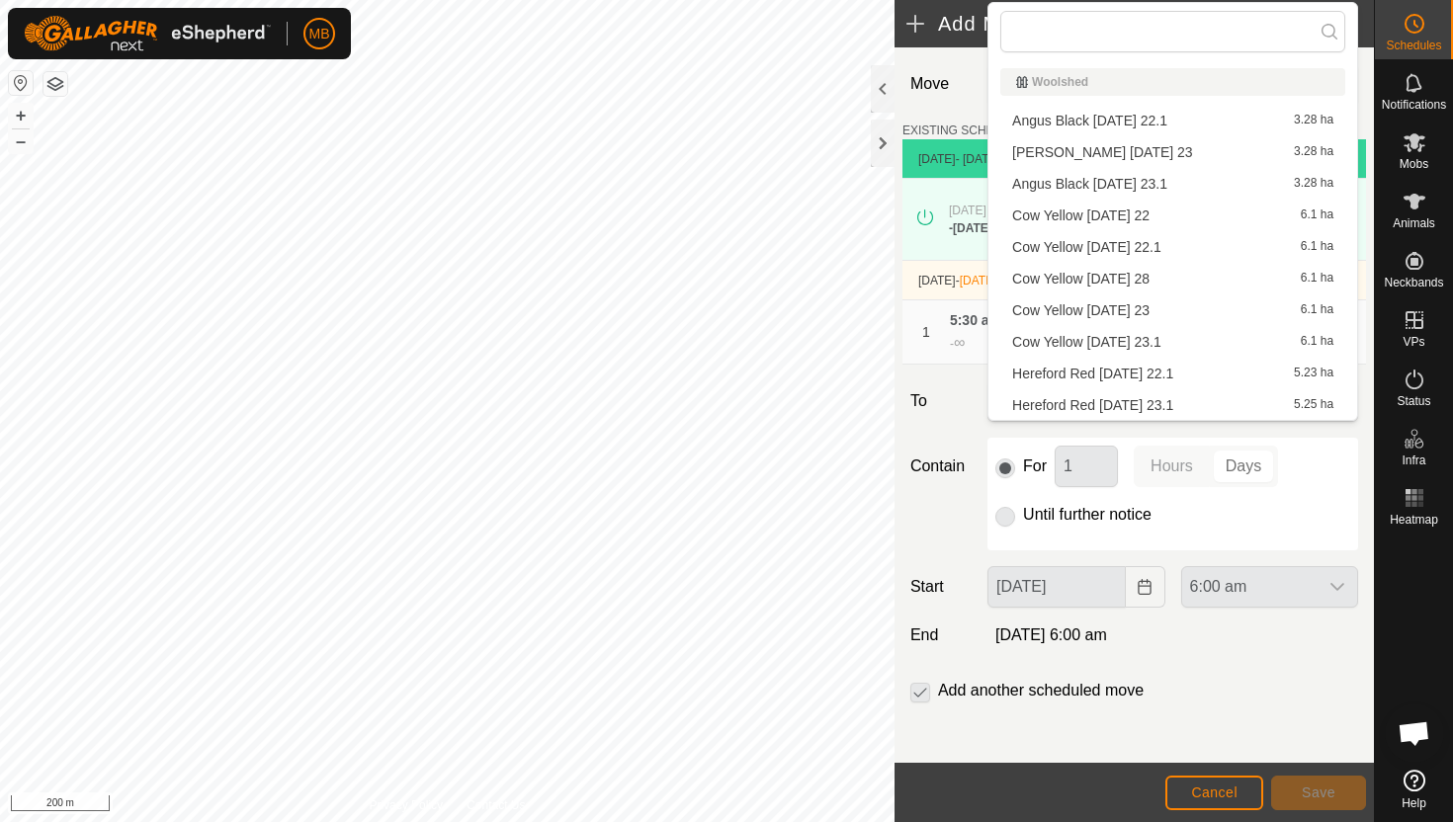
click at [1202, 401] on li "Hereford Red [DATE] 23.1 5.25 ha" at bounding box center [1172, 405] width 345 height 30
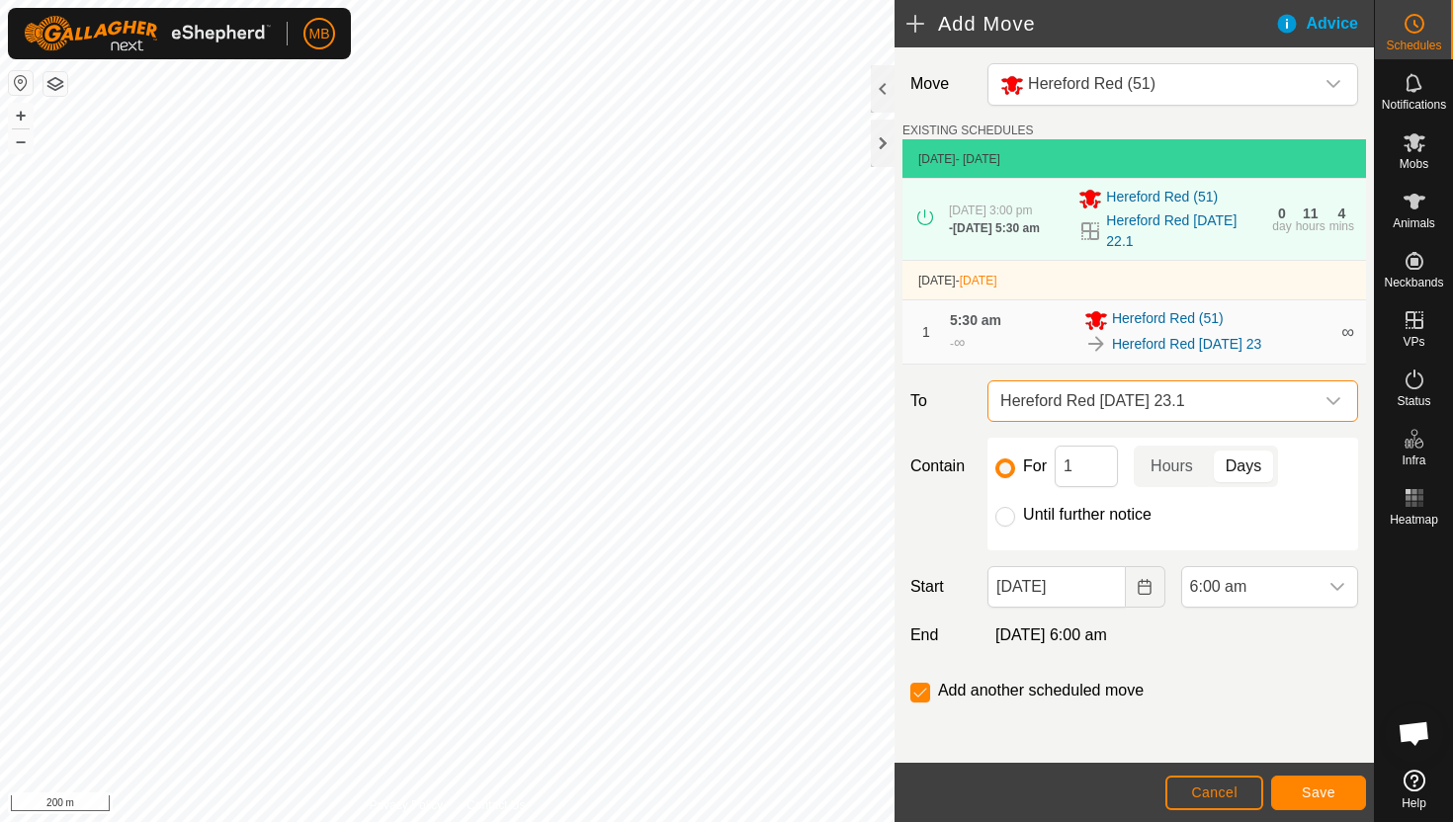
click at [1066, 523] on label "Until further notice" at bounding box center [1087, 515] width 128 height 16
click at [1015, 523] on input "Until further notice" at bounding box center [1005, 517] width 20 height 20
radio input "true"
checkbox input "false"
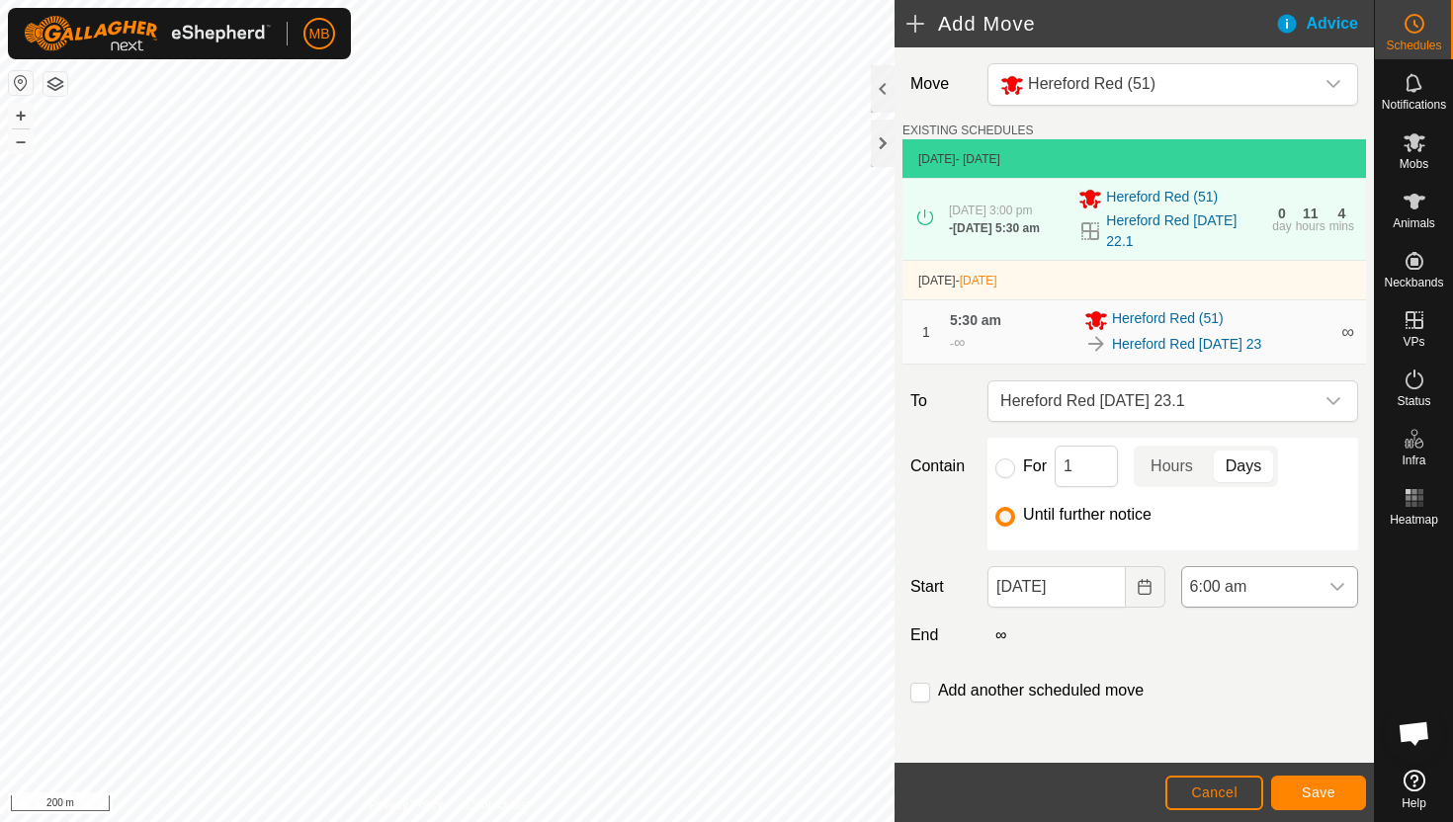
click at [1264, 596] on span "6:00 am" at bounding box center [1249, 587] width 135 height 40
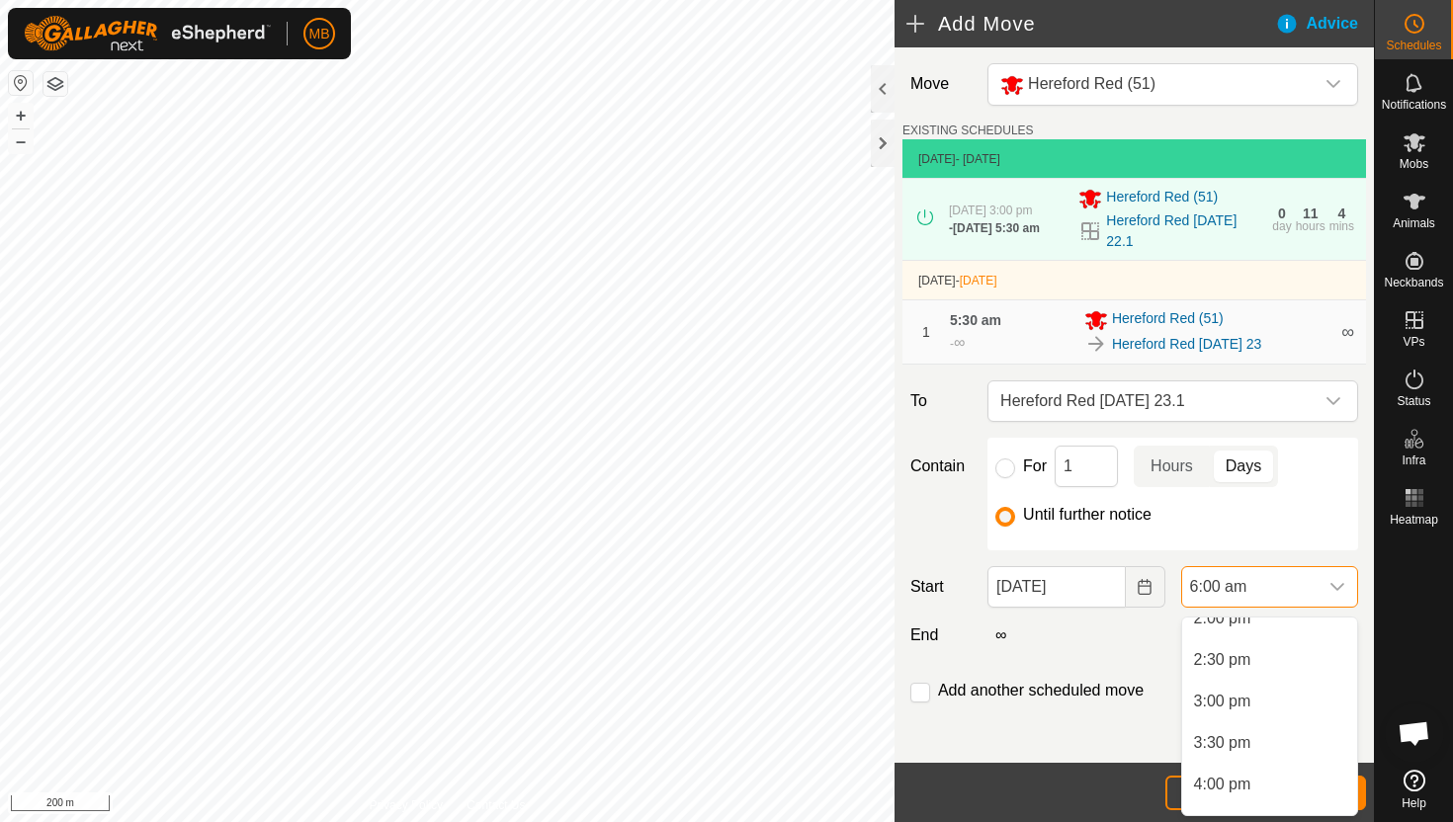
scroll to position [1186, 0]
click at [1262, 695] on li "3:00 pm" at bounding box center [1269, 697] width 175 height 40
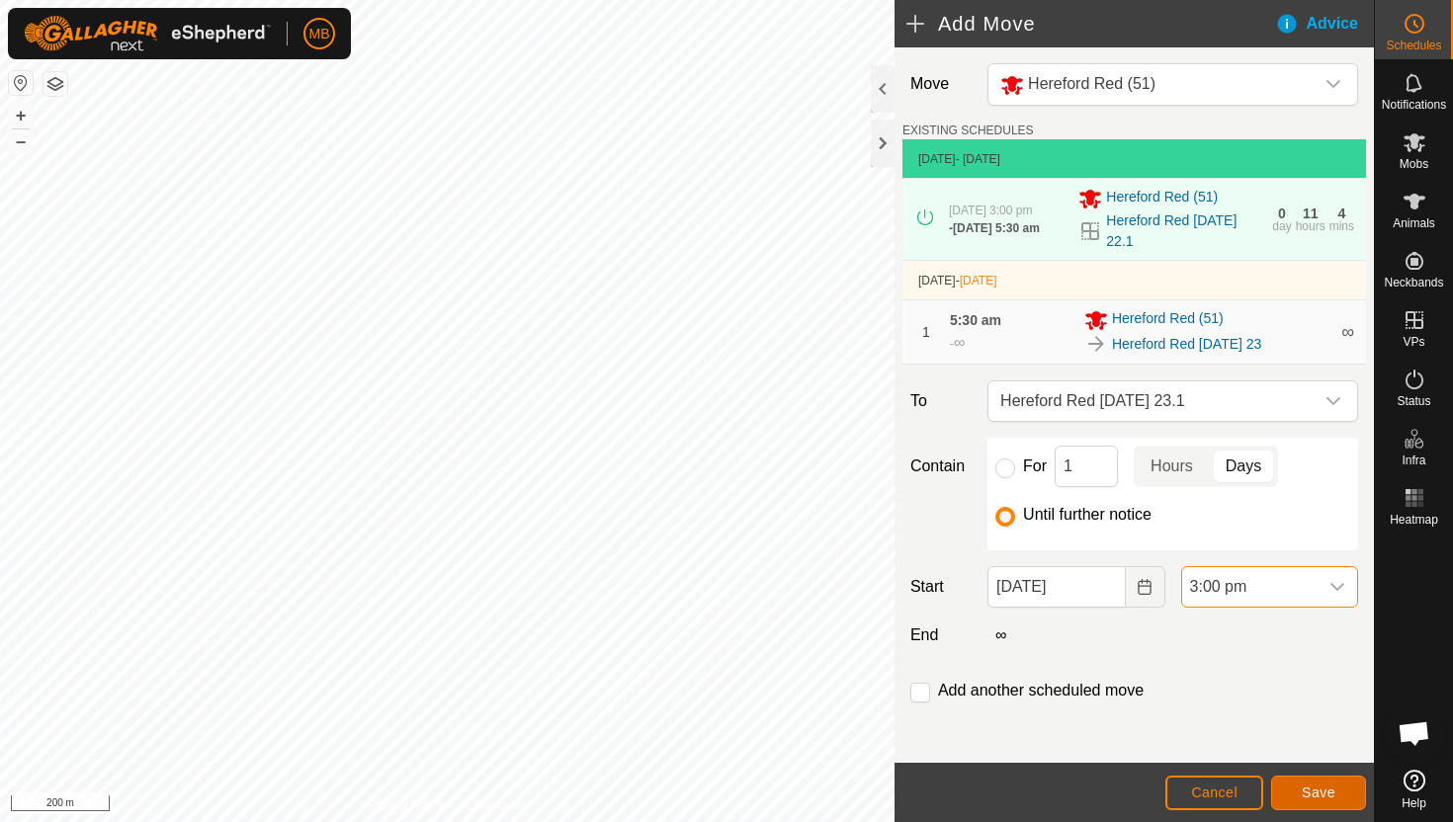
click at [1306, 790] on span "Save" at bounding box center [1318, 793] width 34 height 16
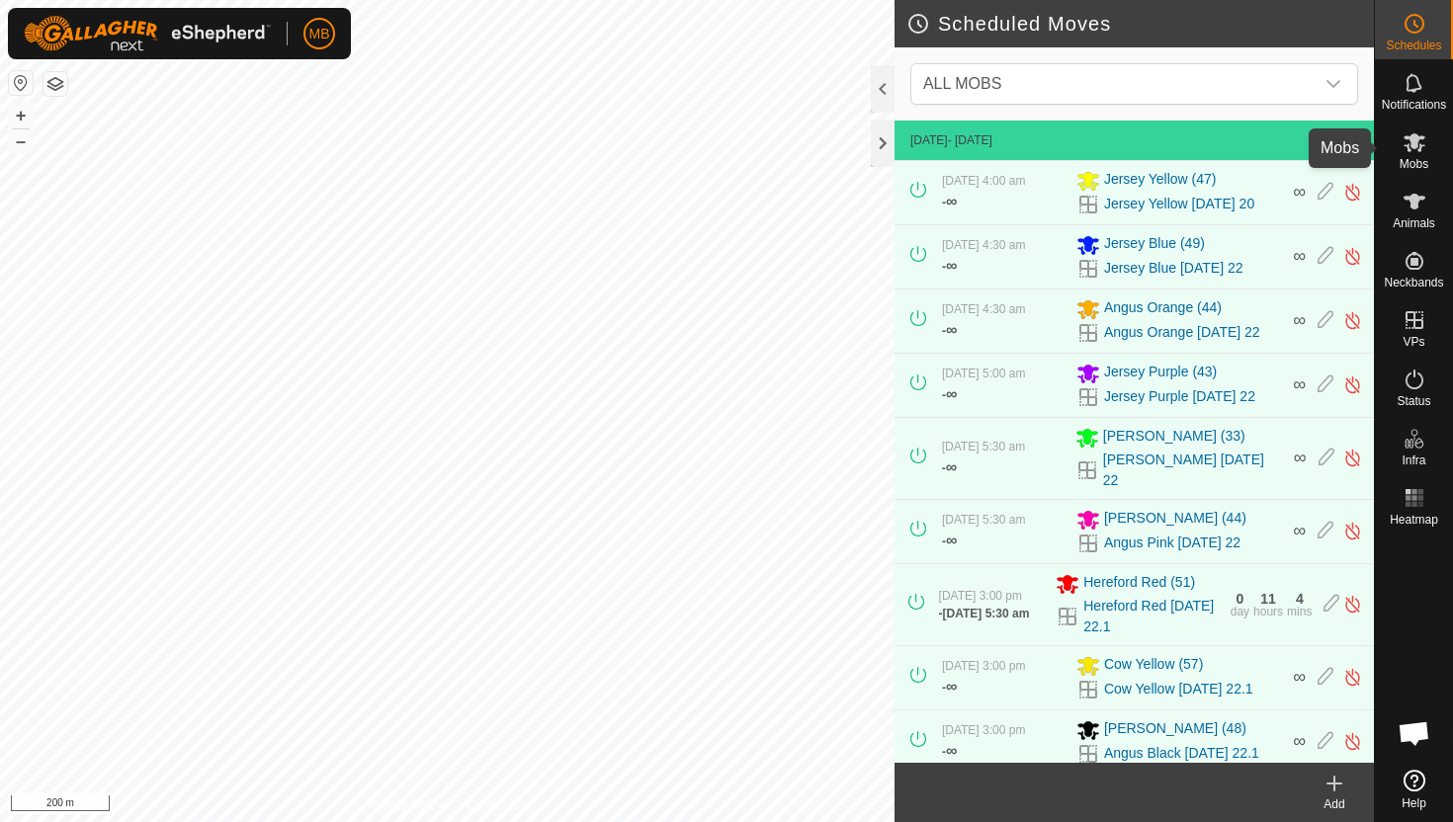
click at [1409, 145] on icon at bounding box center [1414, 142] width 24 height 24
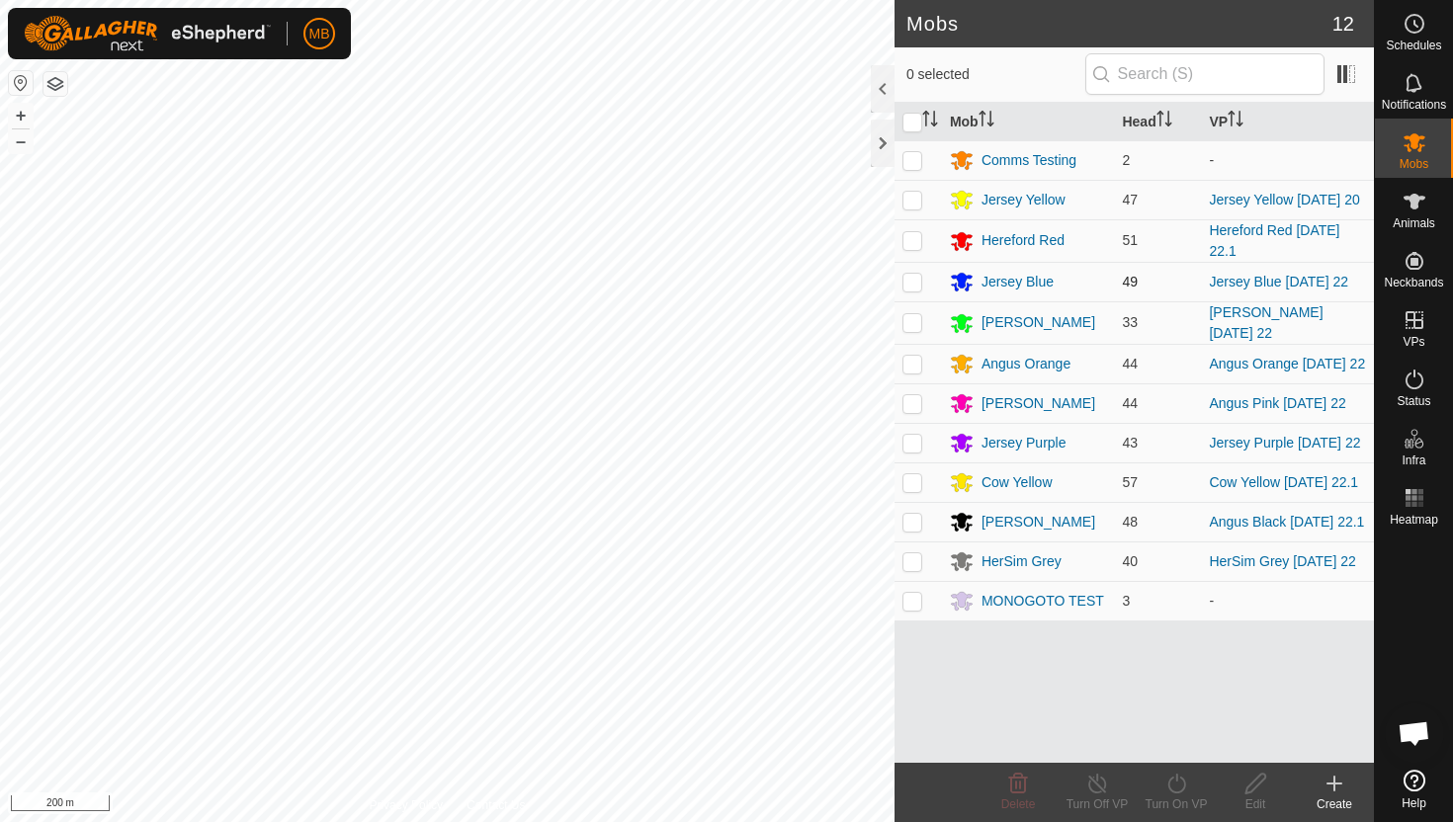
click at [913, 281] on p-checkbox at bounding box center [912, 282] width 20 height 16
checkbox input "true"
click at [1179, 783] on icon at bounding box center [1176, 784] width 25 height 24
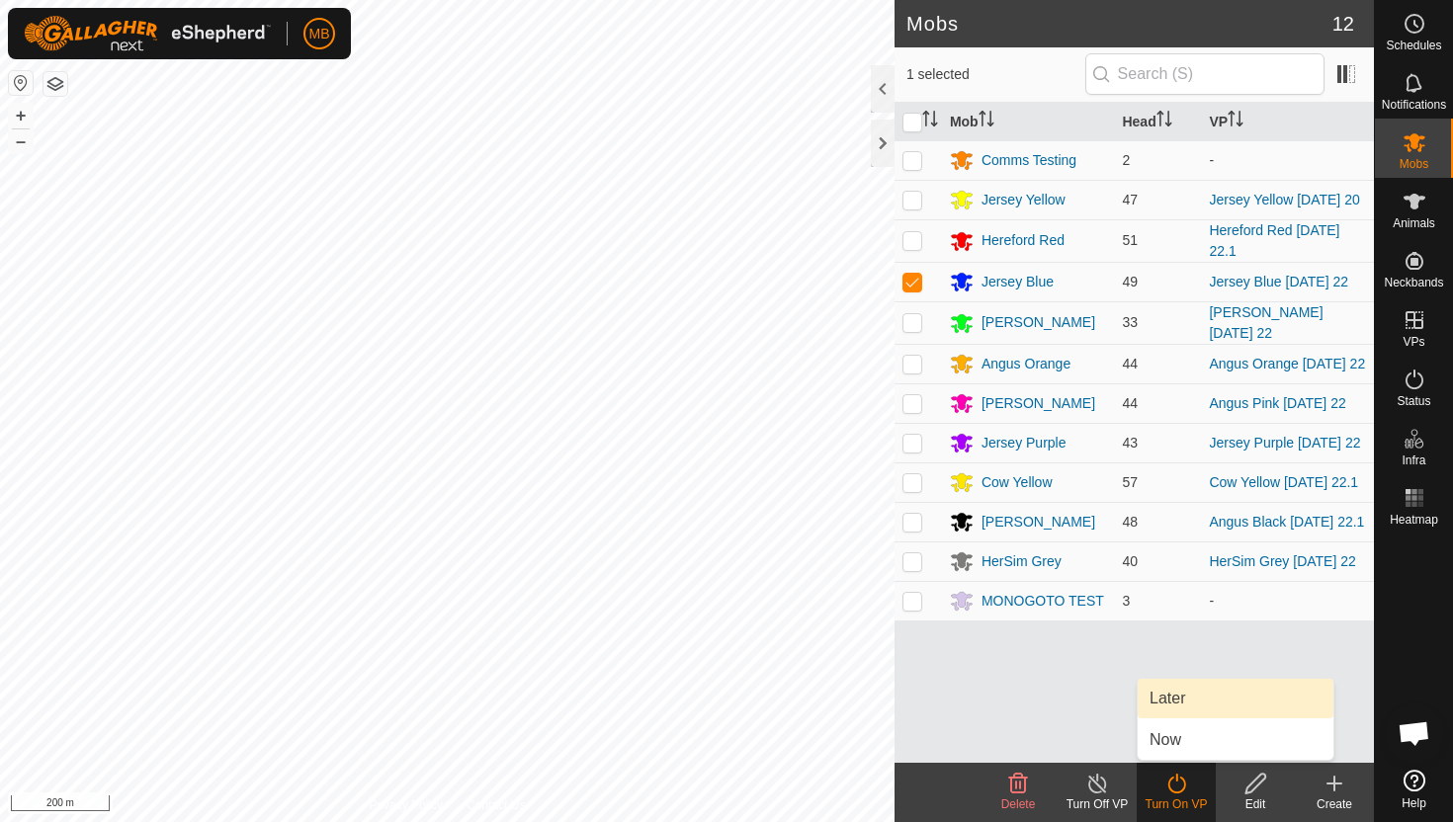
click at [1194, 701] on link "Later" at bounding box center [1235, 699] width 196 height 40
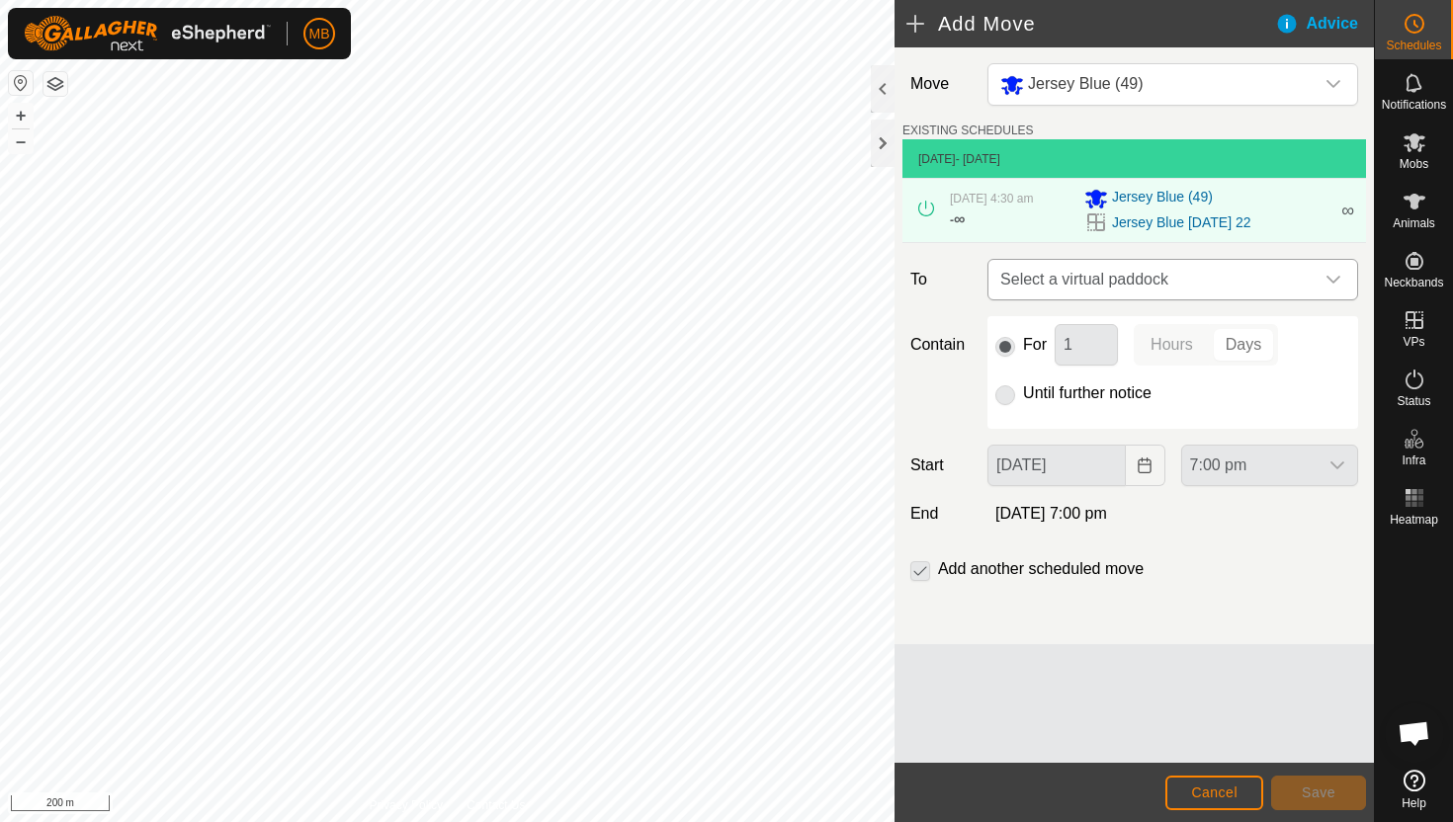
click at [1336, 277] on icon "dropdown trigger" at bounding box center [1333, 280] width 16 height 16
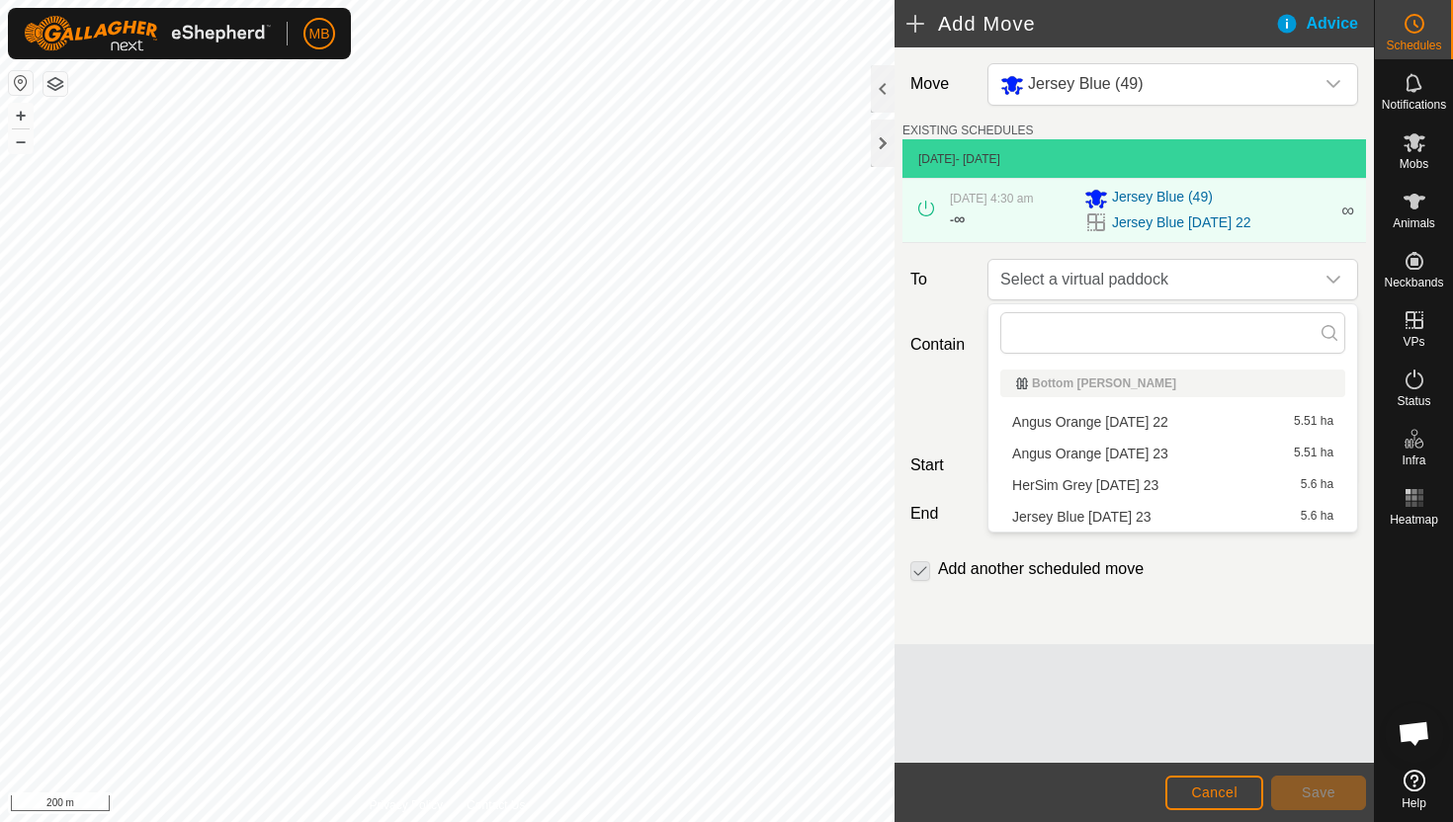
click at [1142, 517] on li "Jersey Blue [DATE] 23 5.6 ha" at bounding box center [1172, 517] width 345 height 30
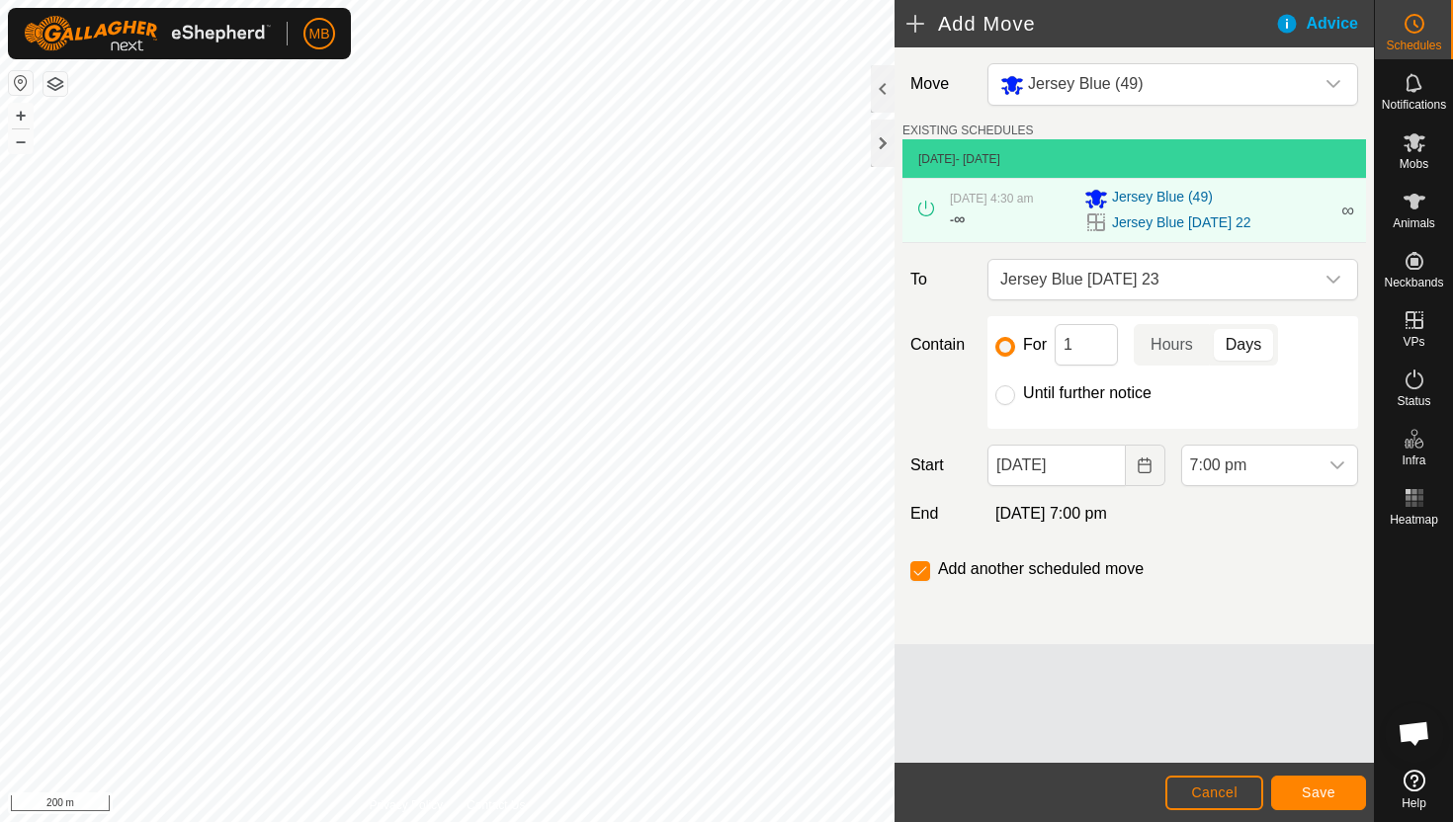
click at [1086, 392] on label "Until further notice" at bounding box center [1087, 393] width 128 height 16
click at [1015, 392] on input "Until further notice" at bounding box center [1005, 395] width 20 height 20
radio input "true"
checkbox input "false"
click at [1105, 476] on input "[DATE]" at bounding box center [1055, 466] width 137 height 42
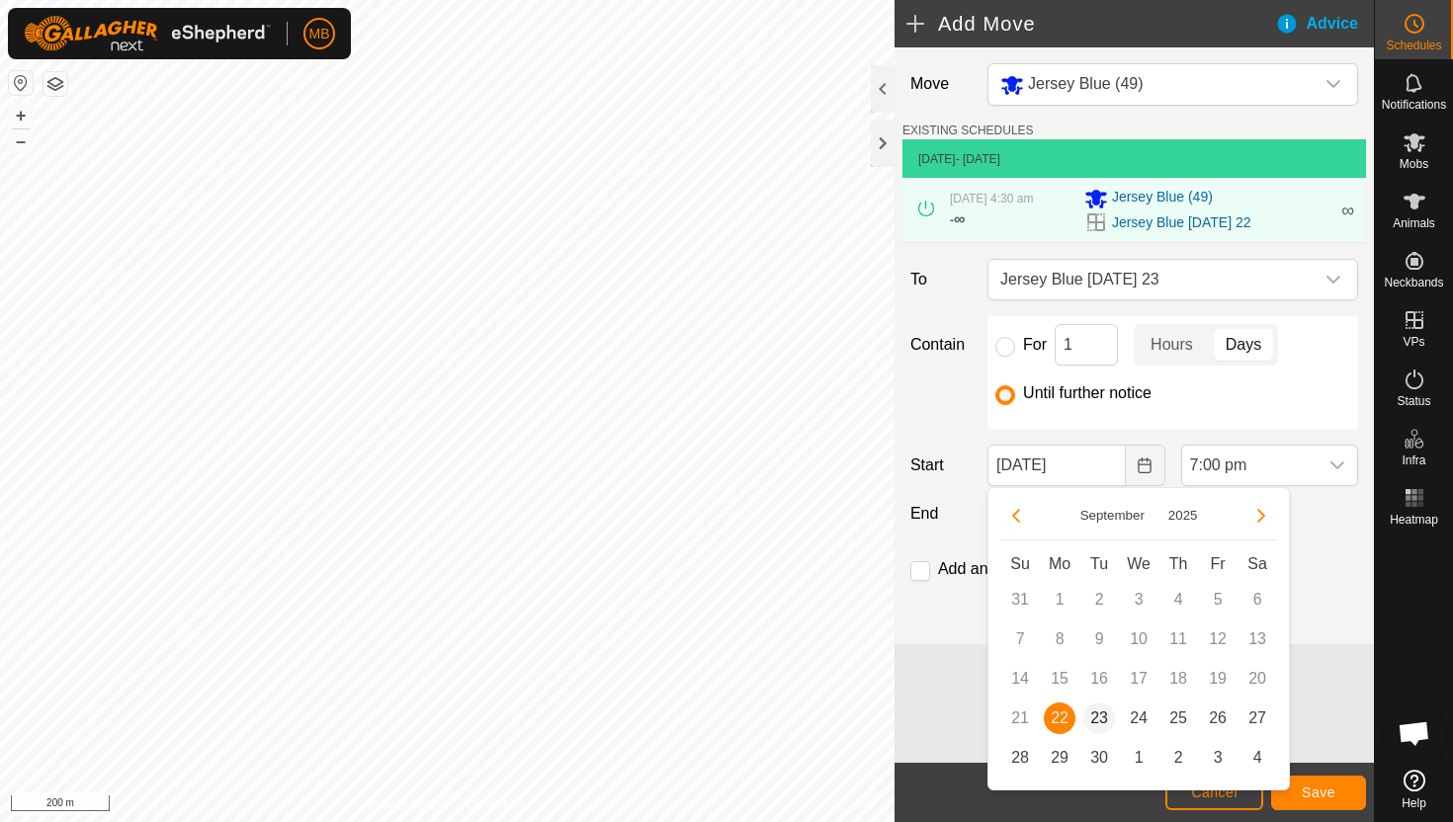
click at [1097, 718] on span "23" at bounding box center [1099, 719] width 32 height 32
type input "[DATE]"
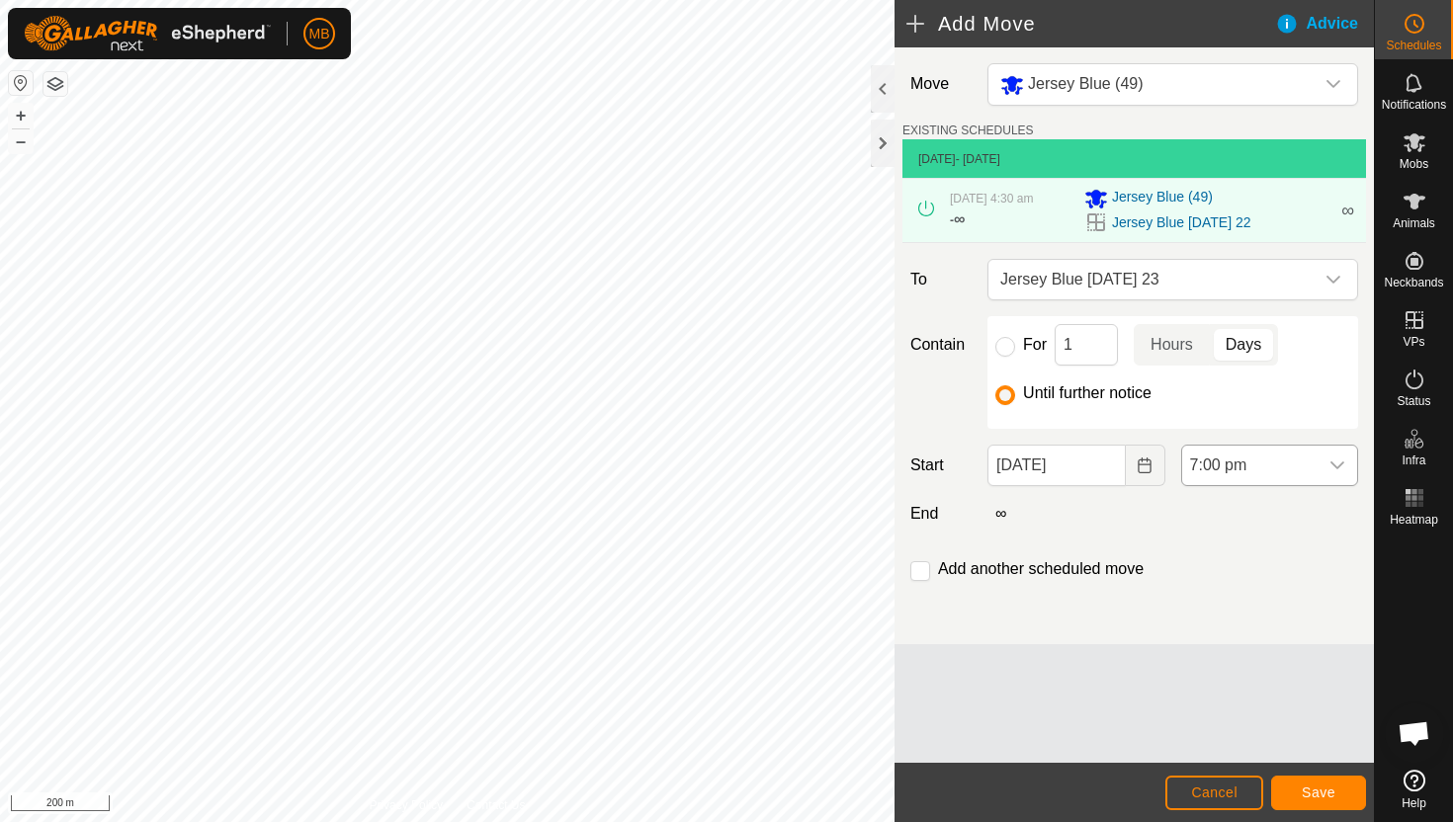
click at [1308, 465] on span "7:00 pm" at bounding box center [1249, 466] width 135 height 40
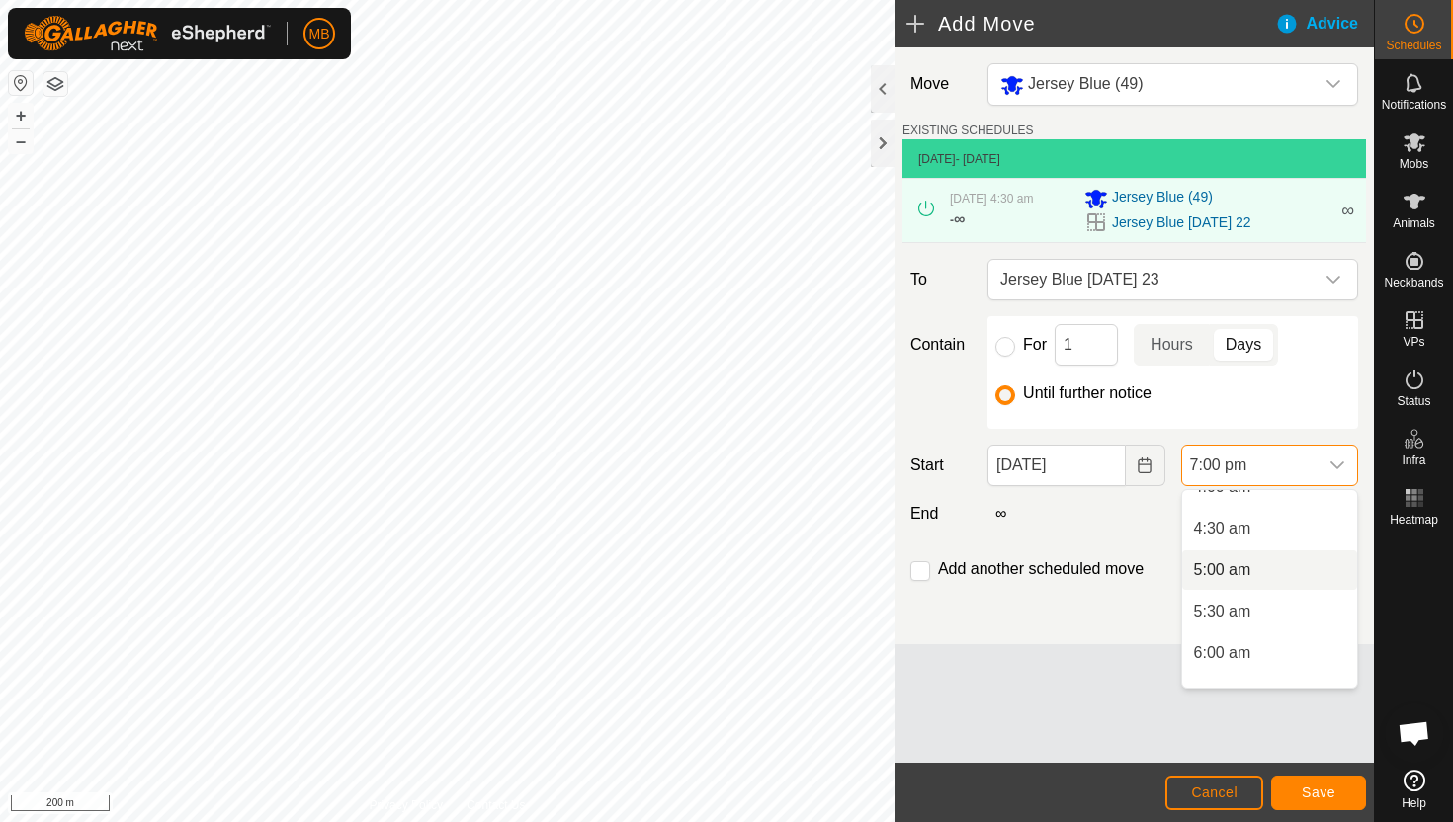
scroll to position [347, 0]
click at [1300, 542] on li "4:30 am" at bounding box center [1269, 537] width 175 height 40
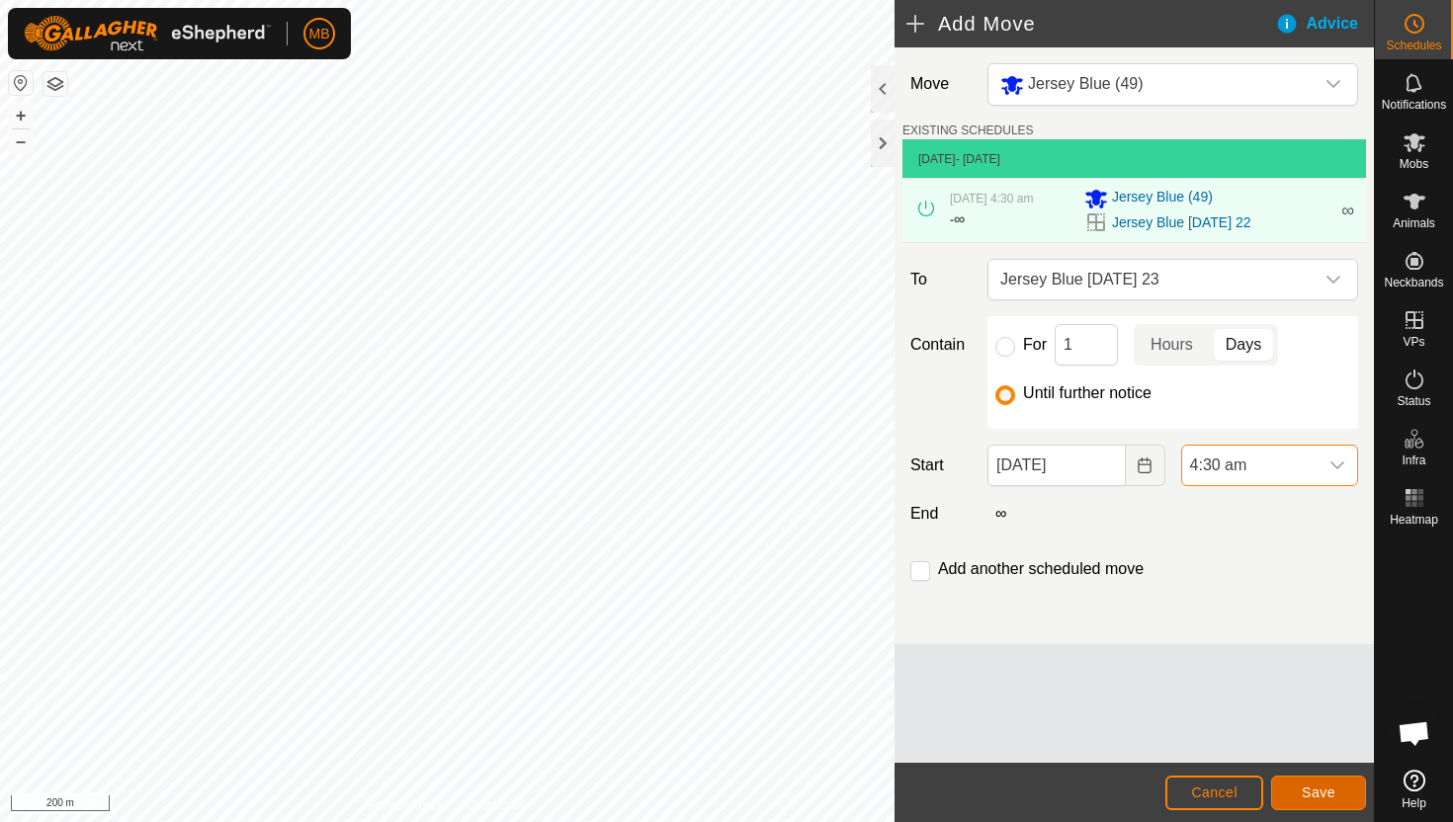
click at [1323, 786] on span "Save" at bounding box center [1318, 793] width 34 height 16
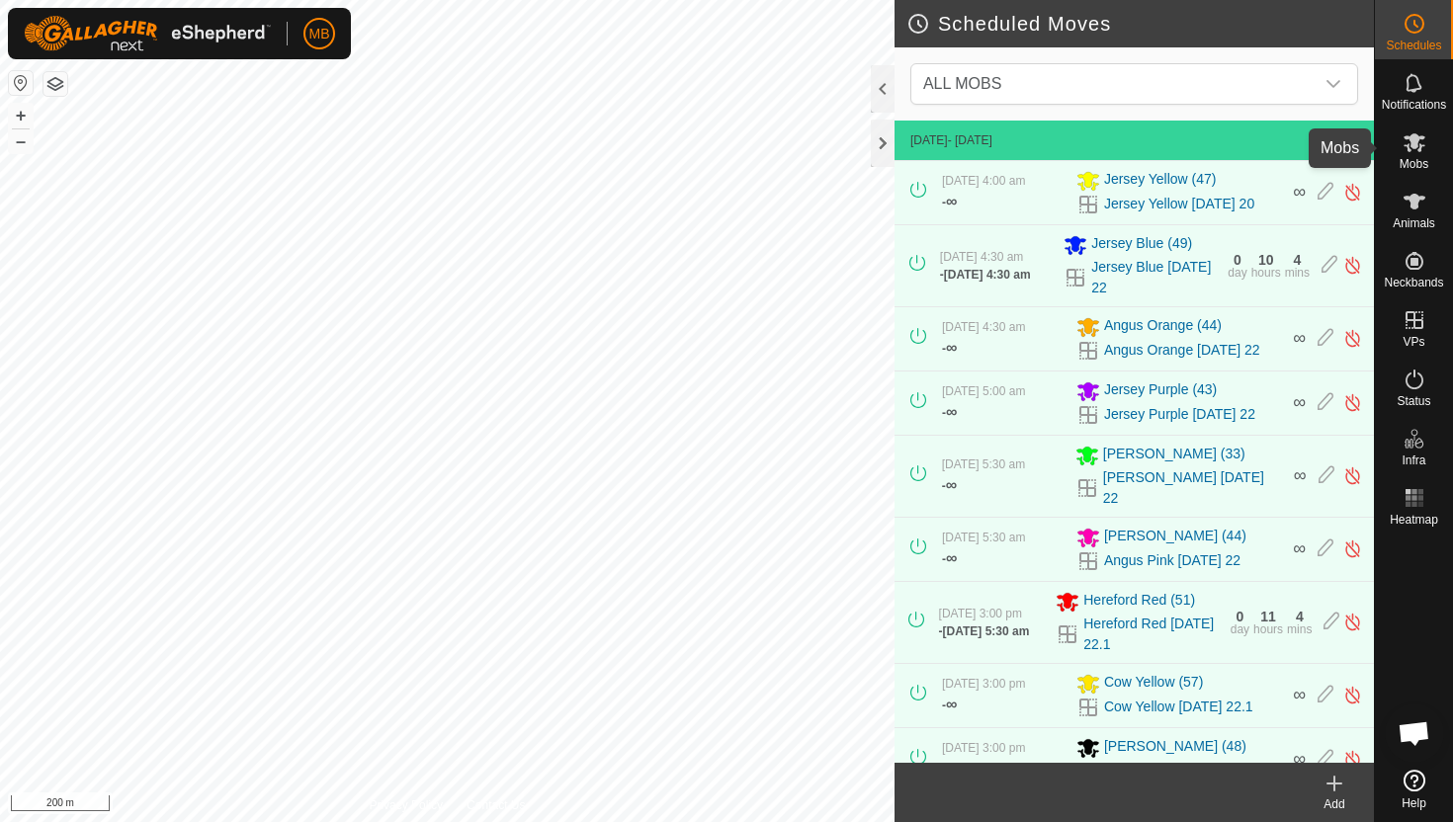
click at [1422, 152] on icon at bounding box center [1414, 142] width 24 height 24
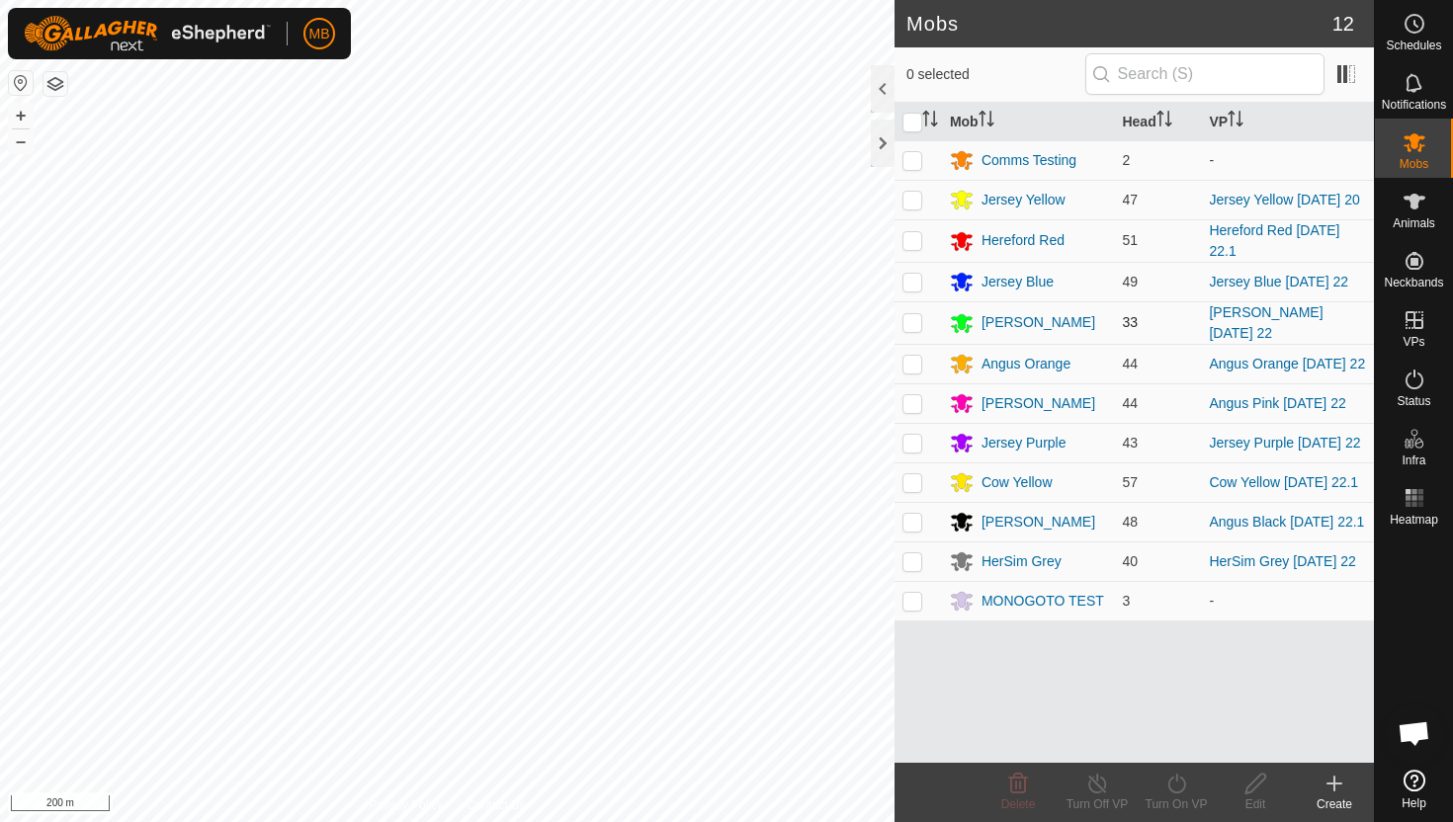
click at [918, 322] on p-checkbox at bounding box center [912, 322] width 20 height 16
checkbox input "true"
click at [1181, 786] on icon at bounding box center [1176, 784] width 25 height 24
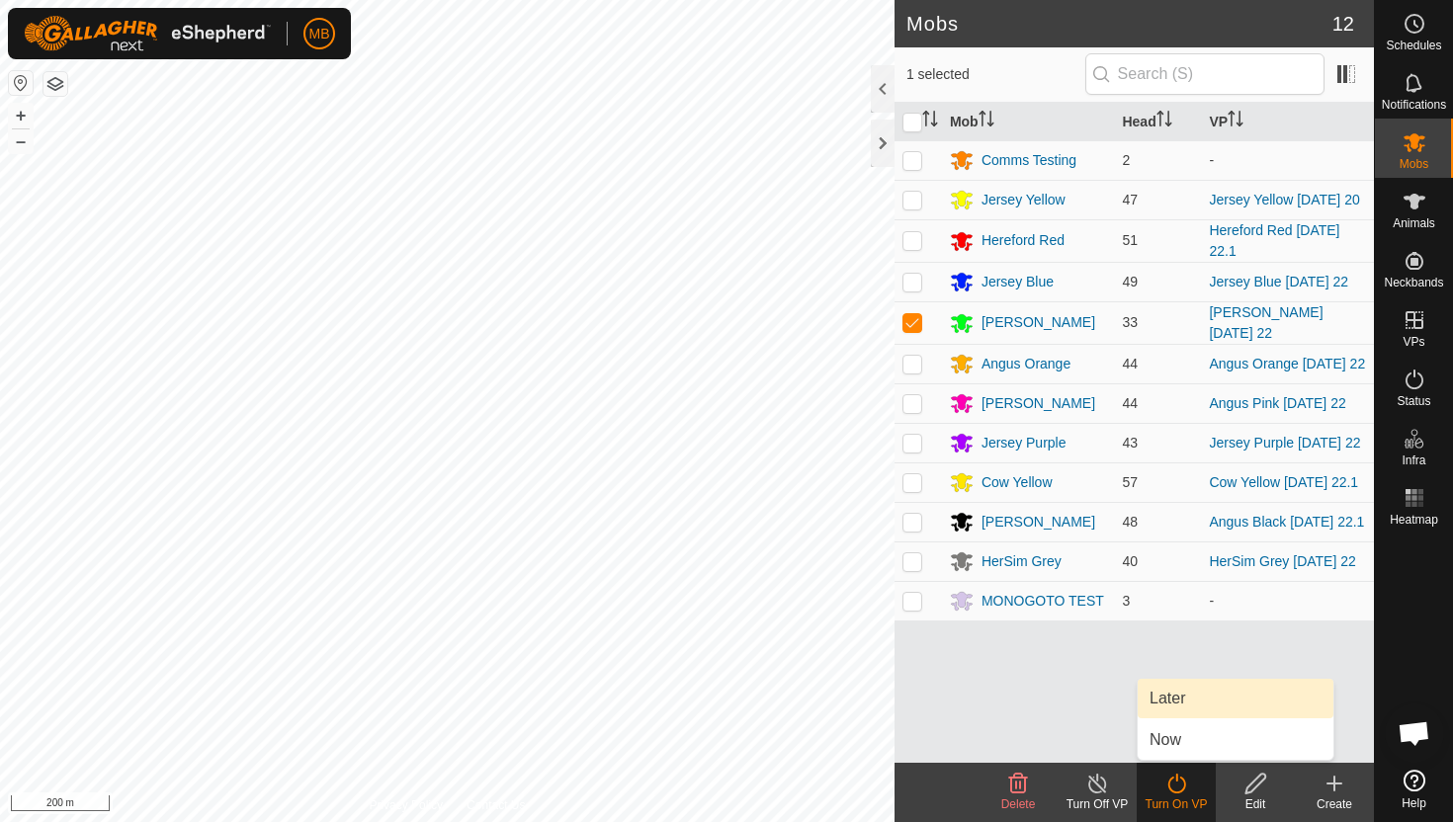
click at [1187, 708] on link "Later" at bounding box center [1235, 699] width 196 height 40
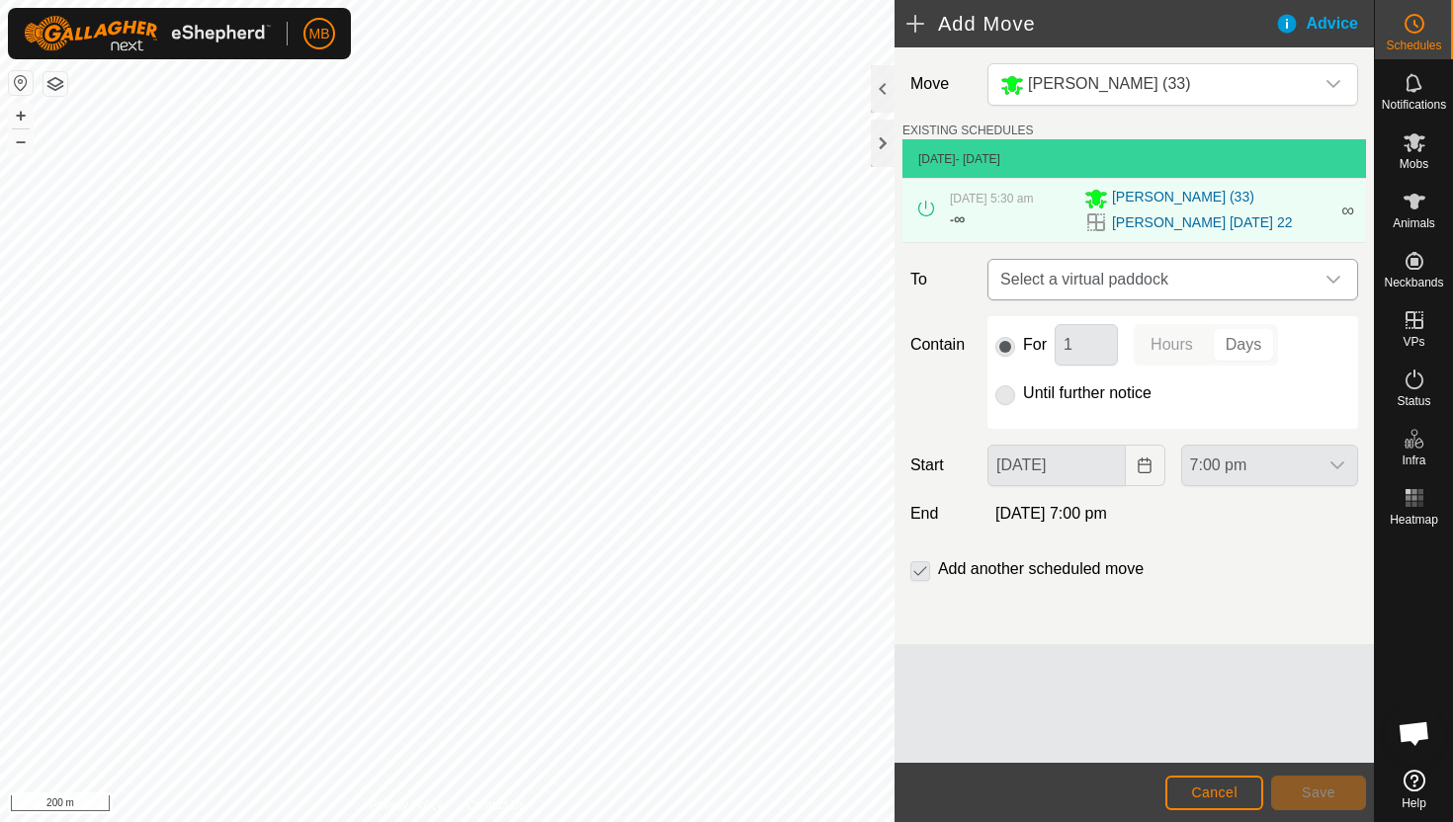
click at [1336, 279] on icon "dropdown trigger" at bounding box center [1333, 280] width 14 height 8
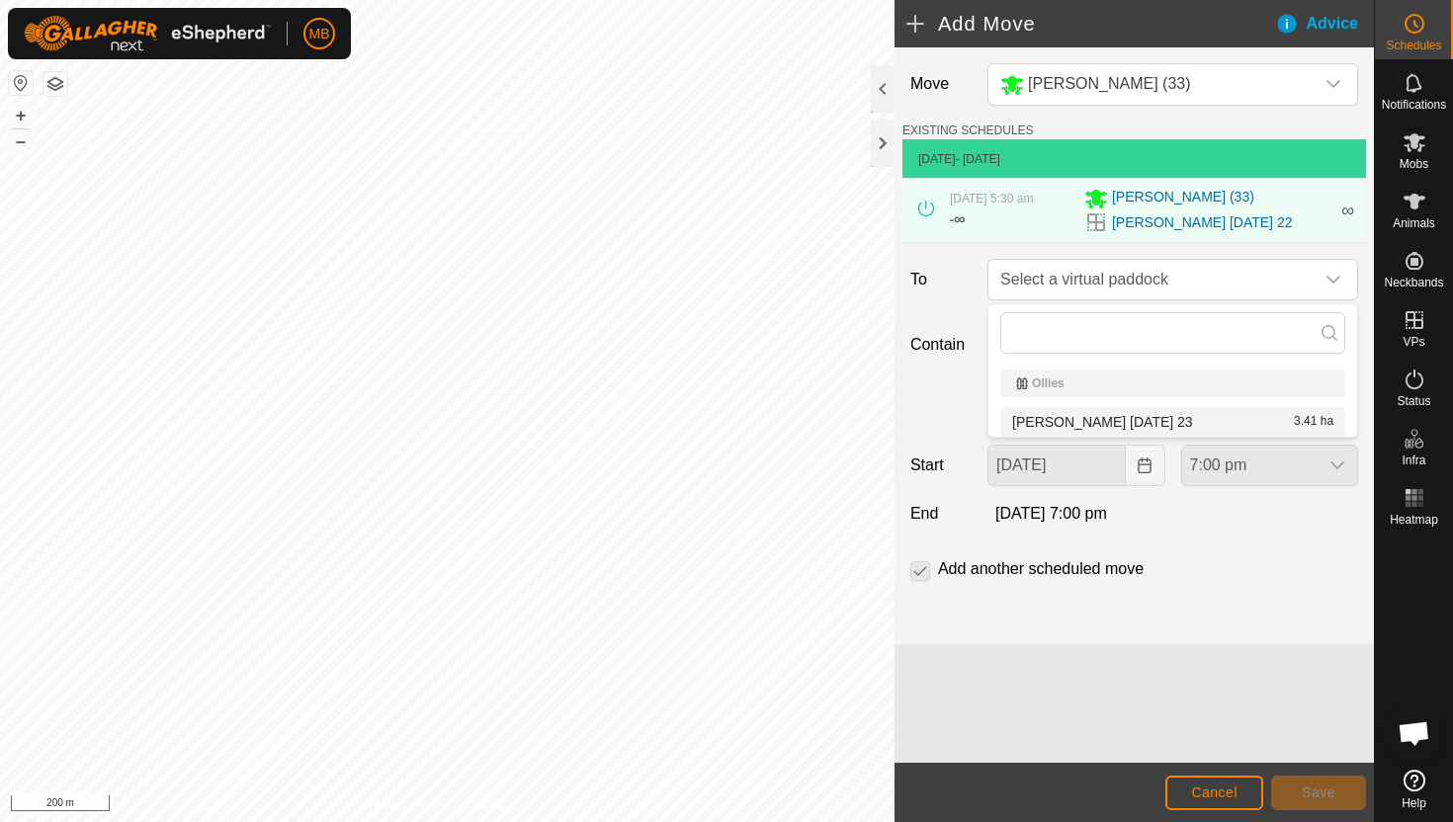
click at [1177, 420] on li "[PERSON_NAME] [DATE] 23 3.41 ha" at bounding box center [1172, 422] width 345 height 30
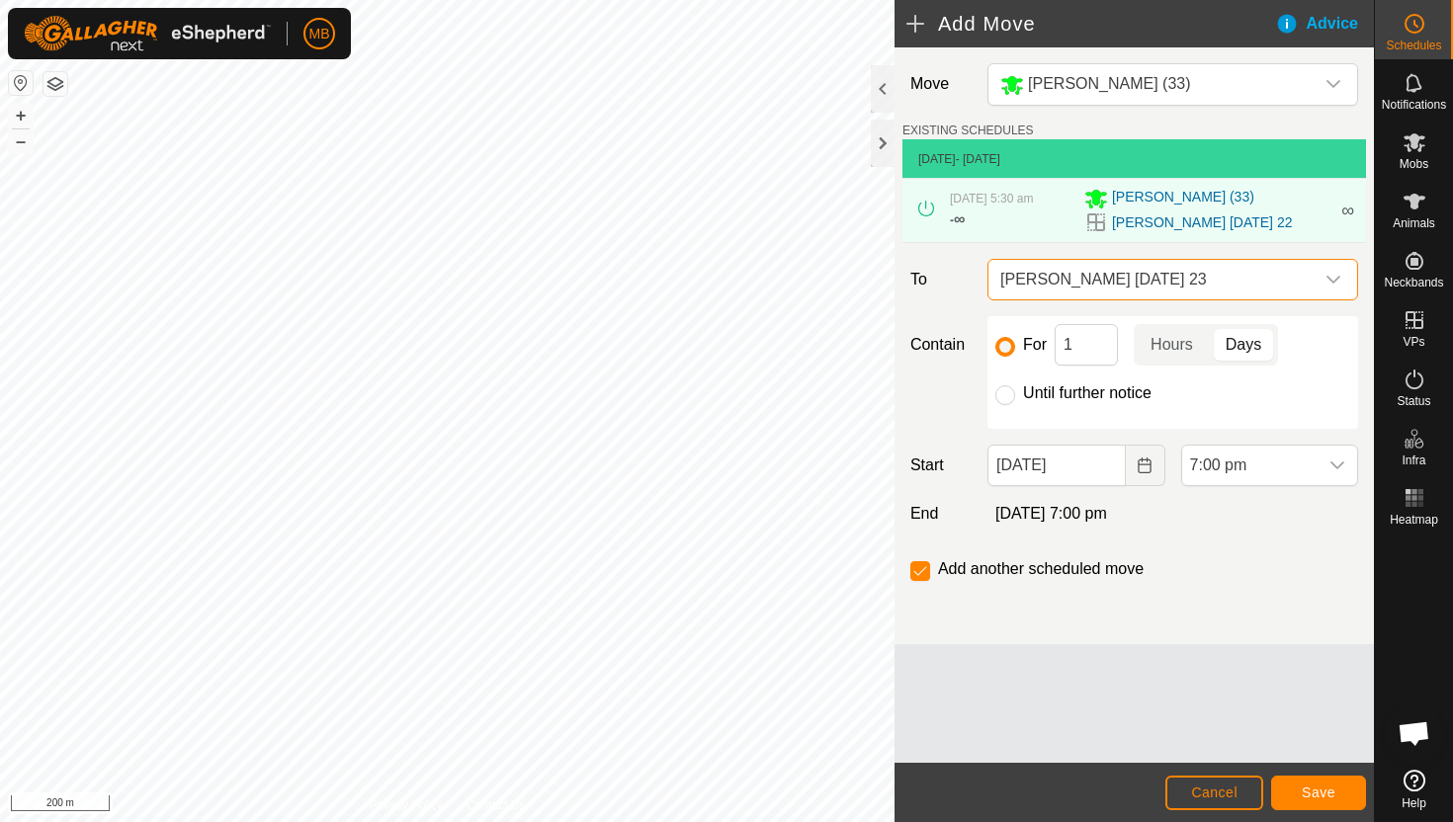
click at [1098, 394] on label "Until further notice" at bounding box center [1087, 393] width 128 height 16
click at [1015, 394] on input "Until further notice" at bounding box center [1005, 395] width 20 height 20
radio input "true"
checkbox input "false"
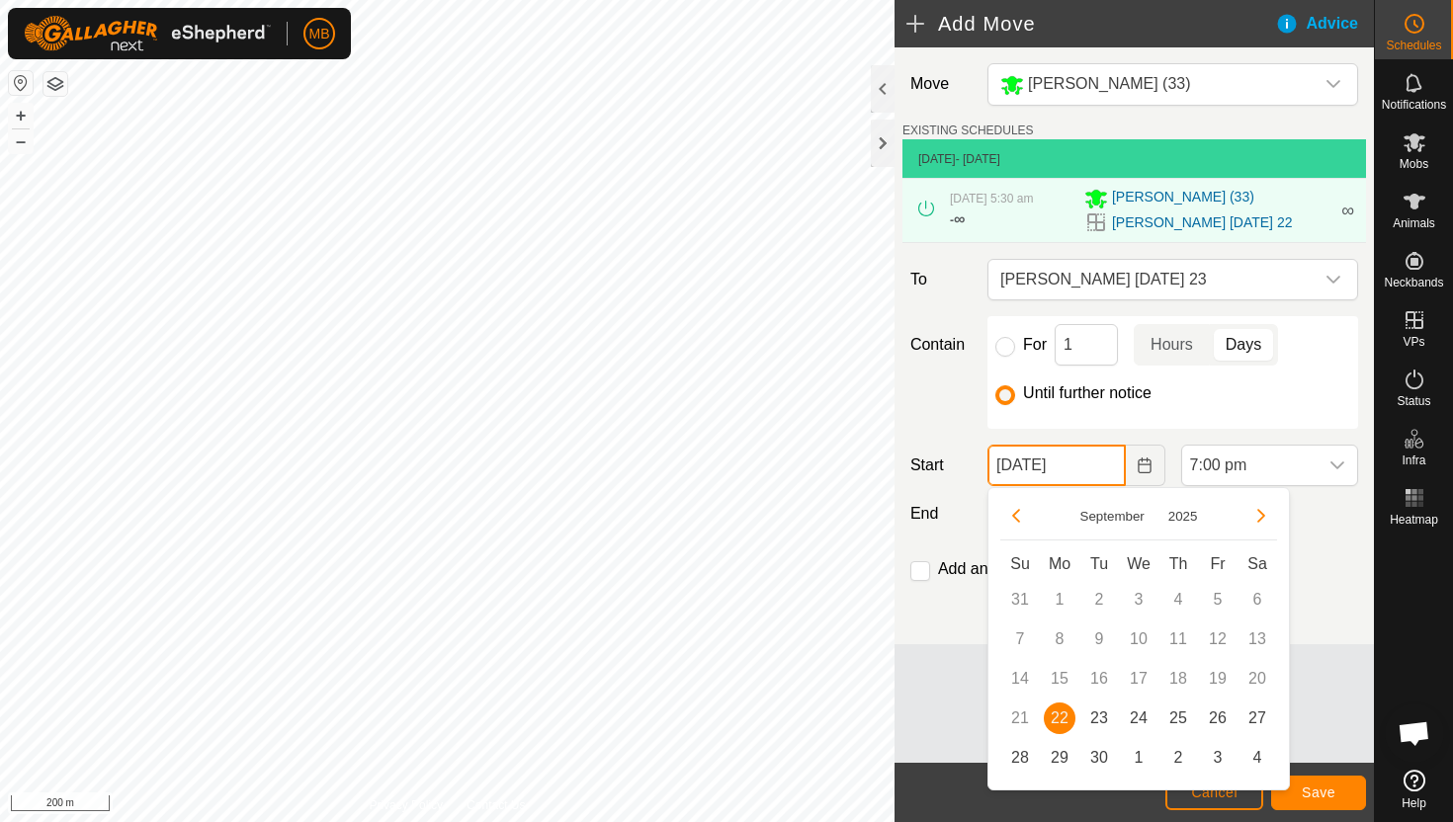
click at [1102, 470] on input "[DATE]" at bounding box center [1055, 466] width 137 height 42
click at [1096, 715] on span "23" at bounding box center [1099, 719] width 32 height 32
type input "[DATE]"
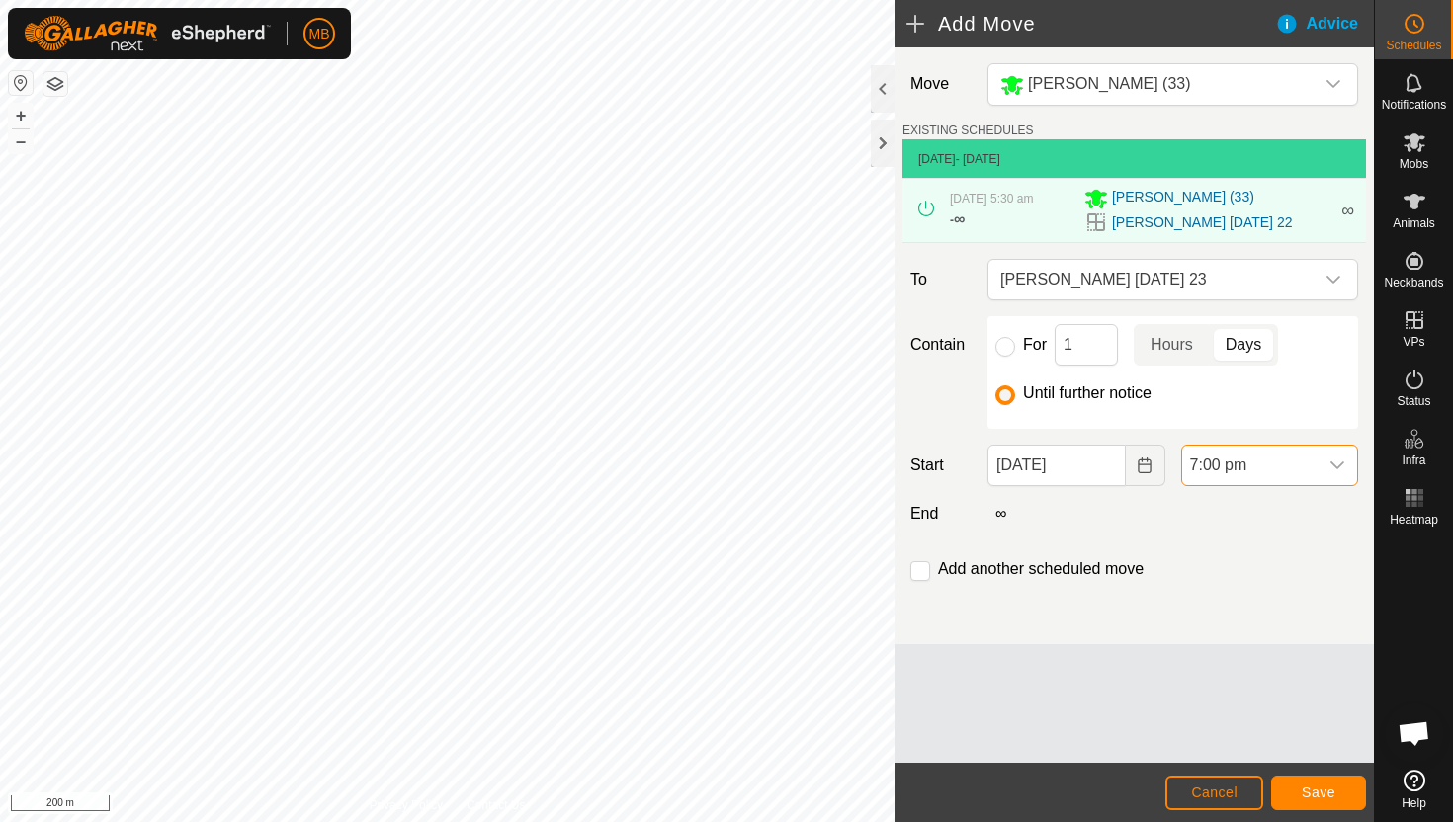
click at [1315, 460] on span "7:00 pm" at bounding box center [1249, 466] width 135 height 40
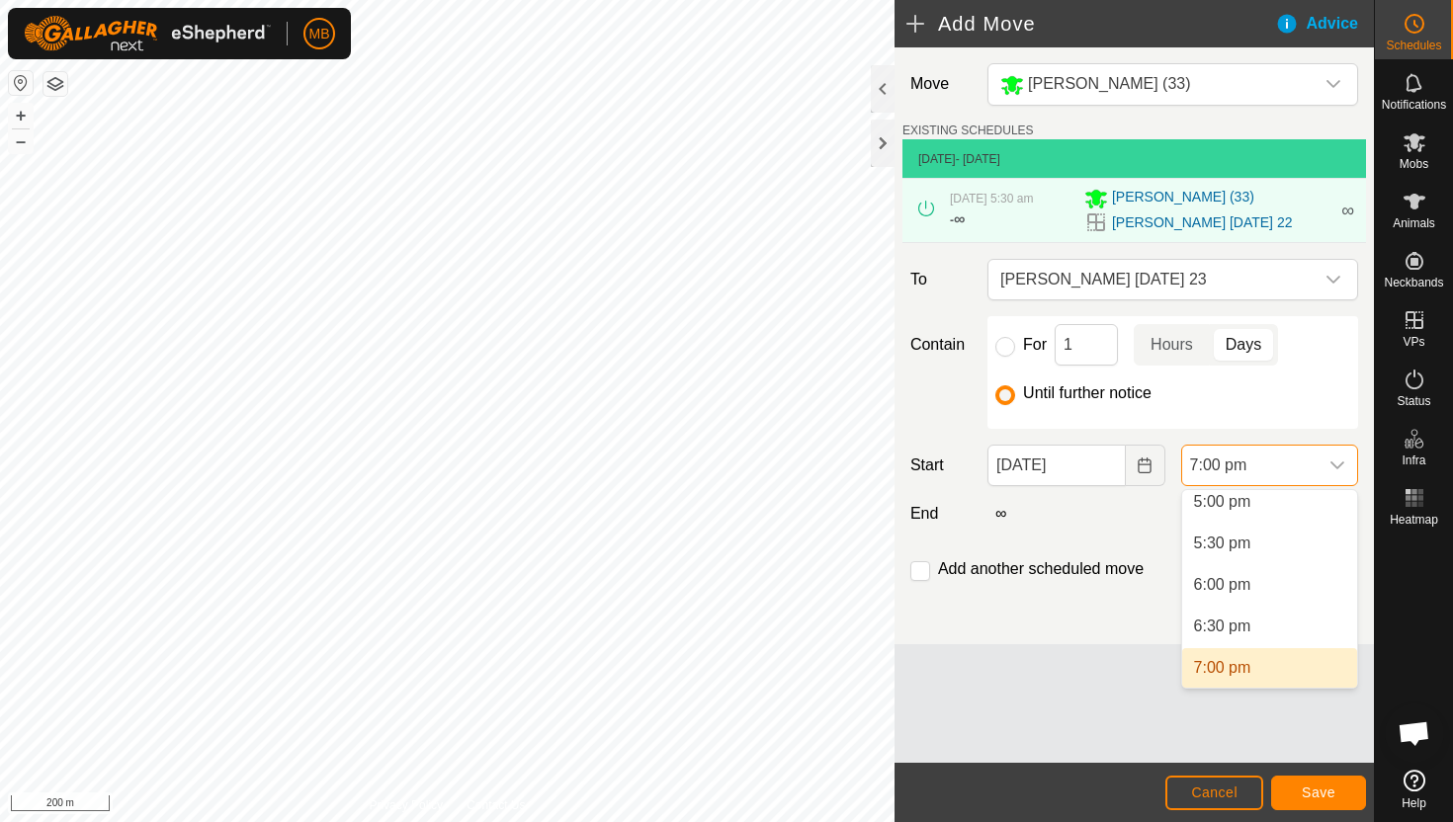
scroll to position [1411, 0]
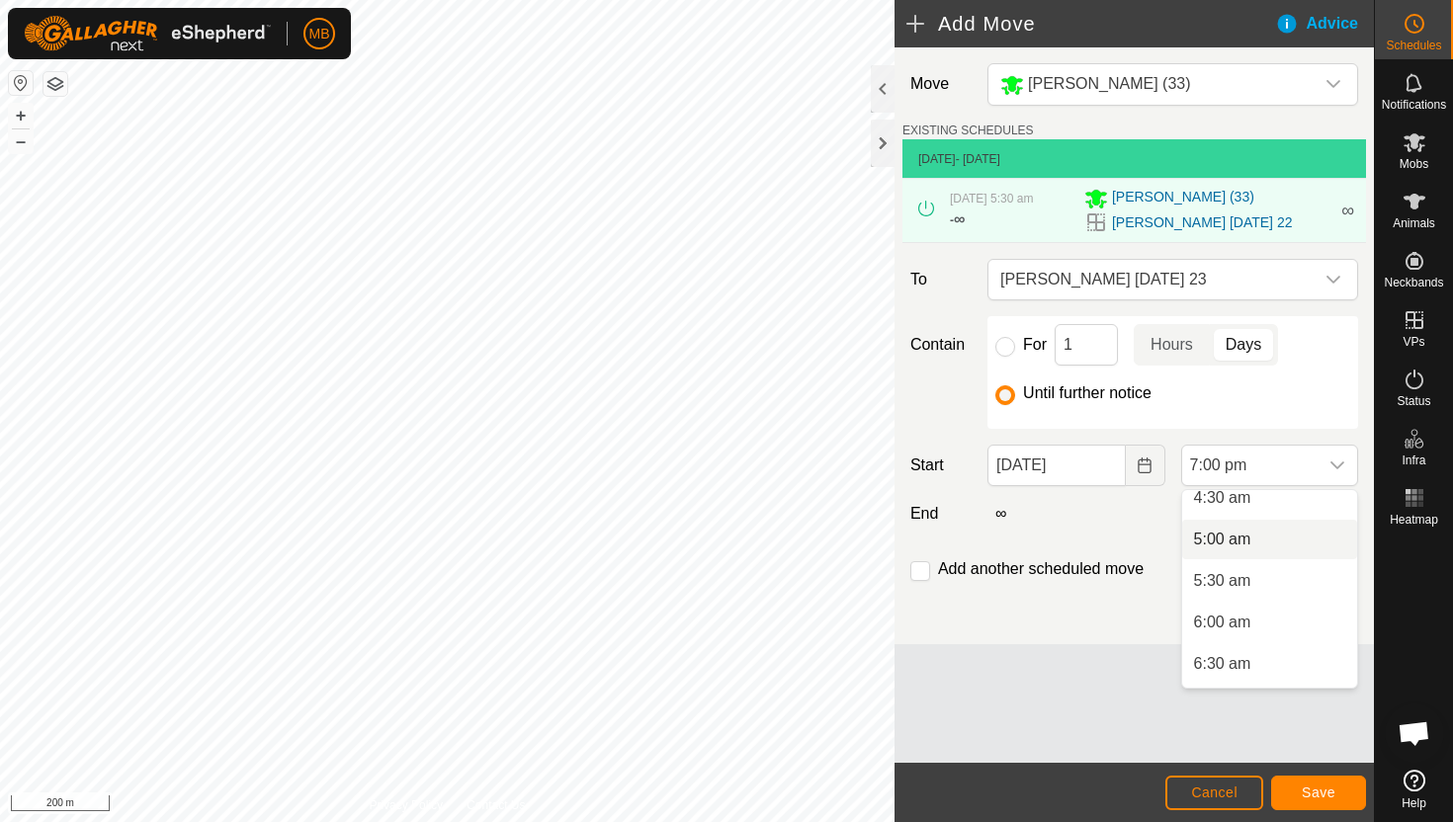
click at [1282, 549] on li "5:00 am" at bounding box center [1269, 540] width 175 height 40
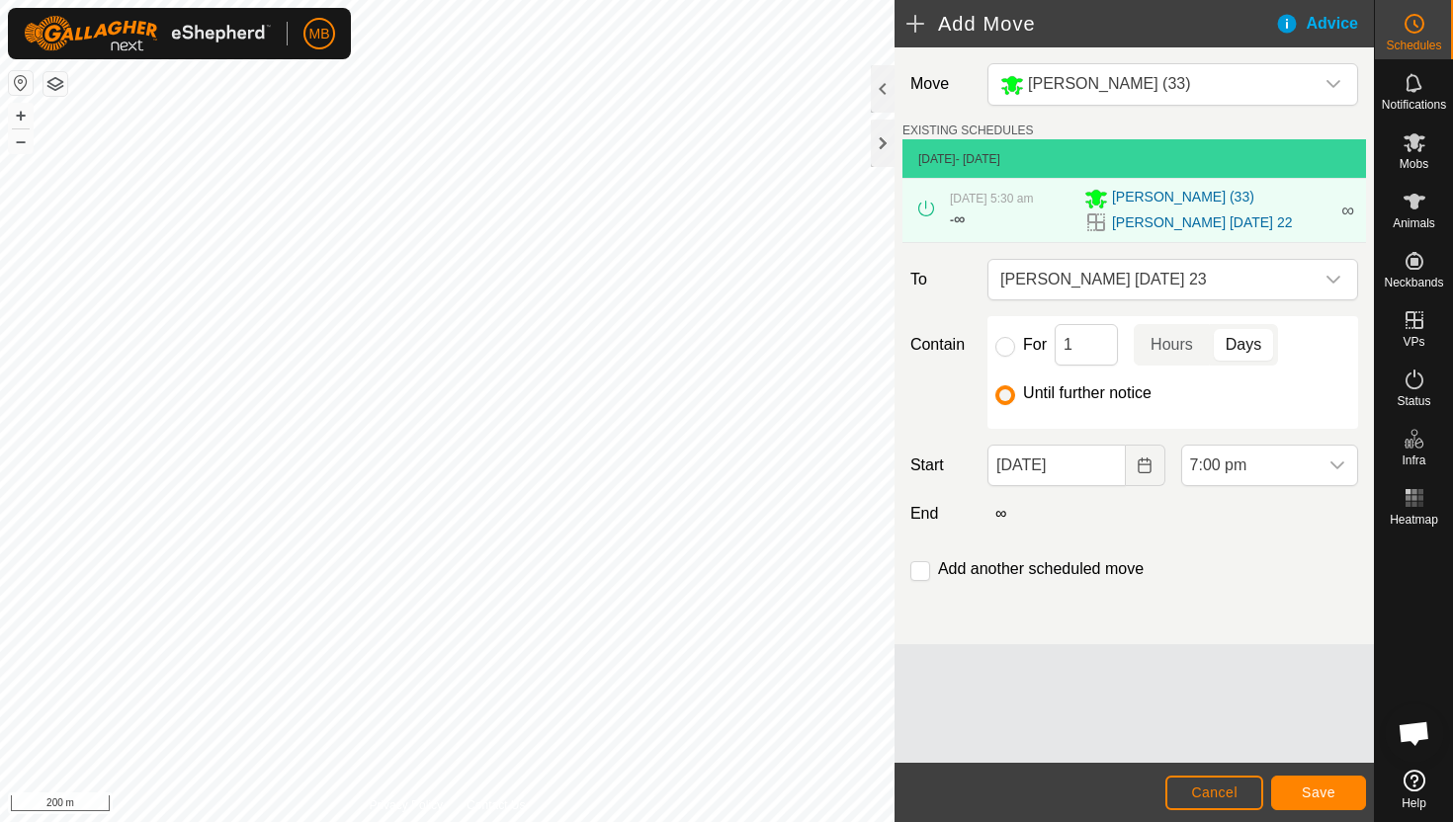
scroll to position [1419, 0]
click at [1331, 788] on span "Save" at bounding box center [1318, 793] width 34 height 16
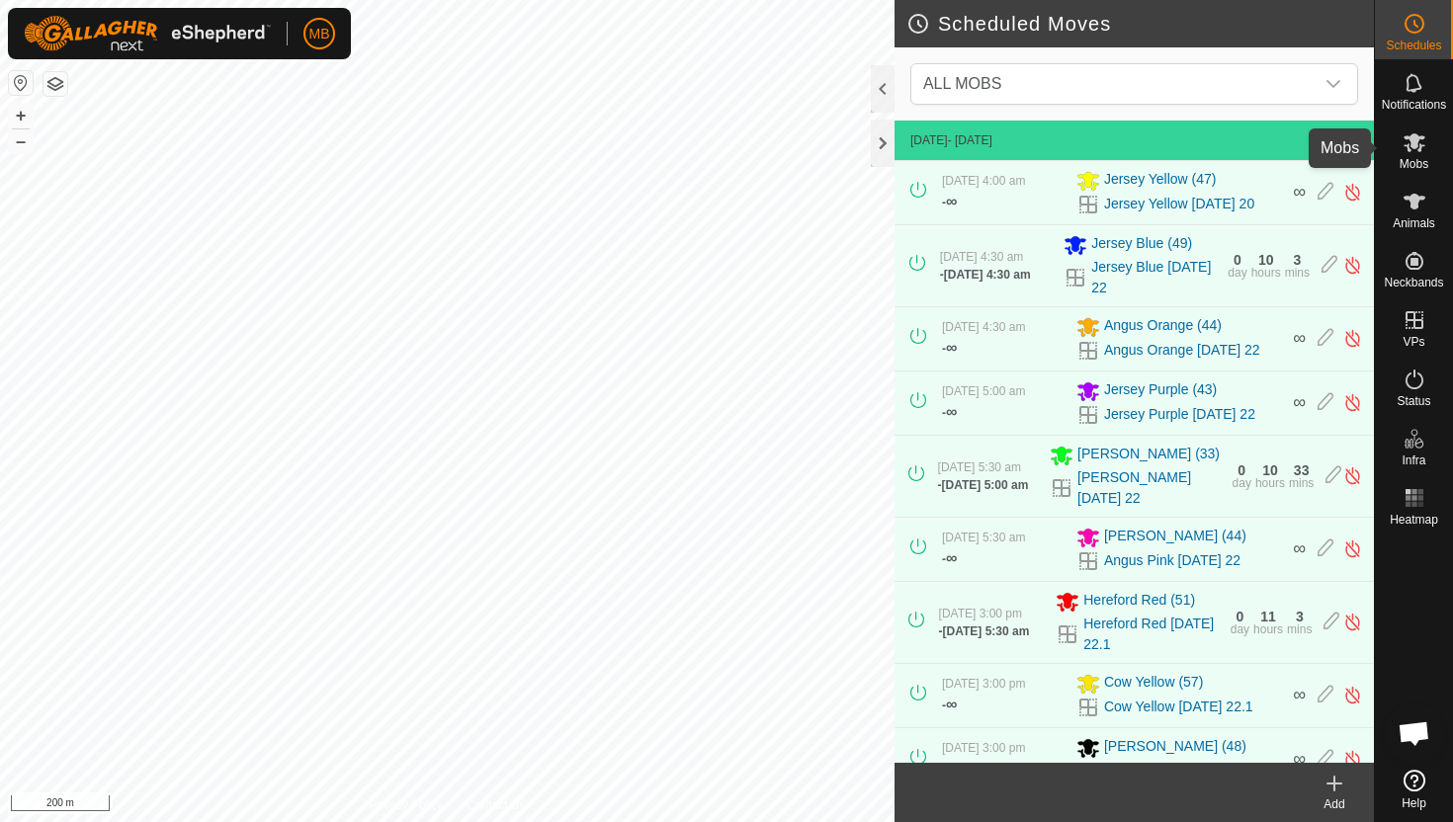
click at [1417, 136] on icon at bounding box center [1414, 142] width 22 height 19
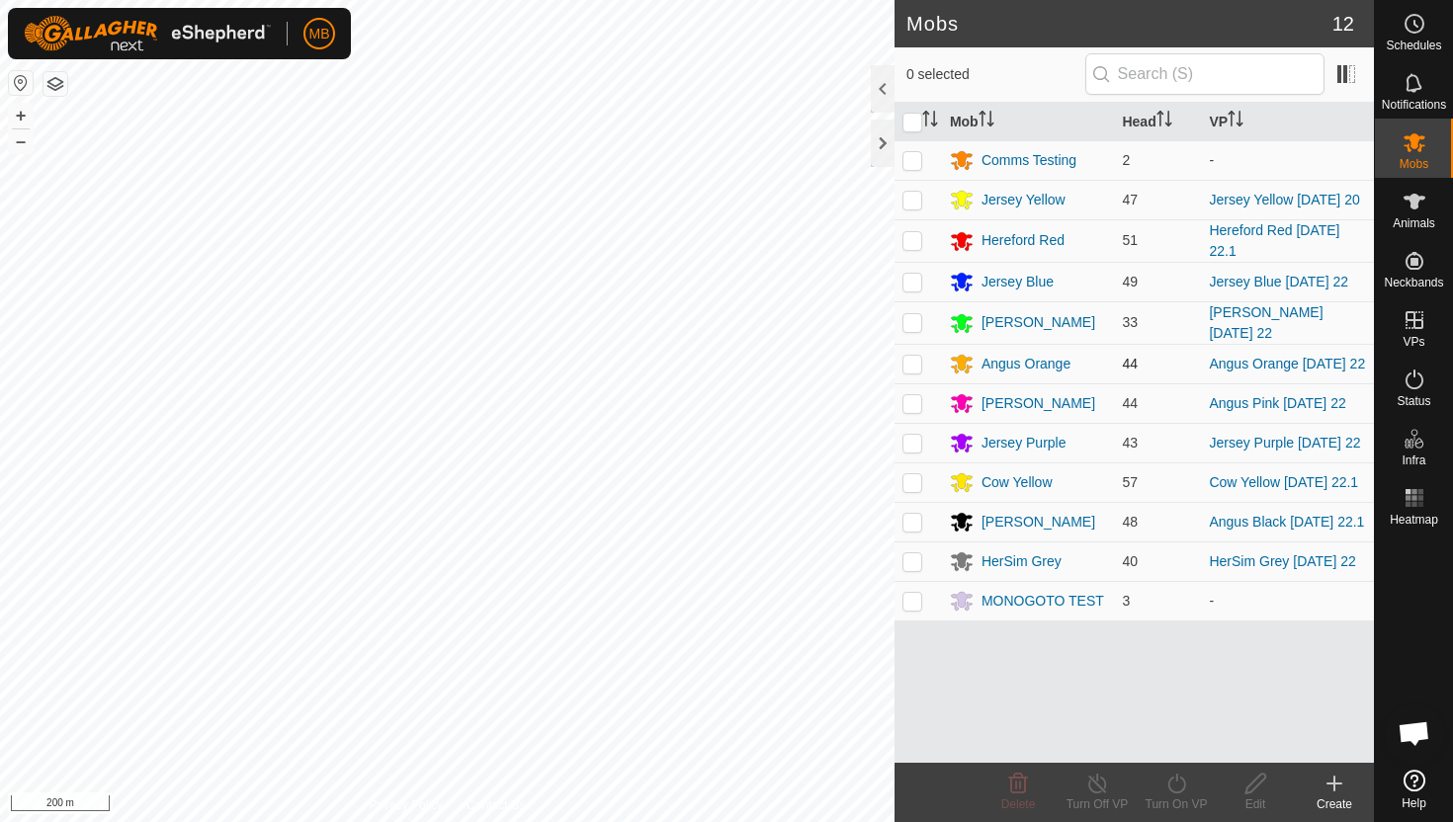
click at [913, 366] on p-checkbox at bounding box center [912, 364] width 20 height 16
checkbox input "true"
click at [1176, 777] on icon at bounding box center [1176, 784] width 18 height 20
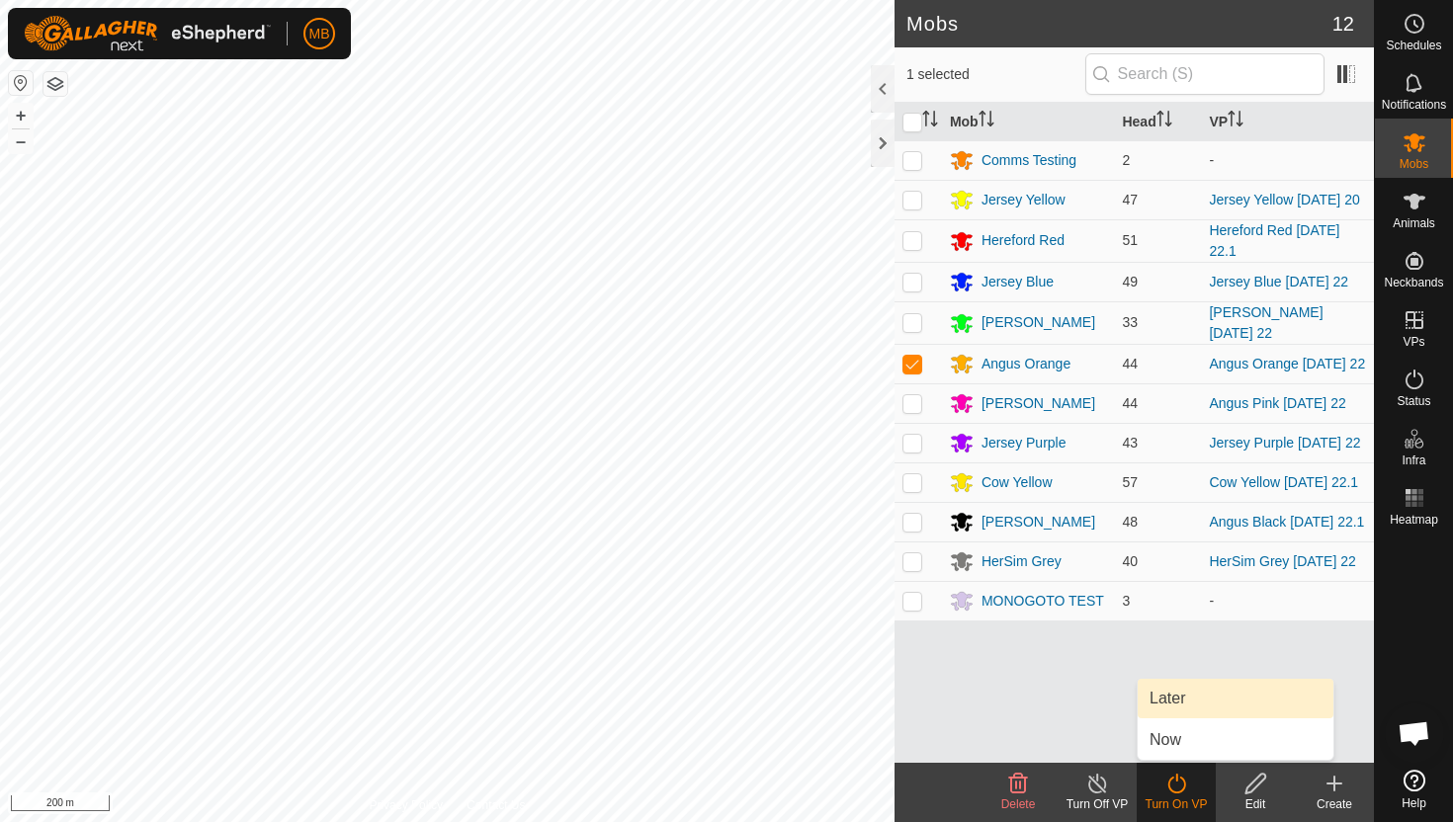
click at [1193, 701] on link "Later" at bounding box center [1235, 699] width 196 height 40
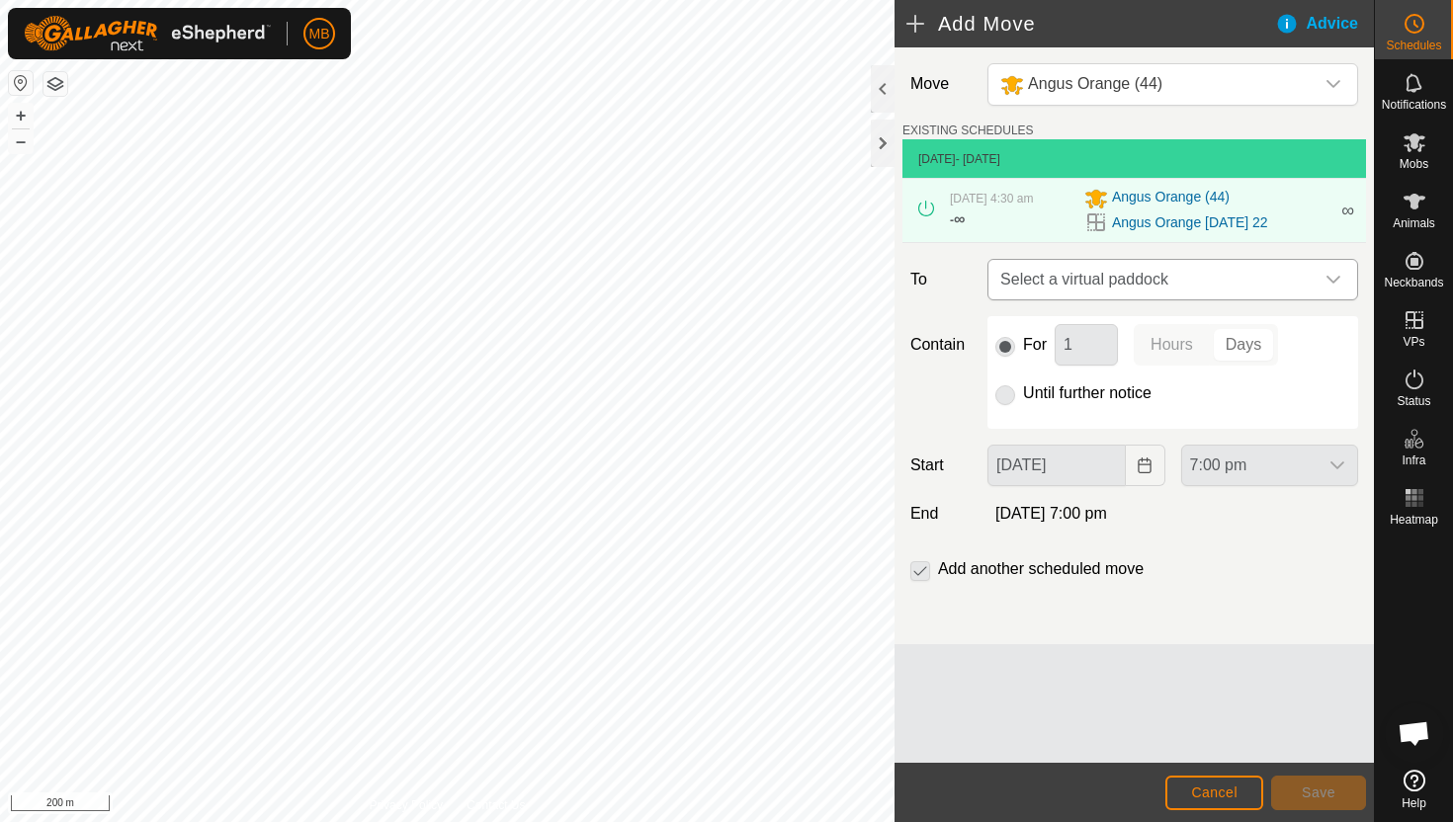
click at [1326, 273] on icon "dropdown trigger" at bounding box center [1333, 280] width 16 height 16
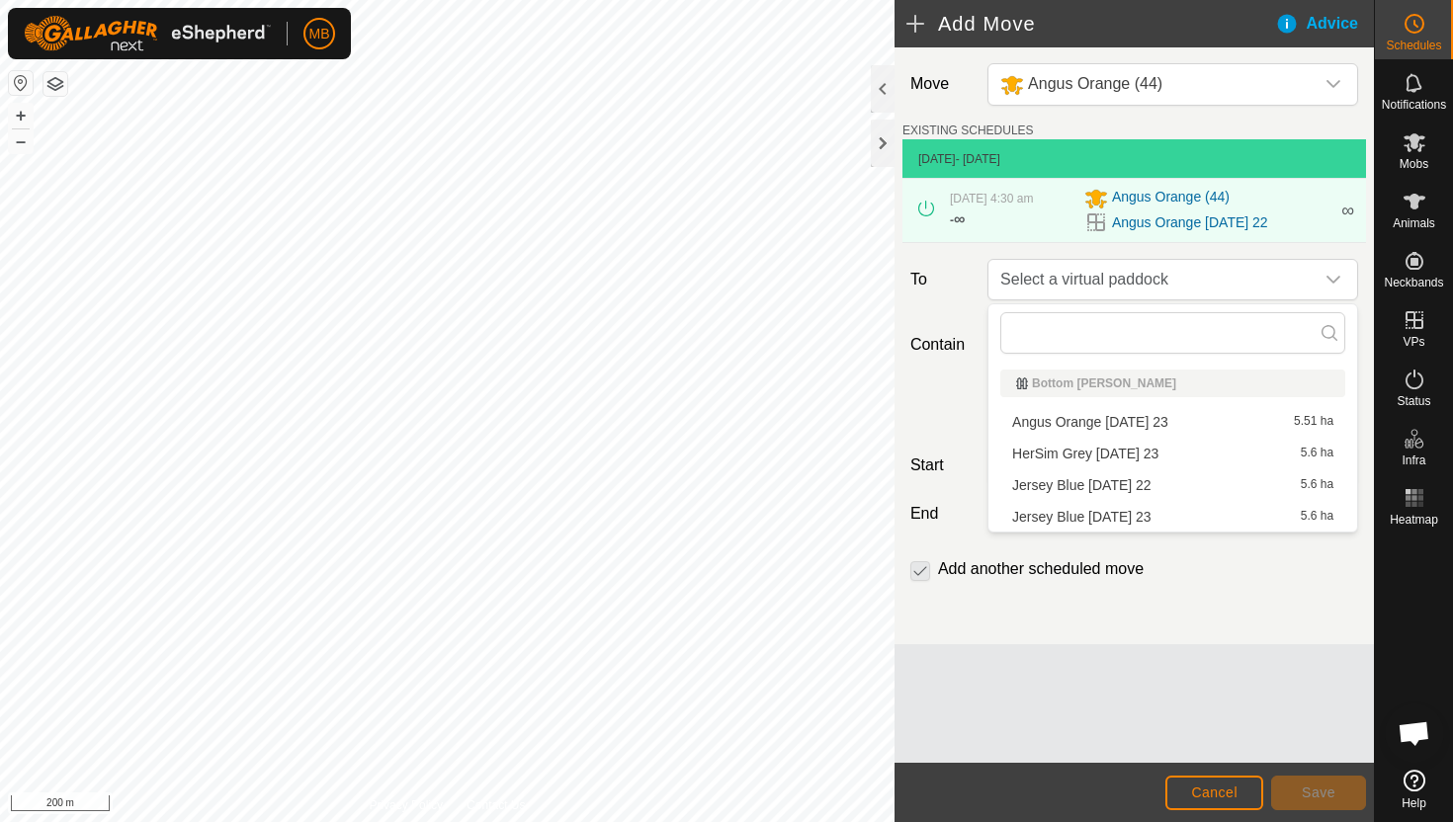
click at [1159, 425] on li "Angus Orange [DATE] 23 5.51 ha" at bounding box center [1172, 422] width 345 height 30
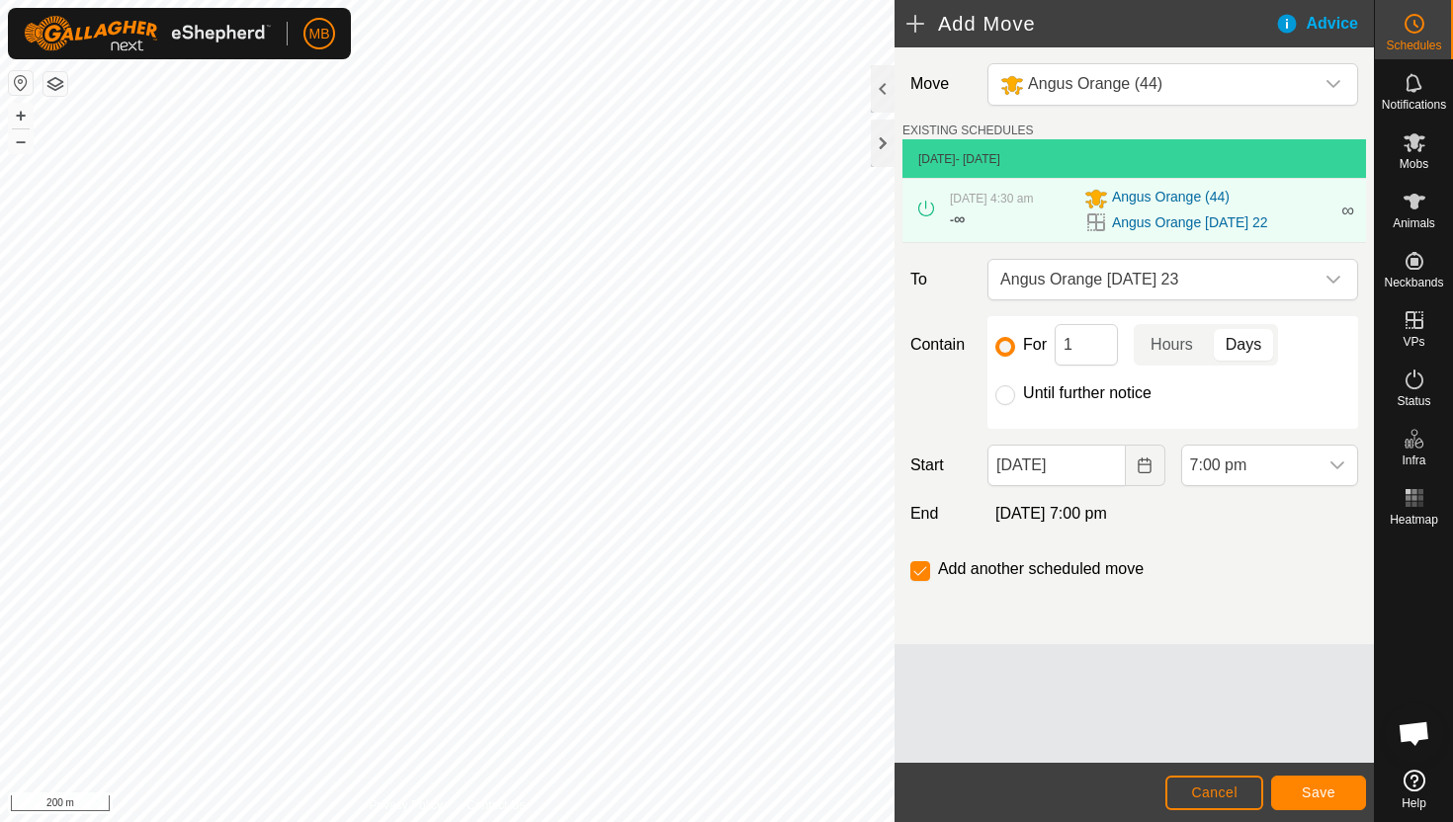
click at [1110, 391] on label "Until further notice" at bounding box center [1087, 393] width 128 height 16
click at [1015, 391] on input "Until further notice" at bounding box center [1005, 395] width 20 height 20
radio input "true"
checkbox input "false"
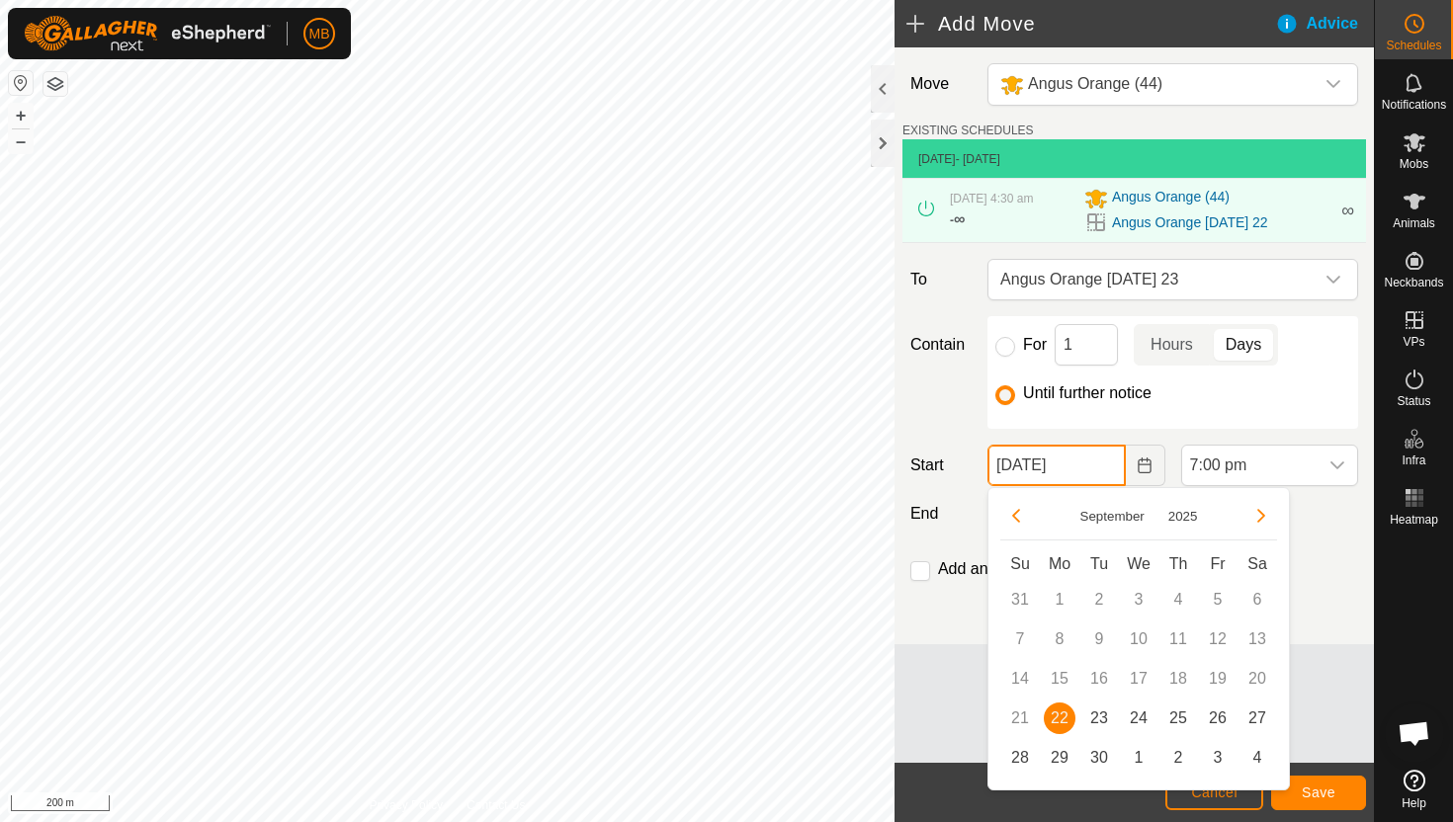
click at [1107, 469] on input "[DATE]" at bounding box center [1055, 466] width 137 height 42
click at [1101, 710] on span "23" at bounding box center [1099, 719] width 32 height 32
type input "[DATE]"
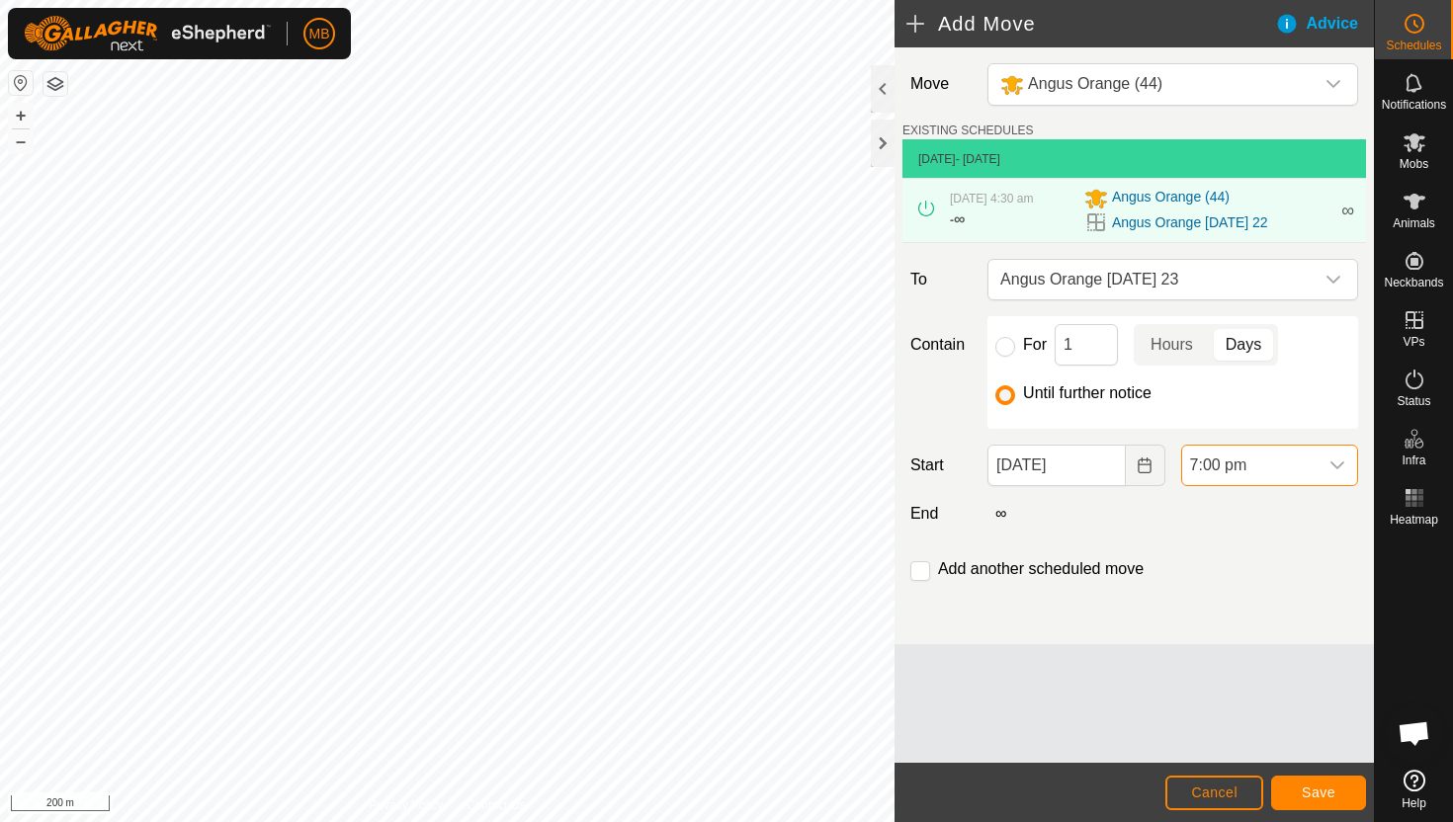
click at [1301, 470] on span "7:00 pm" at bounding box center [1249, 466] width 135 height 40
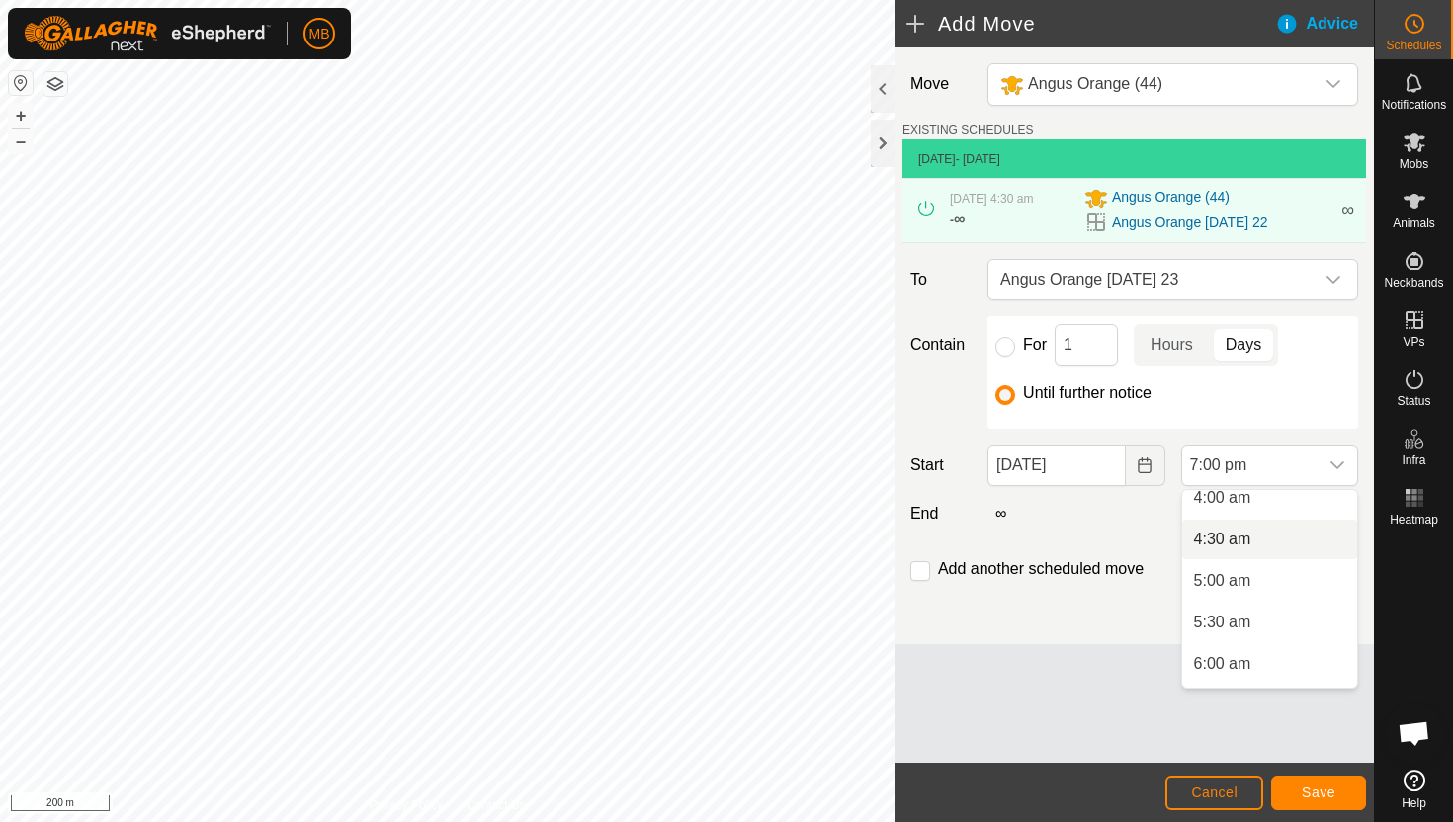
click at [1287, 540] on li "4:30 am" at bounding box center [1269, 540] width 175 height 40
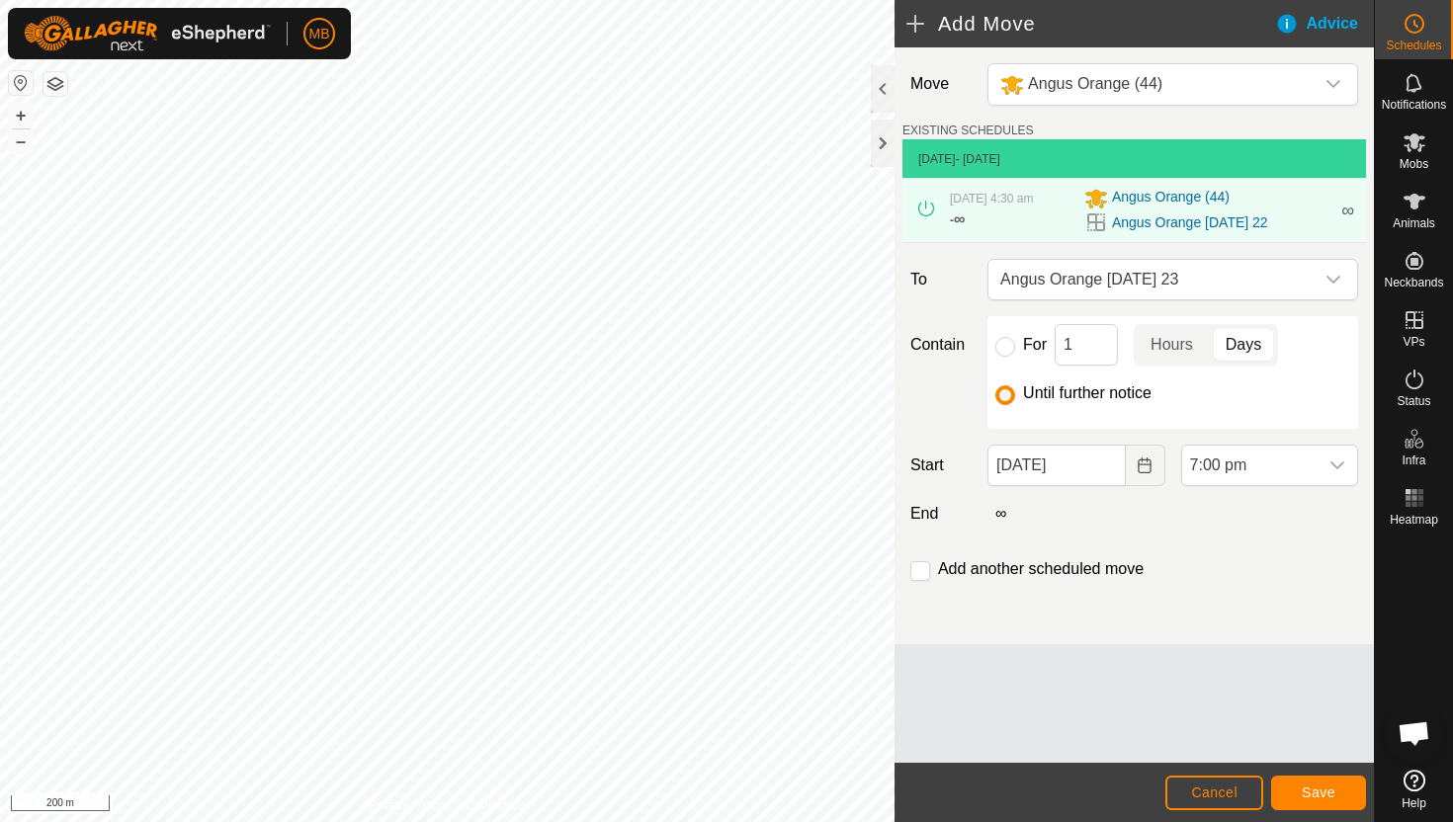
scroll to position [1419, 0]
click at [1318, 782] on button "Save" at bounding box center [1318, 793] width 95 height 35
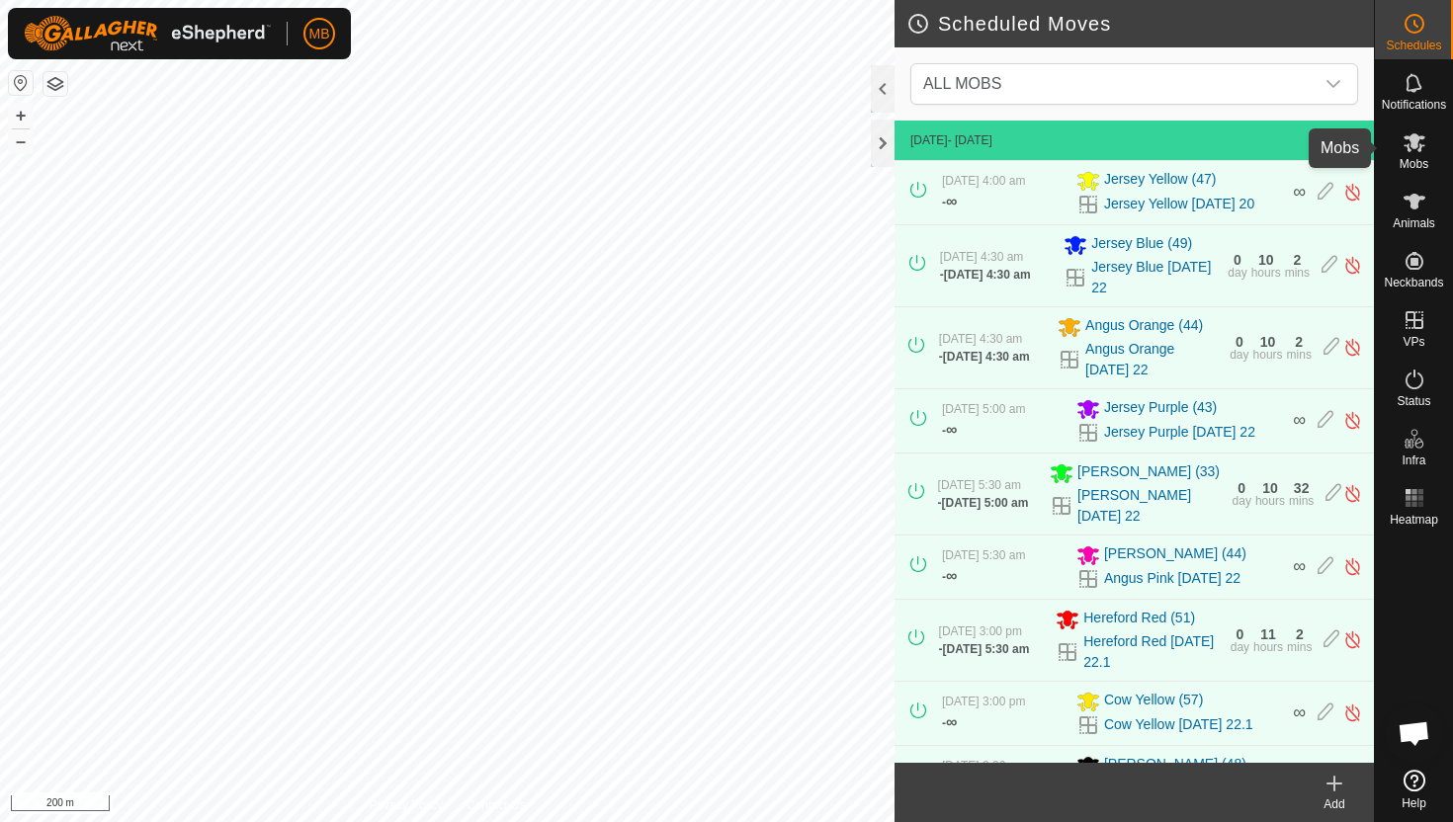
click at [1409, 158] on span "Mobs" at bounding box center [1413, 164] width 29 height 12
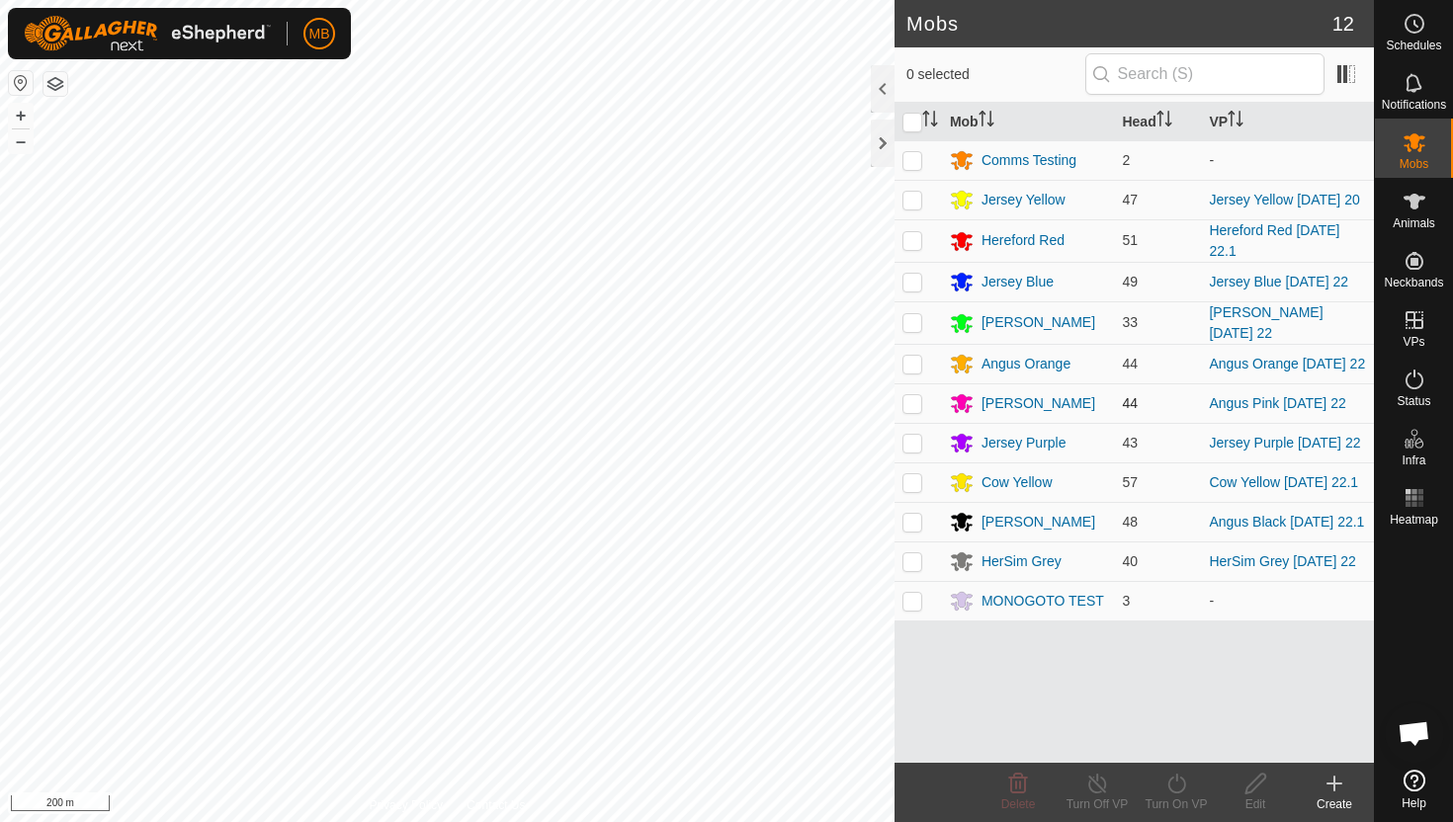
click at [911, 411] on p-checkbox at bounding box center [912, 403] width 20 height 16
checkbox input "true"
click at [1172, 786] on icon at bounding box center [1176, 784] width 25 height 24
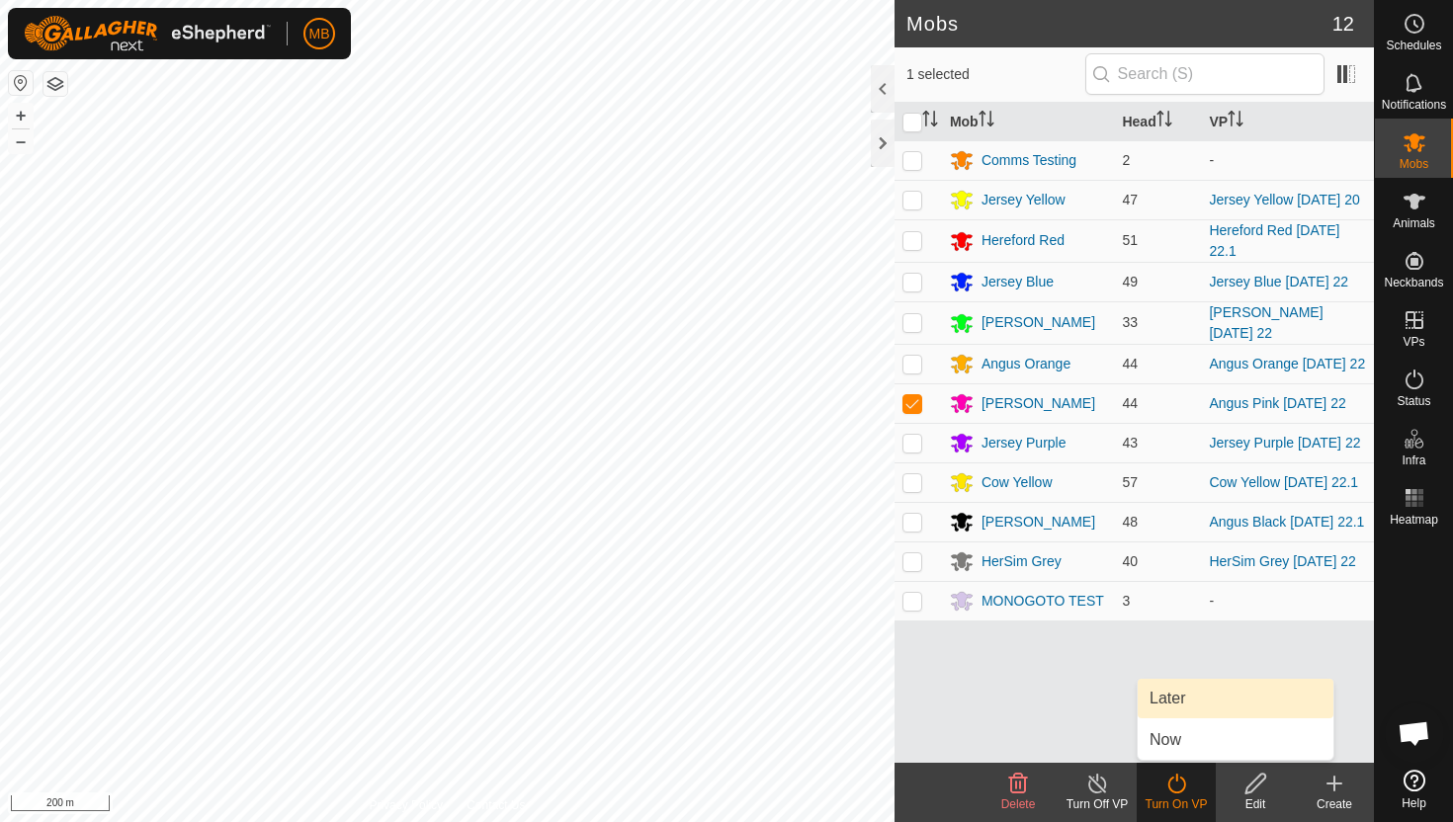
click at [1186, 706] on link "Later" at bounding box center [1235, 699] width 196 height 40
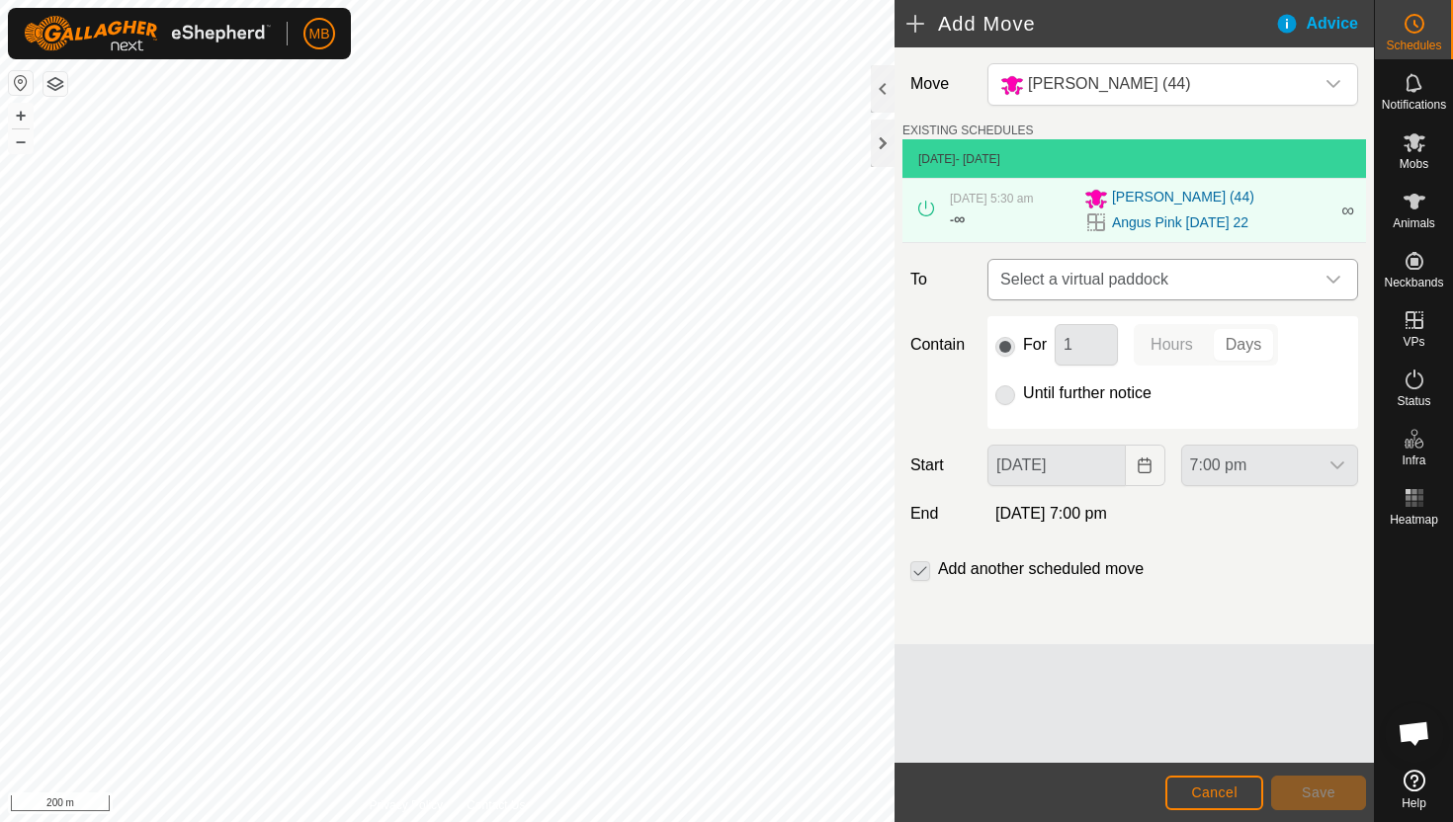
click at [1294, 281] on span "Select a virtual paddock" at bounding box center [1152, 280] width 321 height 40
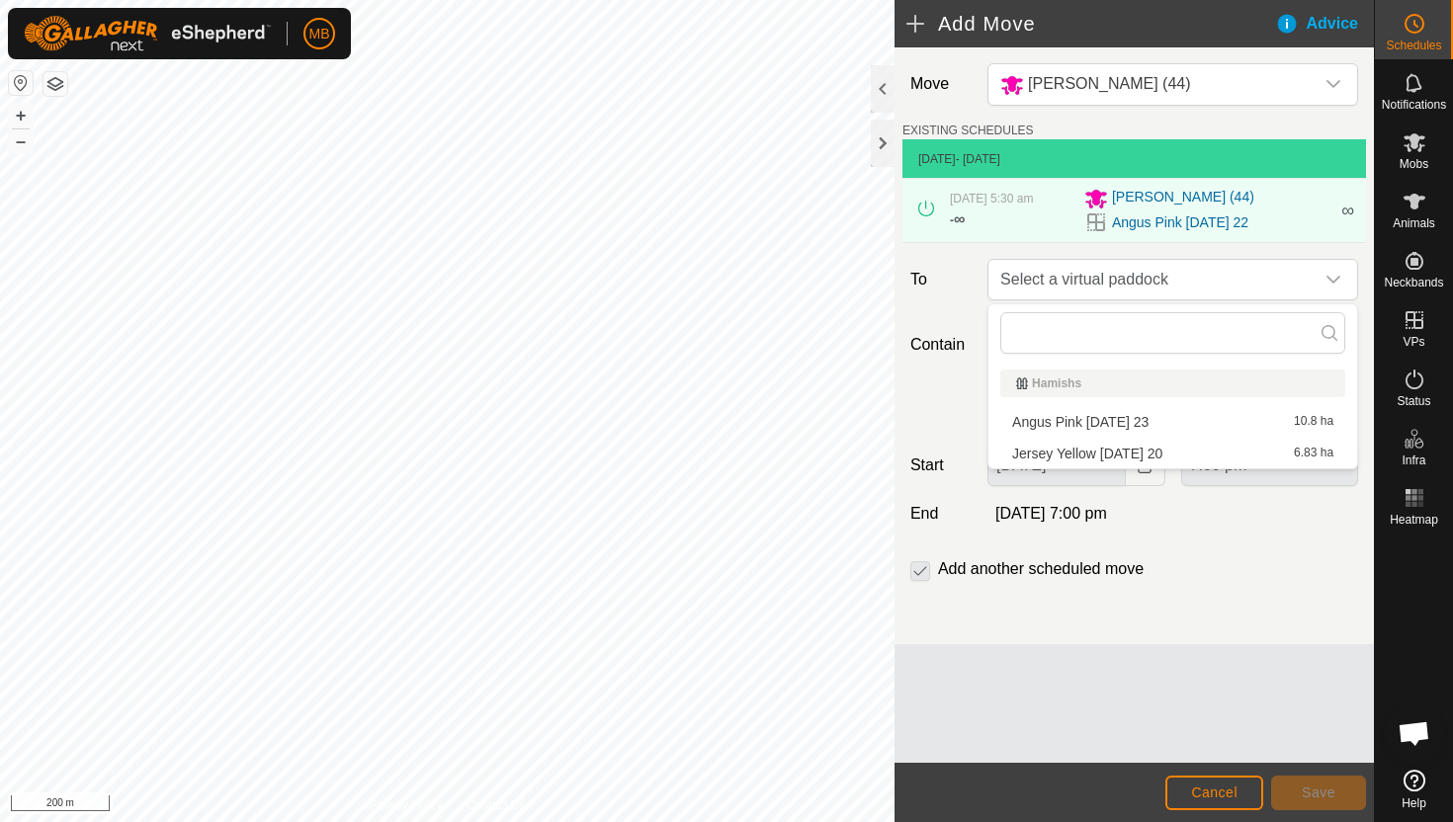
click at [1155, 418] on li "Angus Pink [DATE] 23 10.8 ha" at bounding box center [1172, 422] width 345 height 30
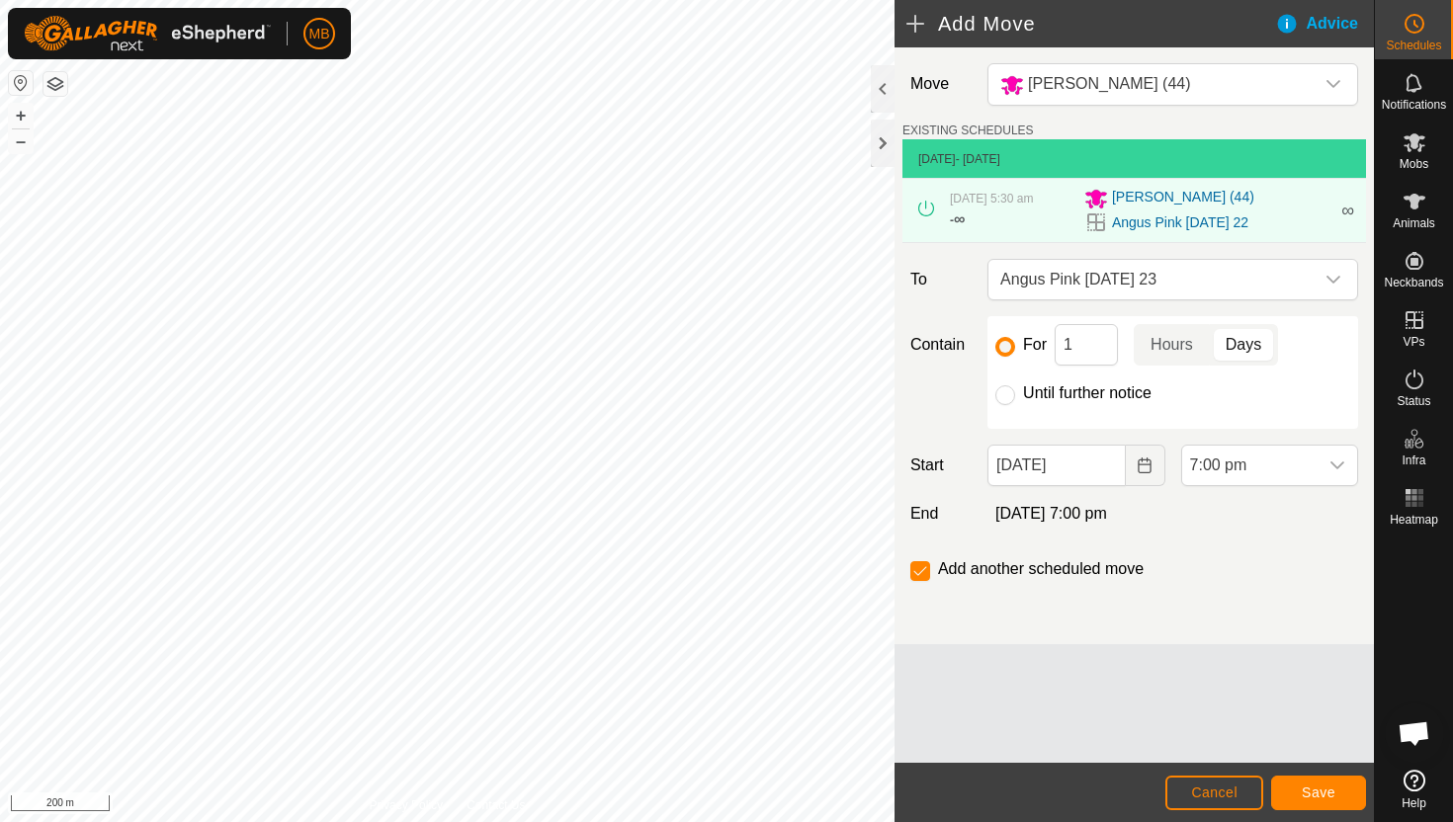
click at [1132, 390] on label "Until further notice" at bounding box center [1087, 393] width 128 height 16
click at [1015, 390] on input "Until further notice" at bounding box center [1005, 395] width 20 height 20
radio input "true"
checkbox input "false"
click at [1106, 457] on input "[DATE]" at bounding box center [1055, 466] width 137 height 42
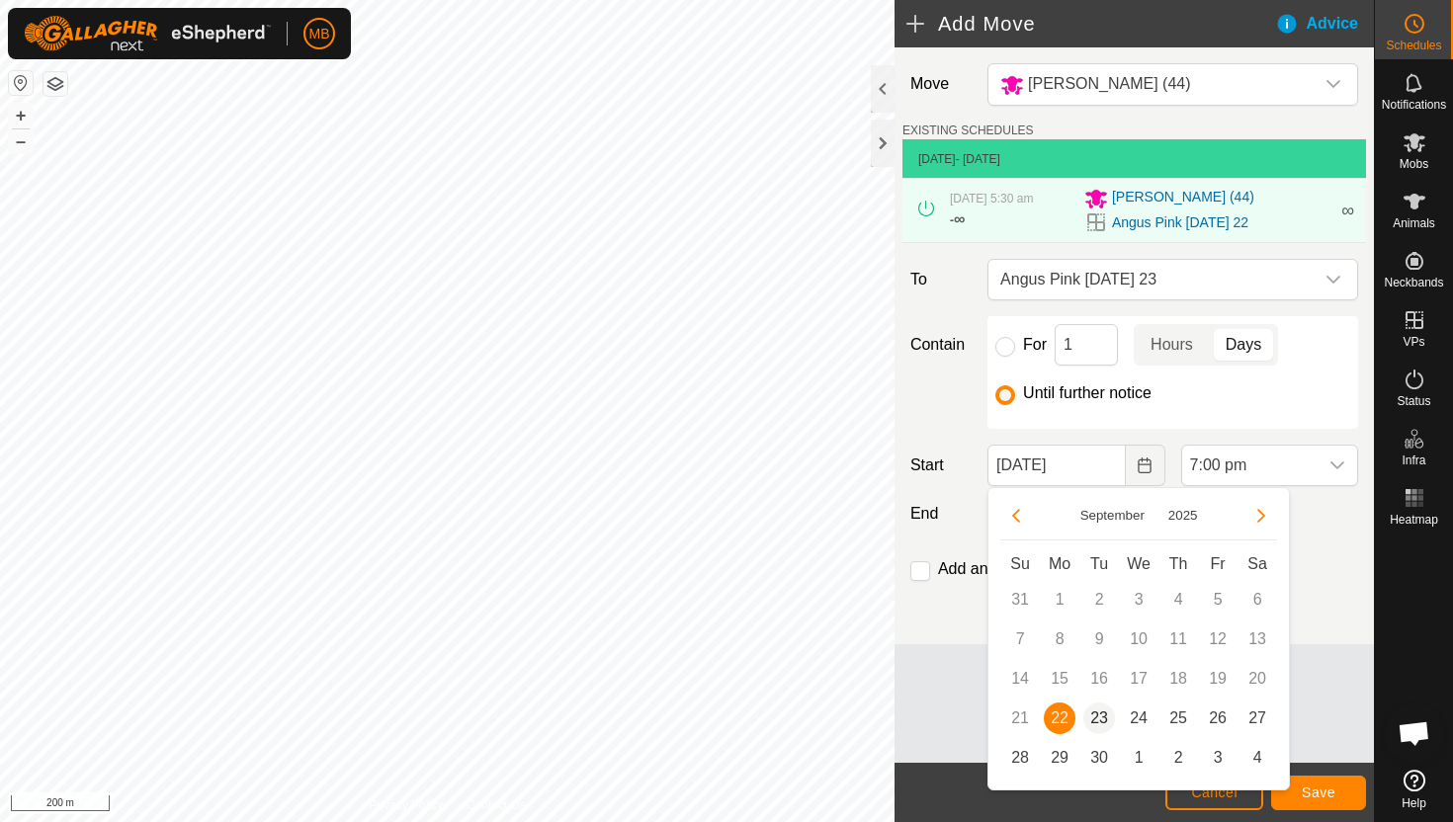
click at [1098, 717] on span "23" at bounding box center [1099, 719] width 32 height 32
type input "[DATE]"
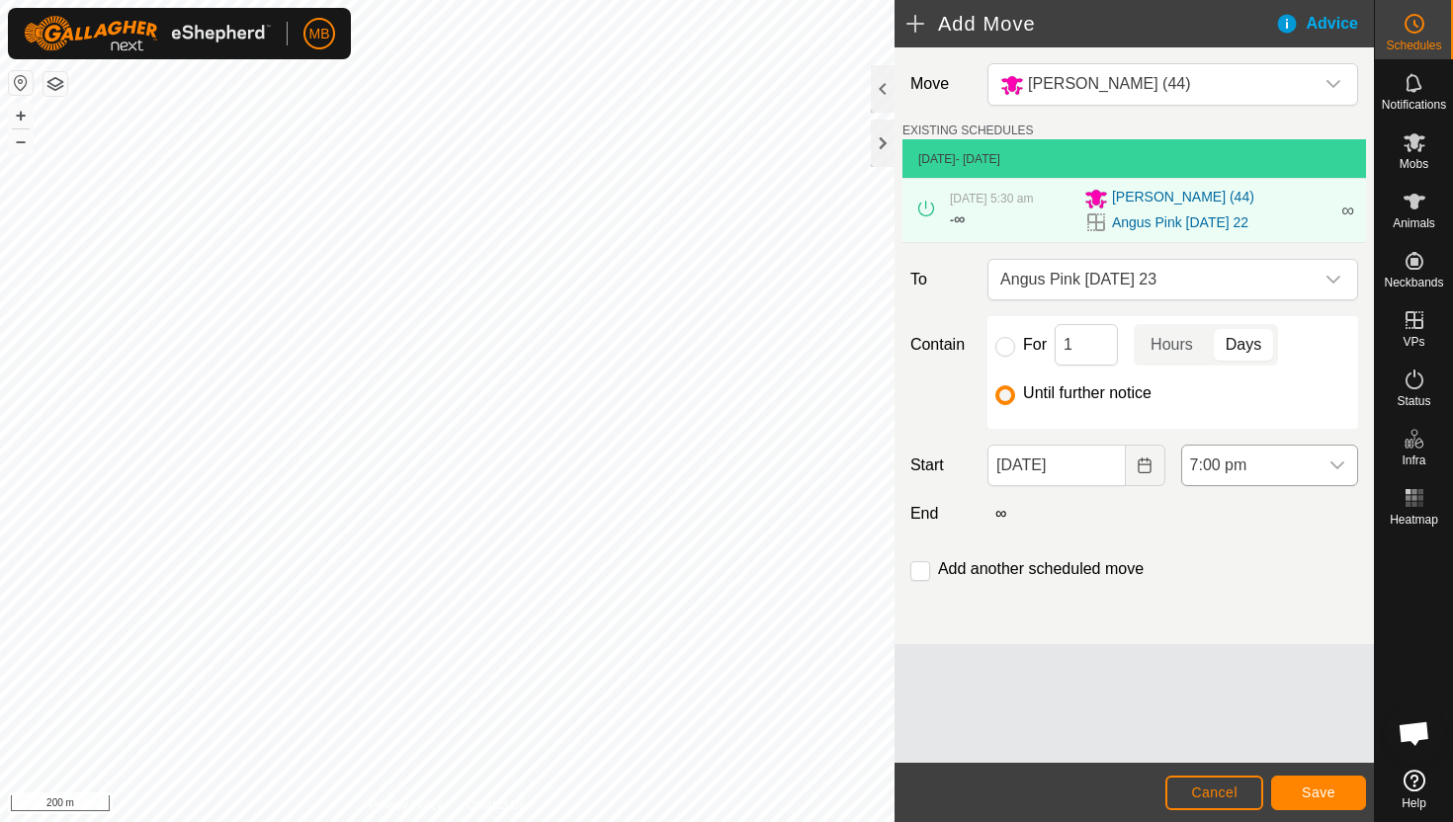
click at [1278, 473] on span "7:00 pm" at bounding box center [1249, 466] width 135 height 40
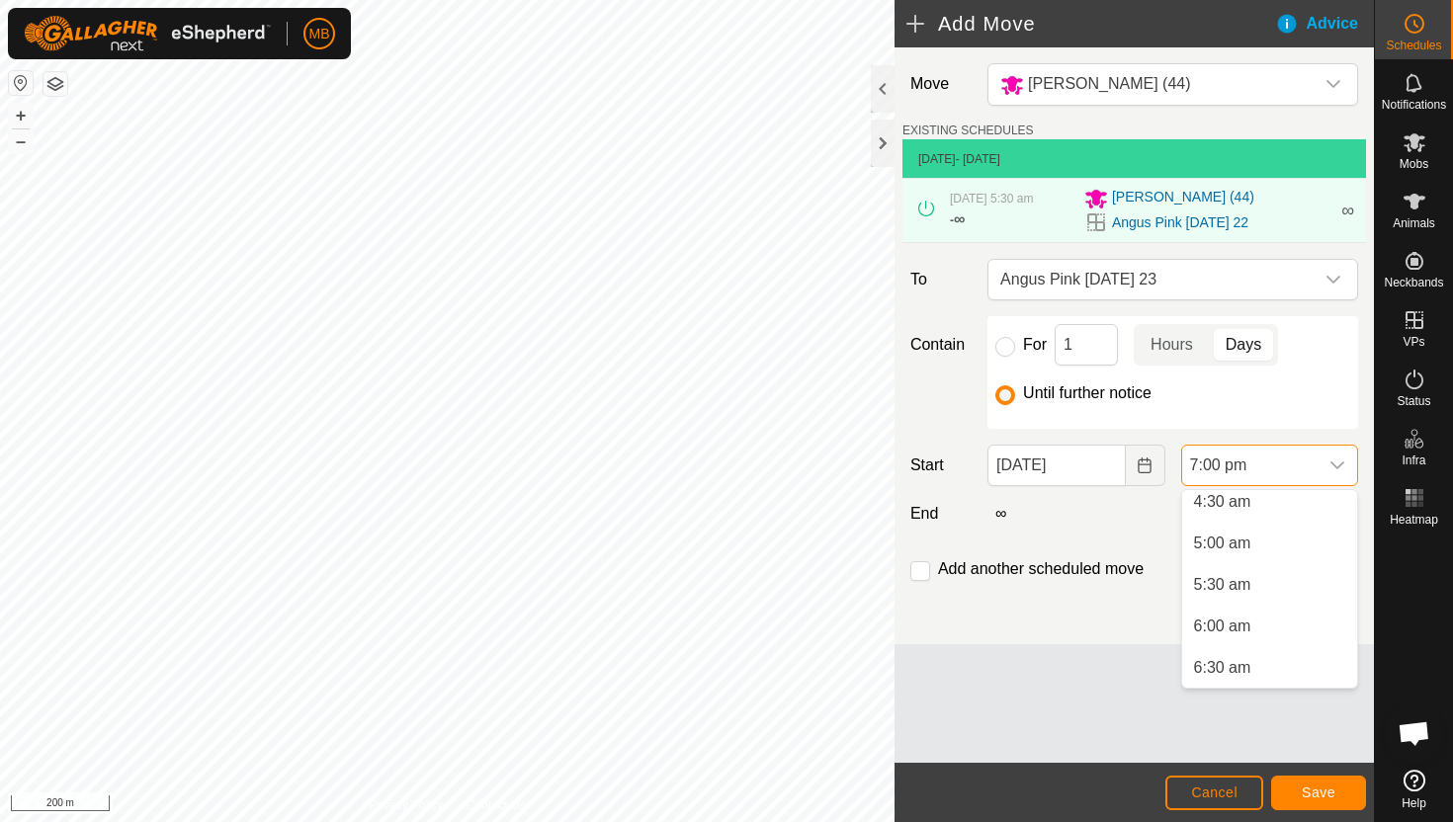
scroll to position [372, 0]
click at [1269, 553] on li "5:00 am" at bounding box center [1269, 554] width 175 height 40
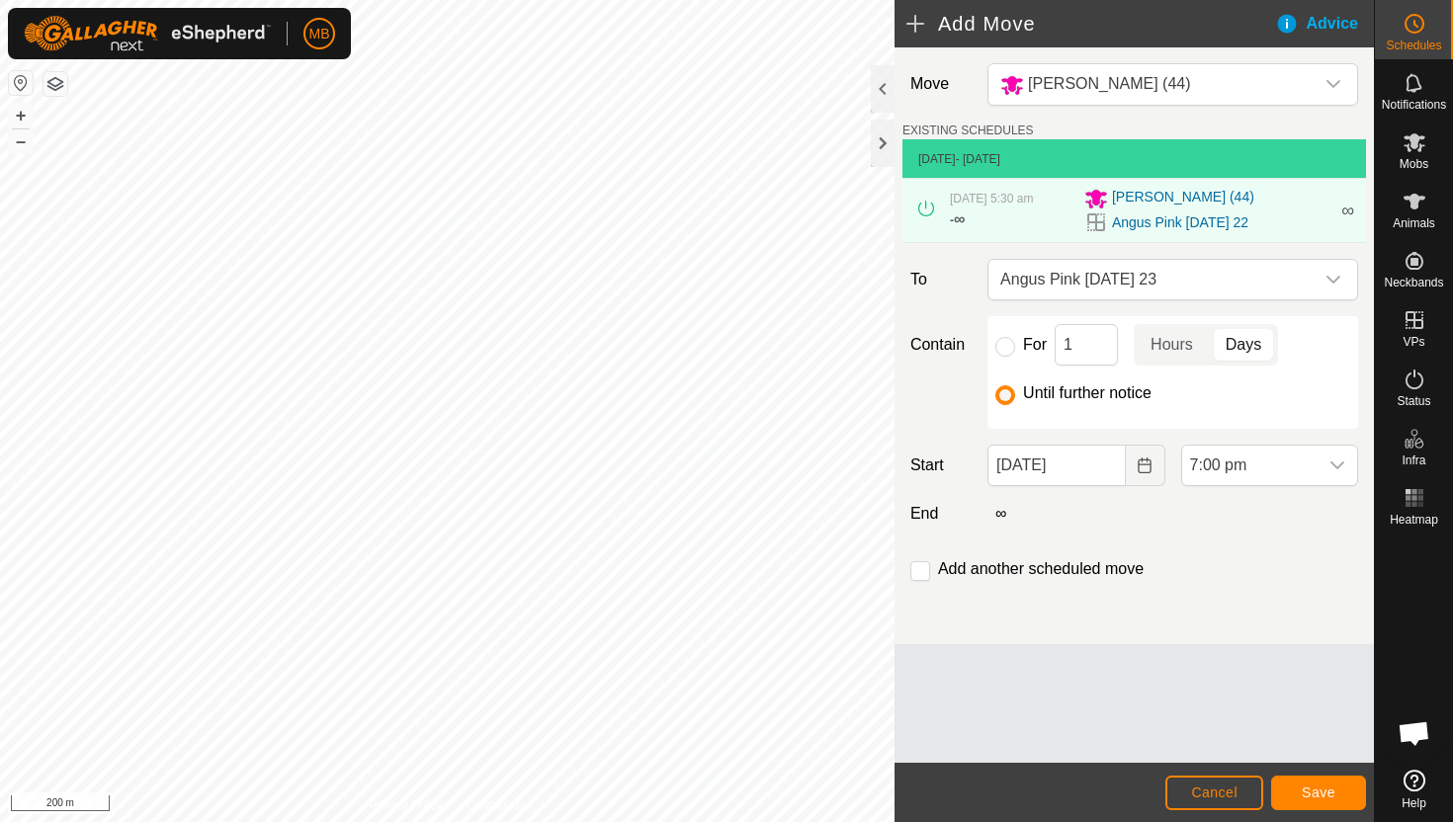
scroll to position [1419, 0]
click at [1311, 782] on button "Save" at bounding box center [1318, 793] width 95 height 35
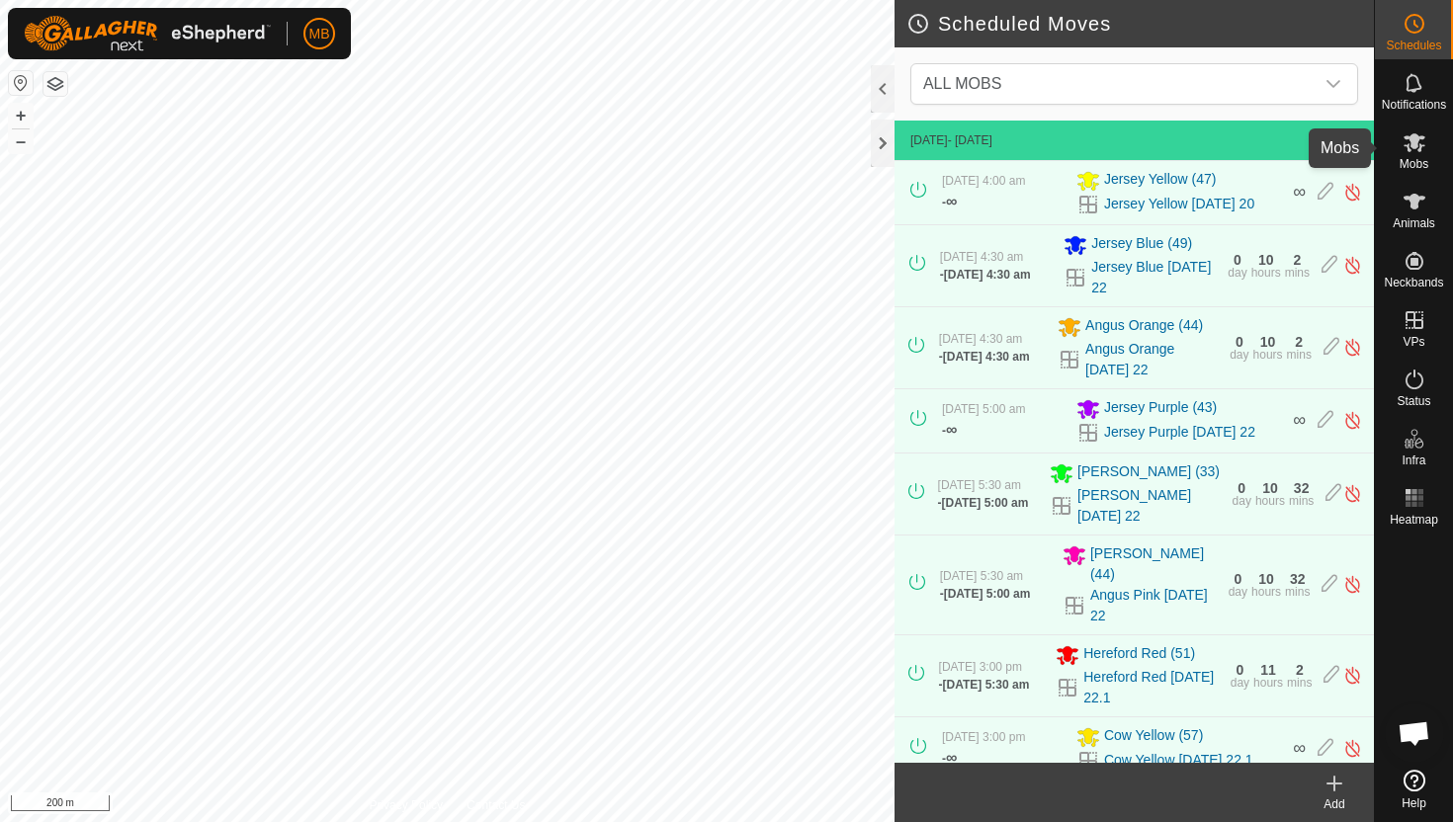
click at [1408, 141] on icon at bounding box center [1414, 142] width 24 height 24
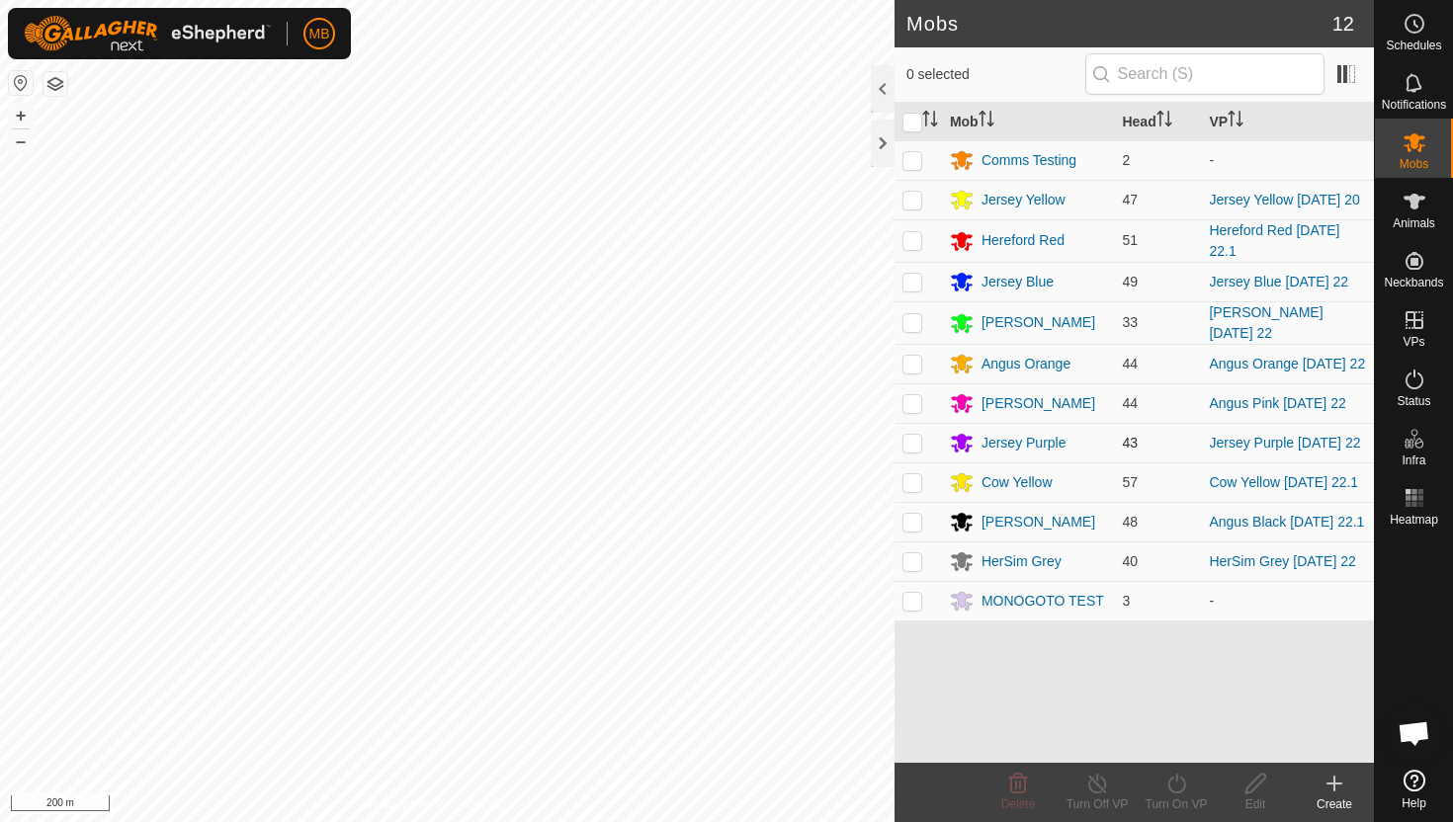
click at [914, 450] on p-checkbox at bounding box center [912, 443] width 20 height 16
checkbox input "true"
click at [1176, 784] on icon at bounding box center [1176, 784] width 25 height 24
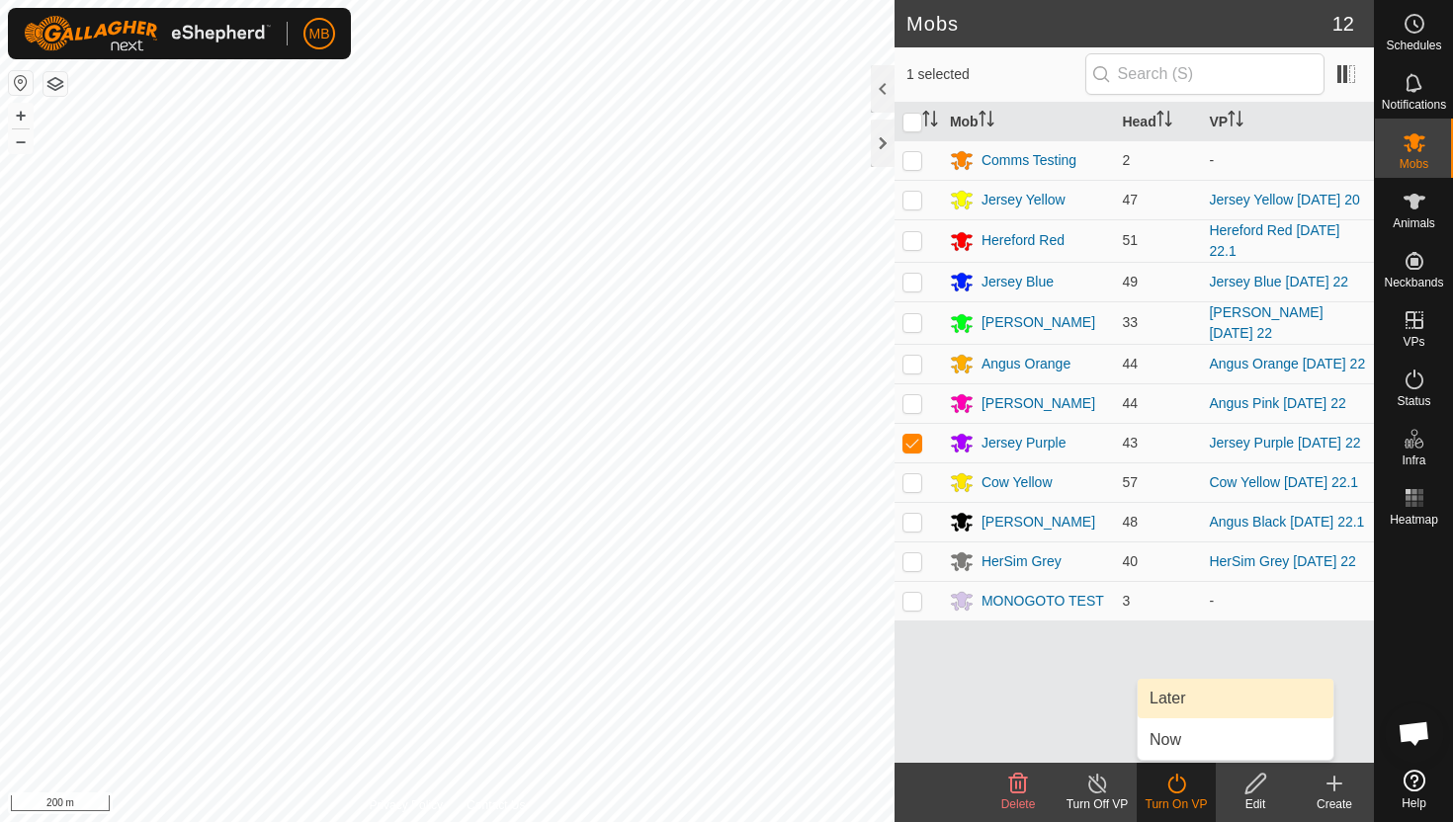
click at [1189, 697] on link "Later" at bounding box center [1235, 699] width 196 height 40
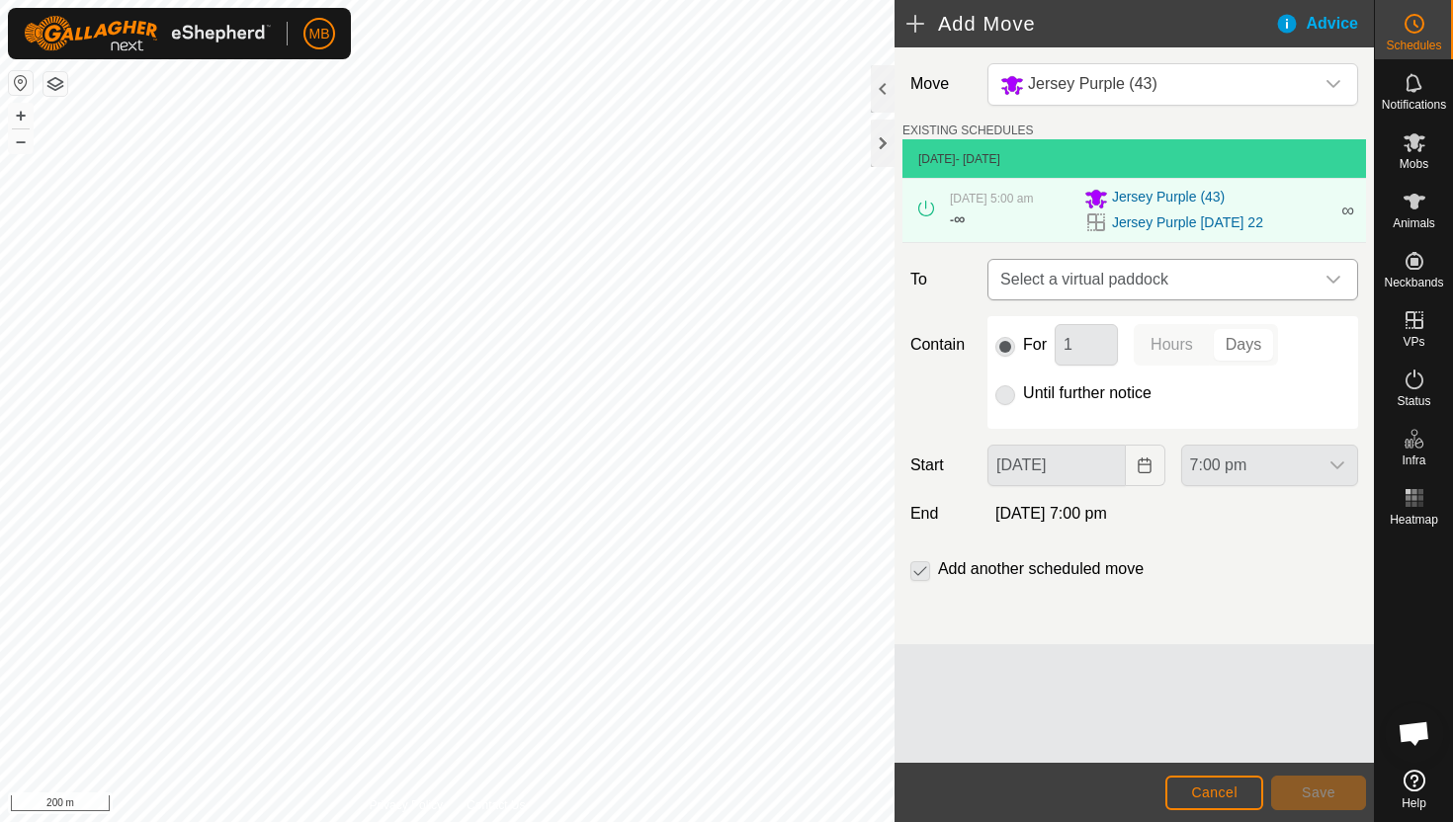
click at [1340, 273] on icon "dropdown trigger" at bounding box center [1333, 280] width 16 height 16
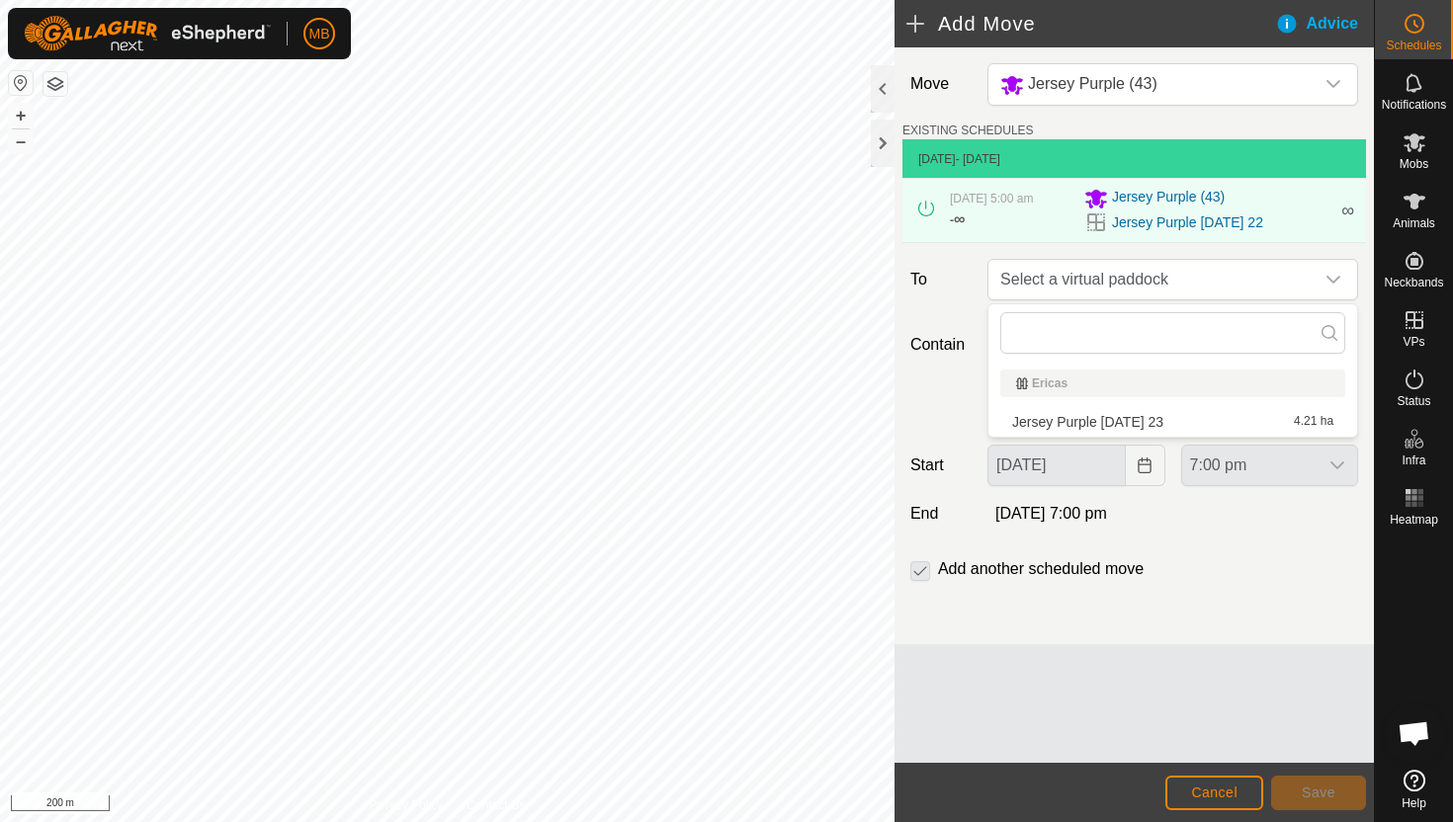
click at [1184, 421] on li "Jersey Purple [DATE] 23 4.21 ha" at bounding box center [1172, 422] width 345 height 30
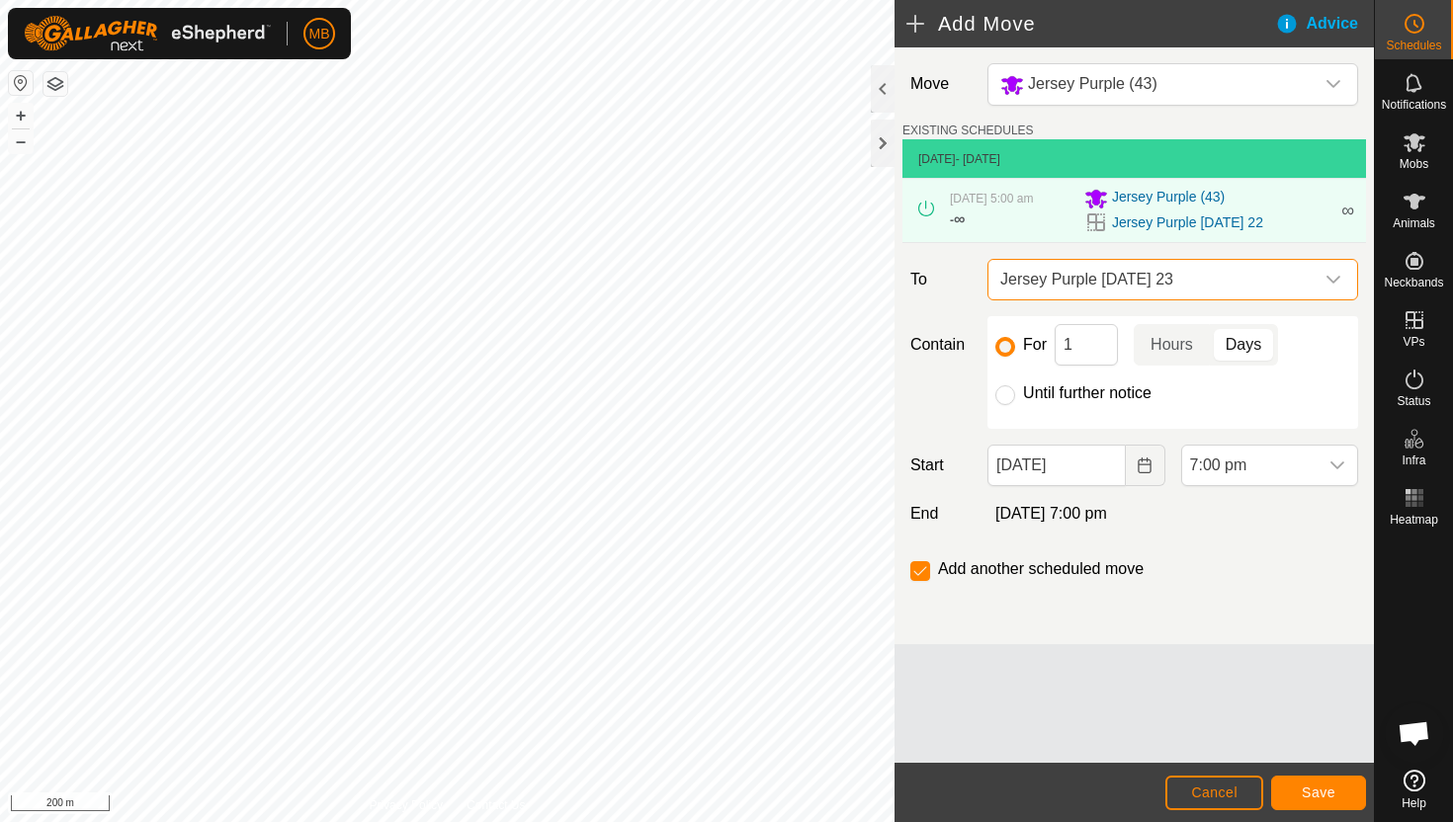
click at [1125, 393] on label "Until further notice" at bounding box center [1087, 393] width 128 height 16
click at [1015, 393] on input "Until further notice" at bounding box center [1005, 395] width 20 height 20
radio input "true"
checkbox input "false"
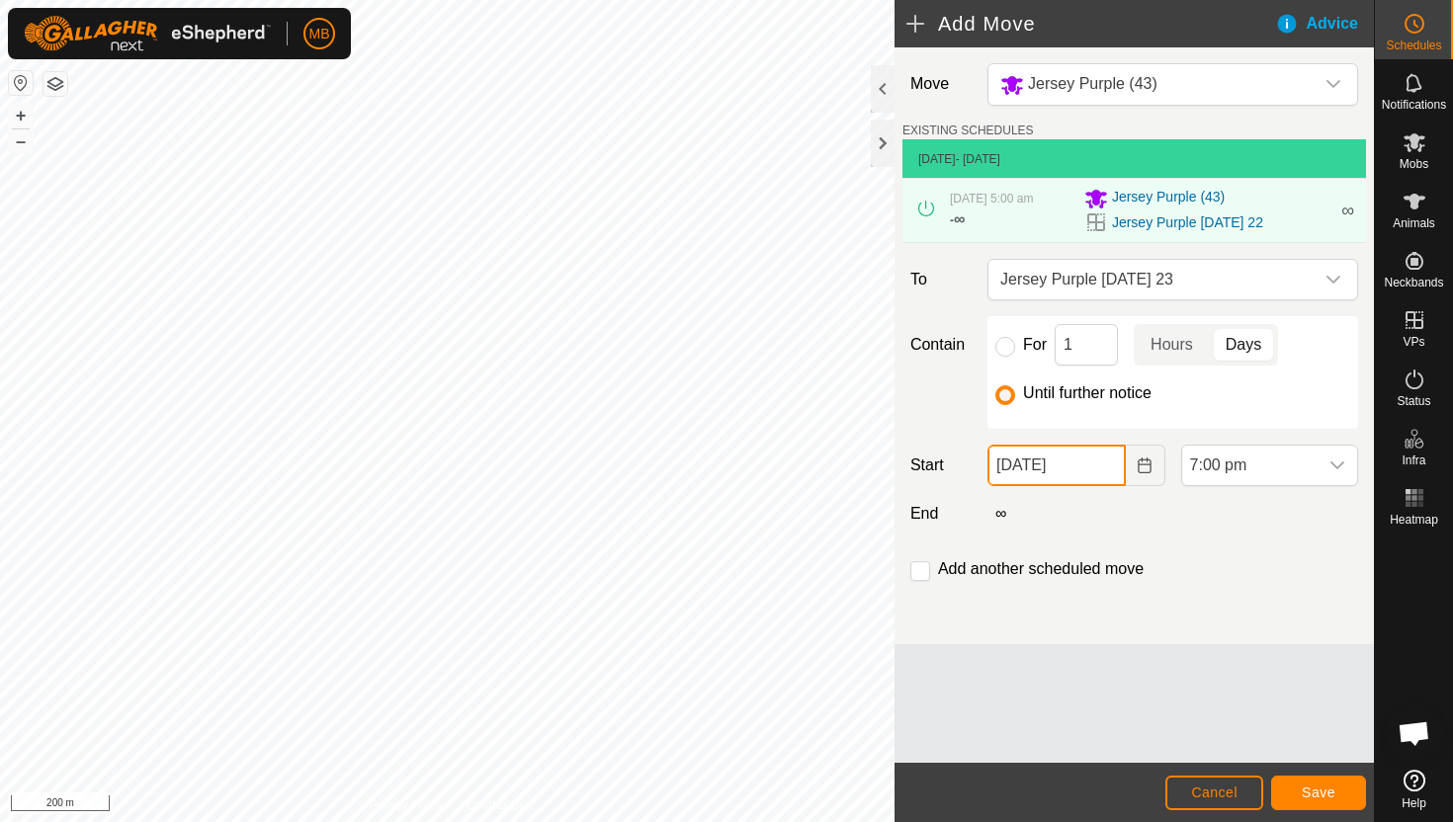
click at [1109, 466] on input "[DATE]" at bounding box center [1055, 466] width 137 height 42
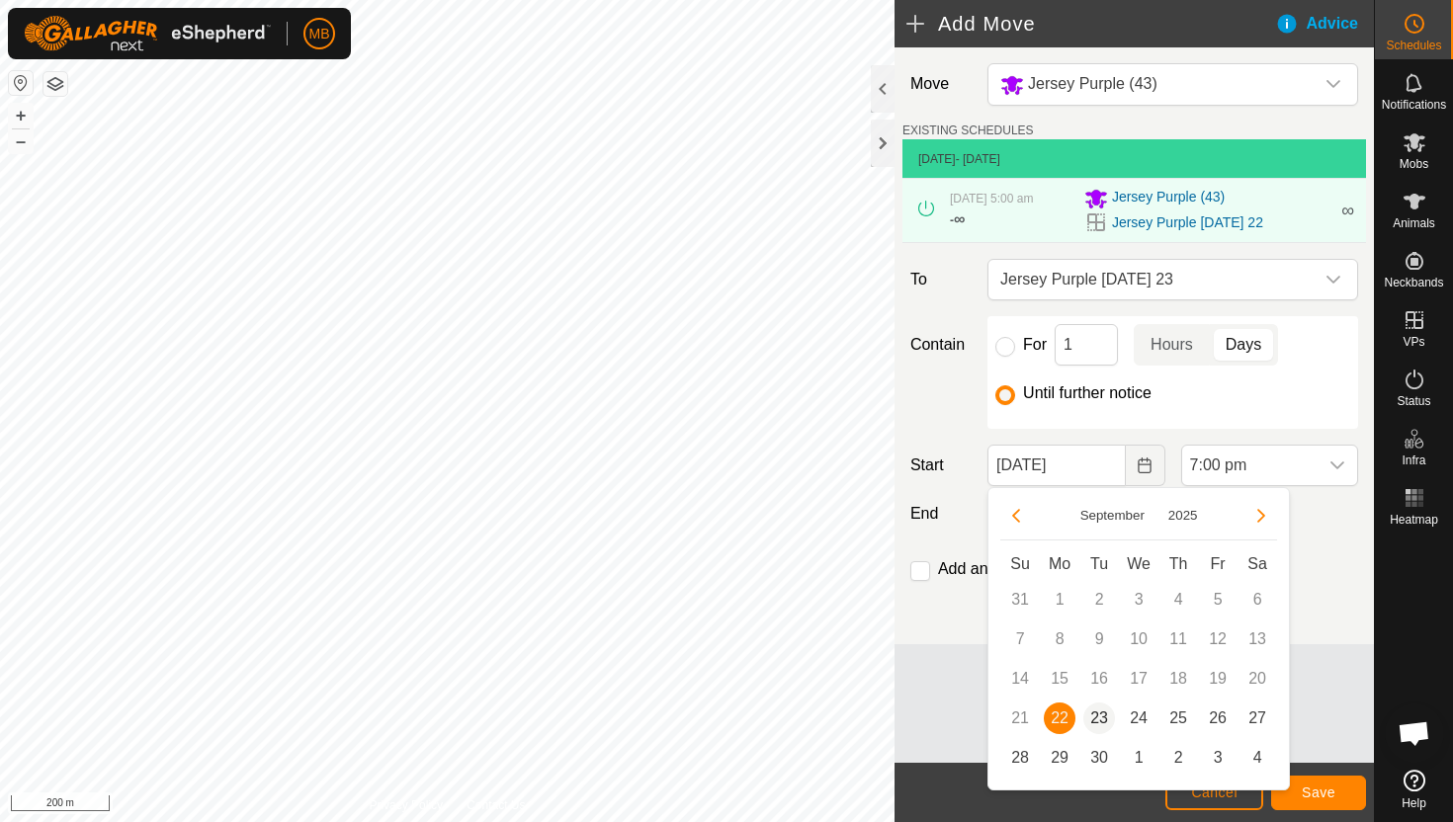
click at [1099, 713] on span "23" at bounding box center [1099, 719] width 32 height 32
type input "[DATE]"
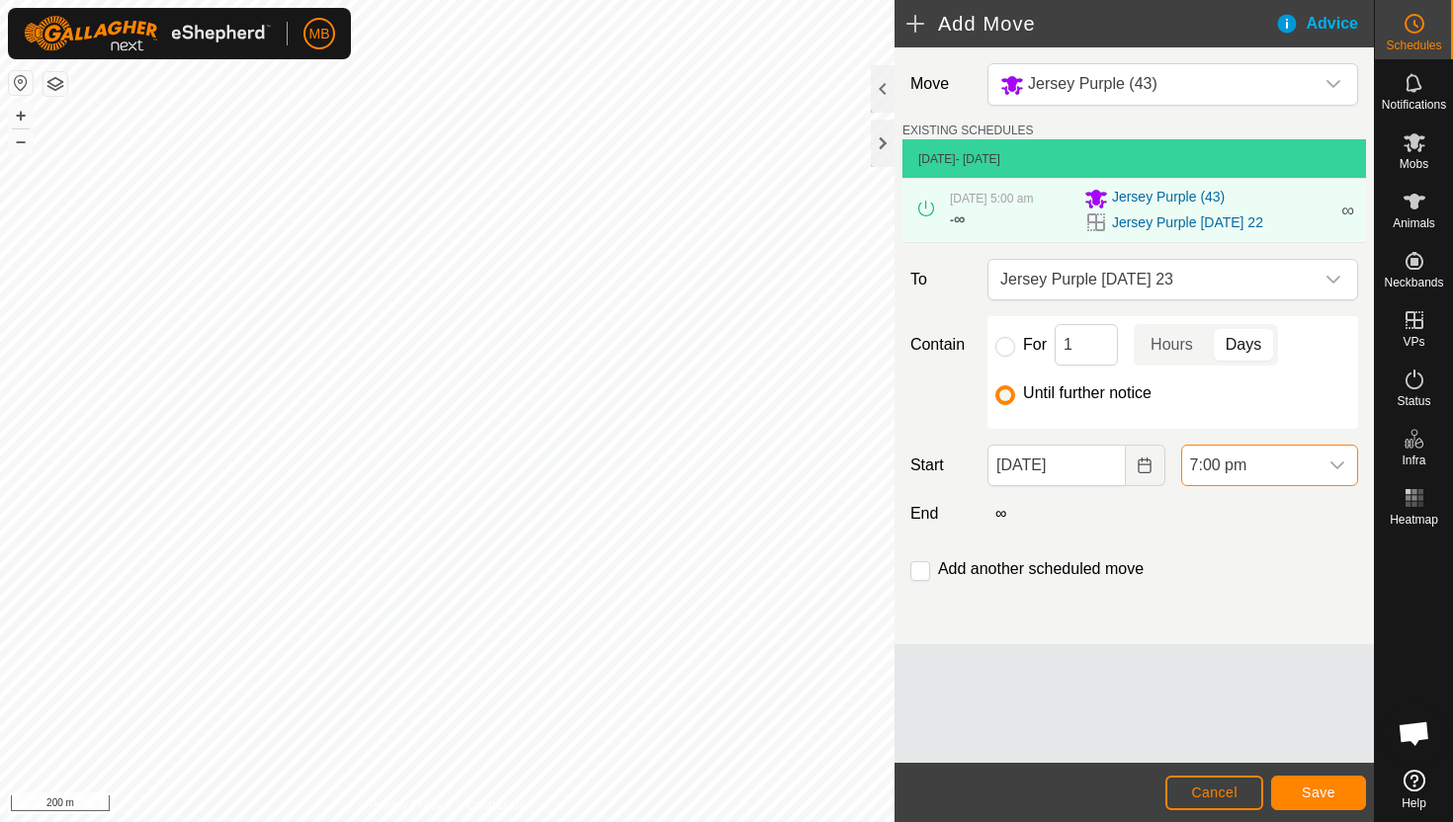
click at [1296, 470] on span "7:00 pm" at bounding box center [1249, 466] width 135 height 40
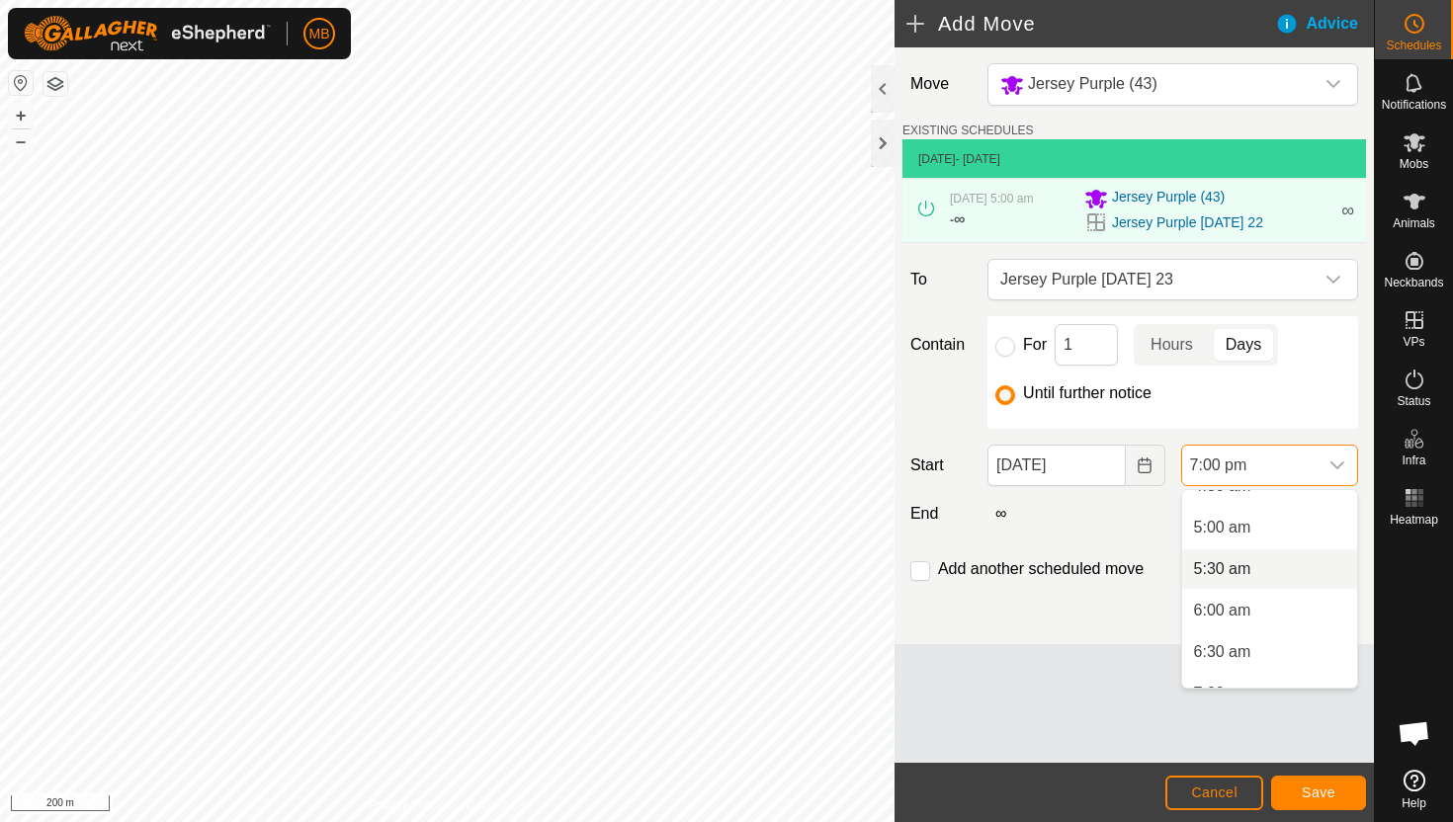
scroll to position [393, 0]
click at [1287, 538] on li "5:00 am" at bounding box center [1269, 532] width 175 height 40
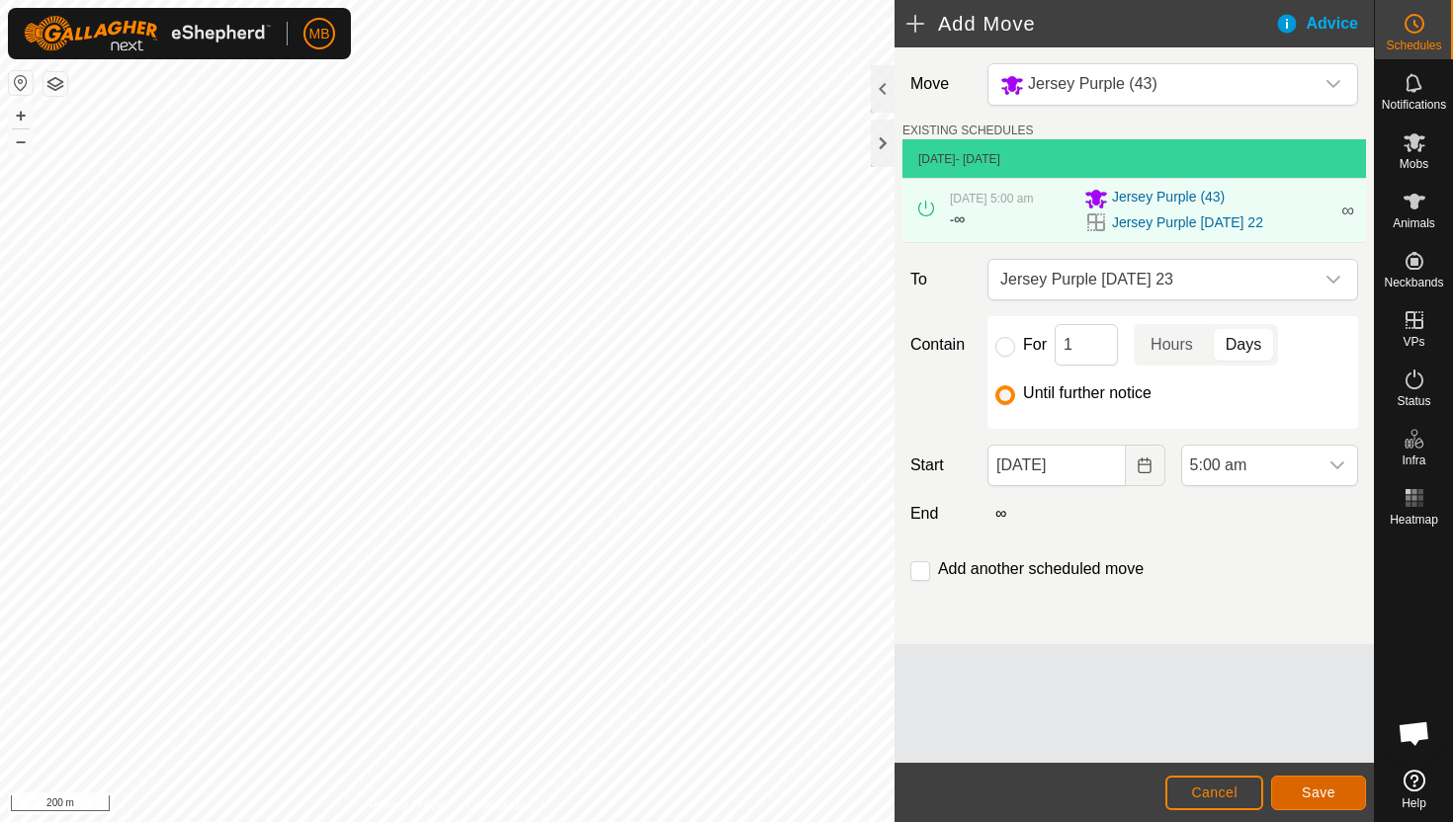
click at [1314, 781] on button "Save" at bounding box center [1318, 793] width 95 height 35
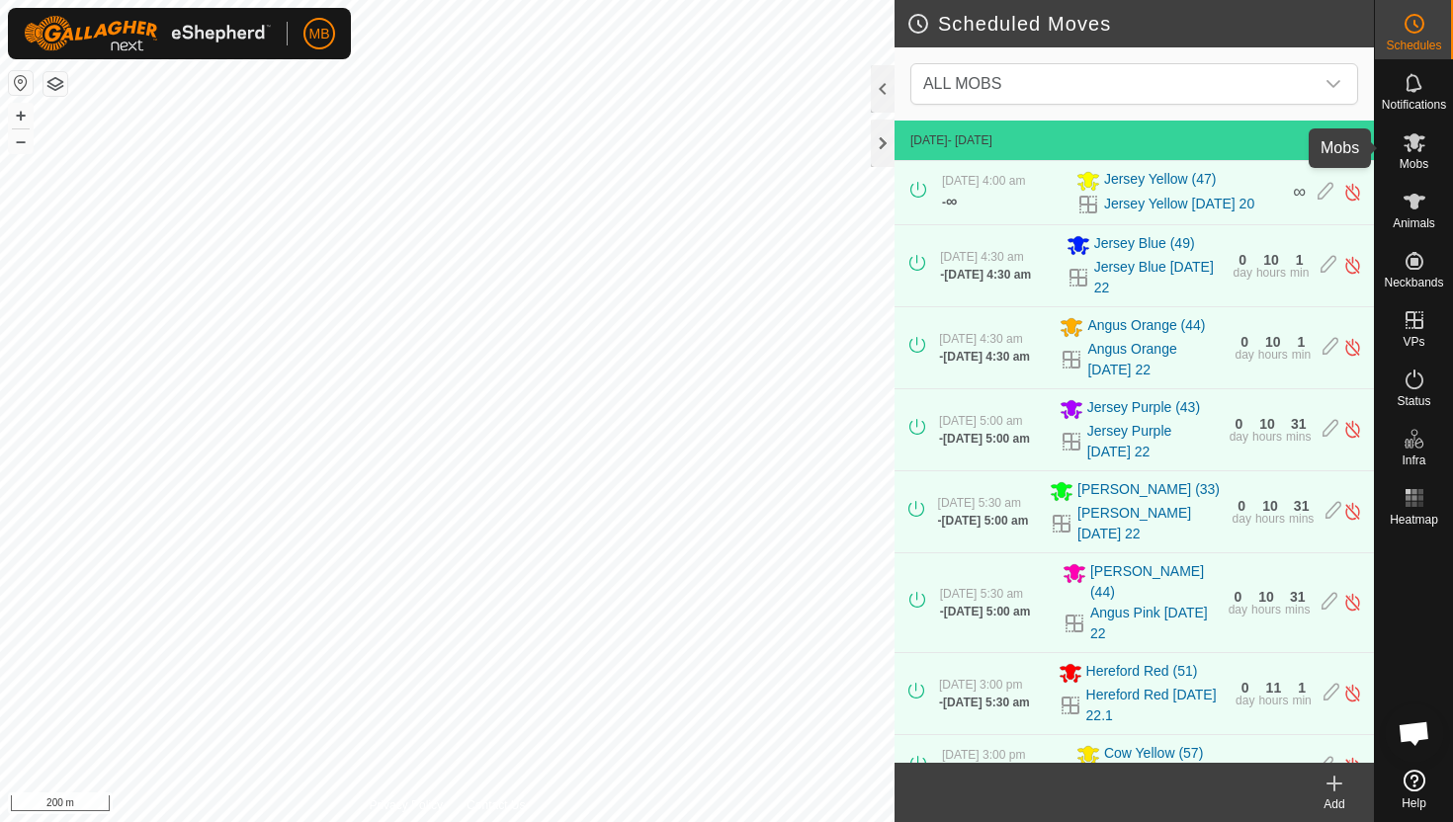
click at [1421, 152] on icon at bounding box center [1414, 142] width 24 height 24
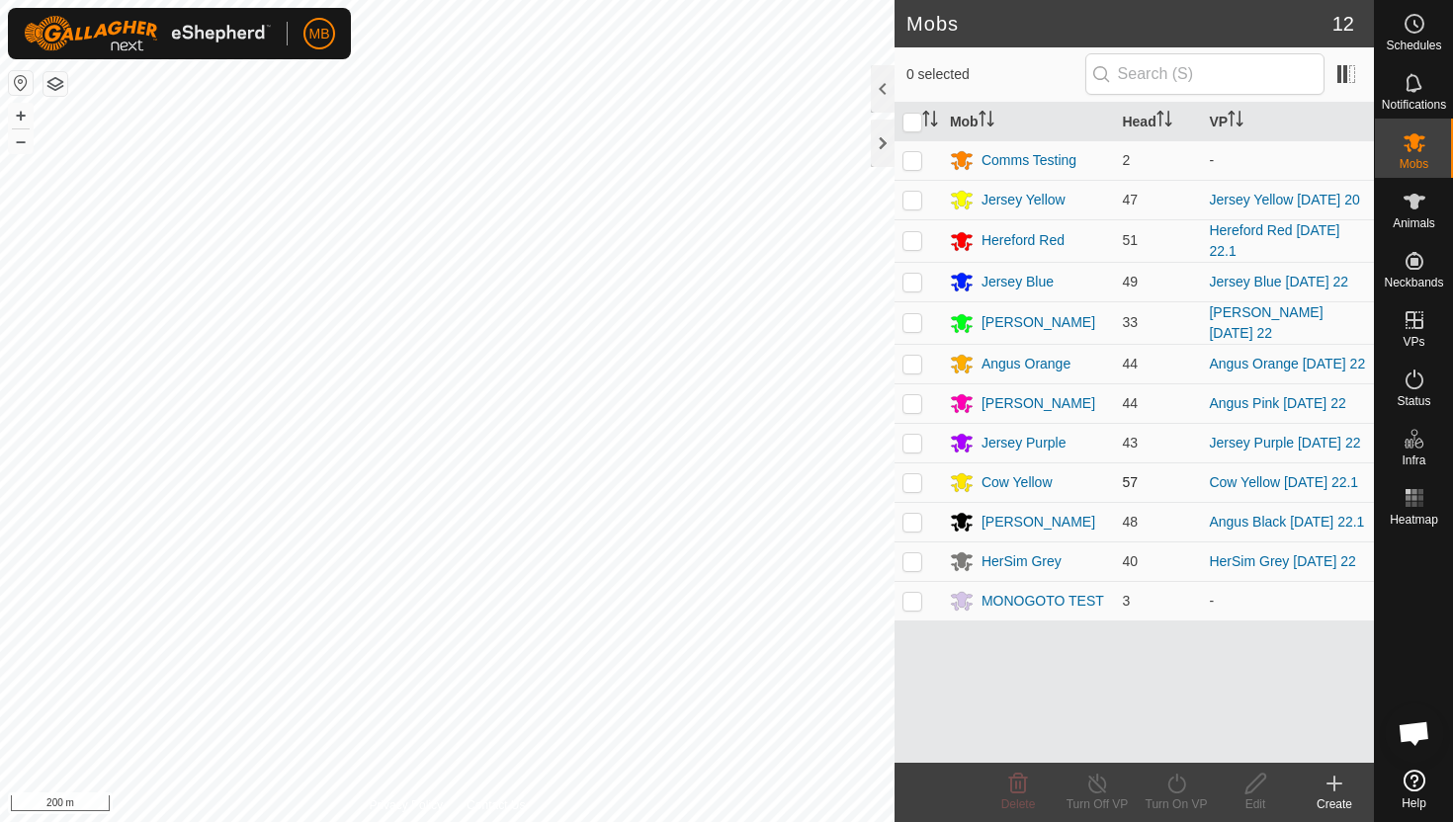
click at [912, 488] on p-checkbox at bounding box center [912, 482] width 20 height 16
checkbox input "true"
click at [1172, 783] on icon at bounding box center [1176, 784] width 25 height 24
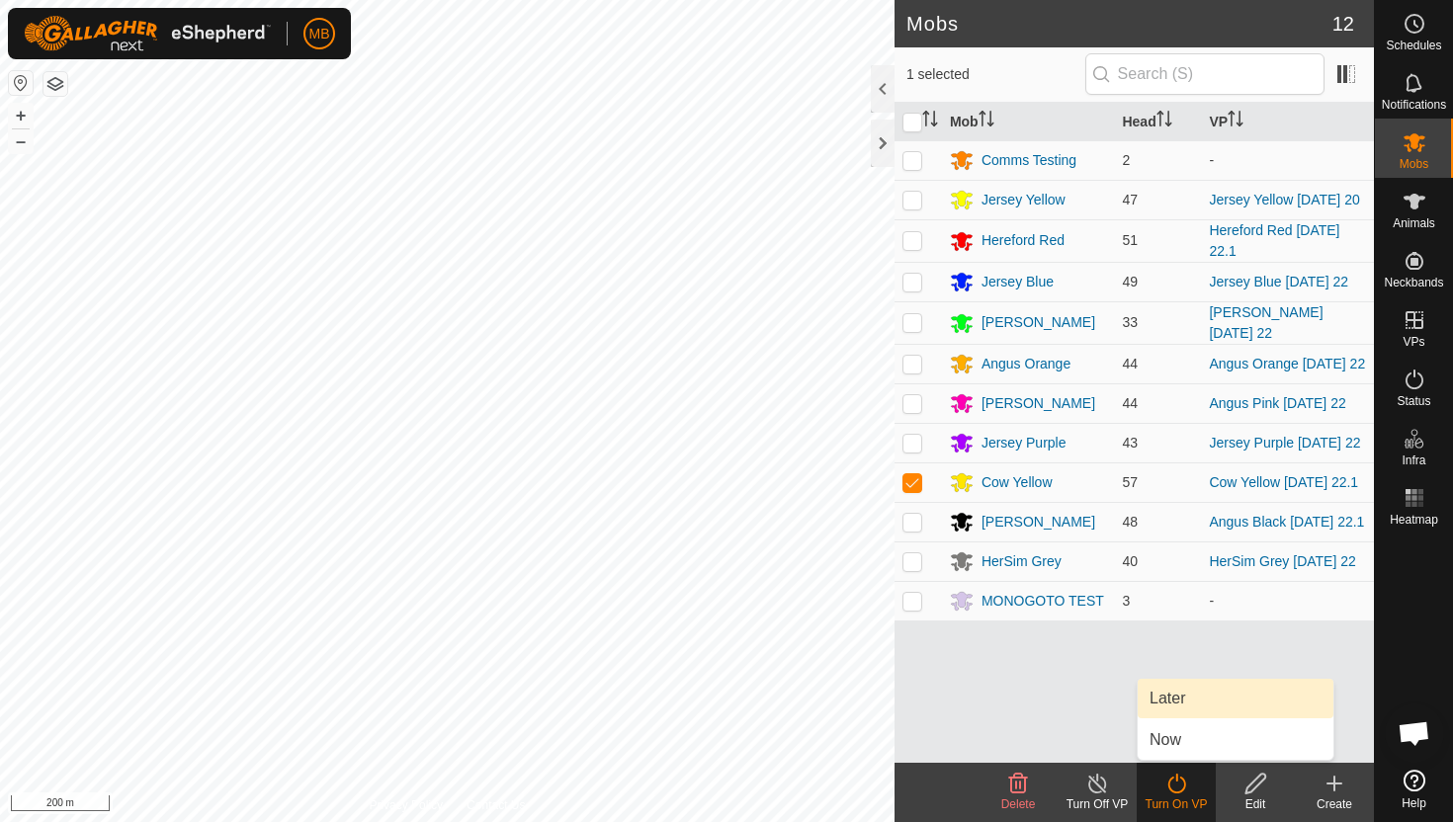
click at [1190, 697] on link "Later" at bounding box center [1235, 699] width 196 height 40
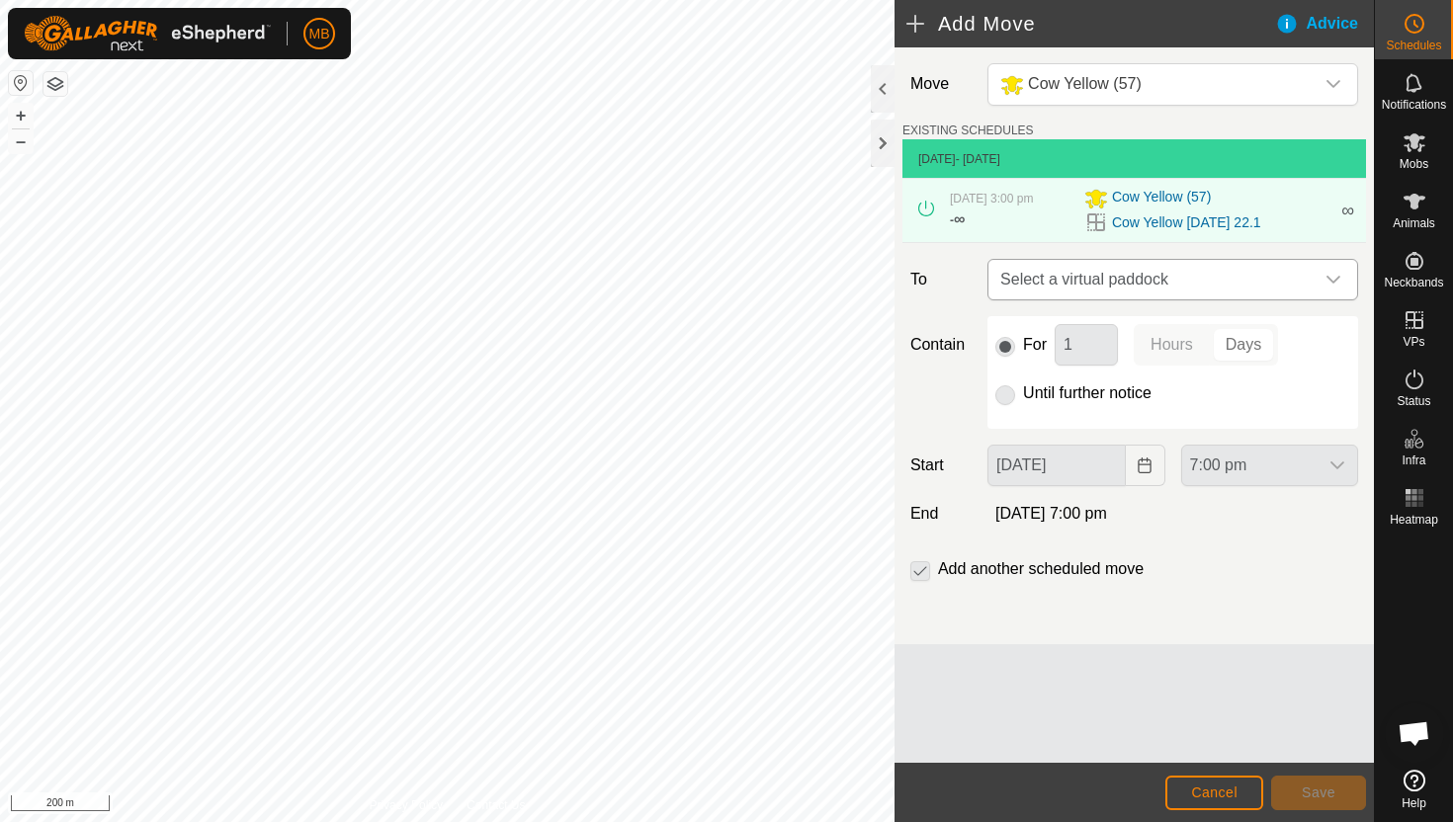
click at [1334, 280] on icon "dropdown trigger" at bounding box center [1333, 280] width 16 height 16
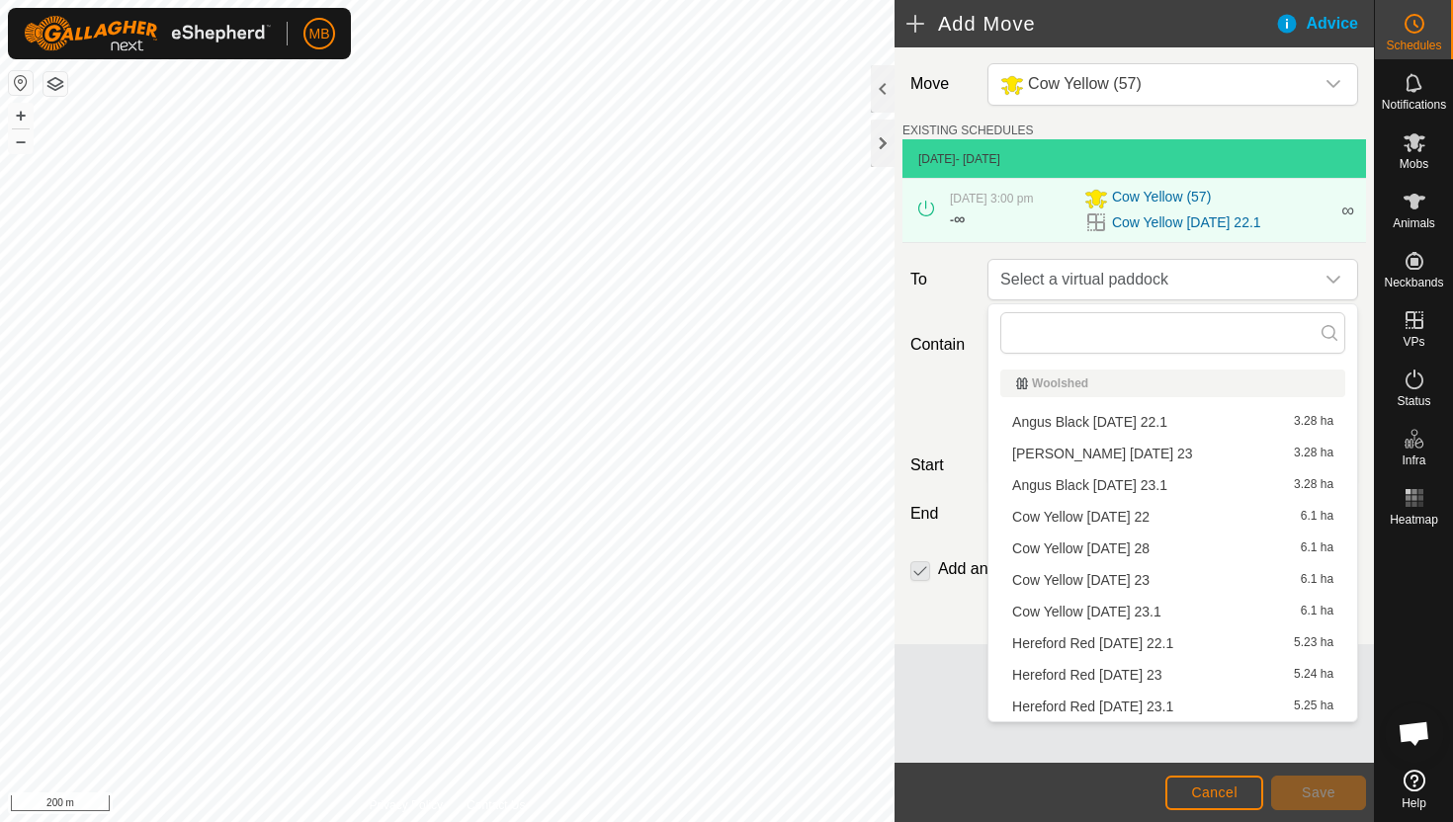
click at [1170, 576] on li "Cow Yellow [DATE] 23 6.1 ha" at bounding box center [1172, 580] width 345 height 30
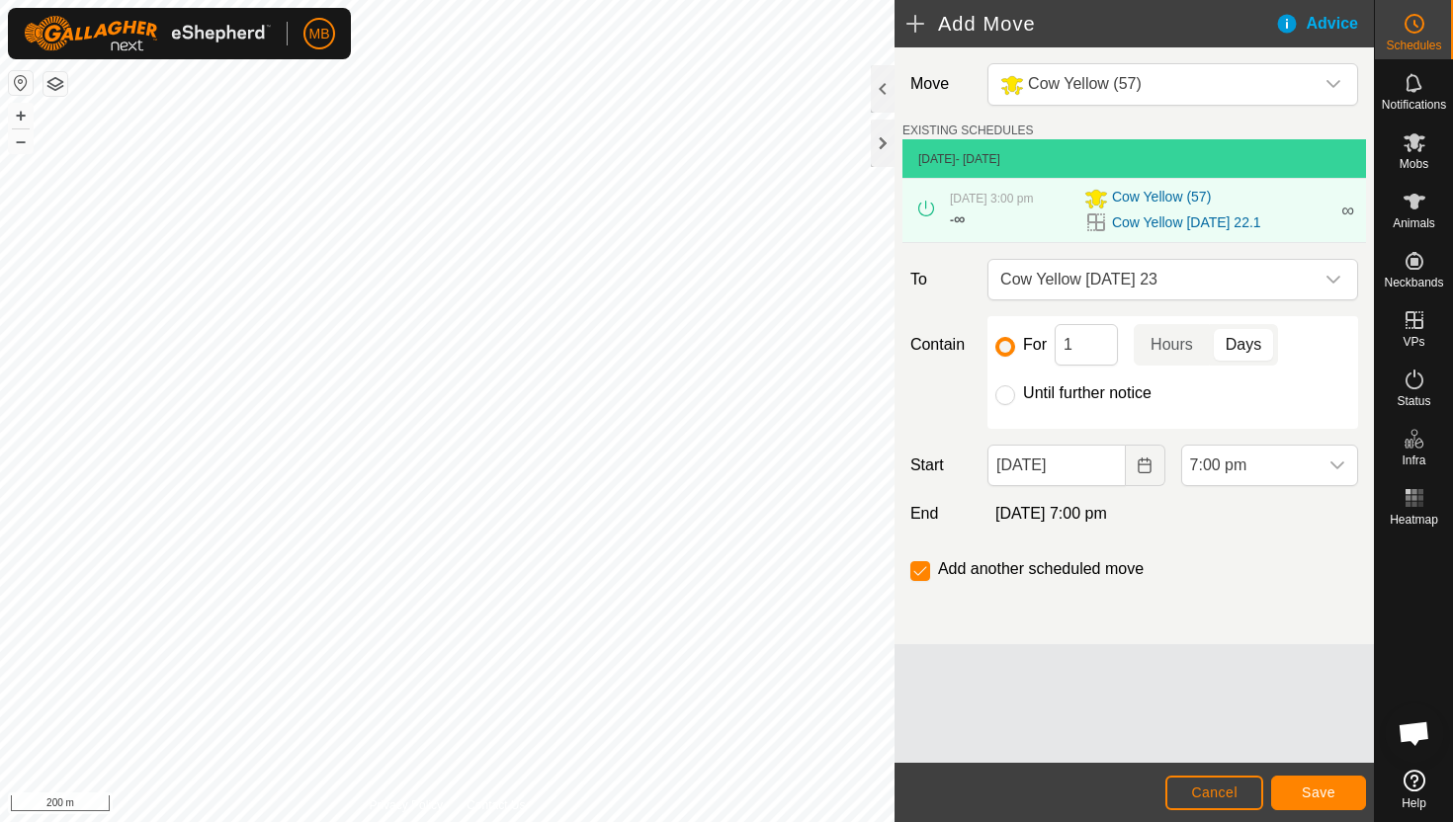
click at [1086, 395] on label "Until further notice" at bounding box center [1087, 393] width 128 height 16
click at [1015, 395] on input "Until further notice" at bounding box center [1005, 395] width 20 height 20
radio input "true"
checkbox input "false"
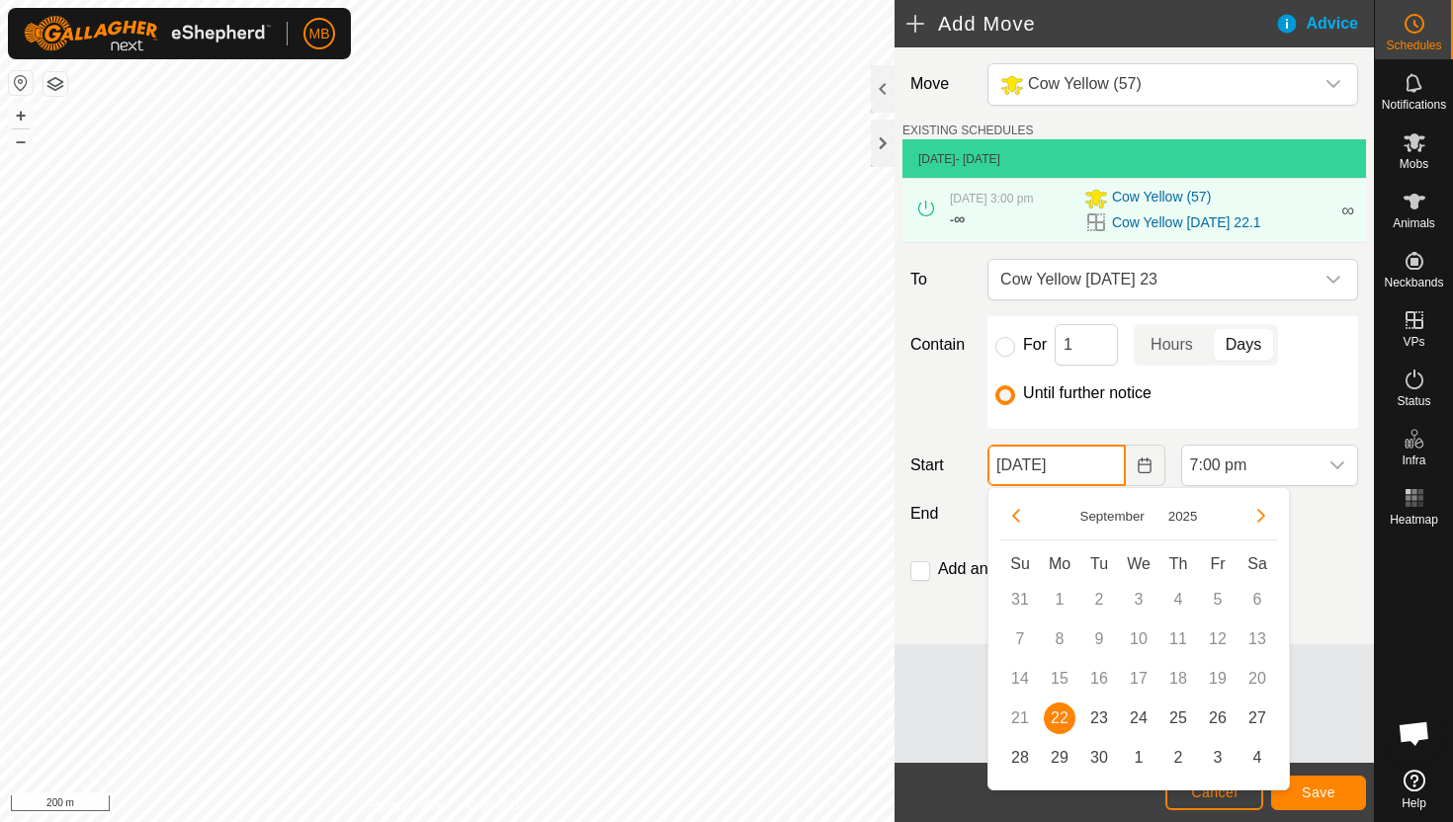
click at [1096, 469] on input "[DATE]" at bounding box center [1055, 466] width 137 height 42
click at [1106, 713] on span "23" at bounding box center [1099, 719] width 32 height 32
type input "[DATE]"
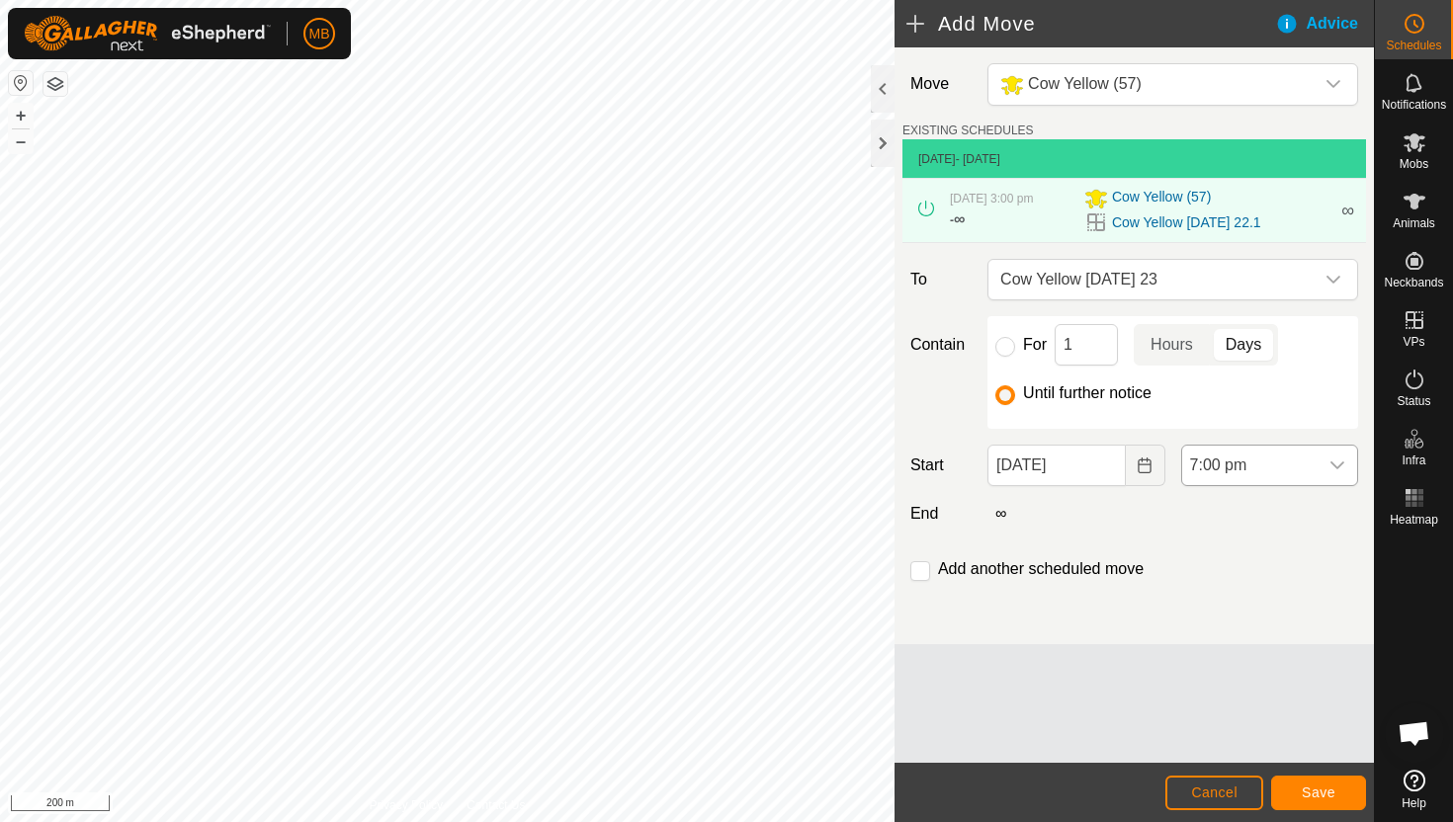
click at [1291, 466] on span "7:00 pm" at bounding box center [1249, 466] width 135 height 40
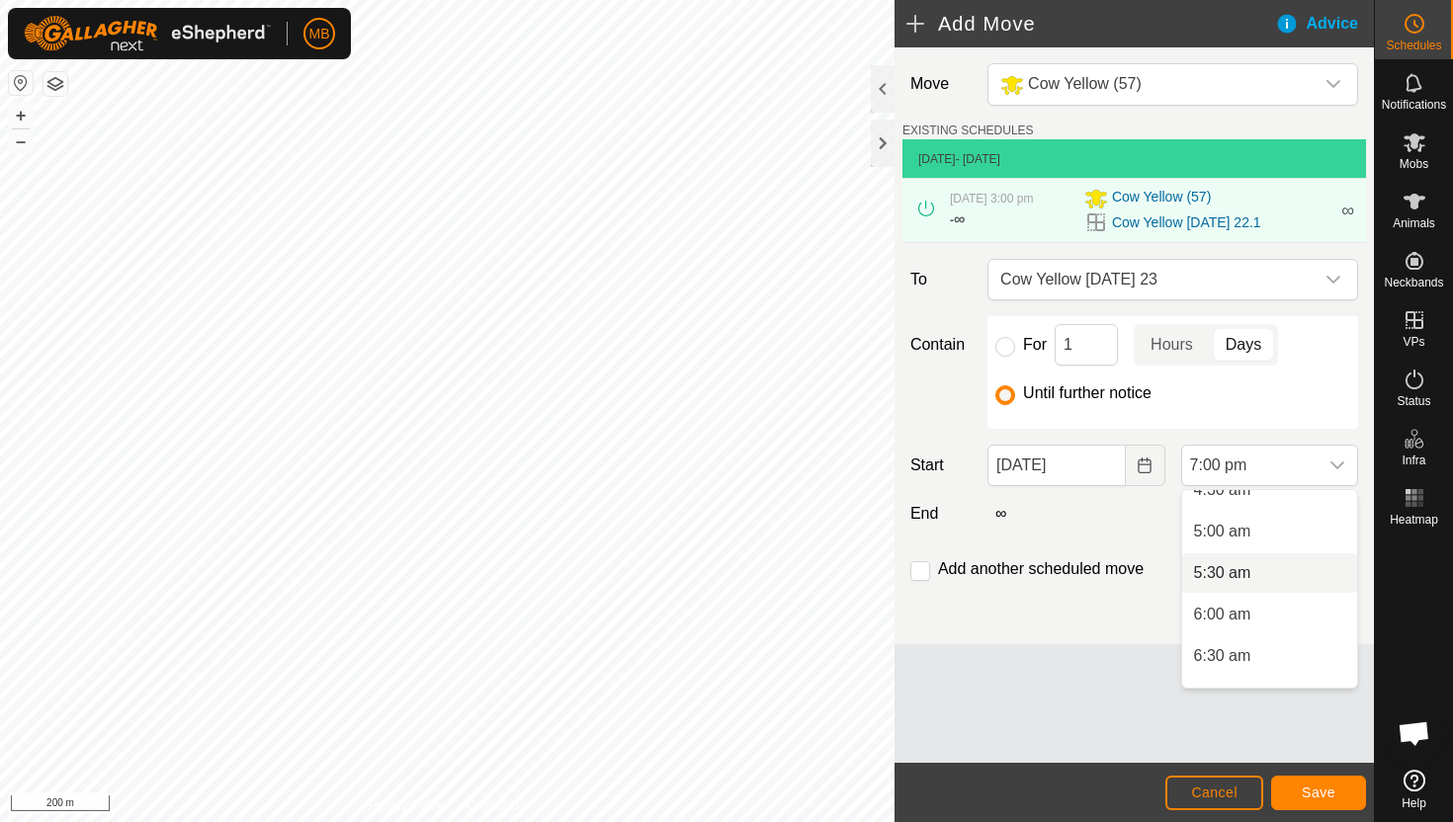
click at [1275, 578] on li "5:30 am" at bounding box center [1269, 573] width 175 height 40
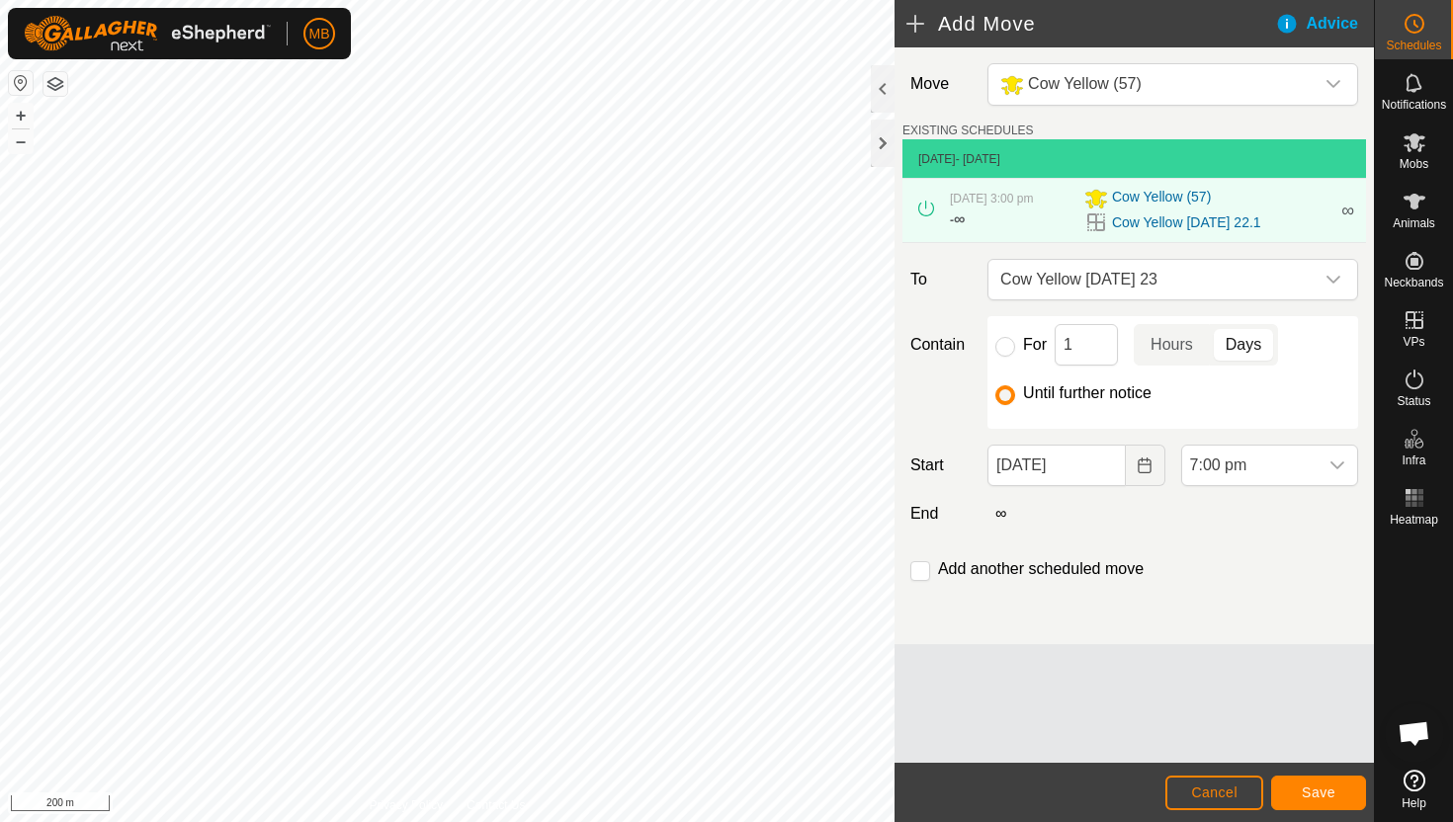
scroll to position [1419, 0]
click at [923, 573] on input "checkbox" at bounding box center [920, 571] width 20 height 20
checkbox input "true"
click at [1325, 786] on span "Save" at bounding box center [1318, 793] width 34 height 16
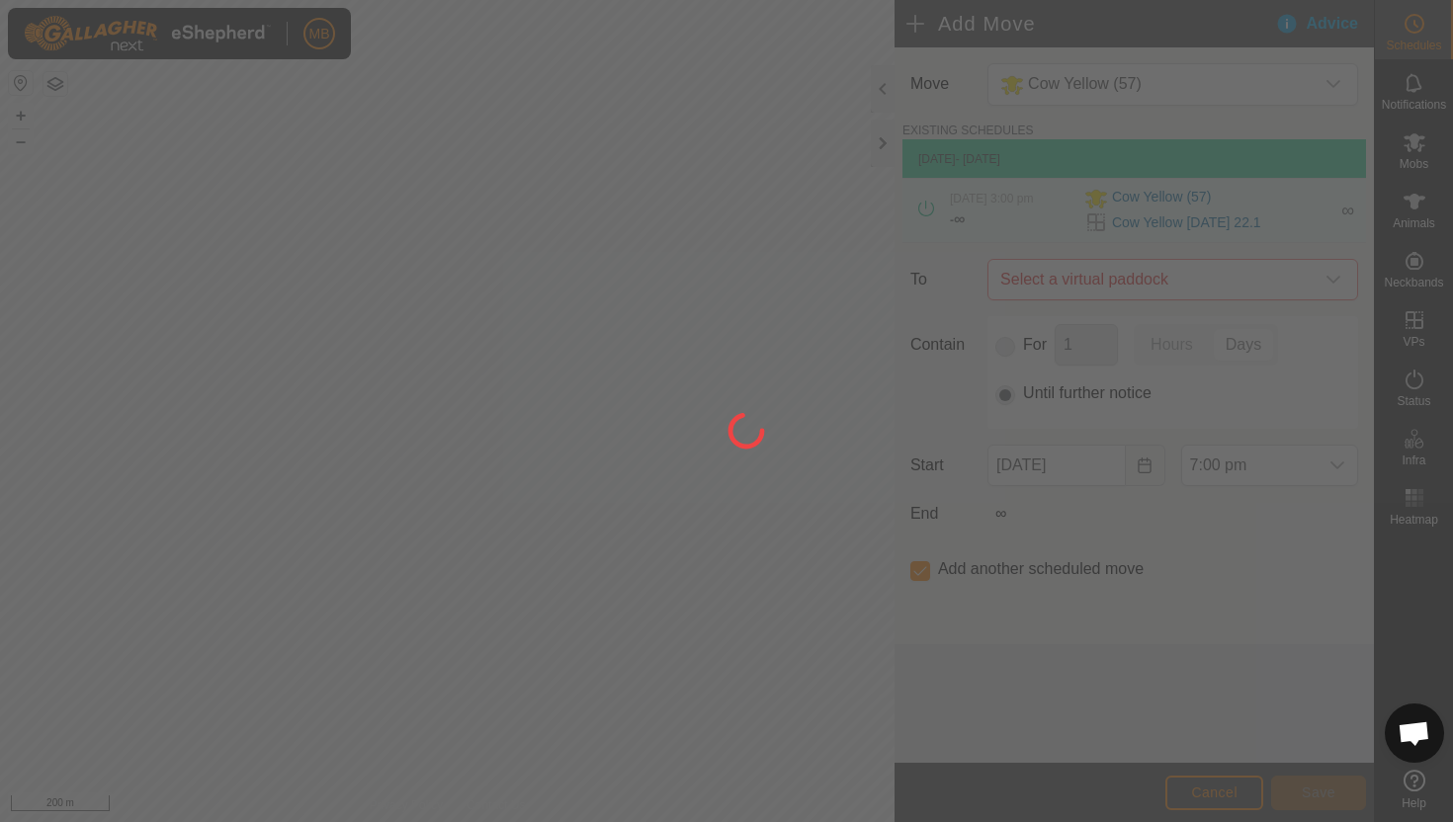
type input "[DATE]"
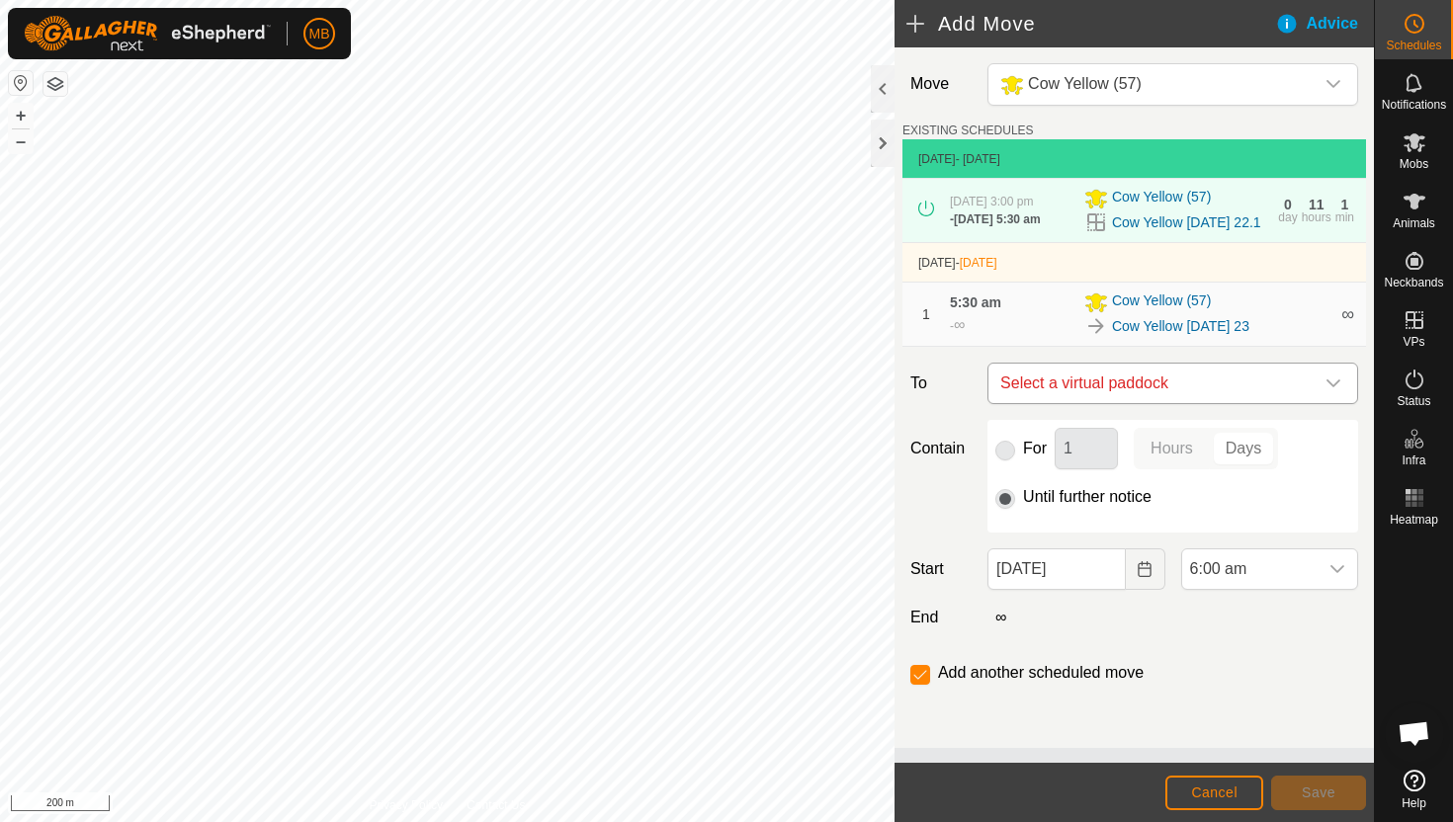
click at [1332, 391] on icon "dropdown trigger" at bounding box center [1333, 384] width 16 height 16
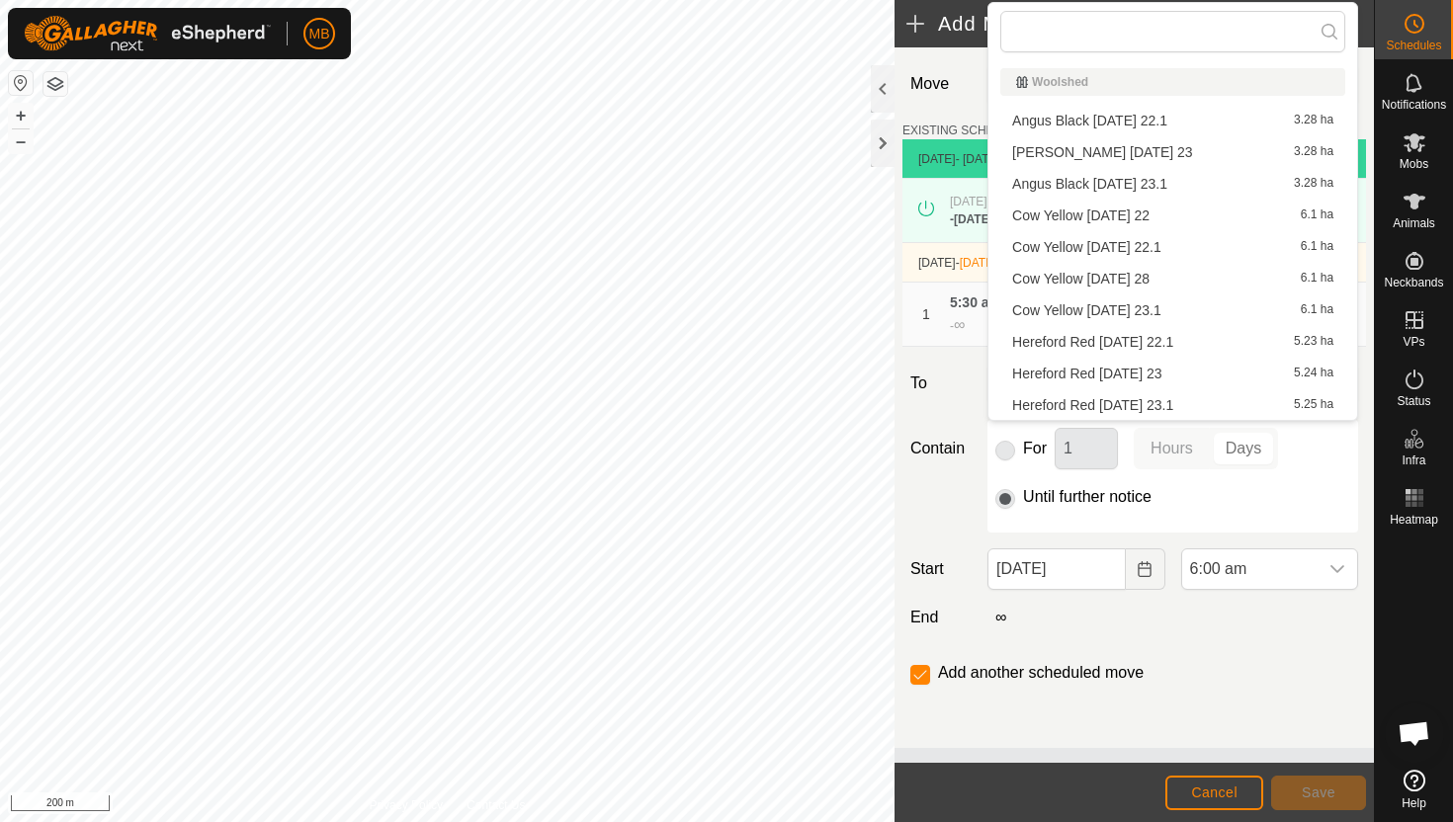
click at [1189, 304] on li "Cow Yellow [DATE] 23.1 6.1 ha" at bounding box center [1172, 310] width 345 height 30
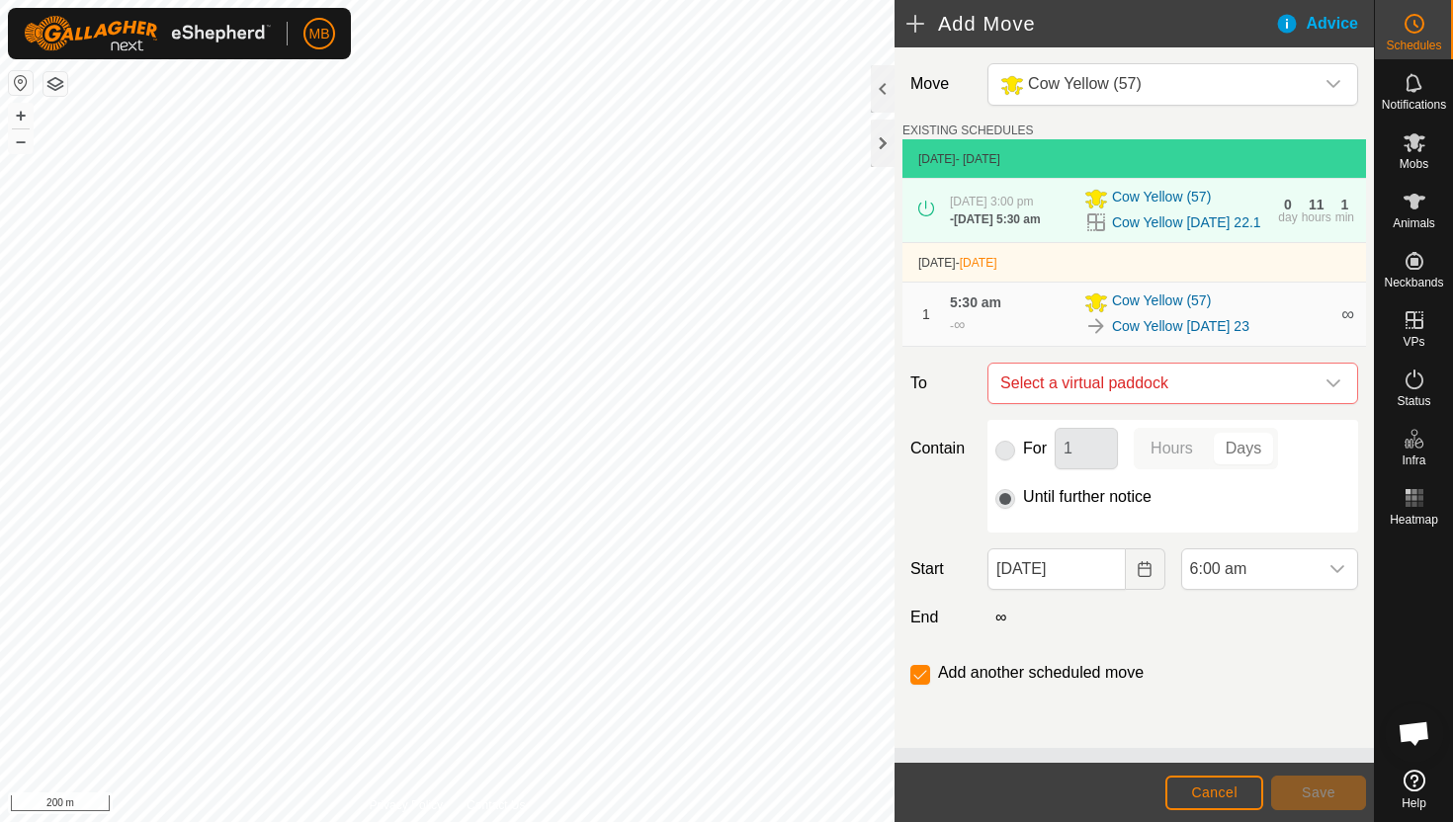
checkbox input "false"
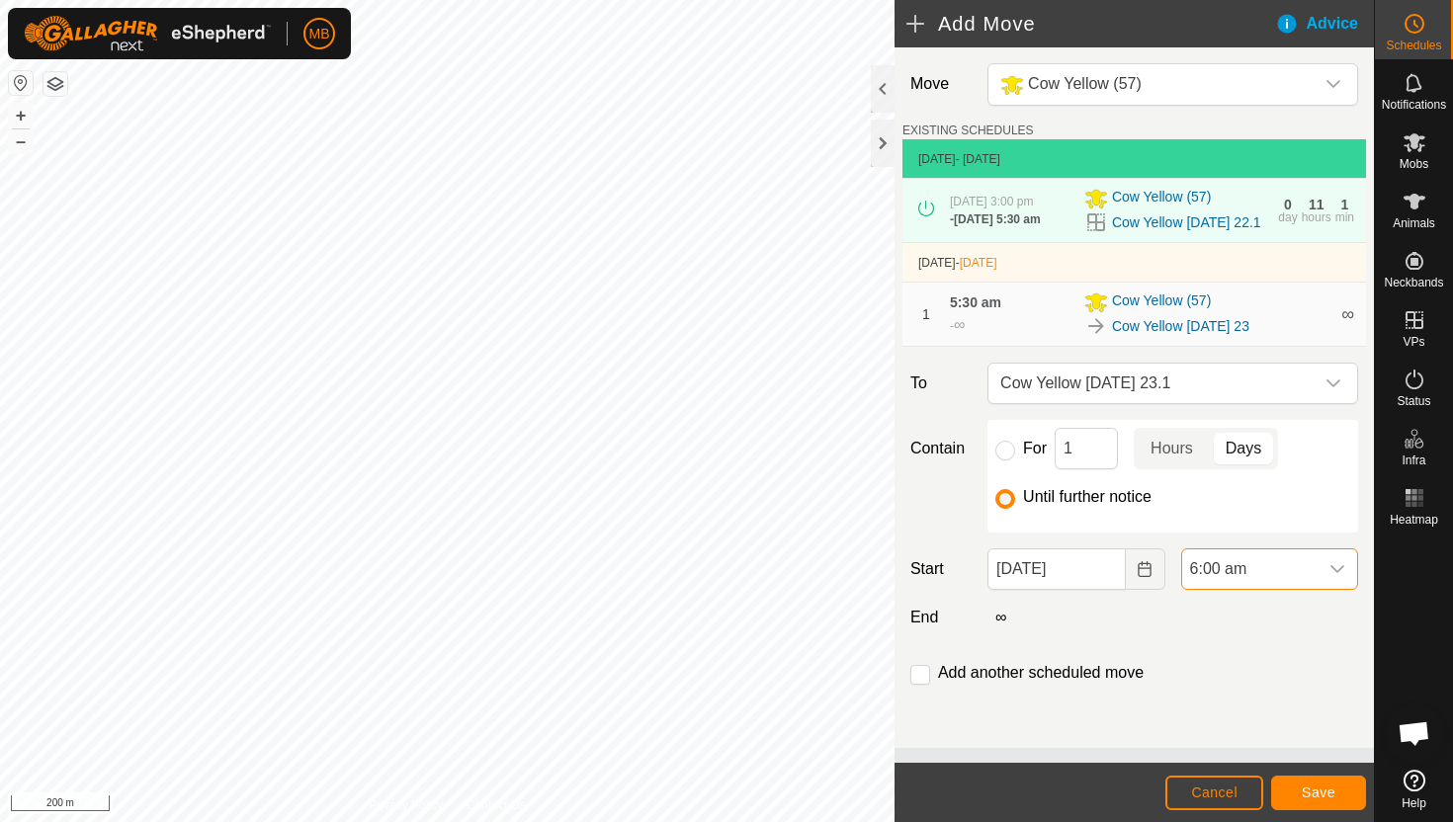
click at [1271, 589] on span "6:00 am" at bounding box center [1249, 569] width 135 height 40
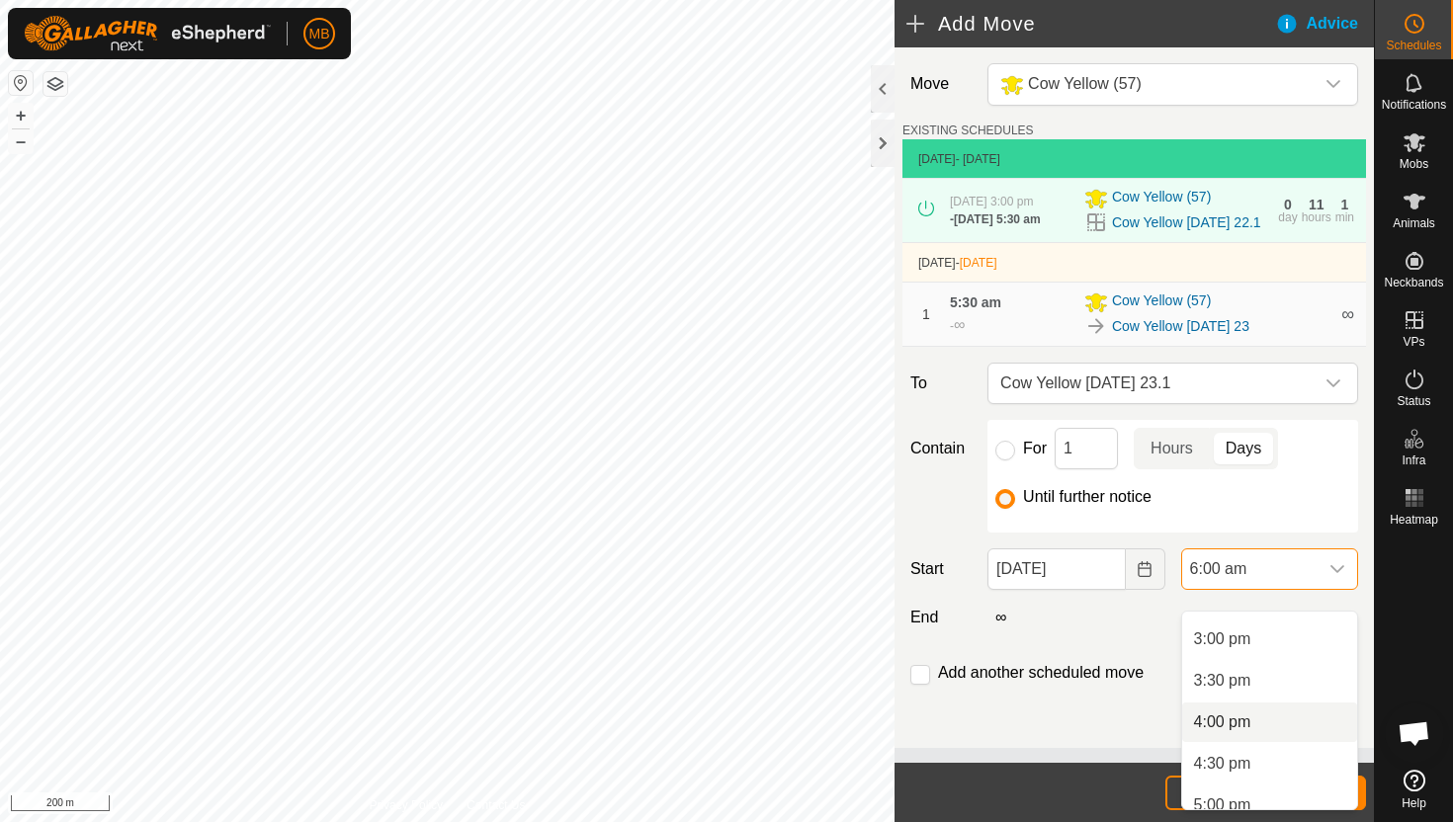
scroll to position [1235, 0]
click at [1260, 644] on li "3:00 pm" at bounding box center [1269, 642] width 175 height 40
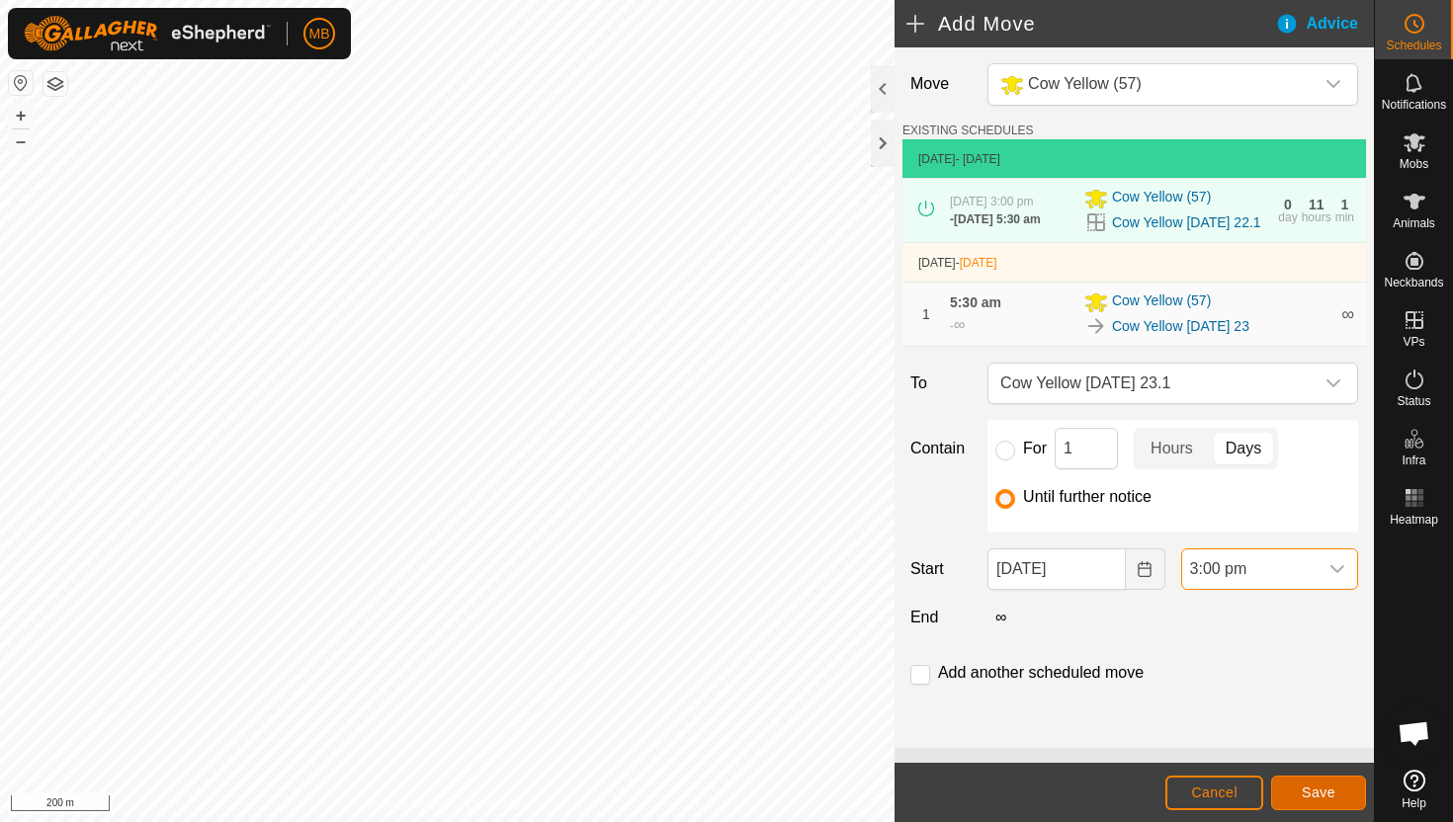
click at [1328, 787] on span "Save" at bounding box center [1318, 793] width 34 height 16
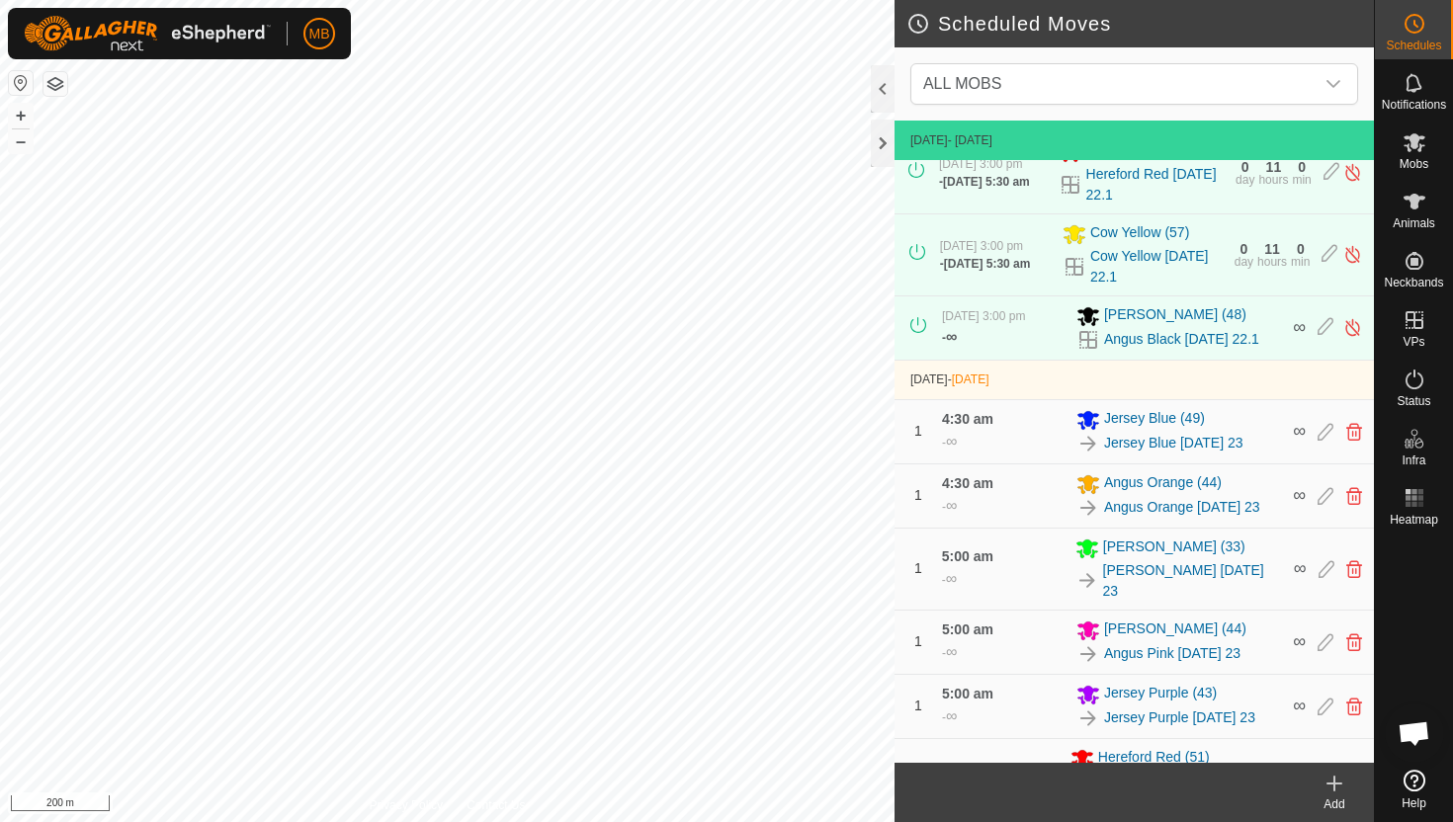
scroll to position [795, 0]
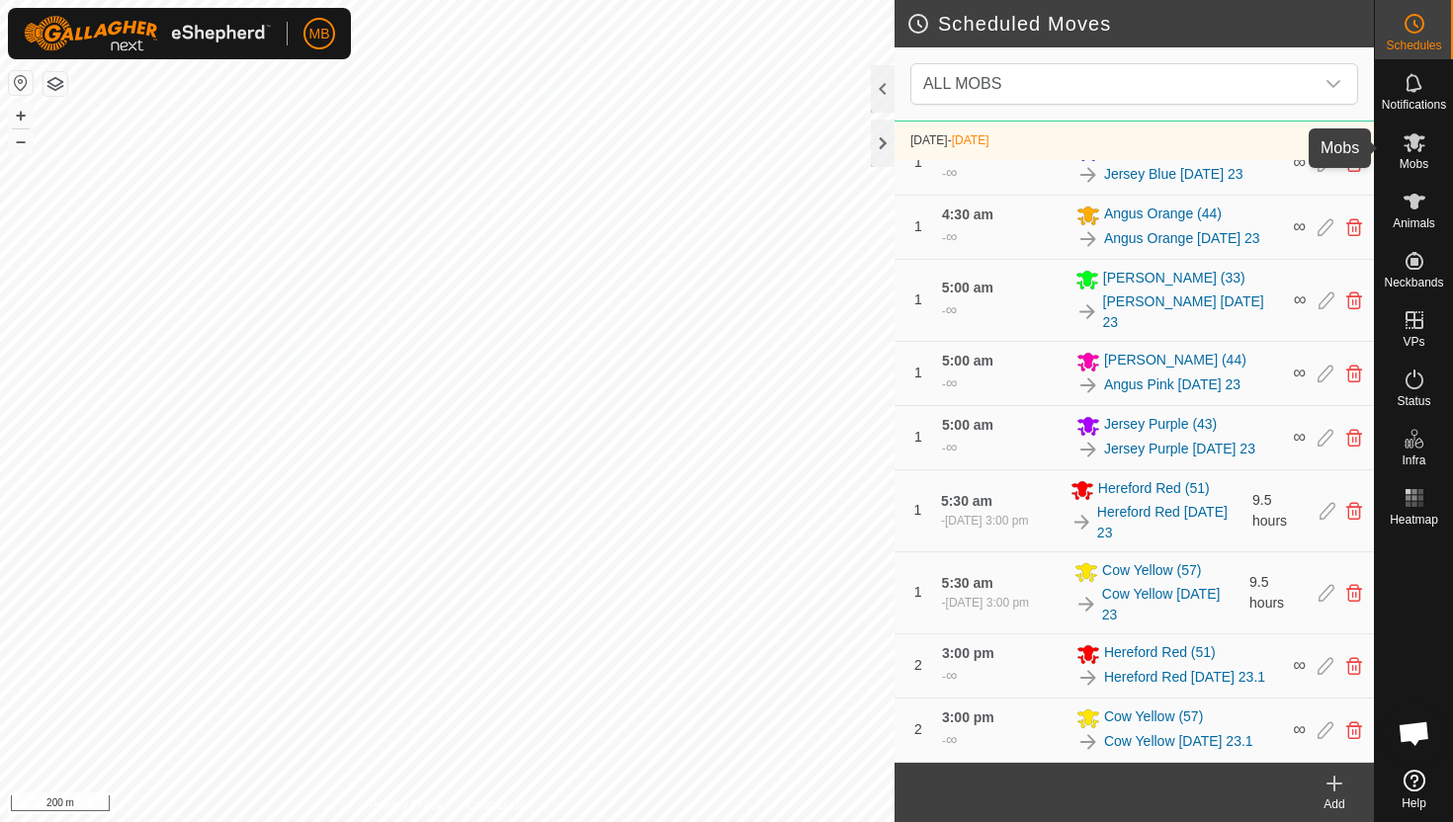
click at [1415, 140] on icon at bounding box center [1414, 142] width 22 height 19
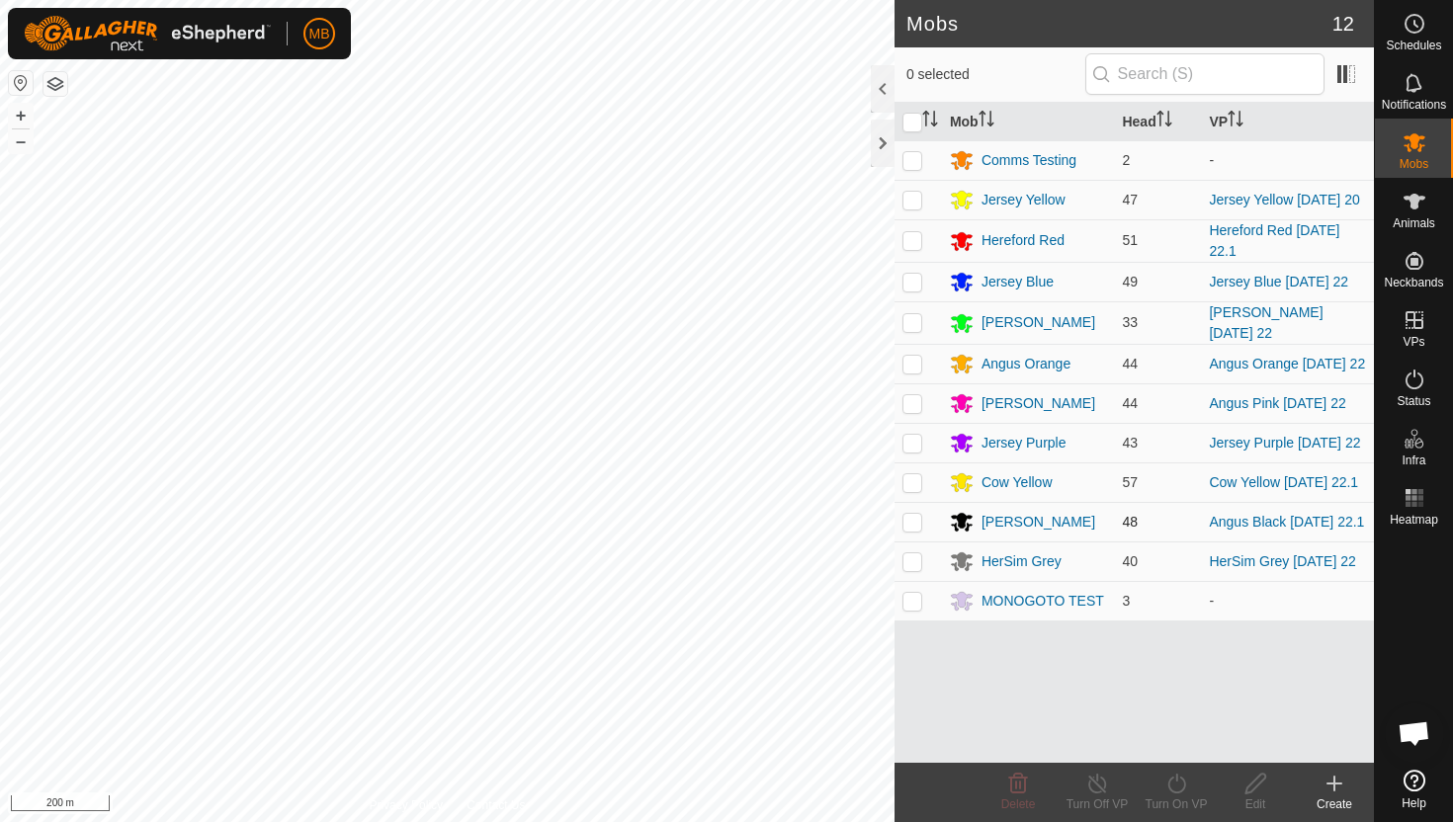
click at [915, 530] on p-checkbox at bounding box center [912, 522] width 20 height 16
checkbox input "true"
click at [1178, 782] on icon at bounding box center [1176, 784] width 25 height 24
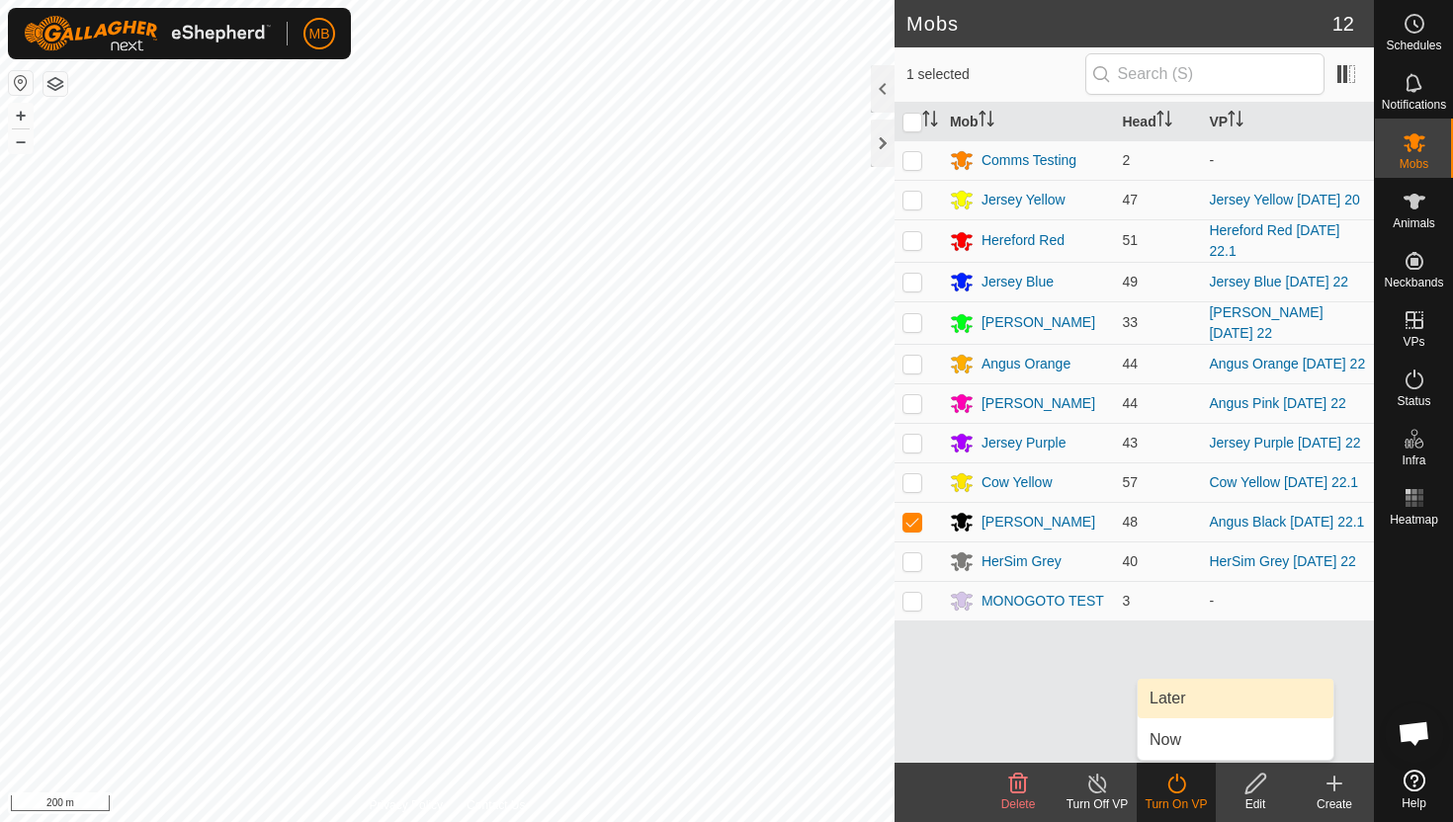
click at [1187, 706] on link "Later" at bounding box center [1235, 699] width 196 height 40
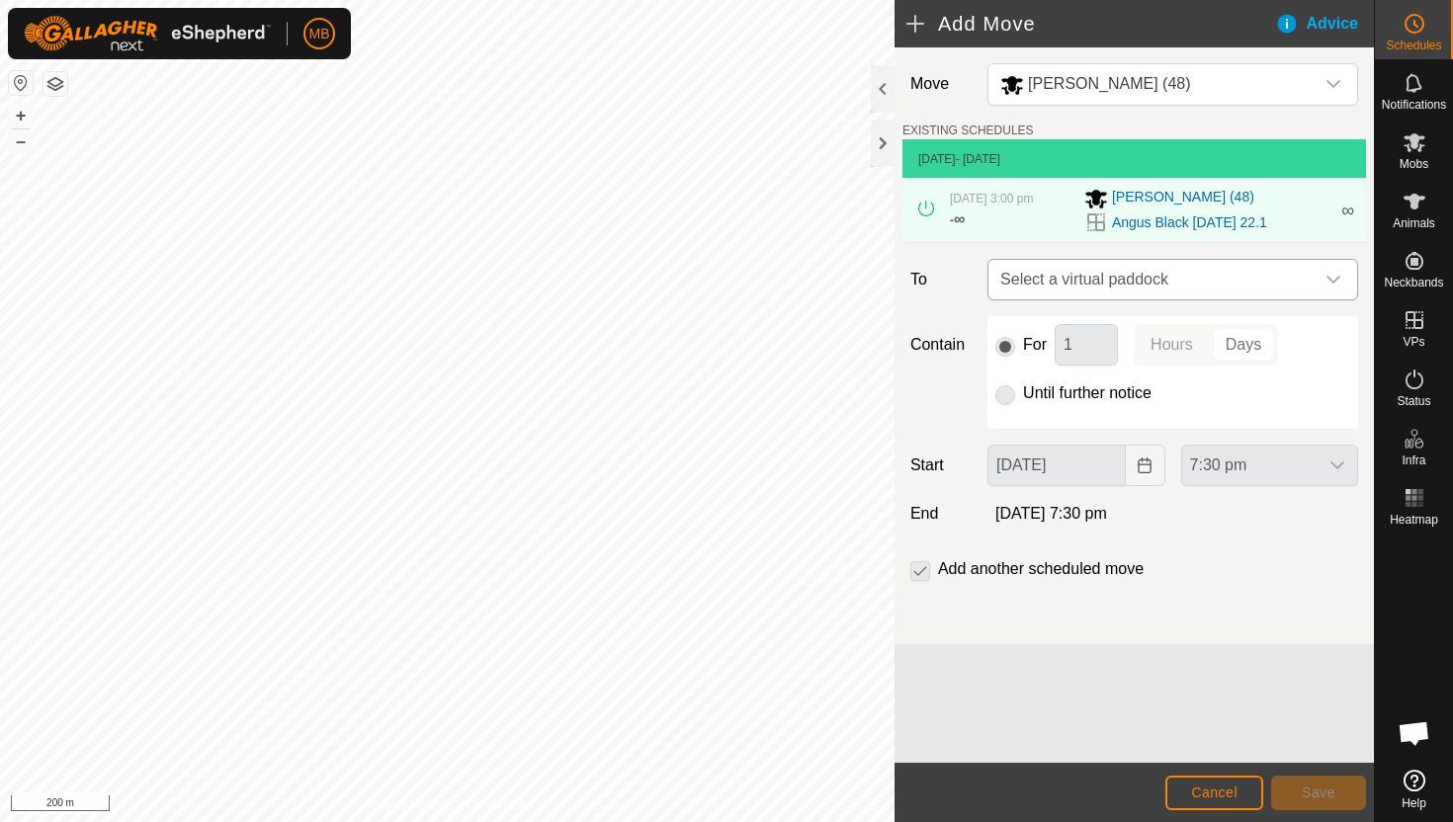
click at [1342, 282] on div "dropdown trigger" at bounding box center [1333, 280] width 40 height 40
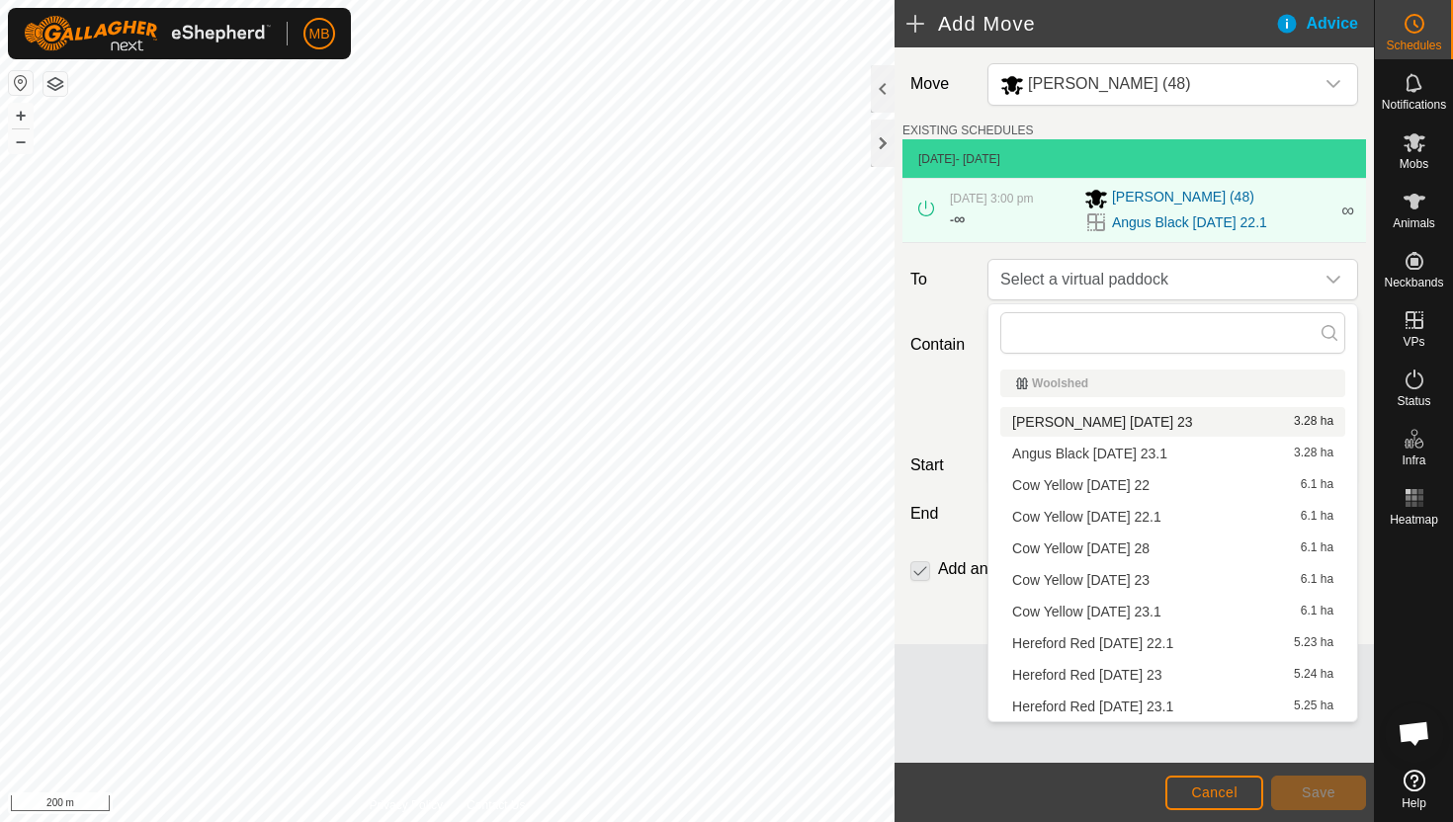
click at [1190, 420] on li "[PERSON_NAME] [DATE] 23 3.28 ha" at bounding box center [1172, 422] width 345 height 30
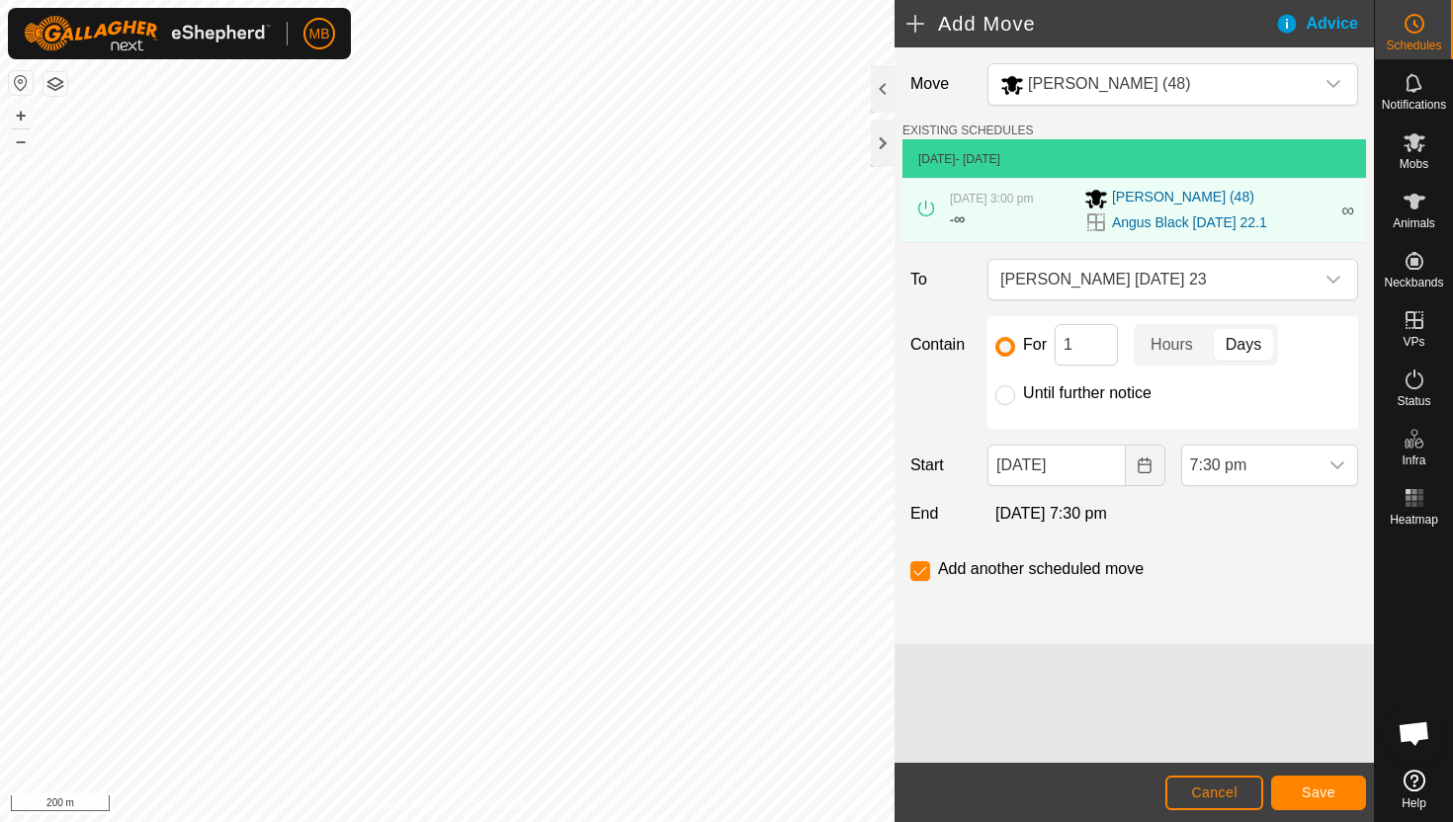
click at [1045, 389] on label "Until further notice" at bounding box center [1087, 393] width 128 height 16
click at [1015, 389] on input "Until further notice" at bounding box center [1005, 395] width 20 height 20
radio input "true"
checkbox input "false"
click at [1109, 464] on input "[DATE]" at bounding box center [1055, 466] width 137 height 42
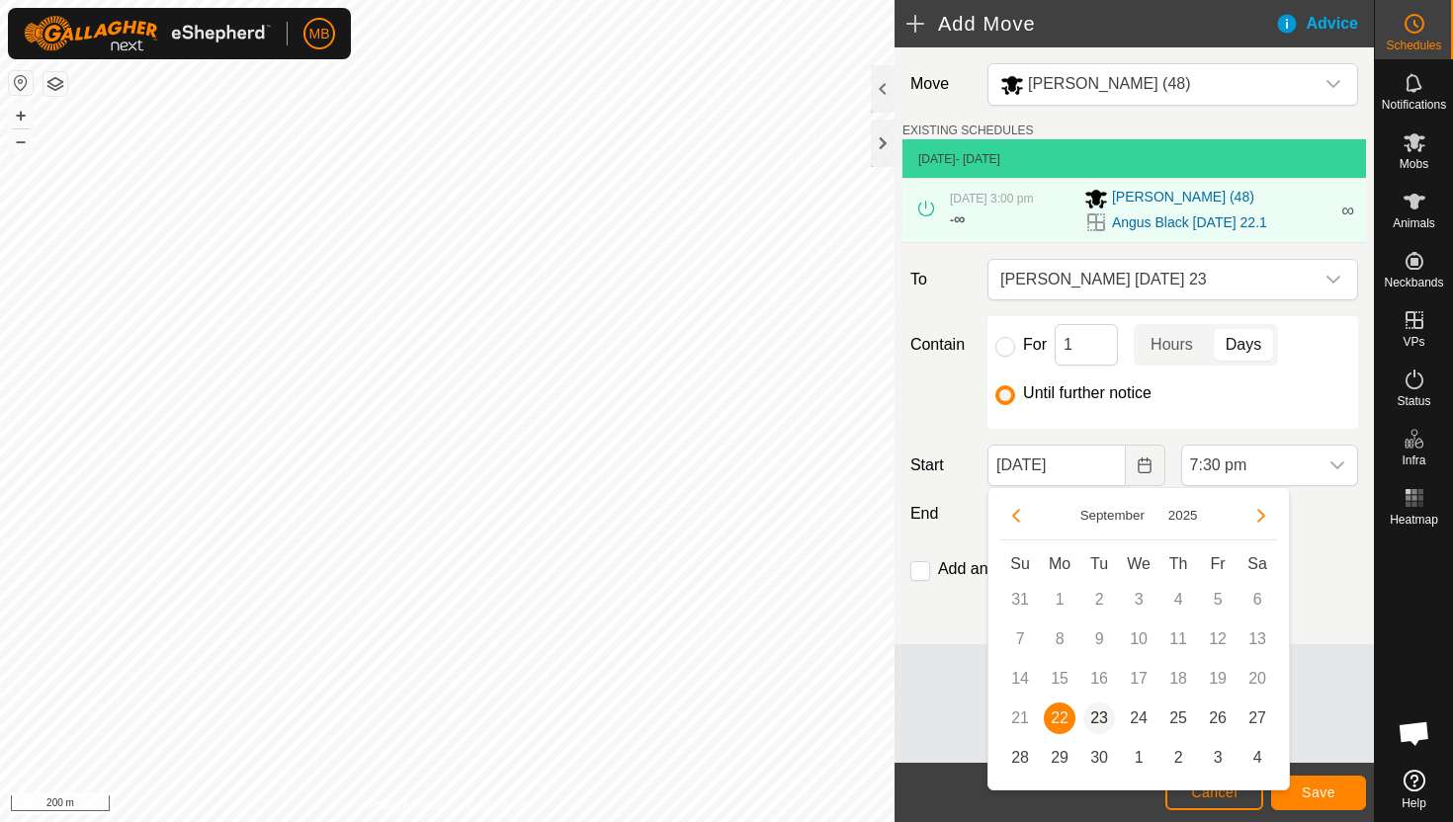
click at [1102, 716] on span "23" at bounding box center [1099, 719] width 32 height 32
type input "[DATE]"
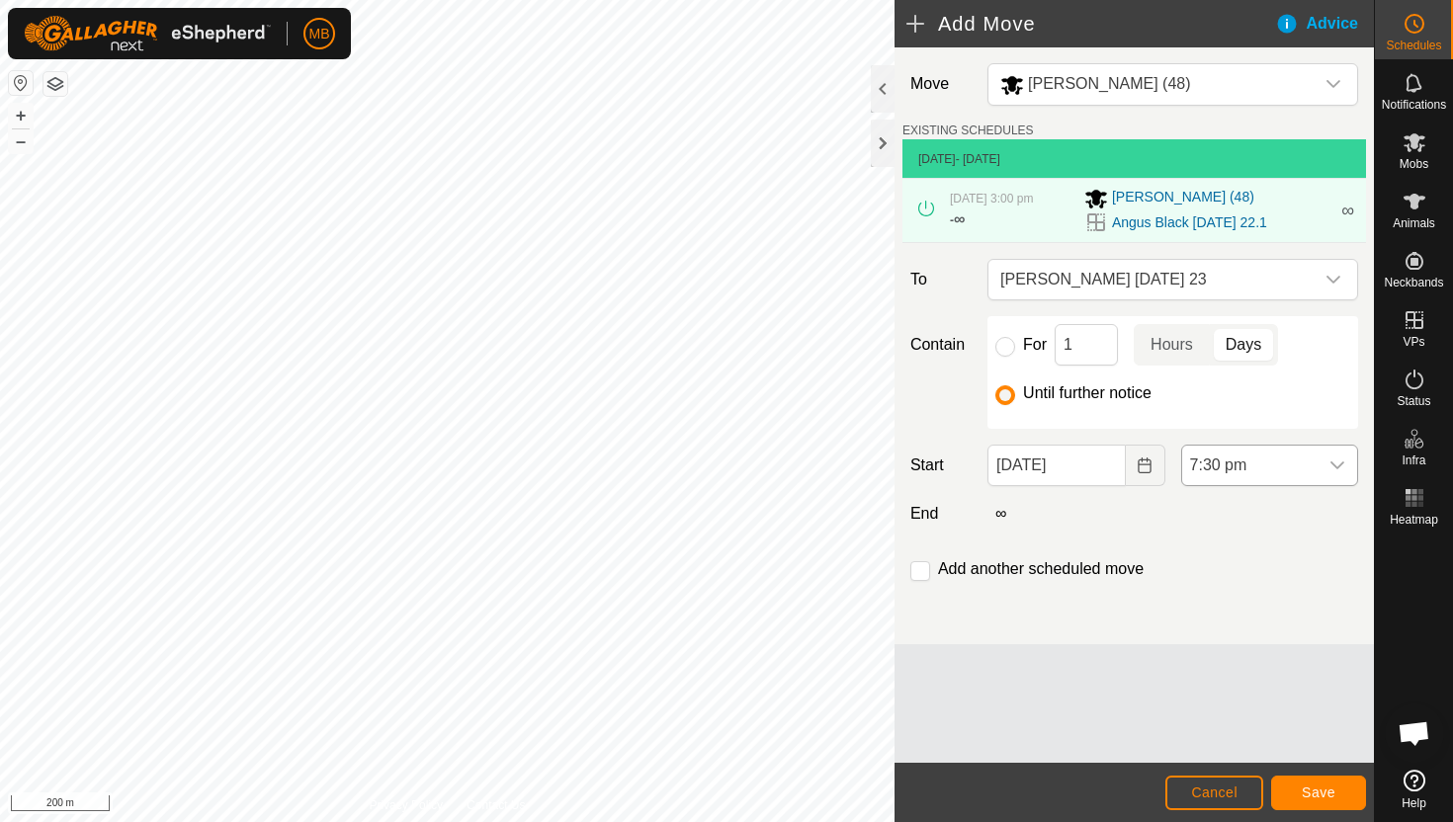
click at [1298, 459] on span "7:30 pm" at bounding box center [1249, 466] width 135 height 40
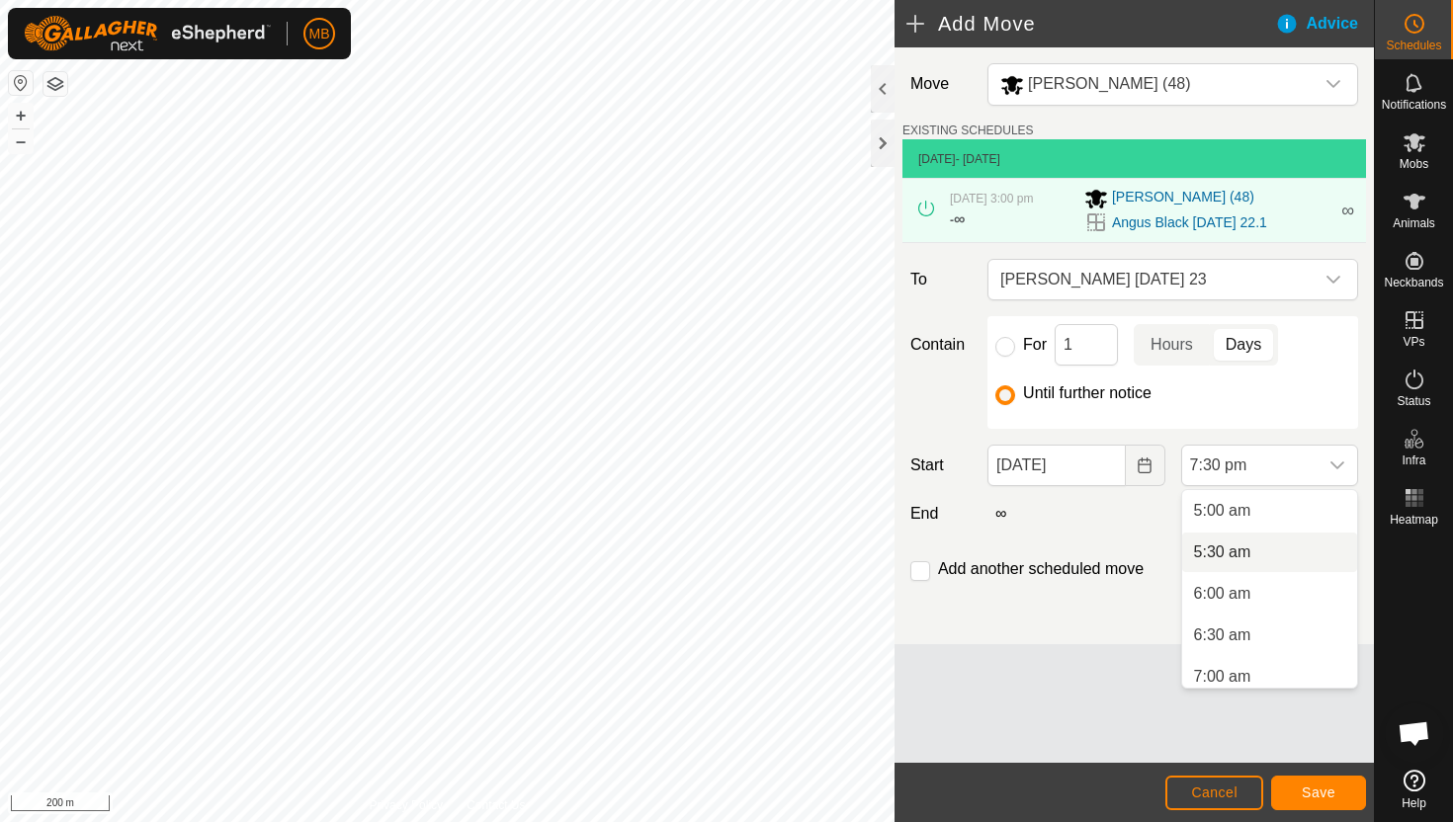
click at [1286, 546] on li "5:30 am" at bounding box center [1269, 553] width 175 height 40
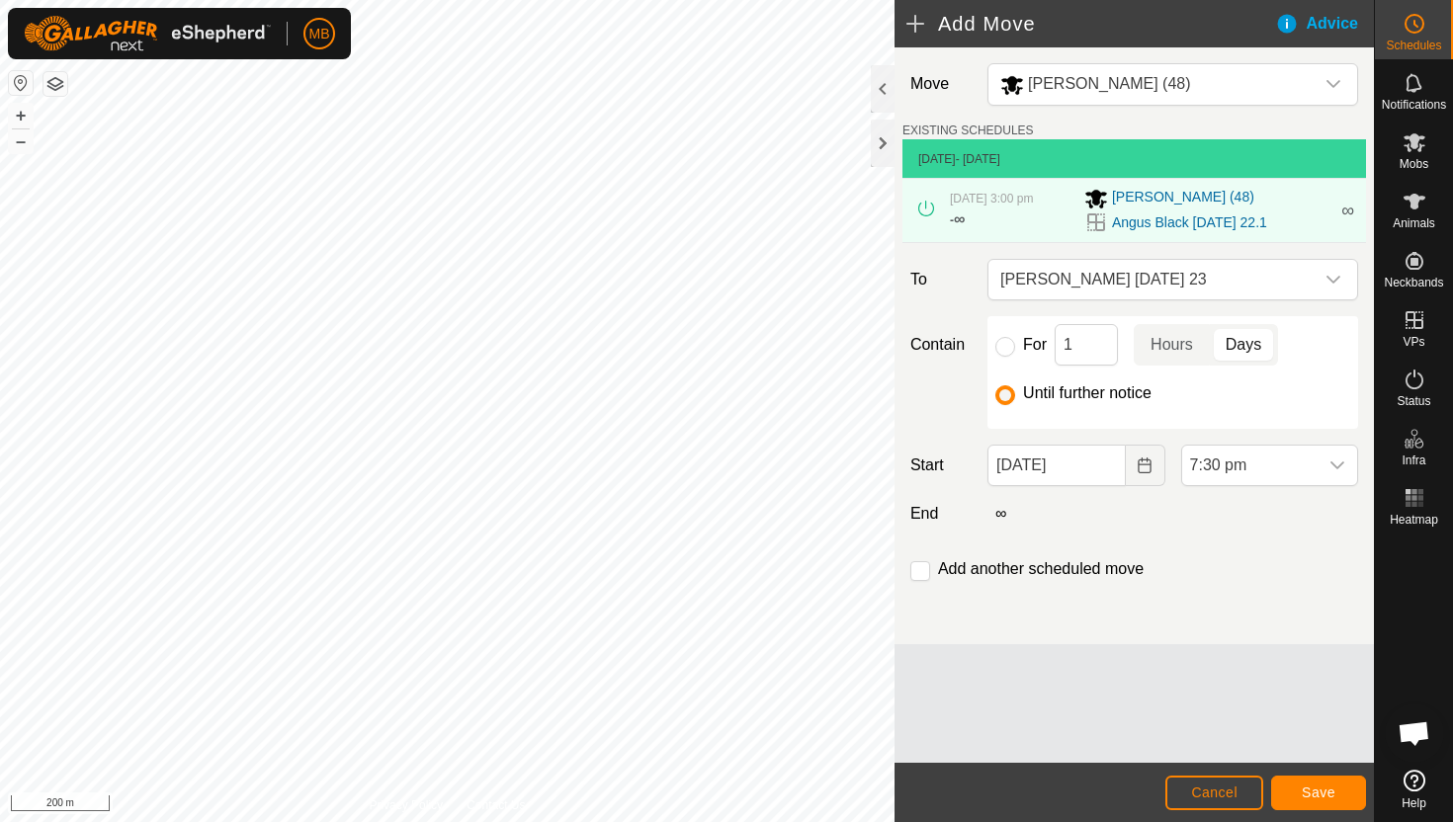
scroll to position [1461, 0]
click at [919, 571] on input "checkbox" at bounding box center [920, 571] width 20 height 20
checkbox input "true"
click at [1314, 792] on span "Save" at bounding box center [1318, 793] width 34 height 16
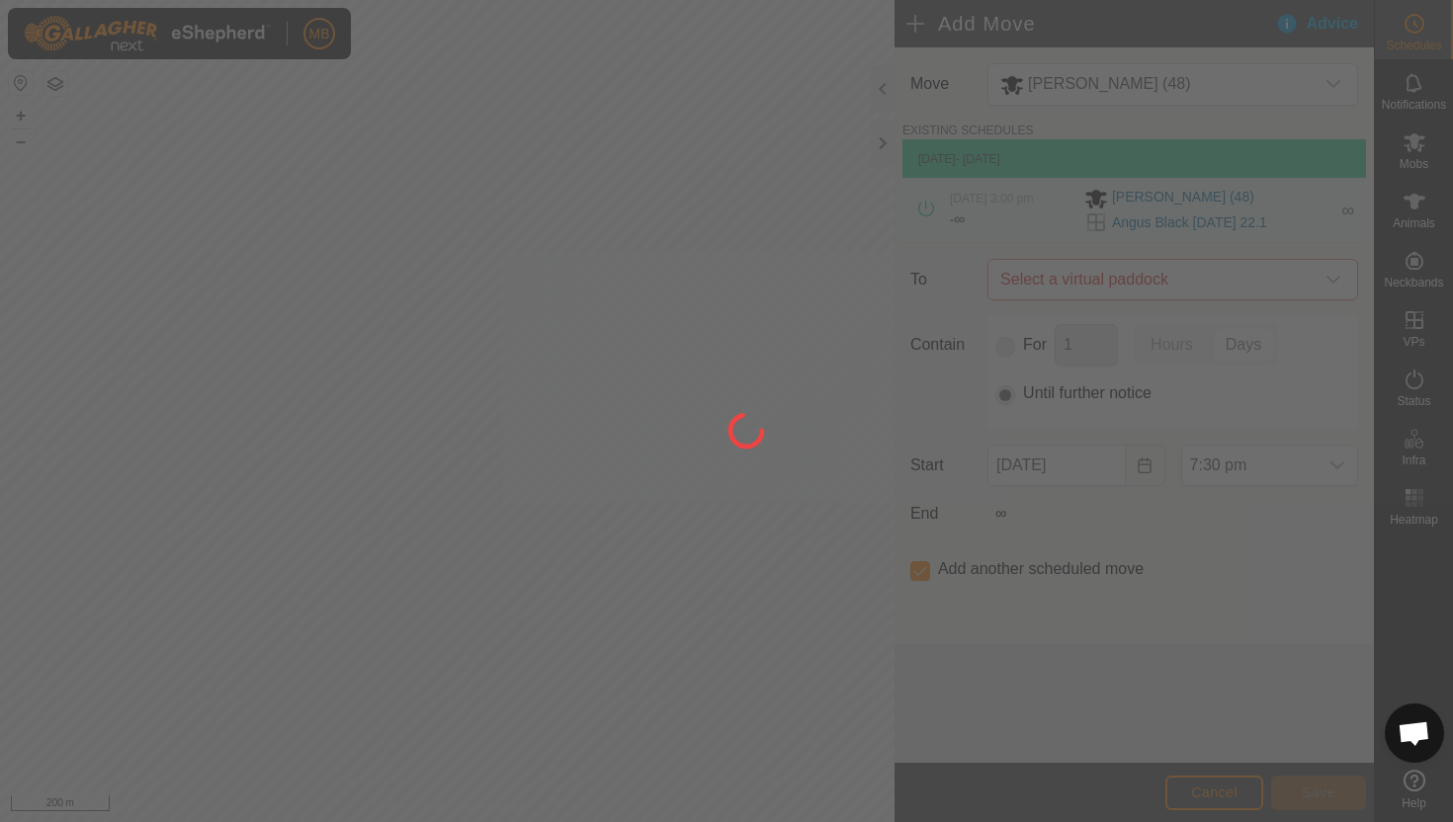
type input "[DATE]"
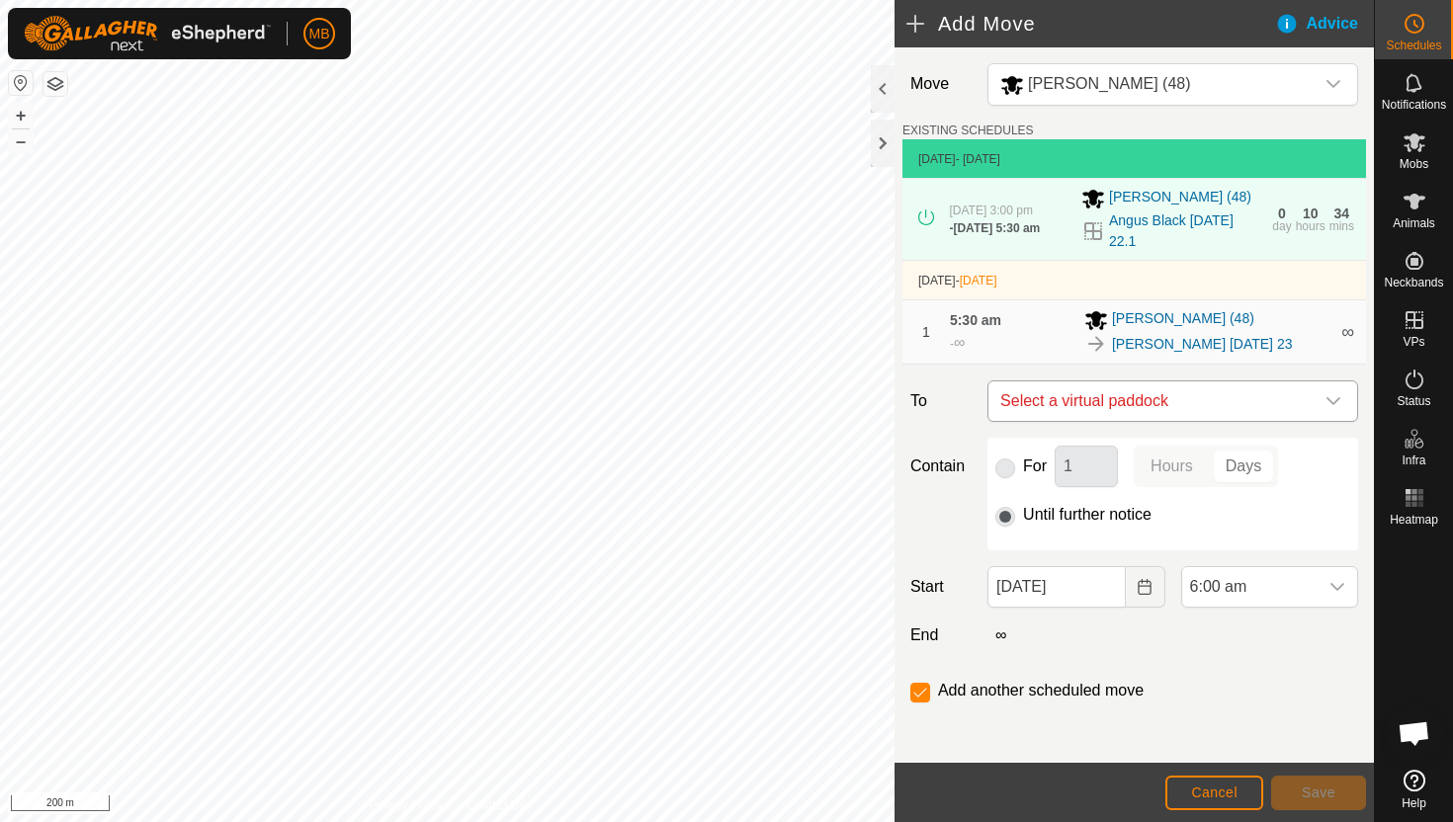
click at [1325, 403] on icon "dropdown trigger" at bounding box center [1333, 401] width 16 height 16
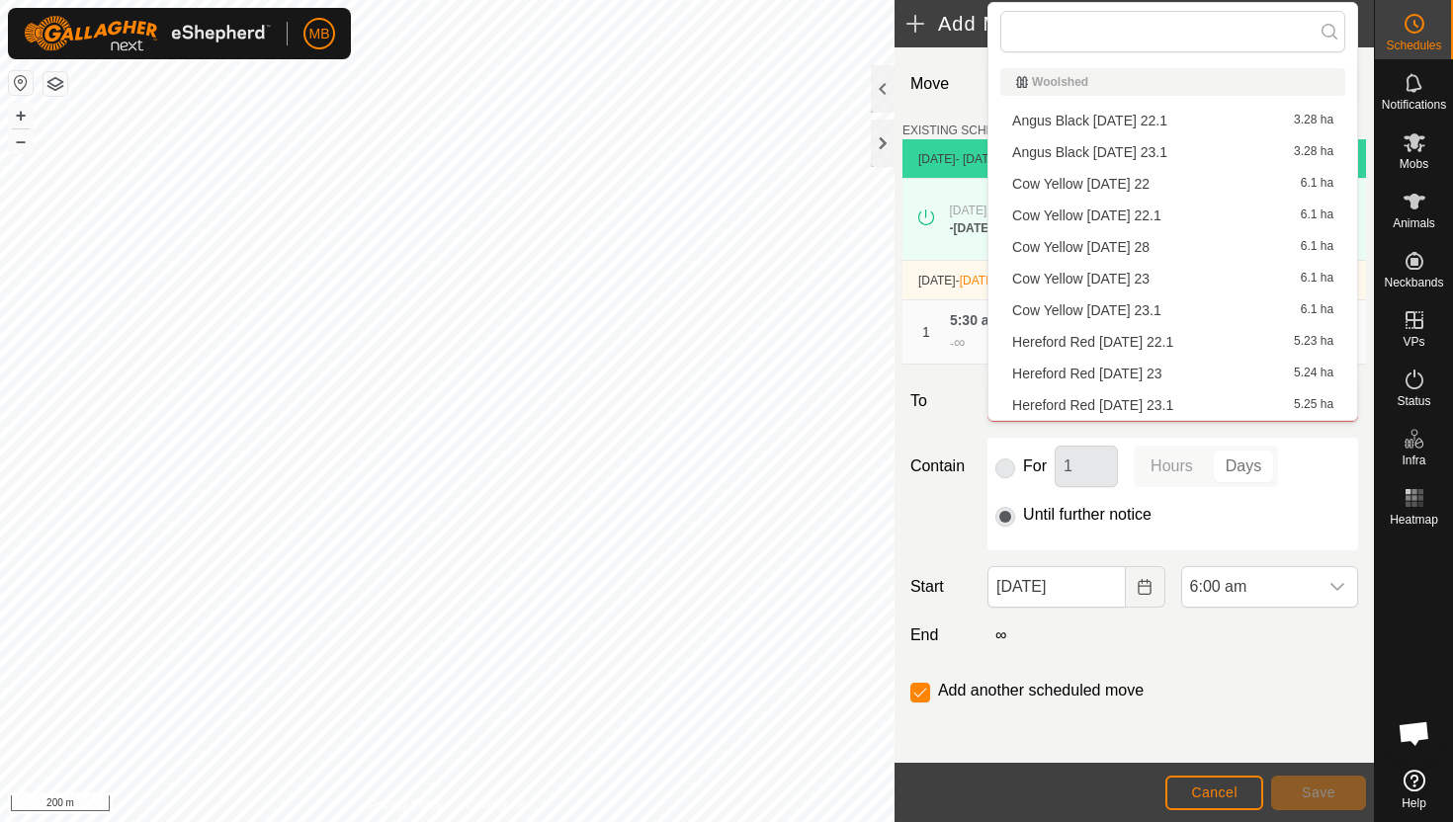
click at [1163, 150] on li "[PERSON_NAME] [DATE] 23.1 3.28 ha" at bounding box center [1172, 152] width 345 height 30
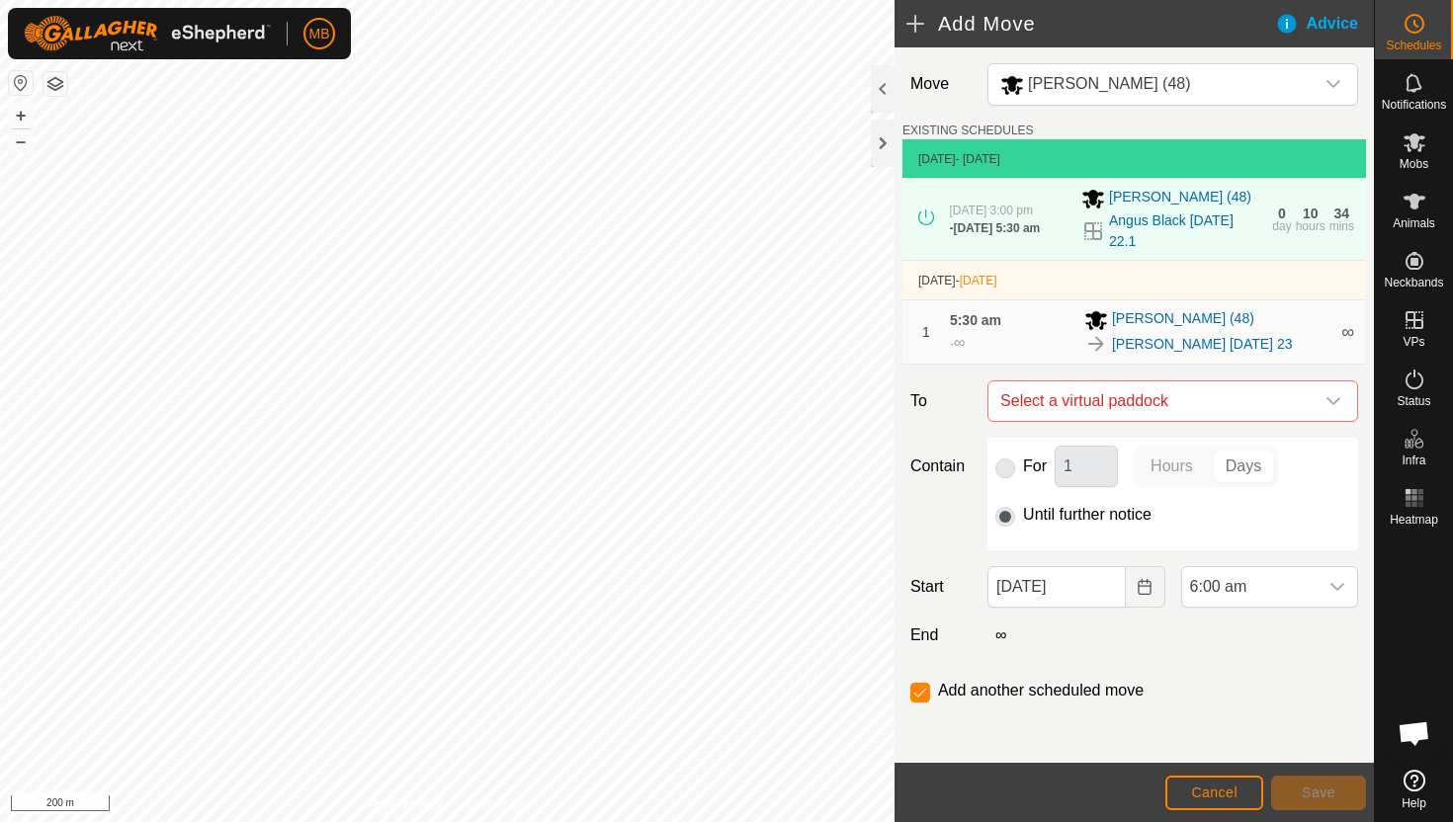
checkbox input "false"
click at [1265, 588] on span "6:00 am" at bounding box center [1249, 587] width 135 height 40
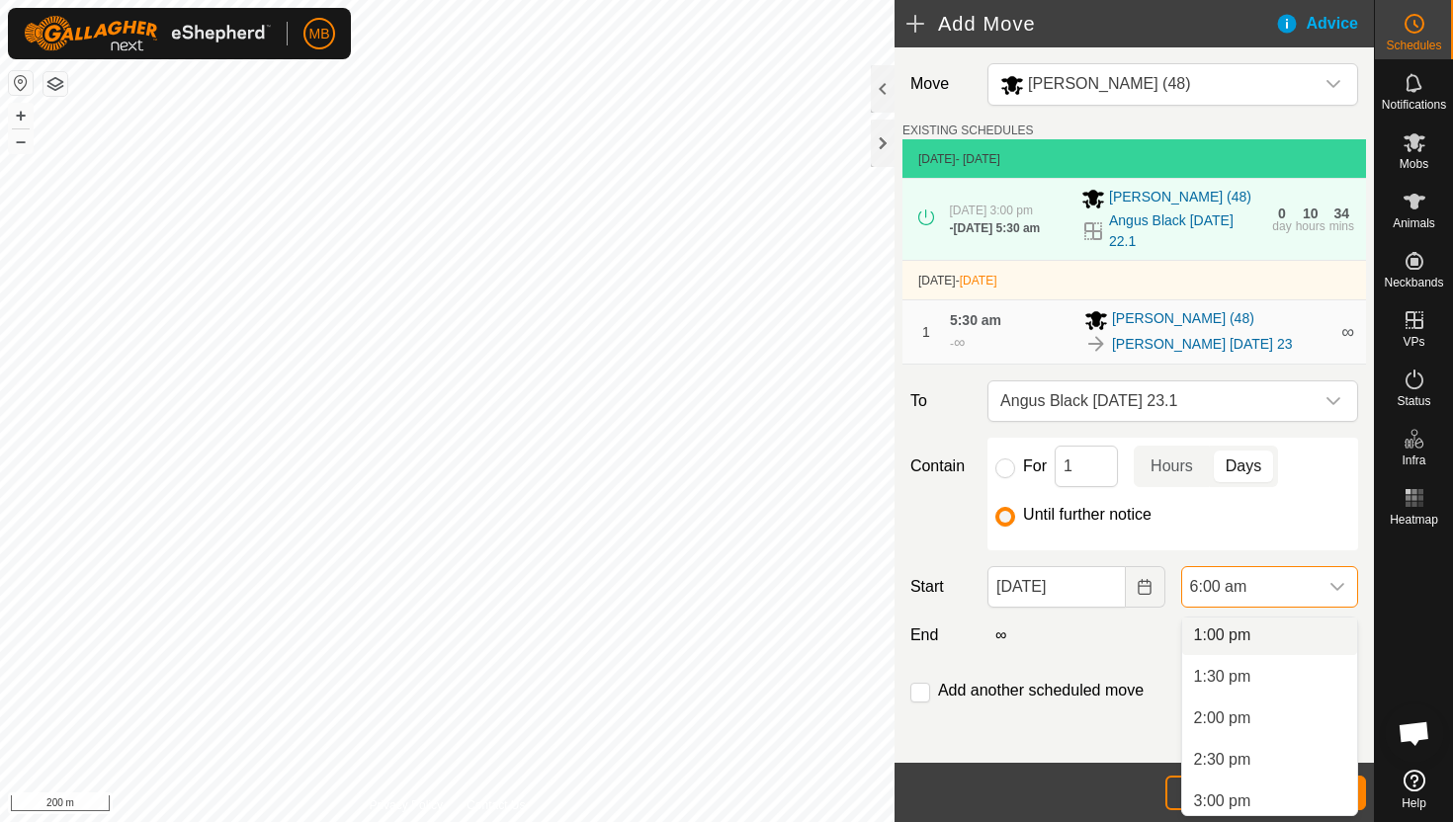
scroll to position [1090, 0]
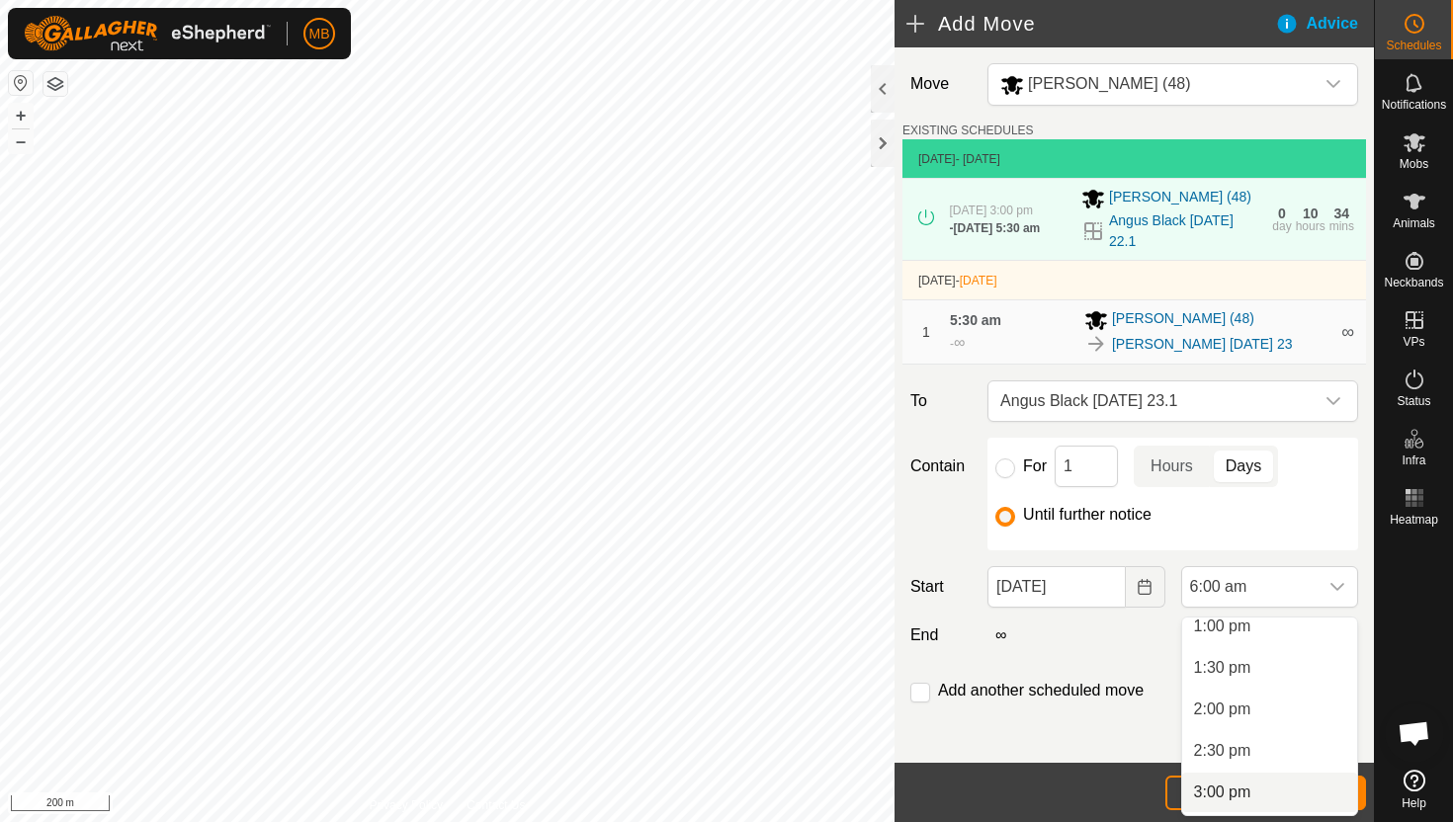
click at [1266, 793] on li "3:00 pm" at bounding box center [1269, 793] width 175 height 40
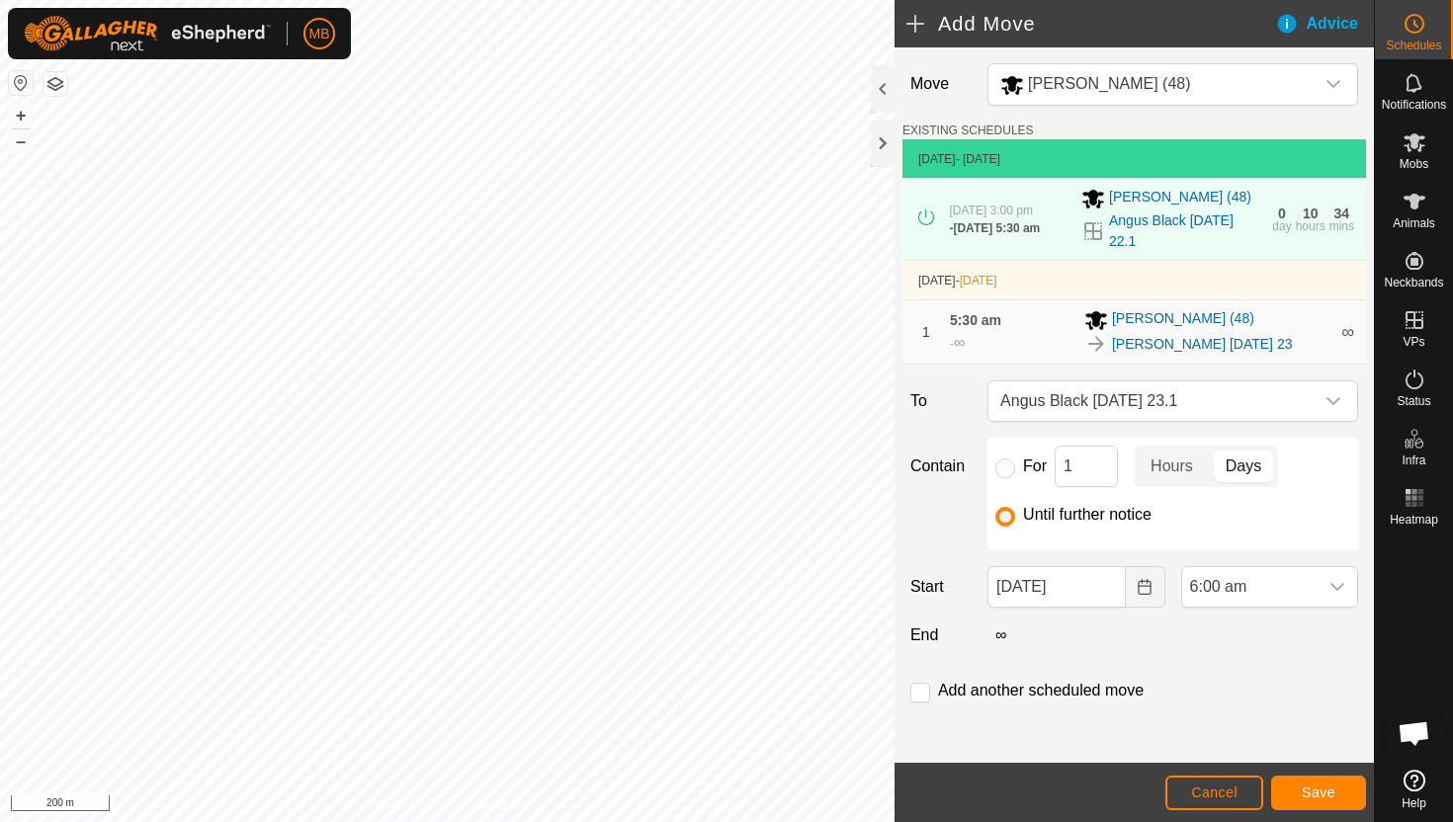
scroll to position [498, 0]
click at [1328, 793] on span "Save" at bounding box center [1318, 793] width 34 height 16
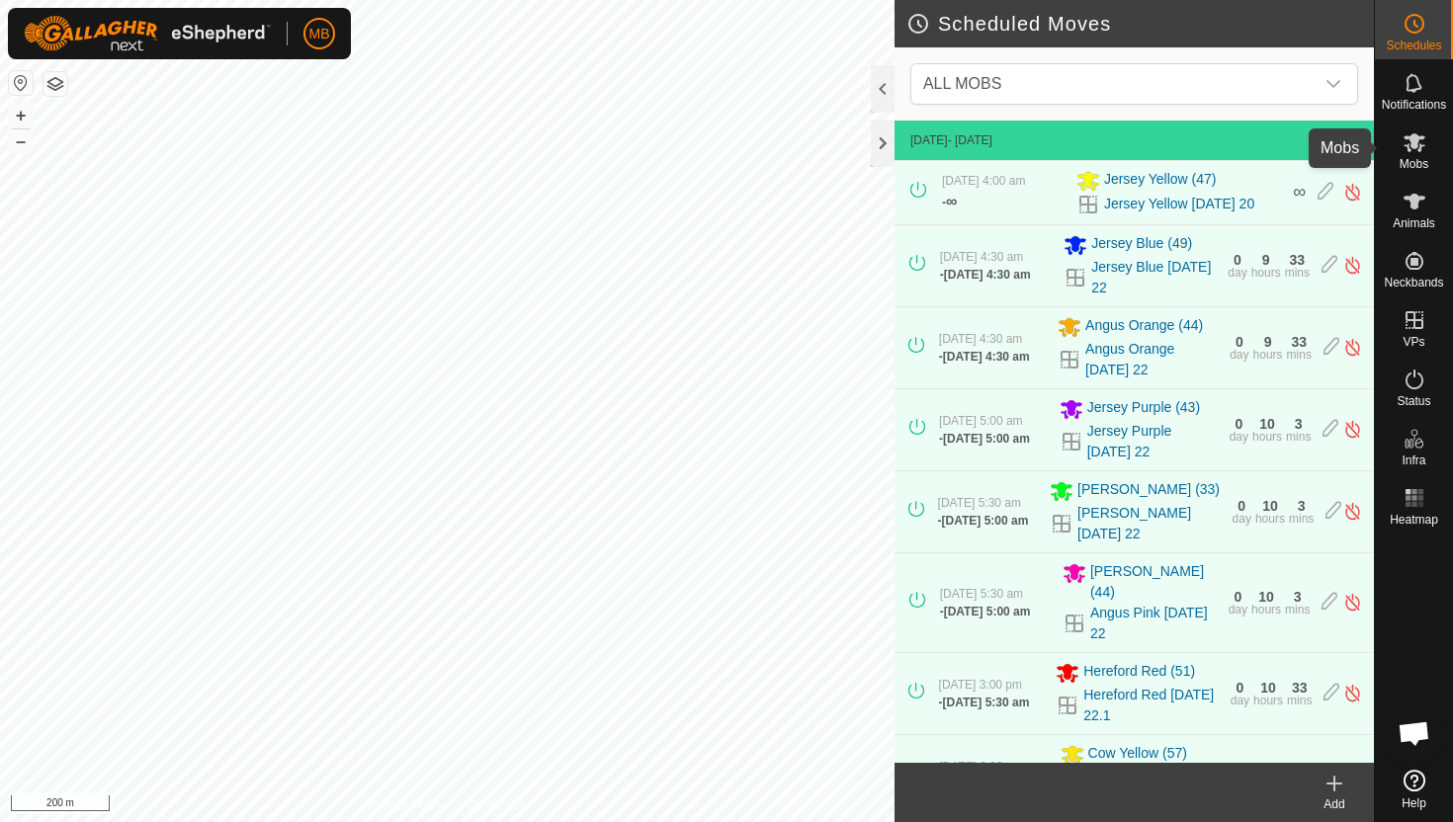
click at [1417, 151] on icon at bounding box center [1414, 142] width 24 height 24
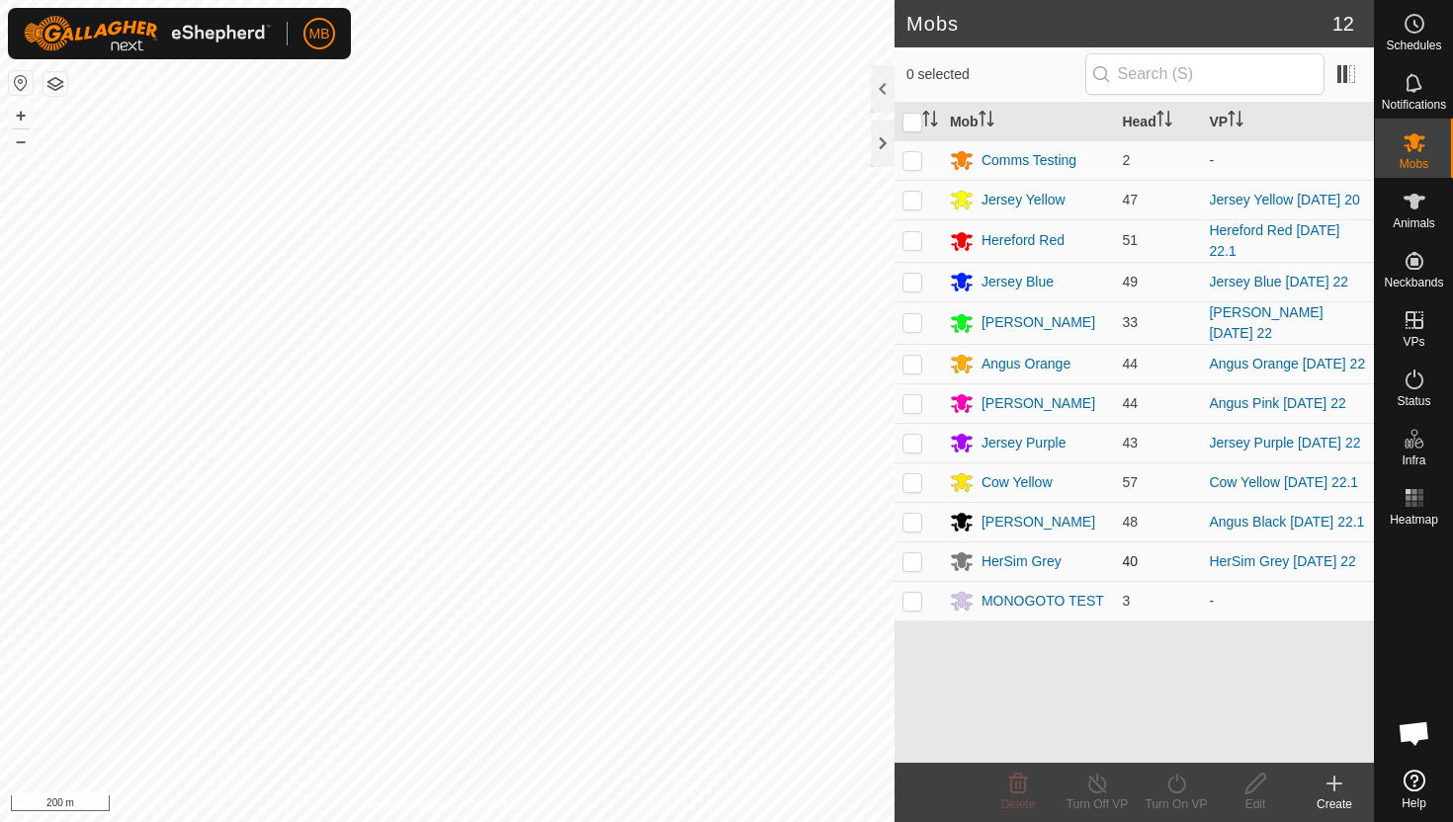
click at [914, 565] on p-checkbox at bounding box center [912, 561] width 20 height 16
checkbox input "true"
click at [1180, 782] on icon at bounding box center [1176, 784] width 25 height 24
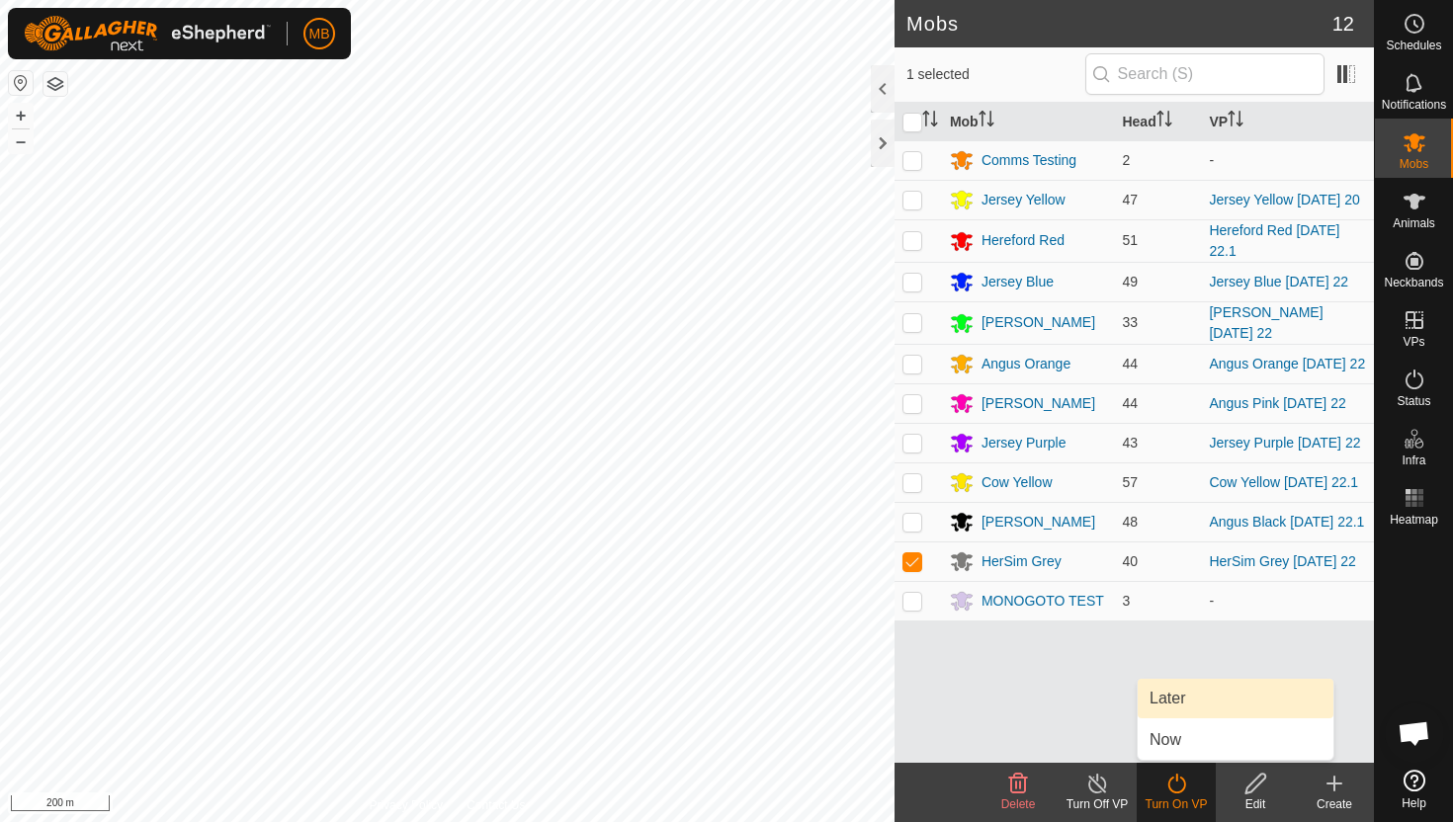
click at [1194, 693] on link "Later" at bounding box center [1235, 699] width 196 height 40
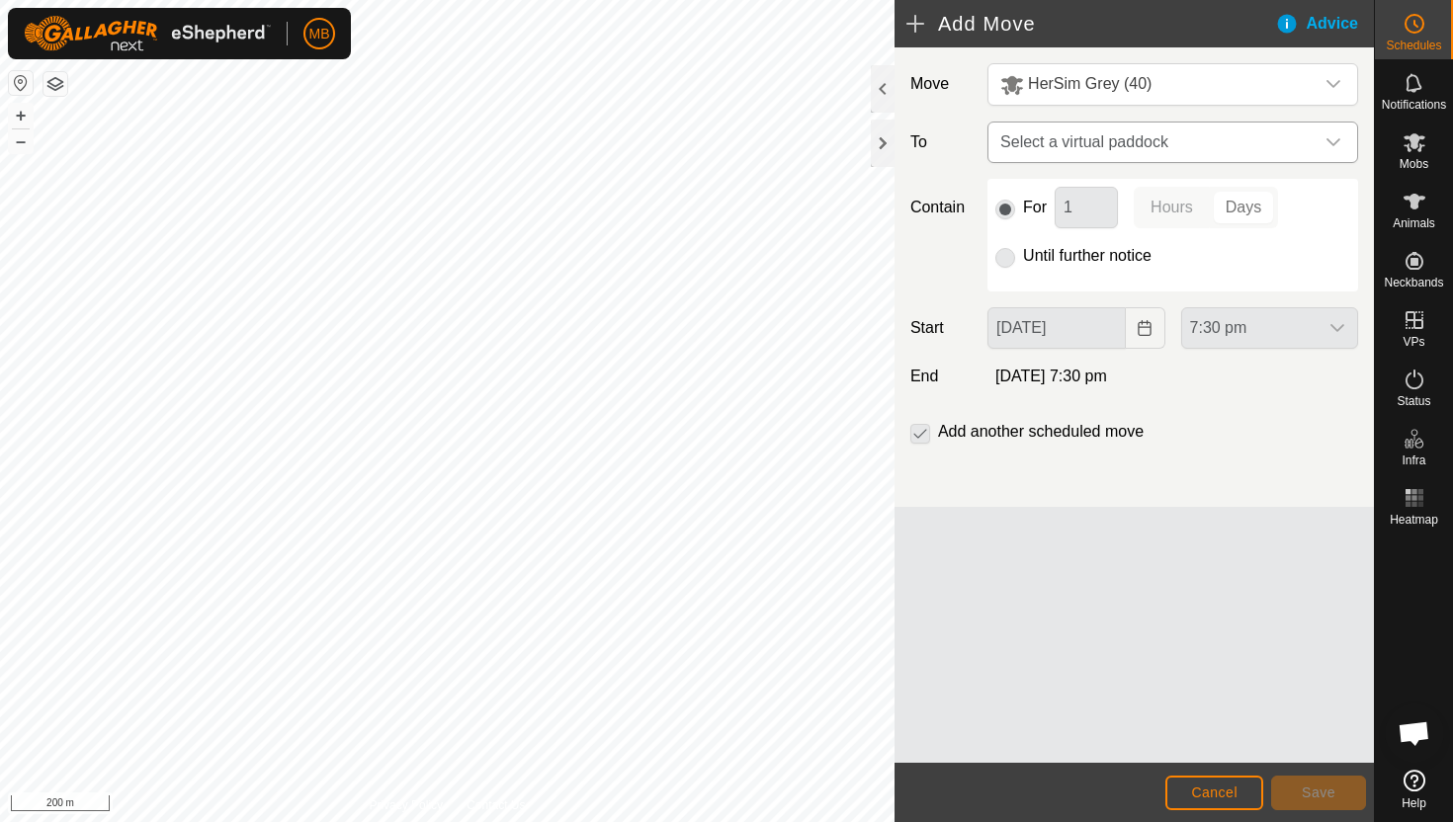
click at [1331, 143] on icon "dropdown trigger" at bounding box center [1333, 142] width 14 height 8
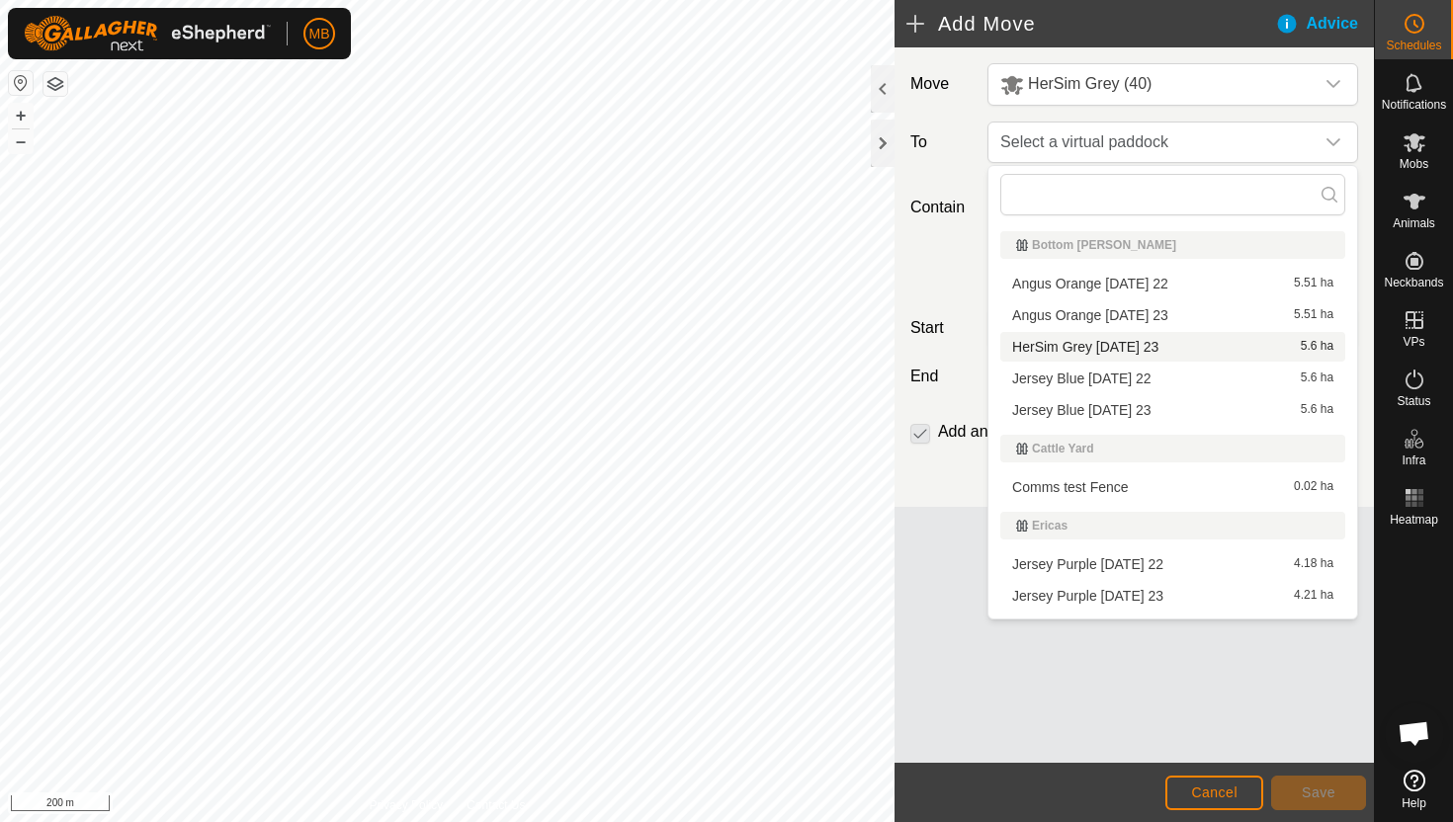
click at [1193, 341] on li "HerSim Grey [DATE] 23 5.6 ha" at bounding box center [1172, 347] width 345 height 30
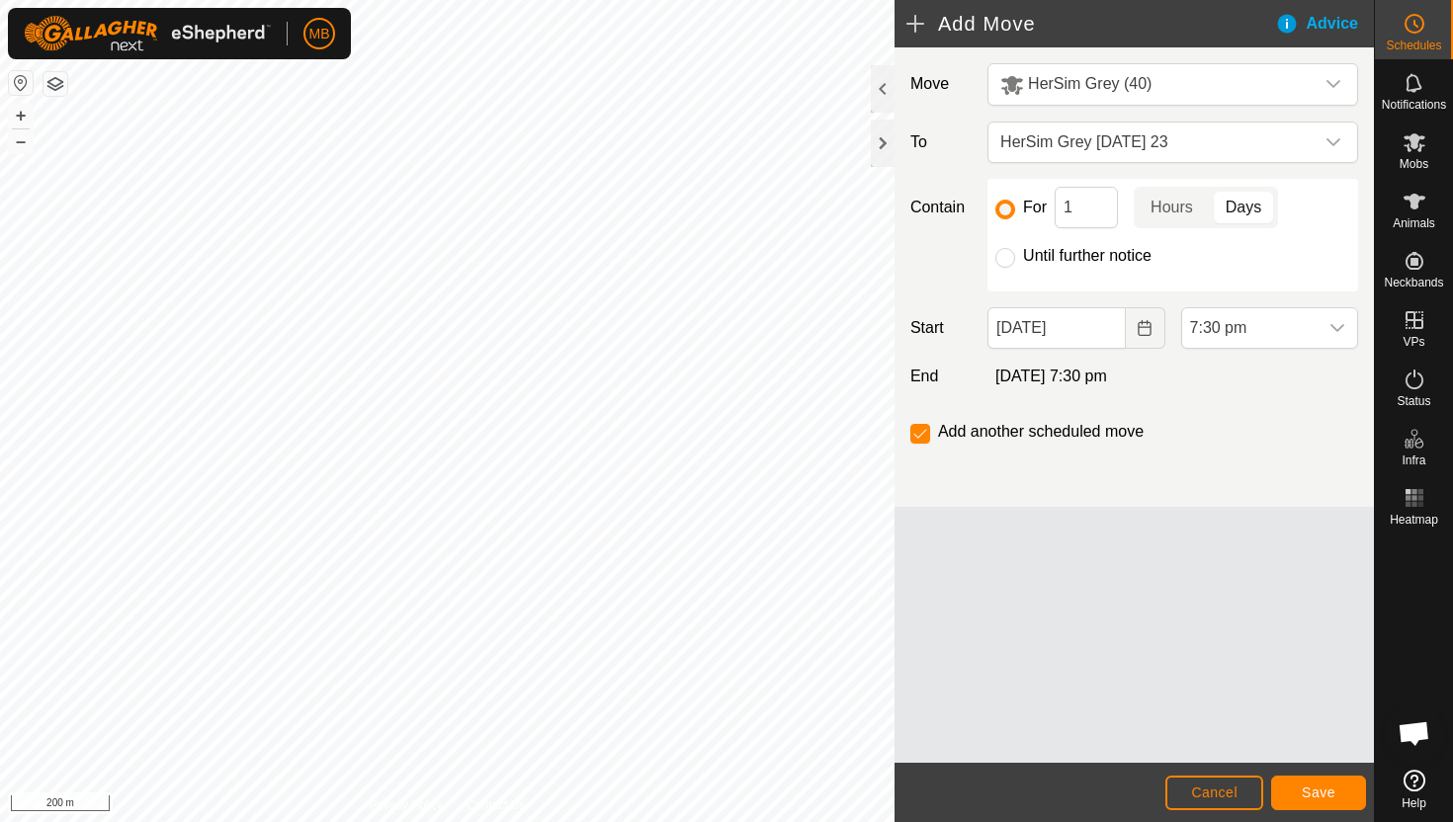
click at [1056, 252] on label "Until further notice" at bounding box center [1087, 256] width 128 height 16
click at [1015, 252] on input "Until further notice" at bounding box center [1005, 258] width 20 height 20
radio input "true"
checkbox input "false"
click at [1111, 329] on input "[DATE]" at bounding box center [1055, 328] width 137 height 42
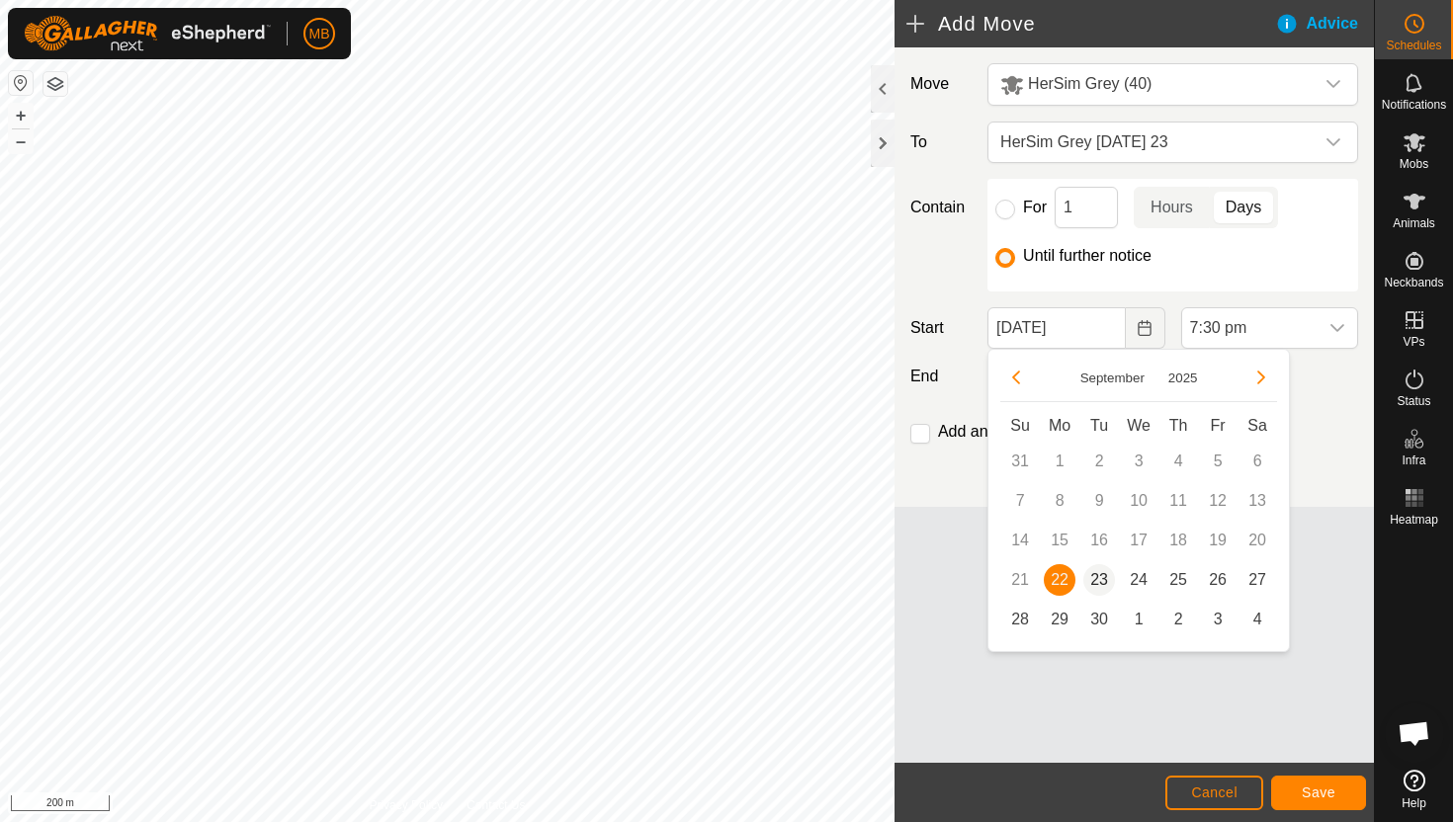
click at [1100, 576] on span "23" at bounding box center [1099, 580] width 32 height 32
type input "[DATE]"
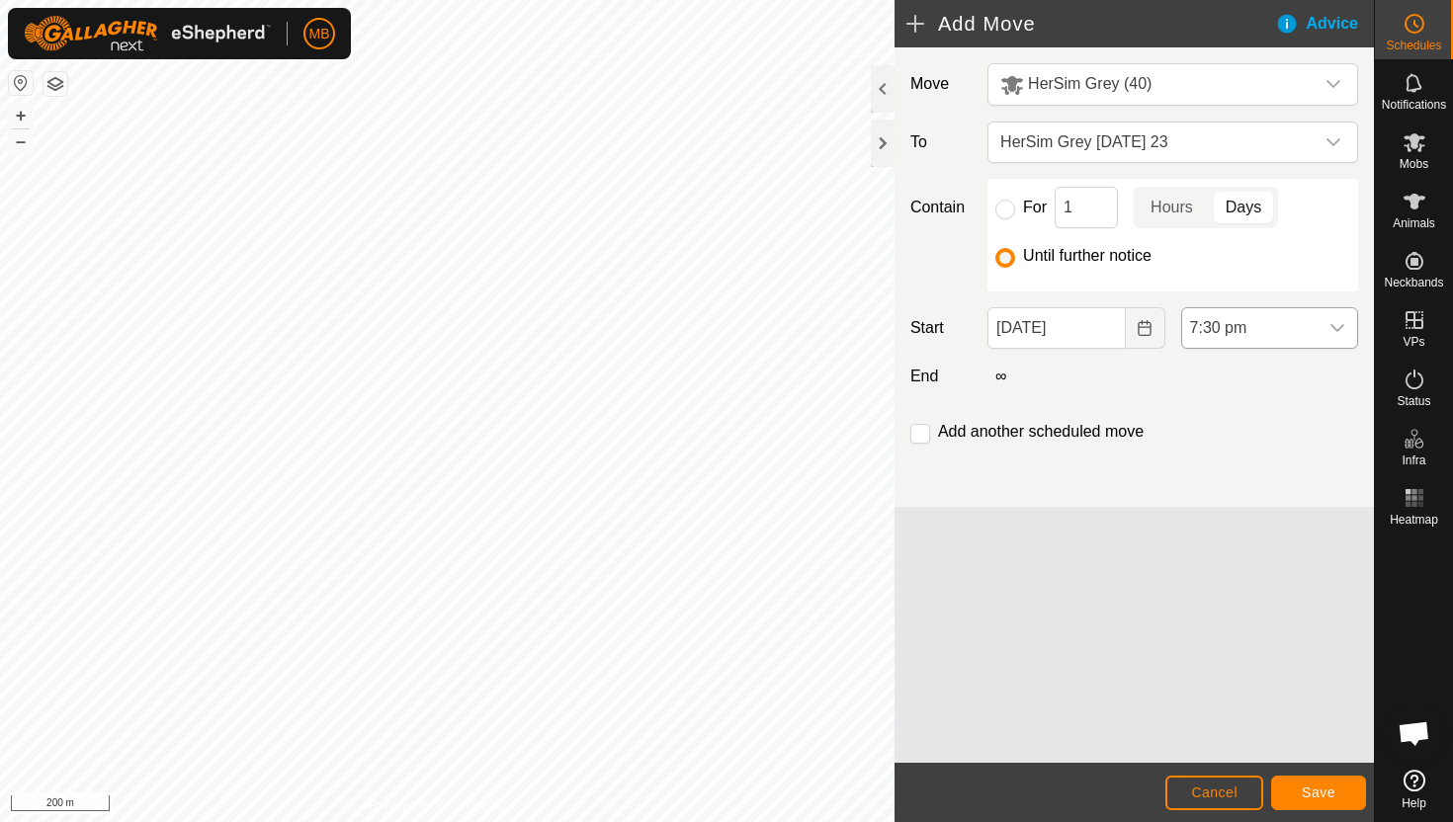
click at [1312, 325] on span "7:30 pm" at bounding box center [1249, 328] width 135 height 40
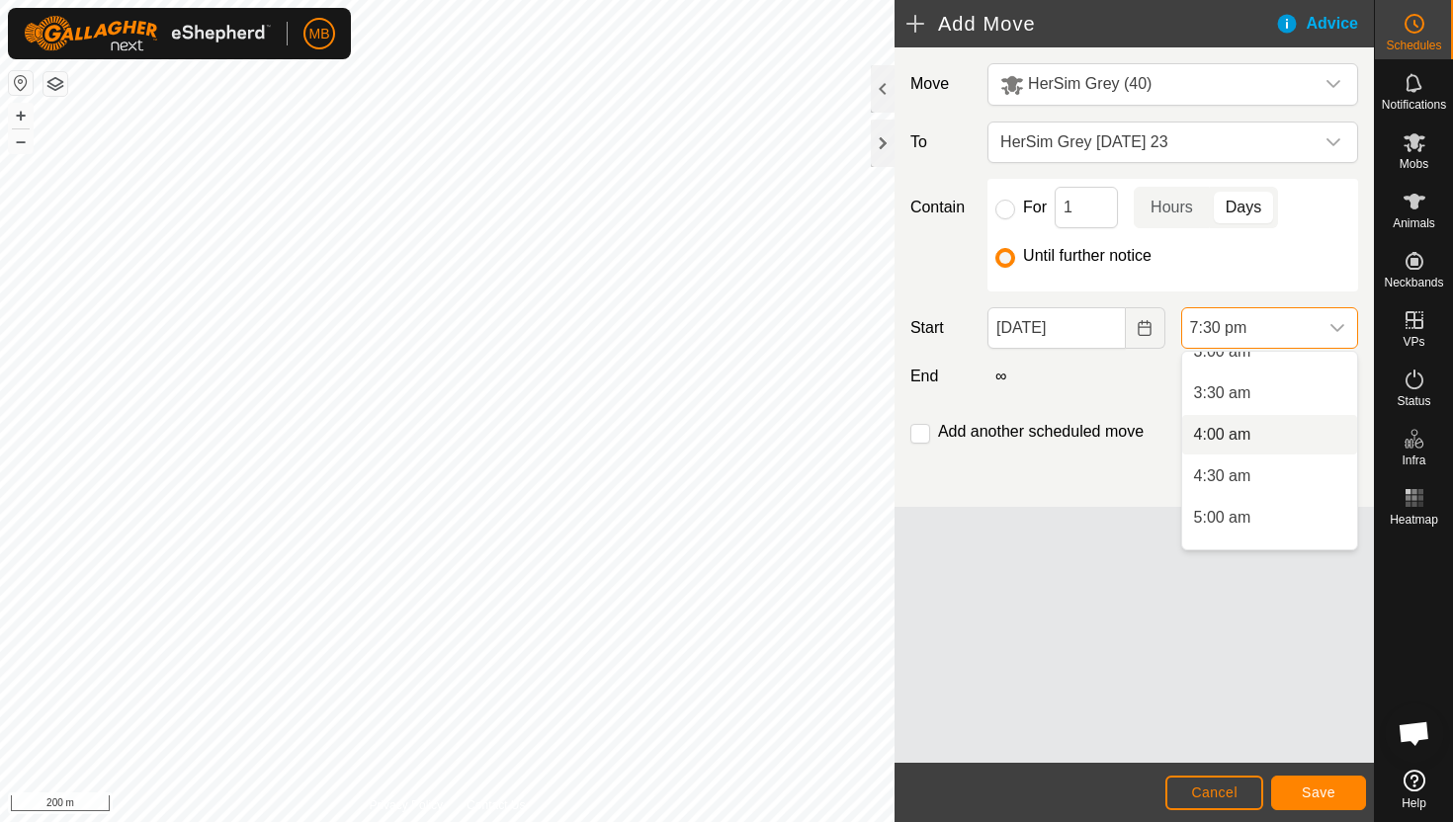
scroll to position [265, 0]
click at [1284, 435] on li "4:00 am" at bounding box center [1269, 439] width 175 height 40
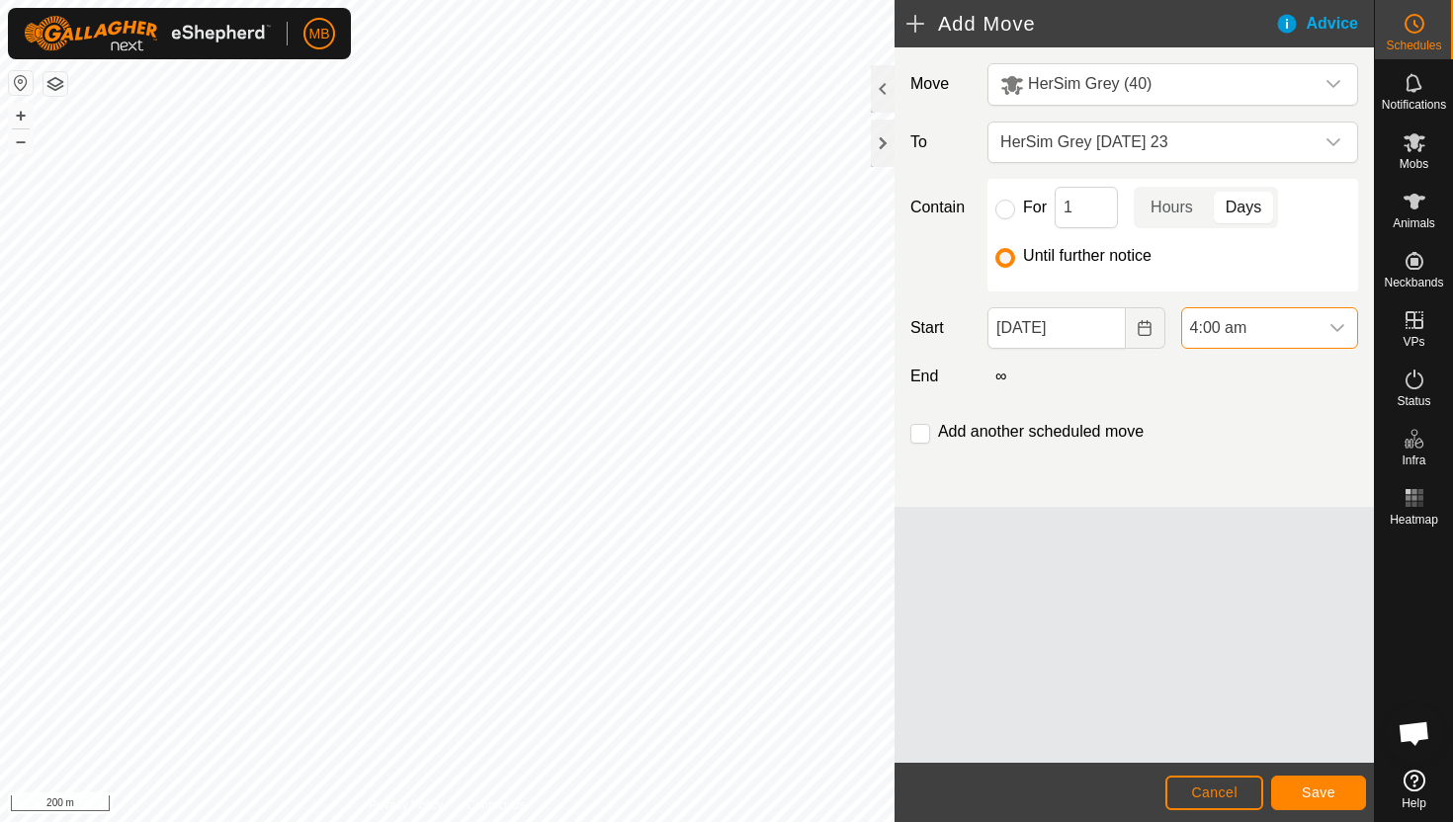
scroll to position [1461, 0]
click at [1322, 789] on span "Save" at bounding box center [1318, 793] width 34 height 16
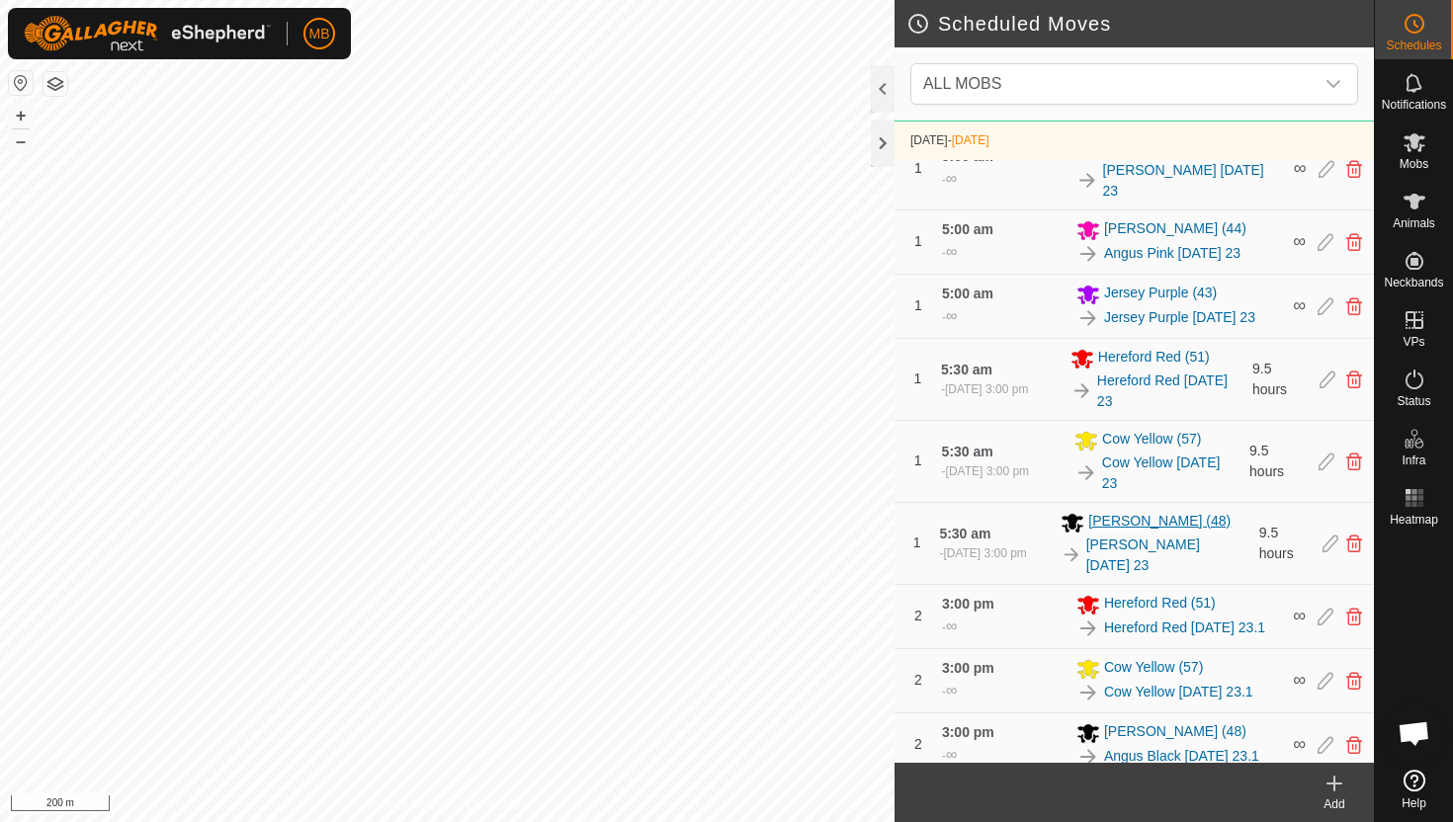
scroll to position [1029, 0]
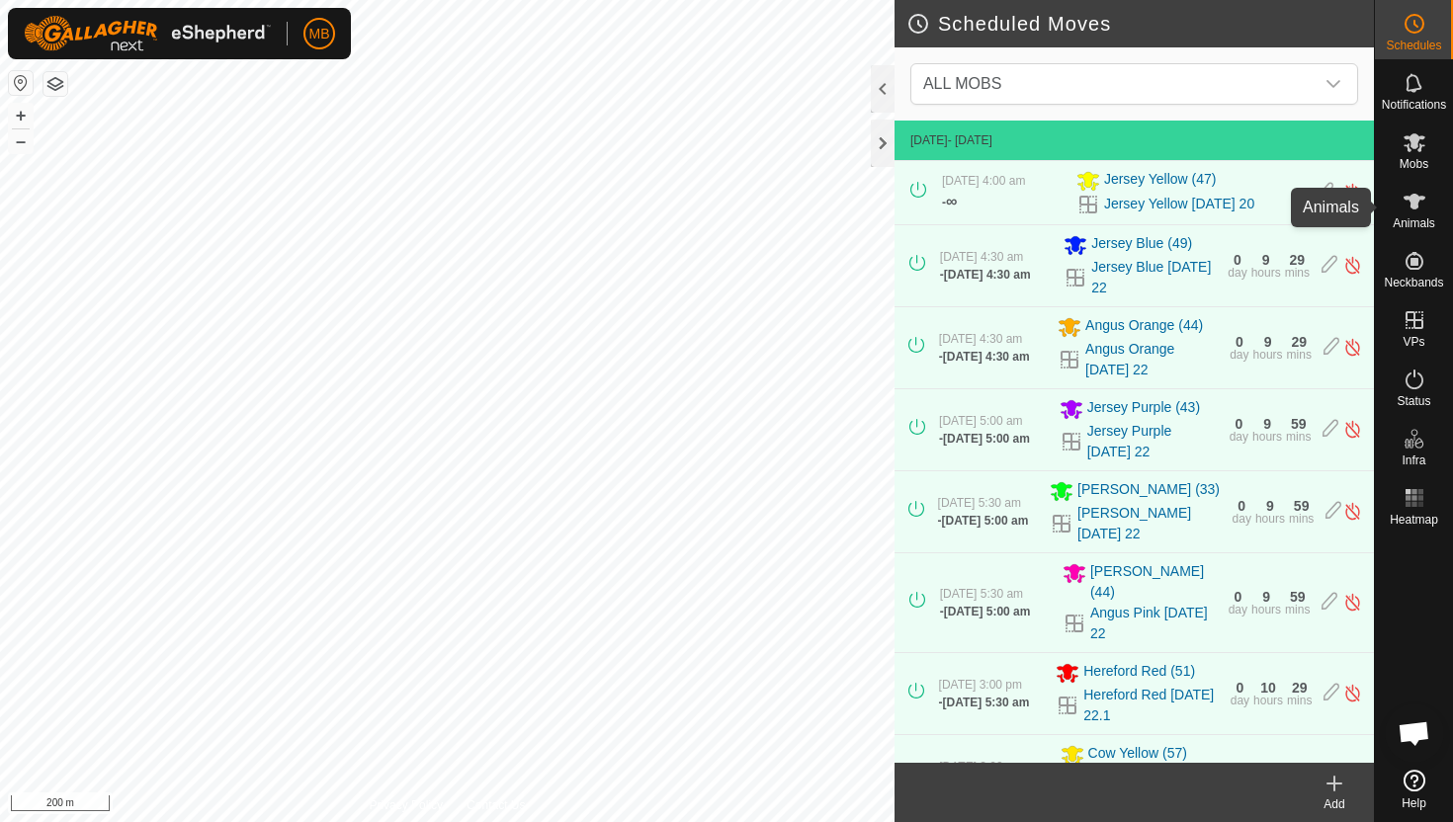
click at [1416, 194] on icon at bounding box center [1414, 202] width 24 height 24
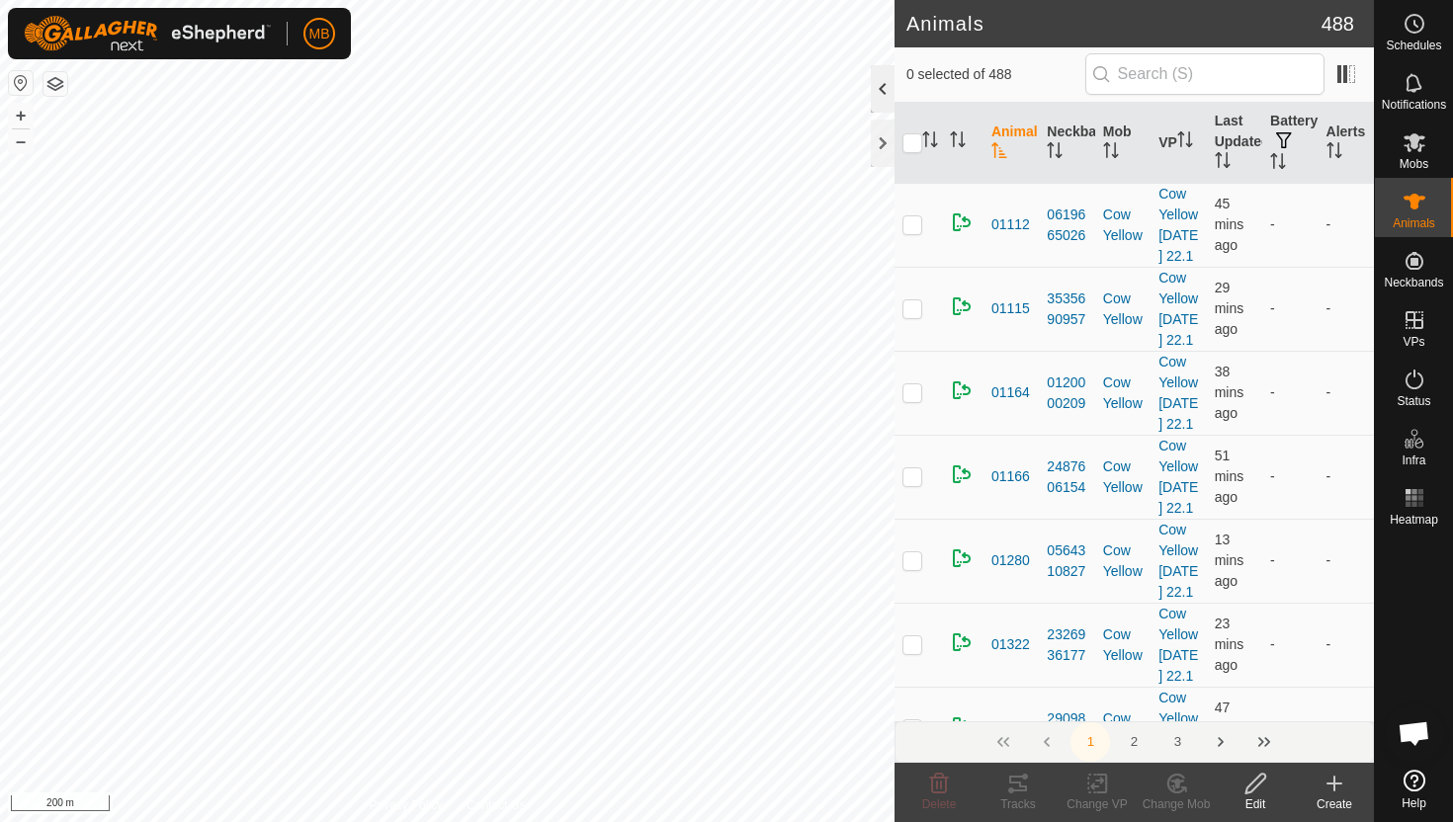
click at [875, 102] on div at bounding box center [883, 88] width 24 height 47
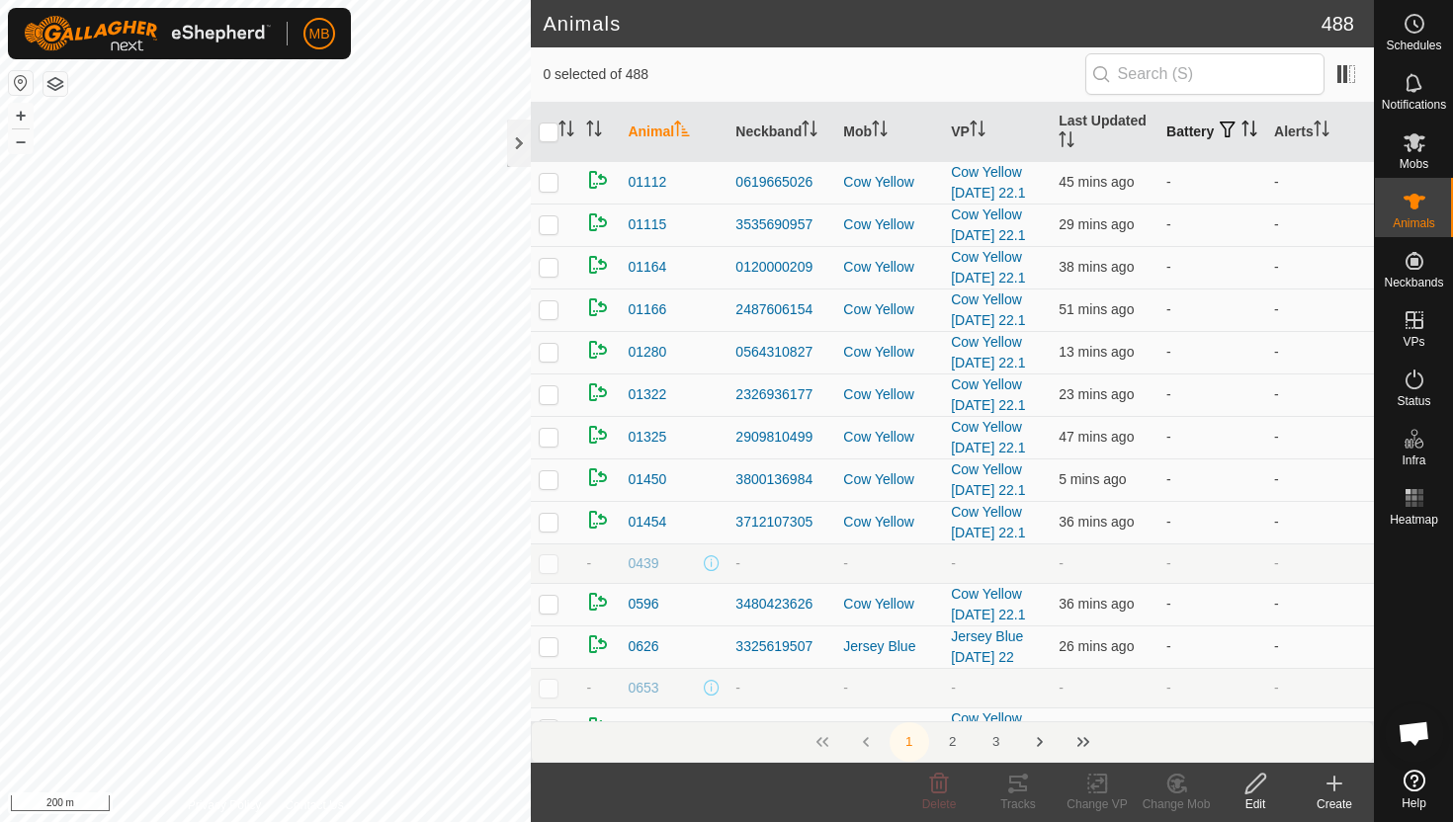
click at [1253, 136] on icon "Activate to sort" at bounding box center [1254, 129] width 2 height 16
click at [1241, 136] on icon "Activate to sort" at bounding box center [1249, 129] width 16 height 16
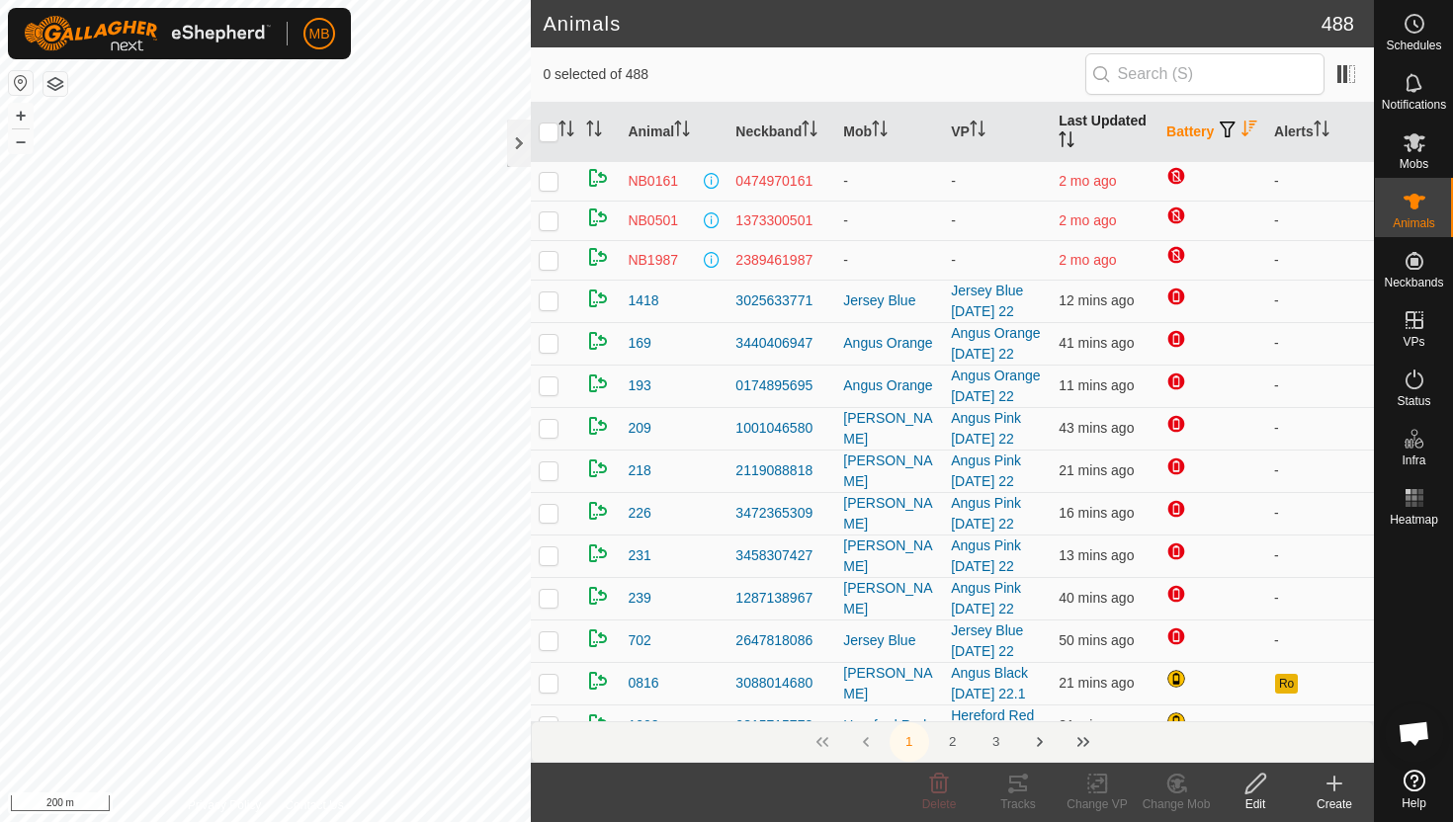
click at [1065, 140] on icon "Activate to sort" at bounding box center [1066, 139] width 16 height 16
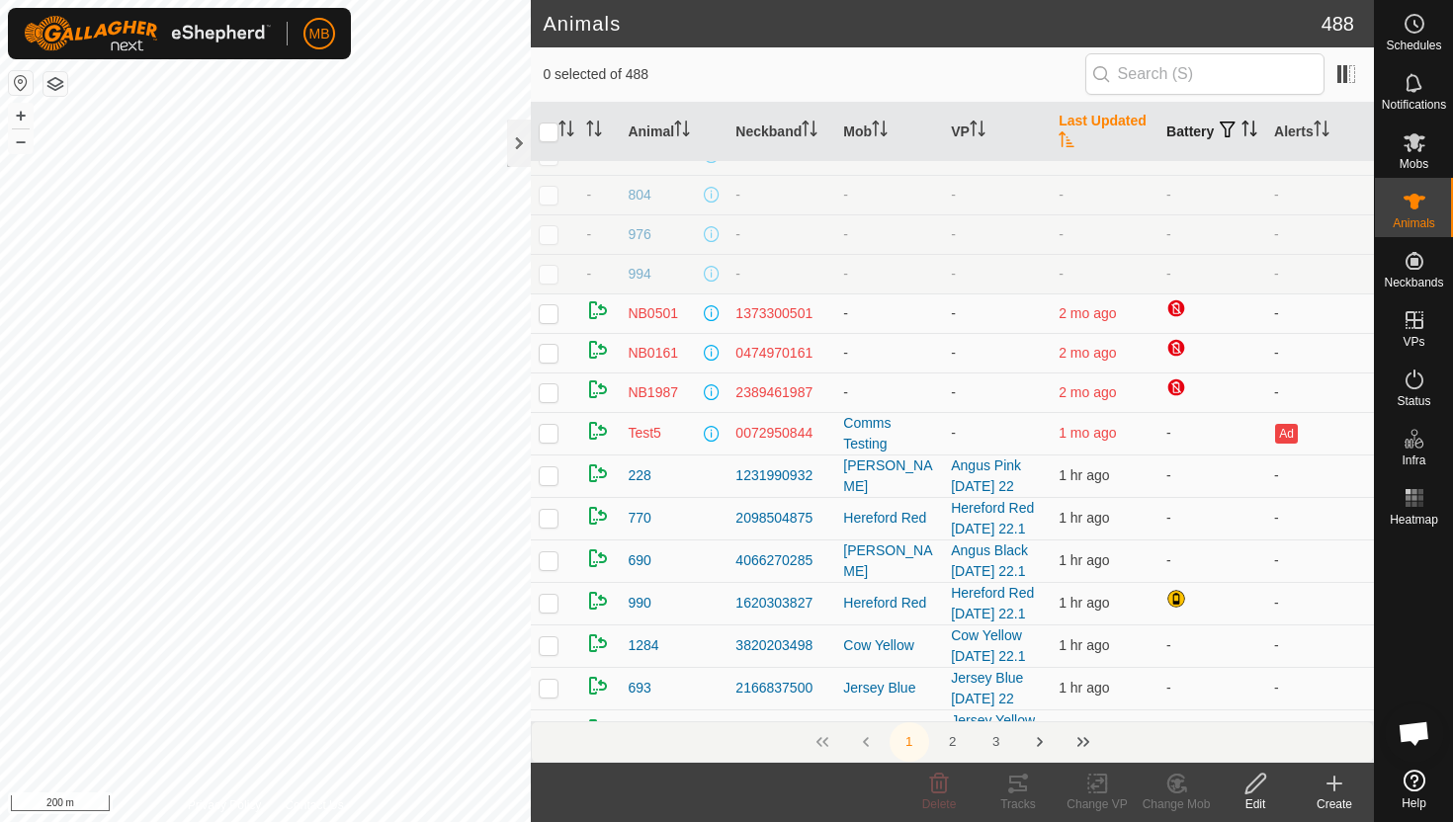
scroll to position [739, 0]
click at [1414, 374] on icon at bounding box center [1414, 380] width 18 height 20
